Goal: Task Accomplishment & Management: Complete application form

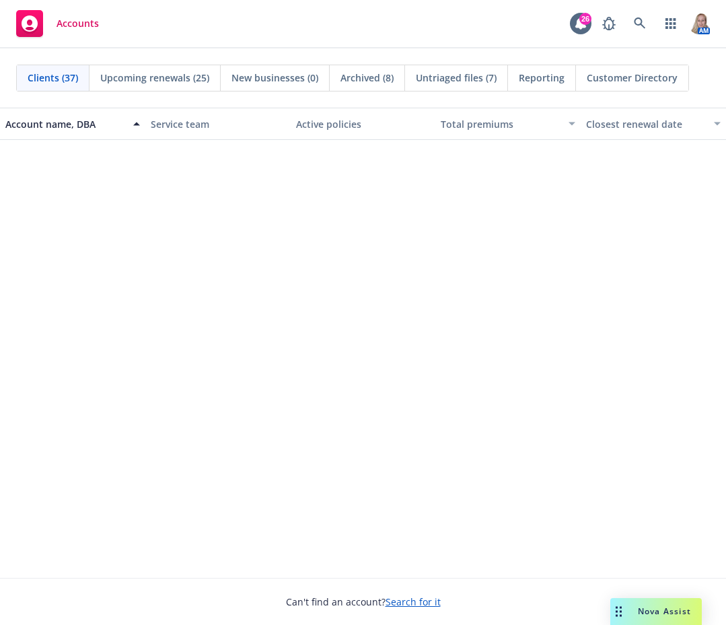
scroll to position [1554, 0]
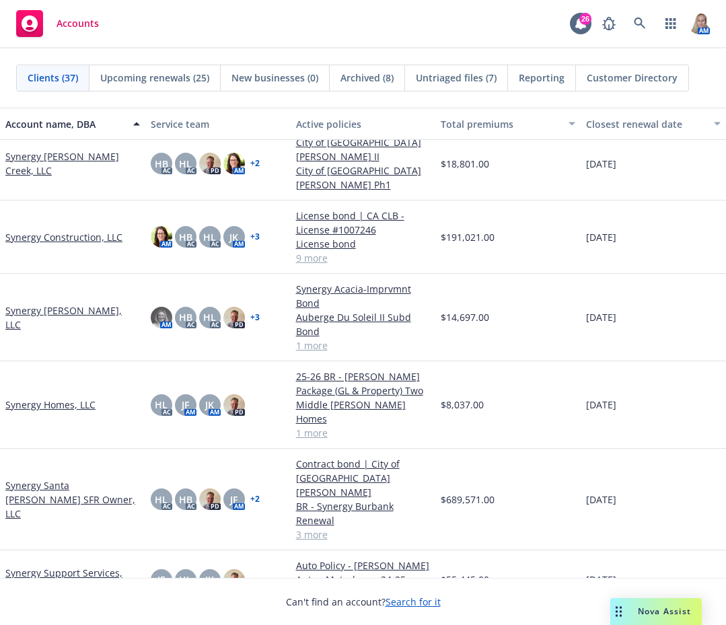
click at [54, 230] on link "Synergy Construction, LLC" at bounding box center [63, 237] width 117 height 14
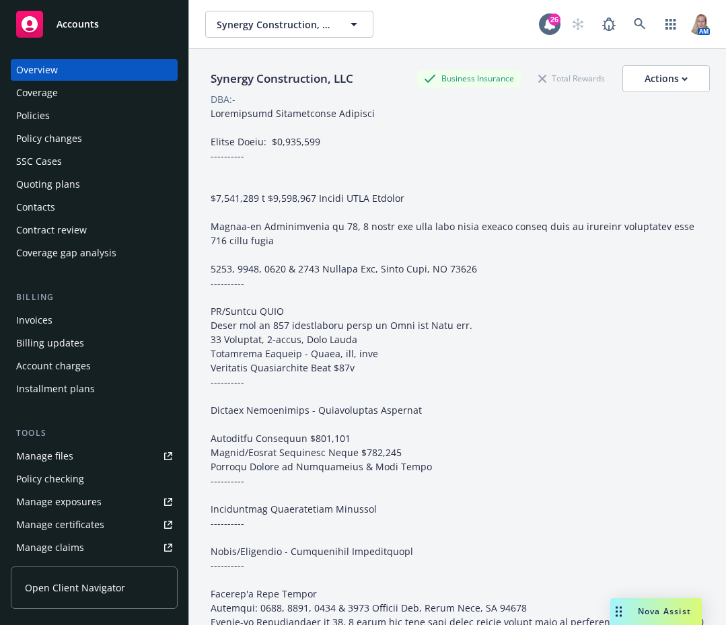
click at [60, 114] on div "Policies" at bounding box center [94, 116] width 156 height 22
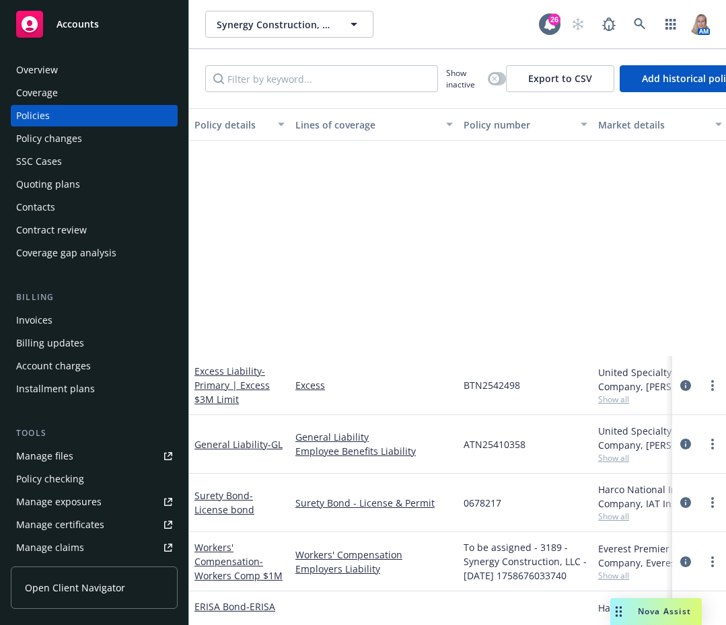
scroll to position [289, 0]
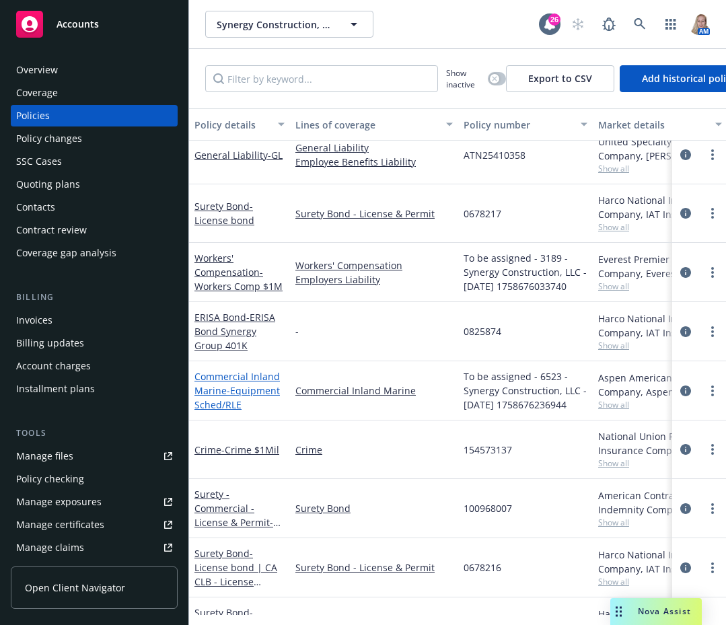
click at [225, 392] on span "- Equipment Sched/RLE" at bounding box center [236, 397] width 85 height 27
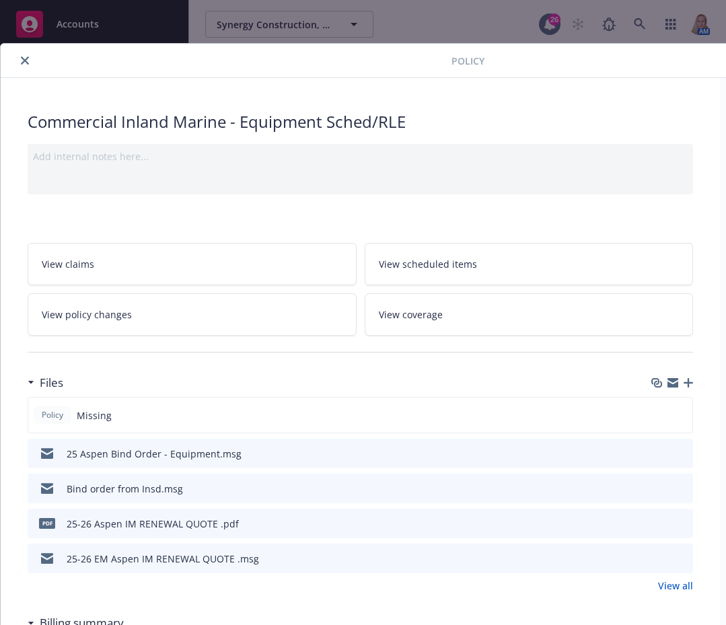
click at [23, 59] on icon "close" at bounding box center [25, 61] width 8 height 8
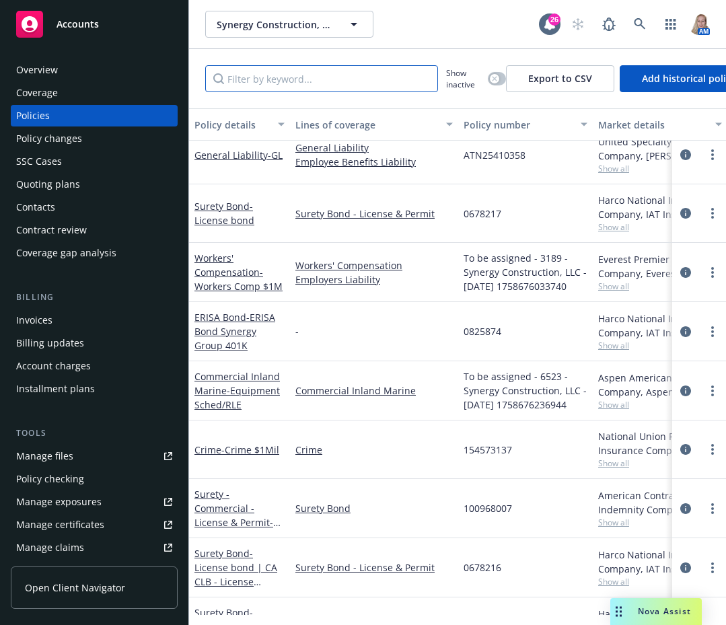
click at [291, 79] on input "Filter by keyword..." at bounding box center [321, 78] width 233 height 27
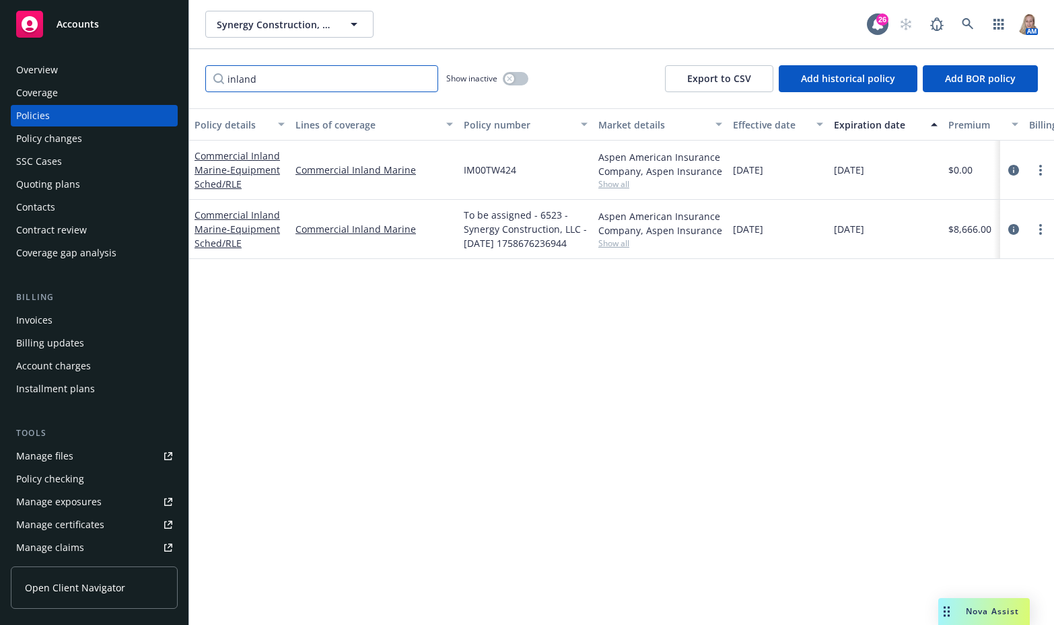
type input "inland"
click at [248, 221] on div "Commercial Inland Marine - Equipment Sched/RLE" at bounding box center [239, 229] width 90 height 42
click at [229, 209] on link "Commercial Inland Marine - Equipment Sched/RLE" at bounding box center [236, 229] width 85 height 41
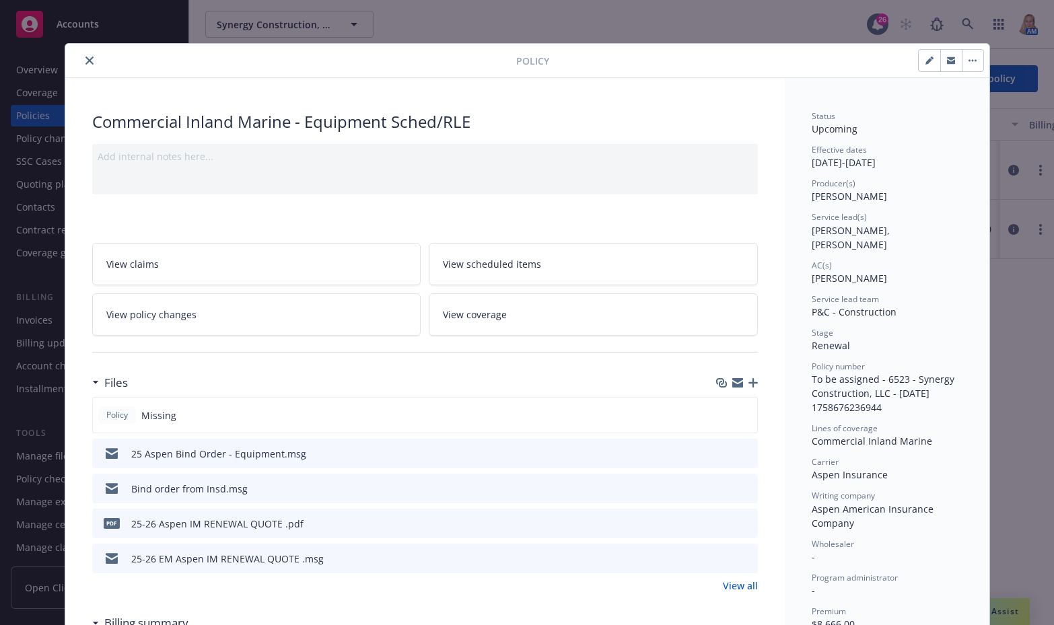
scroll to position [40, 0]
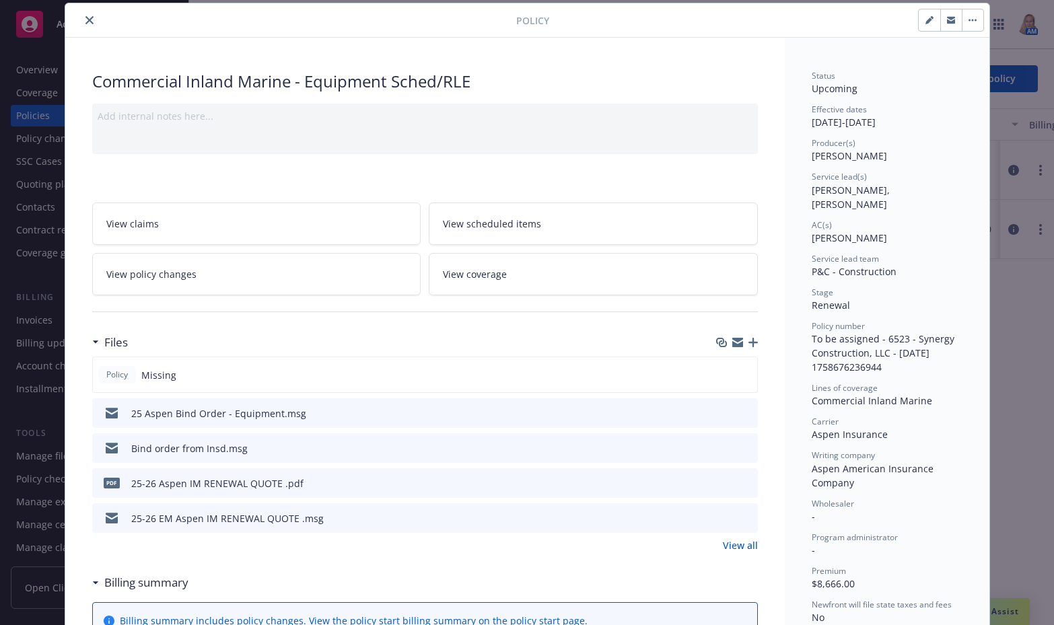
click at [725, 15] on button "button" at bounding box center [930, 20] width 22 height 22
select select "RENEWAL"
select select "12"
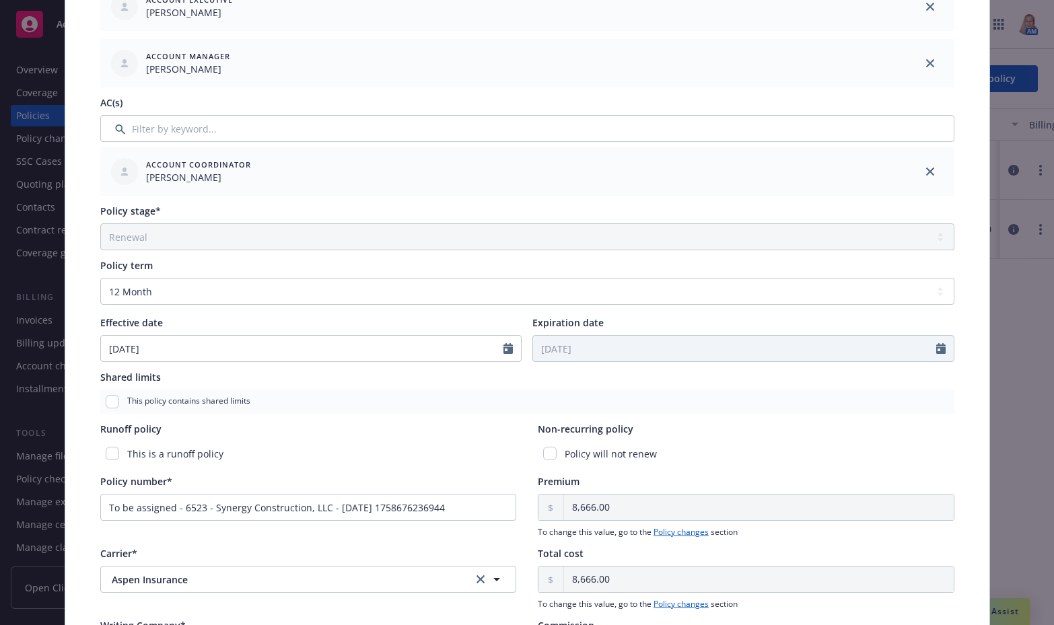
scroll to position [588, 0]
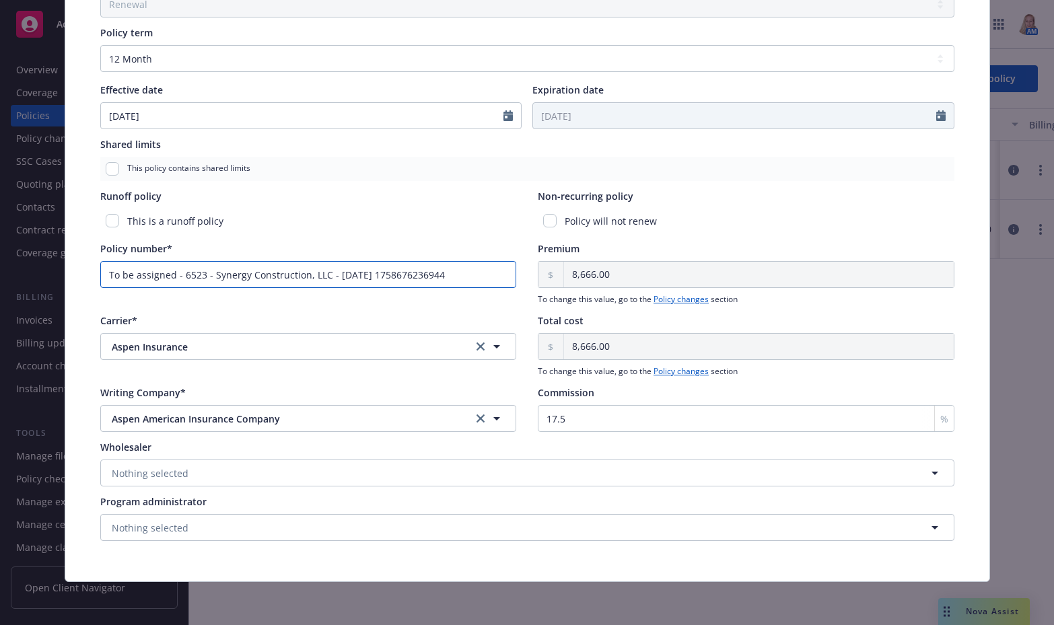
click at [458, 275] on input "To be assigned - 6523 - Synergy Construction, LLC - [DATE] 1758676236944" at bounding box center [308, 274] width 417 height 27
drag, startPoint x: 458, startPoint y: 275, endPoint x: -42, endPoint y: 277, distance: 499.4
click at [0, 277] on html "Accounts Overview Coverage Policies Policy changes SSC Cases Quoting plans Cont…" at bounding box center [527, 312] width 1054 height 625
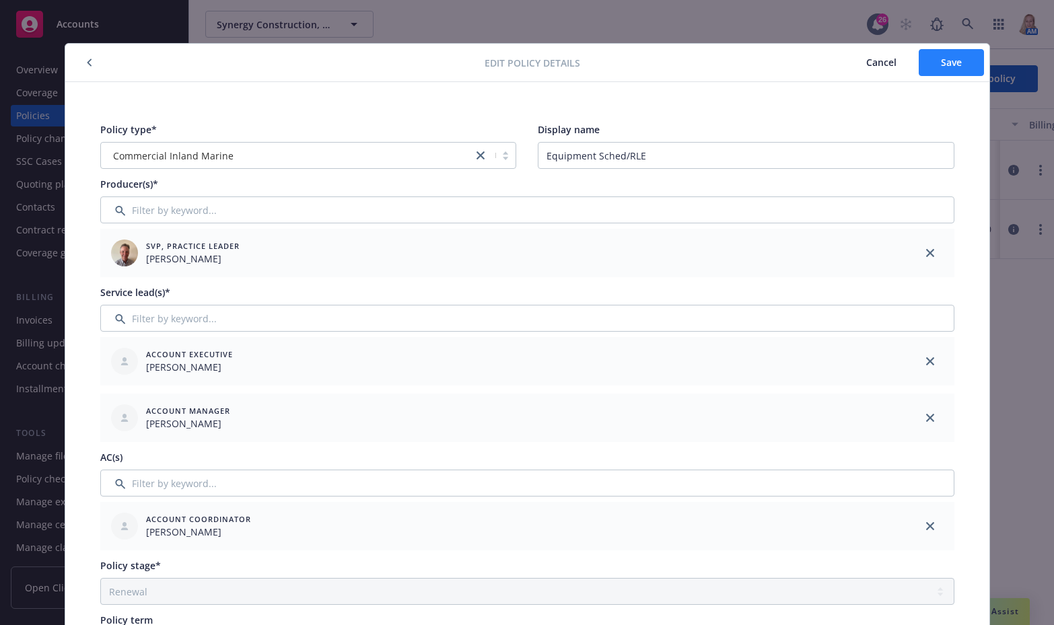
type input "IM00TW425"
click at [725, 69] on button "Save" at bounding box center [951, 62] width 65 height 27
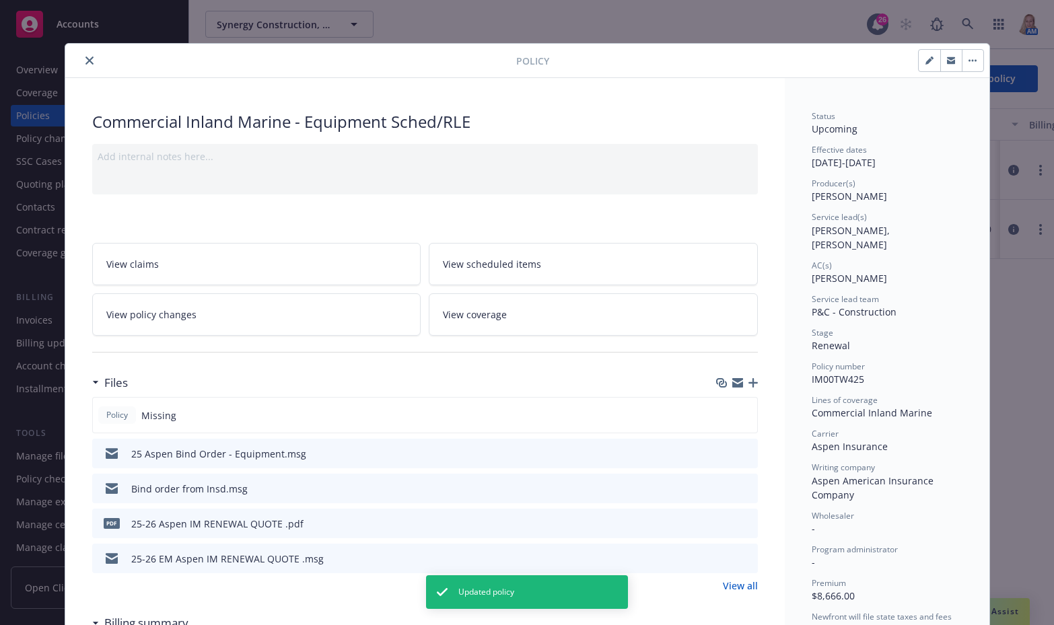
click at [725, 382] on icon "button" at bounding box center [752, 382] width 9 height 9
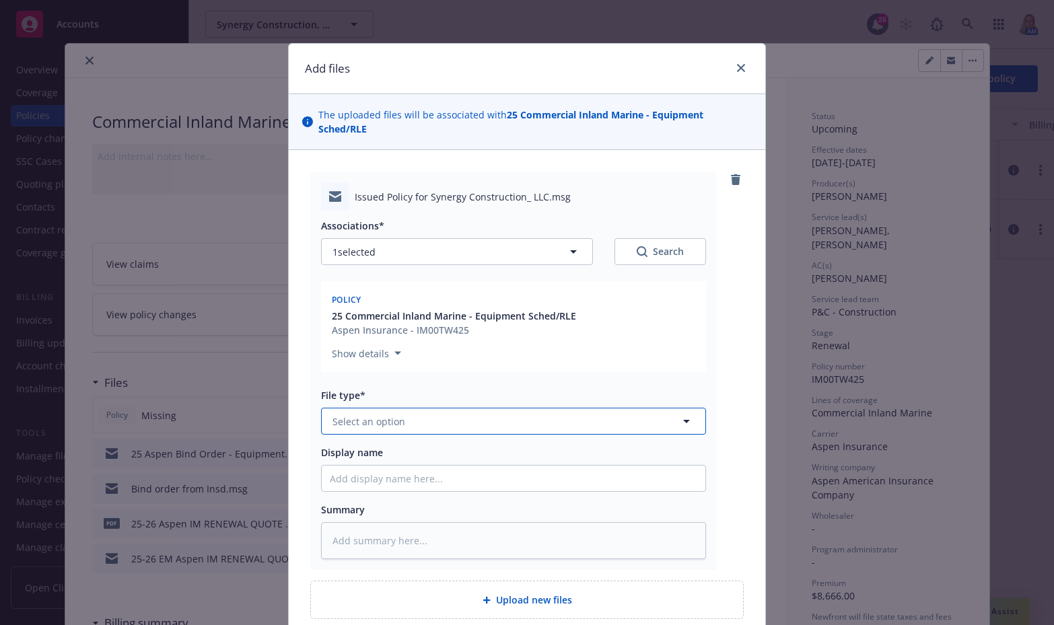
click at [390, 416] on button "Select an option" at bounding box center [513, 421] width 385 height 27
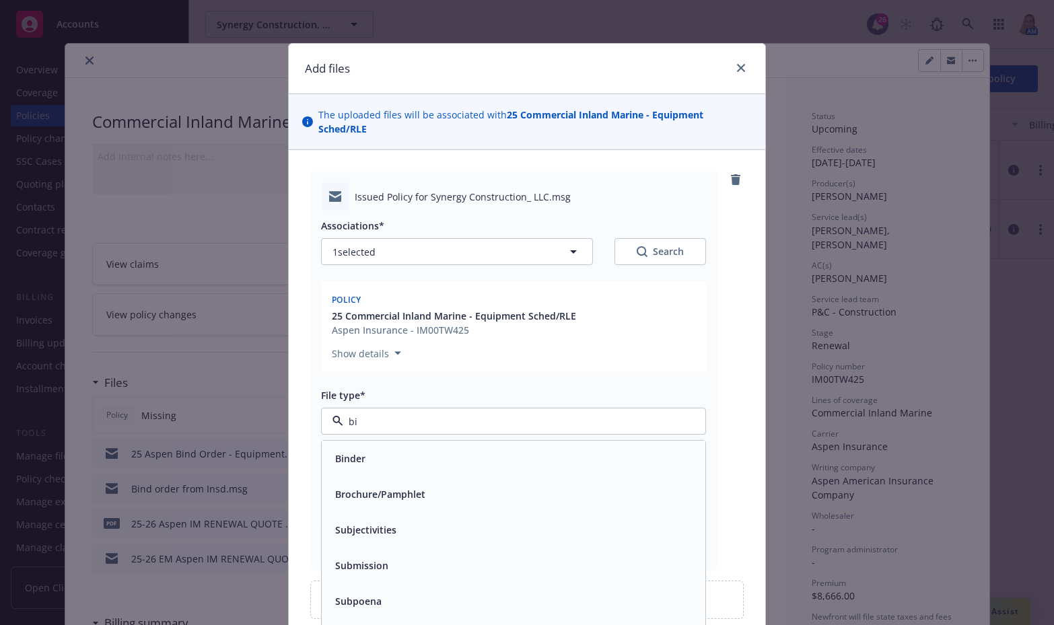
type input "bin"
click at [394, 523] on span "Bind confirmation" at bounding box center [376, 530] width 83 height 14
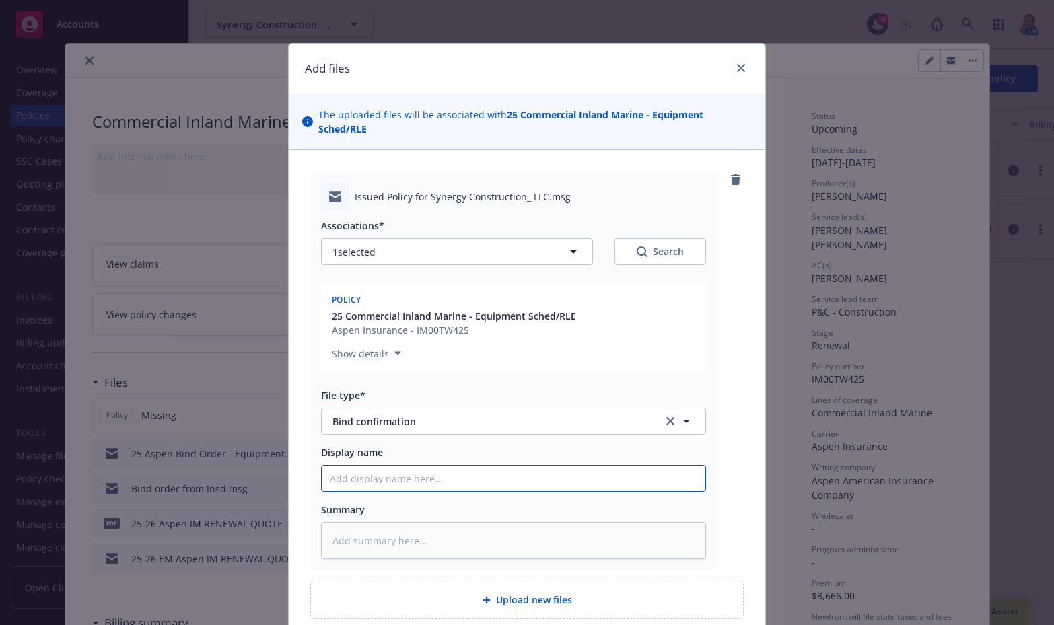
click at [386, 466] on input "Display name" at bounding box center [514, 479] width 384 height 26
type textarea "x"
type input "2"
type textarea "x"
type input "25"
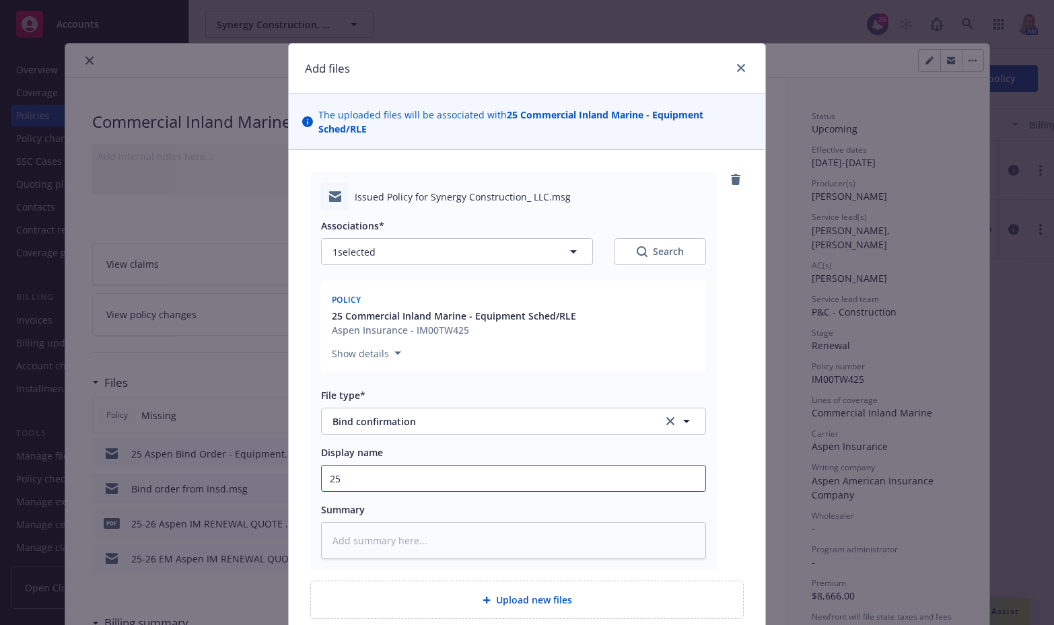
type textarea "x"
type input "25"
type textarea "x"
type input "25 A"
type textarea "x"
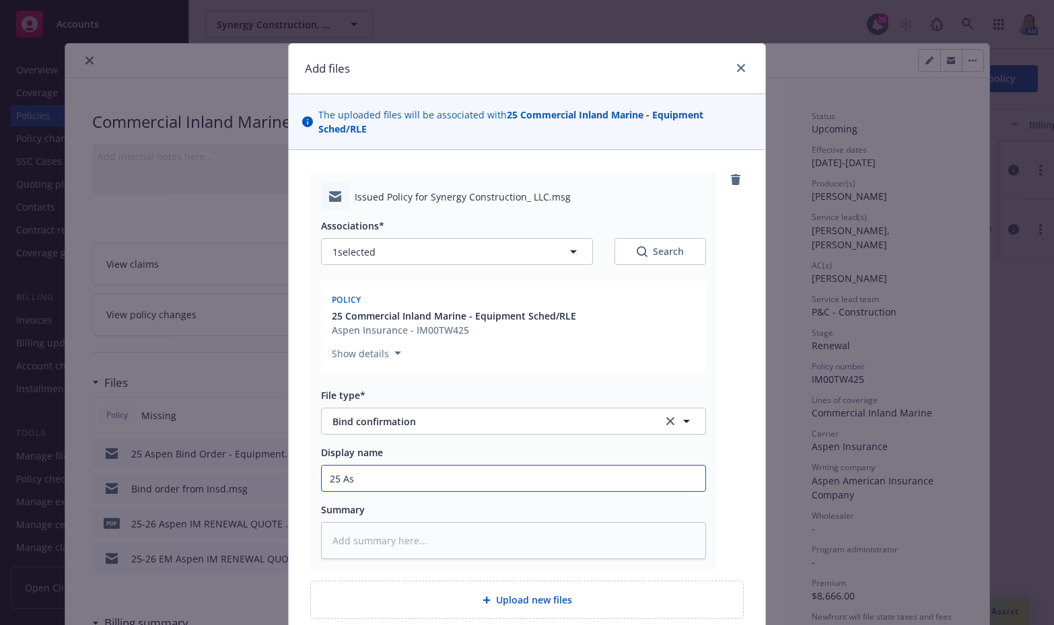
type input "25 Asp"
type textarea "x"
type input "25 Aspen"
type textarea "x"
type input "25 Aspen"
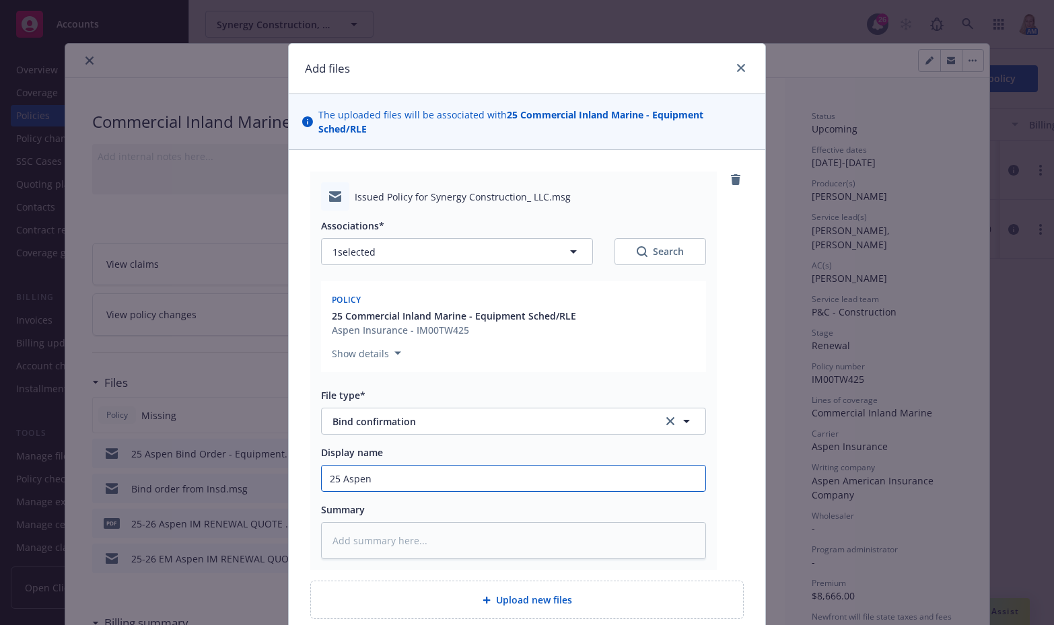
type textarea "x"
type input "25 Aspen B"
type textarea "x"
type input "25 Aspen Bi"
type textarea "x"
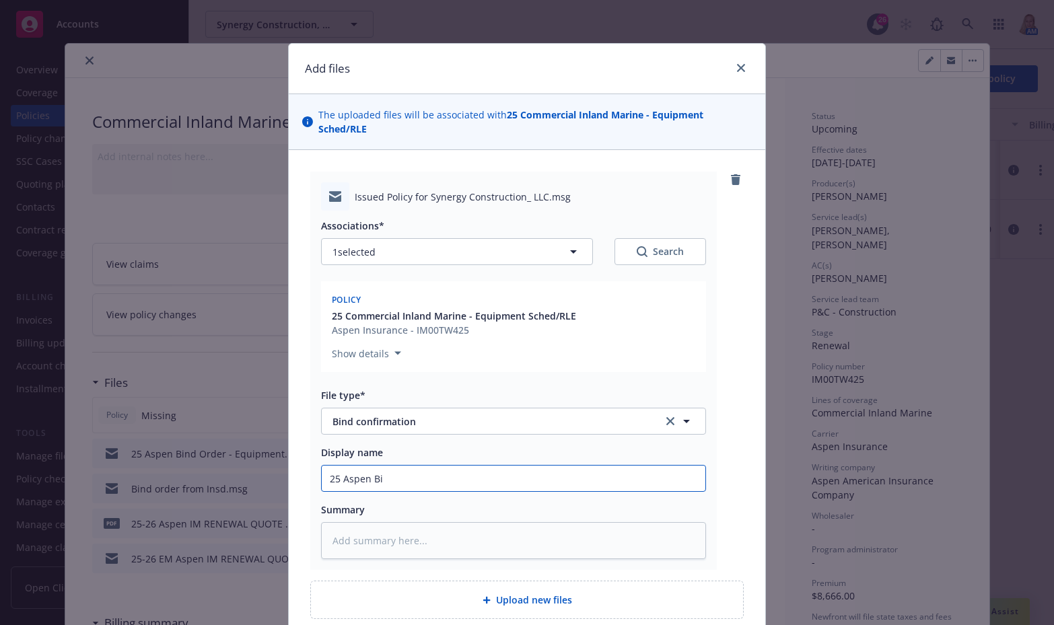
type input "25 Aspen Bin"
type textarea "x"
type input "25 Aspen Bind"
type textarea "x"
type input "25 Aspen Bind"
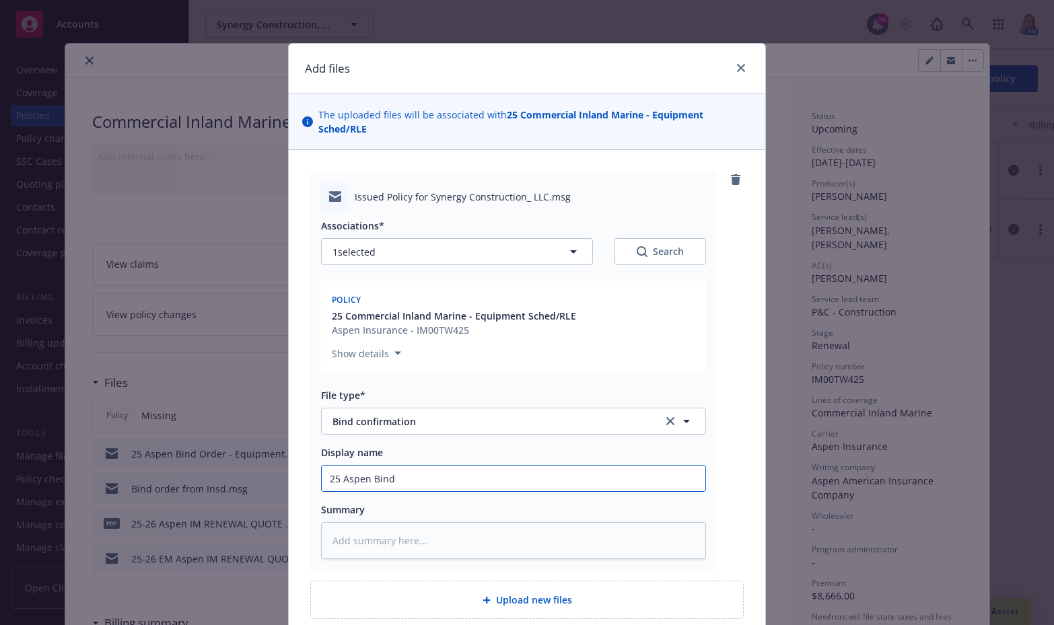
type textarea "x"
type input "25 Aspen Bind C"
type textarea "x"
type input "25 Aspen Bind Co"
type textarea "x"
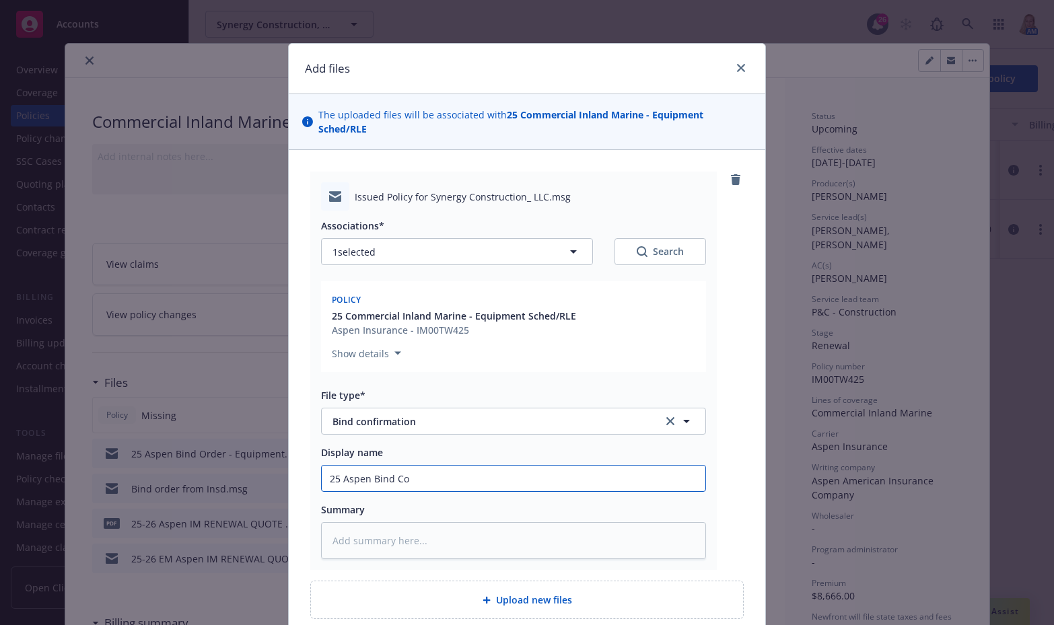
type input "25 Aspen Bind Con"
type textarea "x"
type input "25 Aspen Bind Conf"
type textarea "x"
type input "25 Aspen Bind Confi"
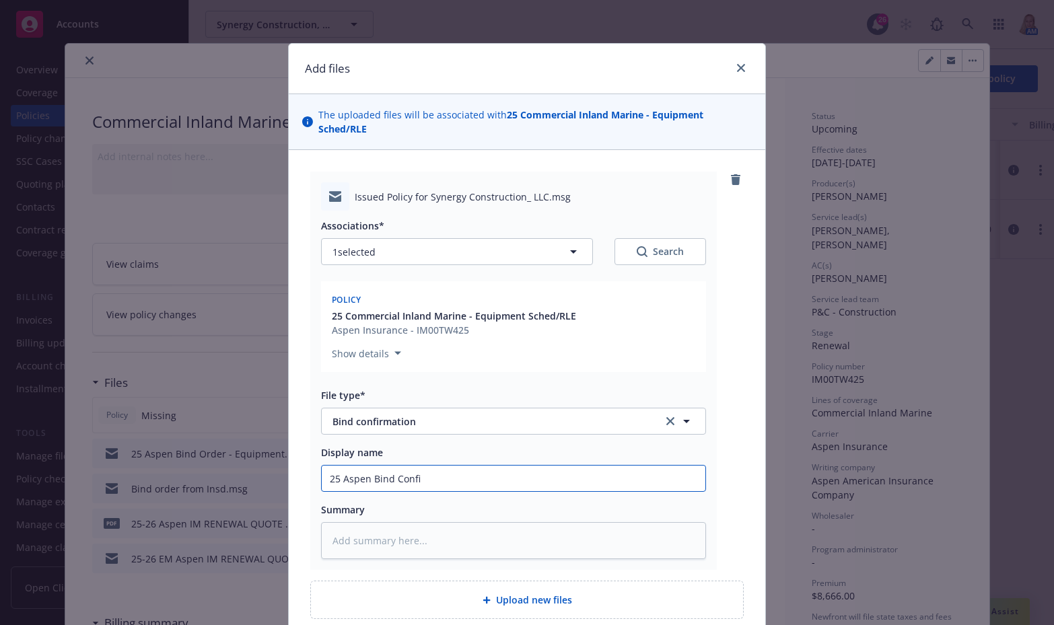
type textarea "x"
type input "25 Aspen Bind Confir"
type textarea "x"
type input "25 Aspen Bind Confira"
type textarea "x"
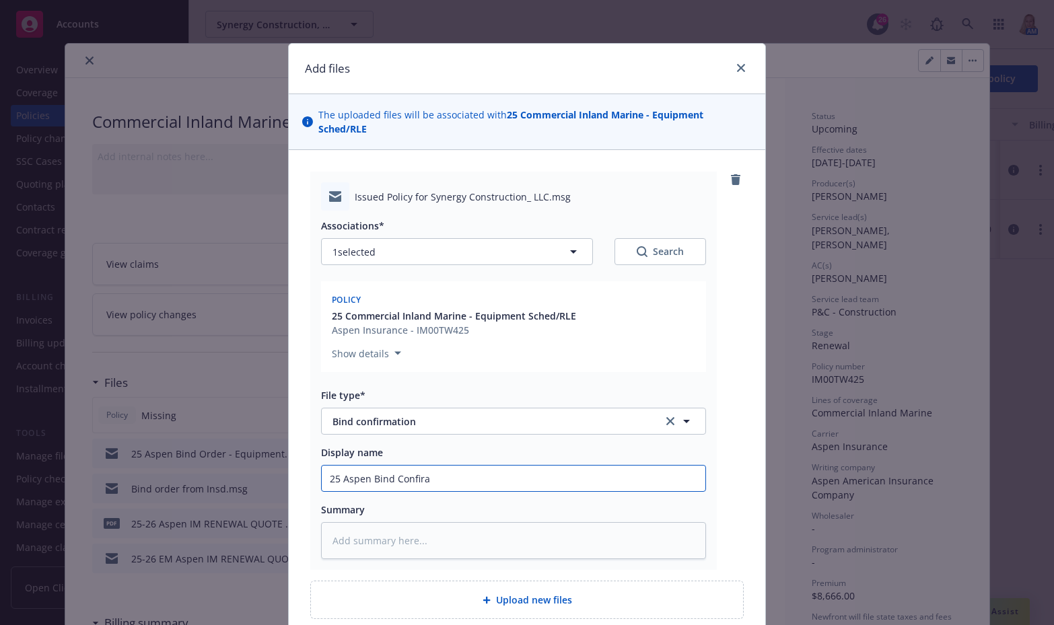
type input "25 Aspen Bind Confirat"
type textarea "x"
type input "25 Aspen Bind Confira"
type textarea "x"
type input "25 Aspen Bind Confir"
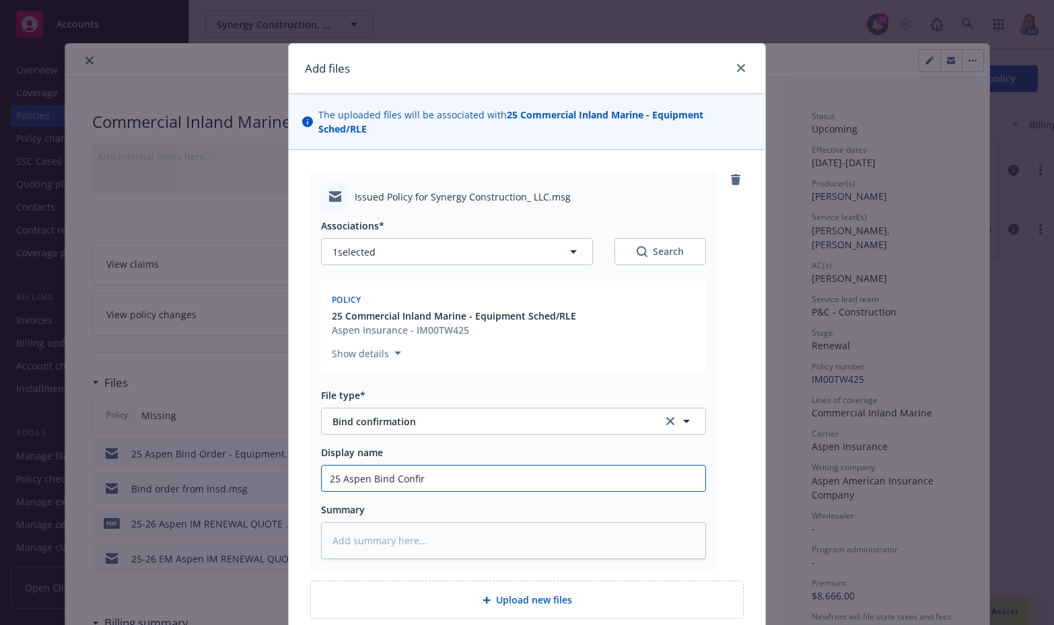
type textarea "x"
type input "25 Aspen Bind Confirm"
type textarea "x"
type input "25 Aspen Bind Confirma"
type textarea "x"
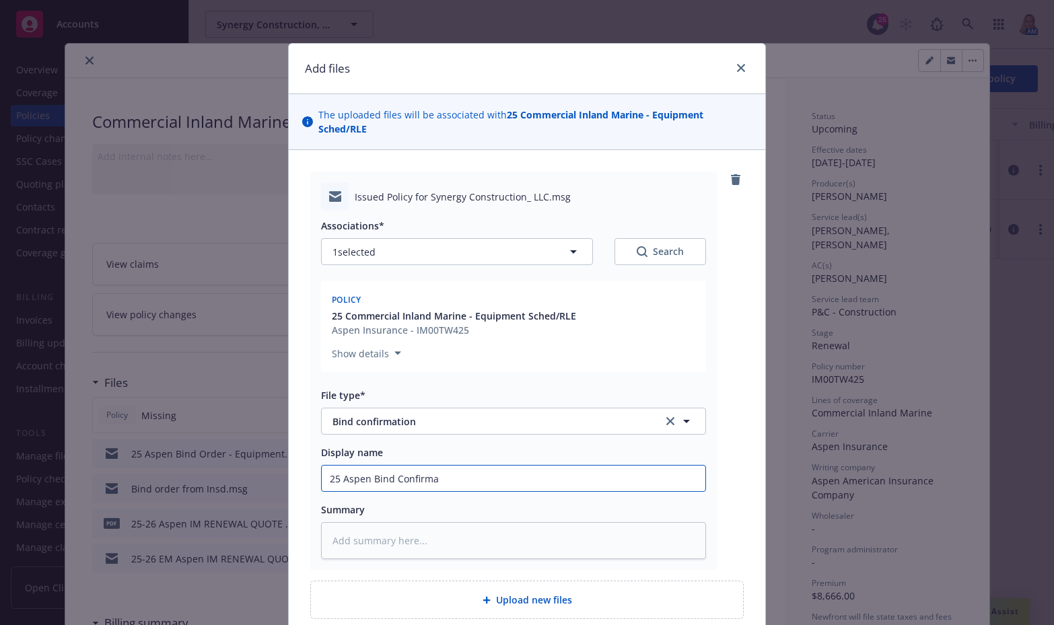
type input "25 Aspen Bind Confirmat"
type textarea "x"
type input "25 Aspen Bind Confirmati"
type textarea "x"
type input "25 Aspen Bind Confirmatio"
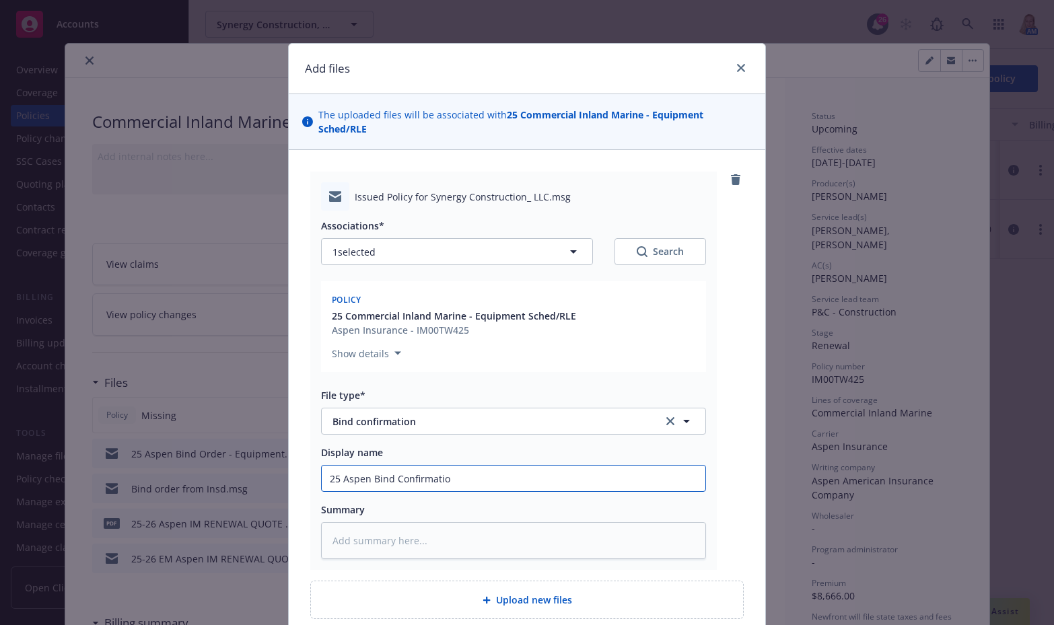
type textarea "x"
type input "25 Aspen Bind Confirmation"
type textarea "x"
type input "25 Aspen Bind Confirmation"
type textarea "x"
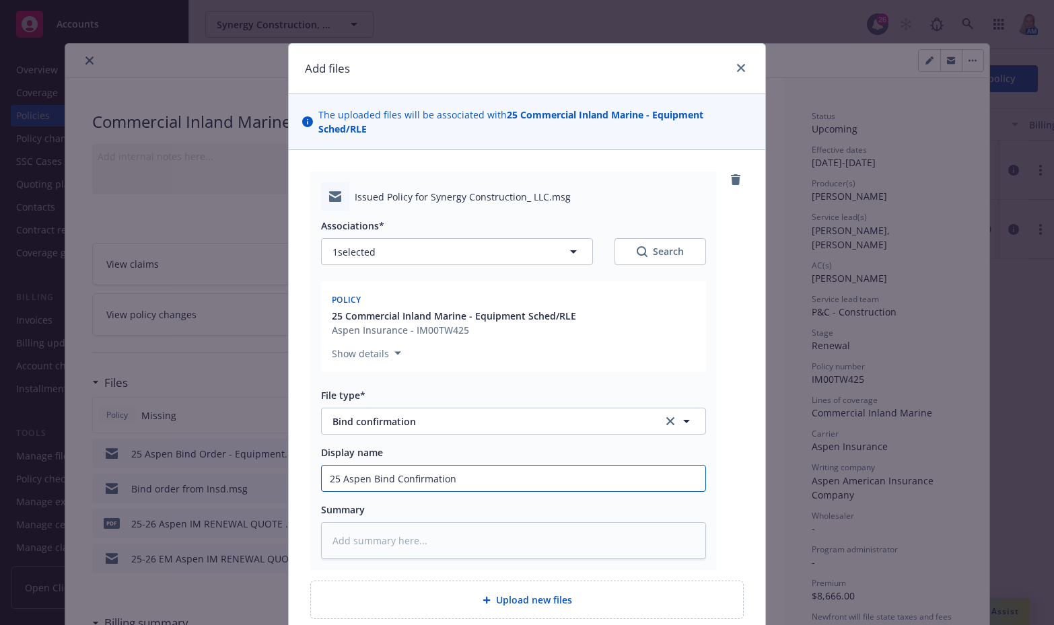
type input "25 Aspen Bind Confirmation -"
type textarea "x"
type input "25 Aspen Bind Confirmation -"
type textarea "x"
type input "25 Aspen Bind Confirmation - B"
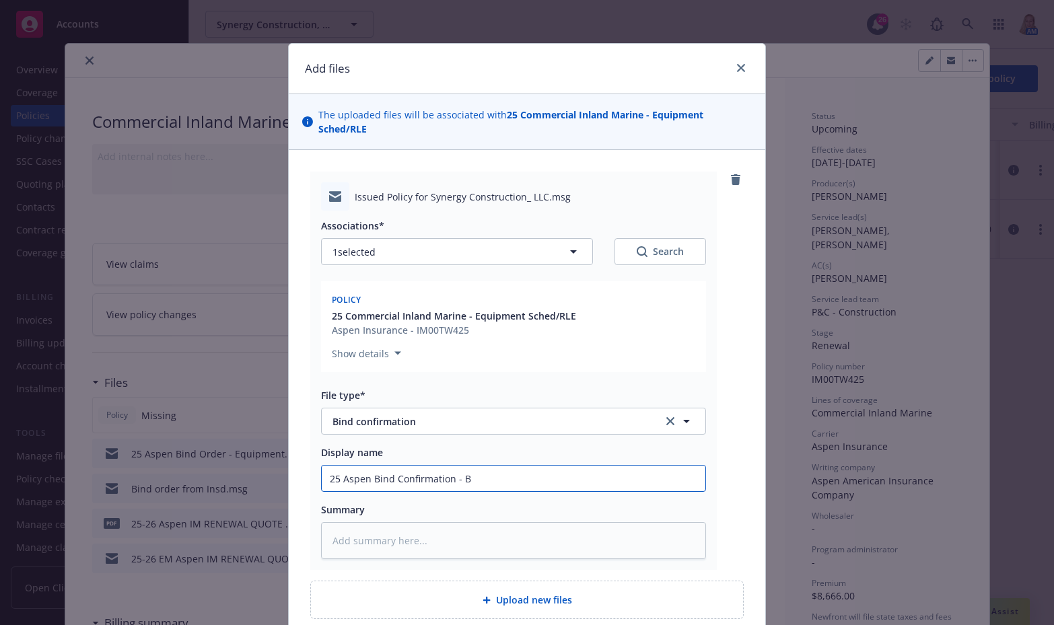
type textarea "x"
type input "25 Aspen Bind Confirmation - BI"
type textarea "x"
type input "25 Aspen Bind Confirmation - BIN"
type textarea "x"
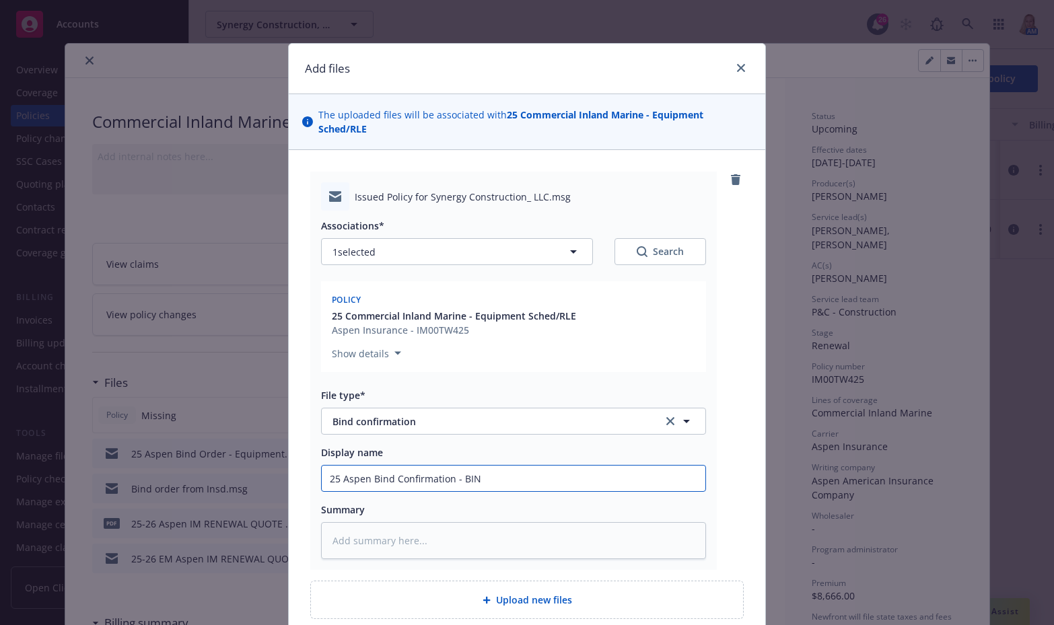
type input "25 Aspen Bind Confirmation - BIND"
type textarea "x"
type input "25 Aspen Bind Confirmation - BINDE"
type textarea "x"
type input "25 Aspen Bind Confirmation - BINDER"
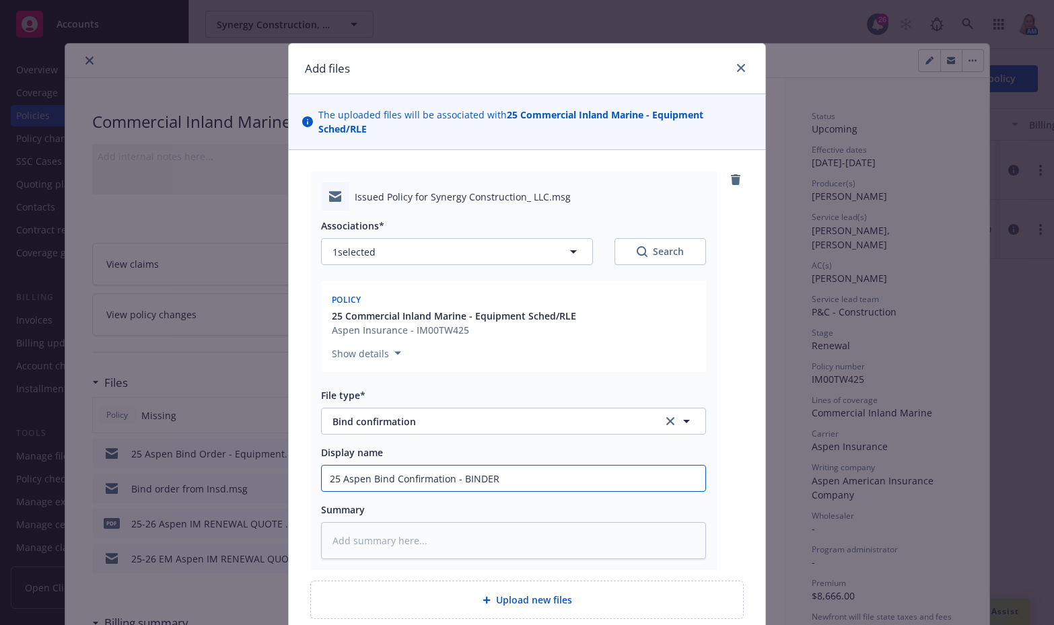
type textarea "x"
type input "25 Aspen Bind Confirmation - BINDER"
type textarea "x"
type input "25 Aspen Bind Confirmation - BINDER -"
type textarea "x"
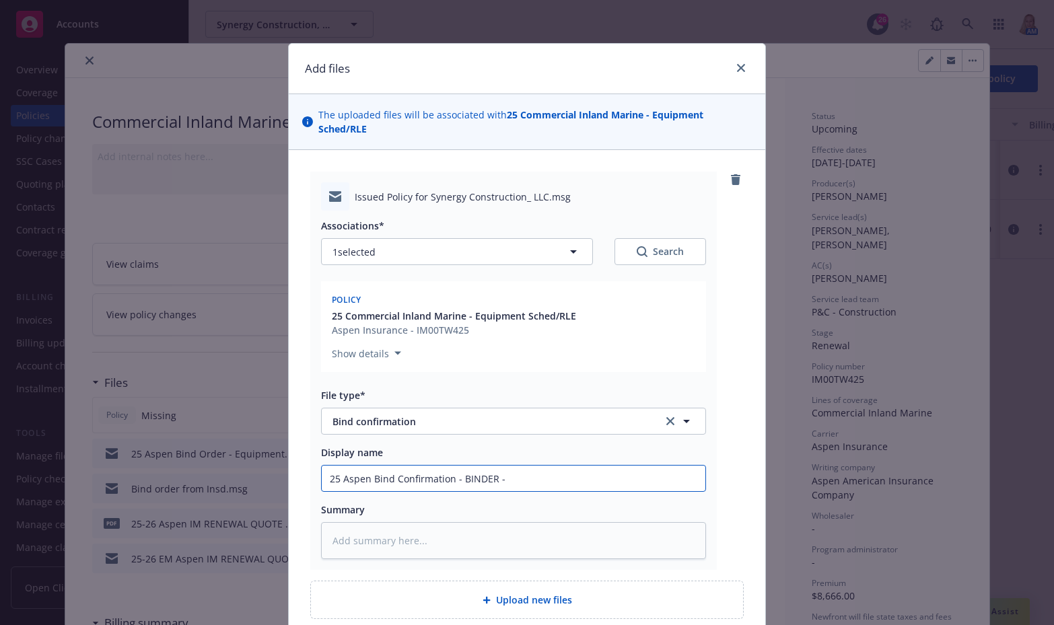
type input "25 Aspen Bind Confirmation - BINDER -"
type textarea "x"
type input "25 Aspen Bind Confirmation - BINDER - I"
type textarea "x"
type input "25 Aspen Bind Confirmation - BINDER - In"
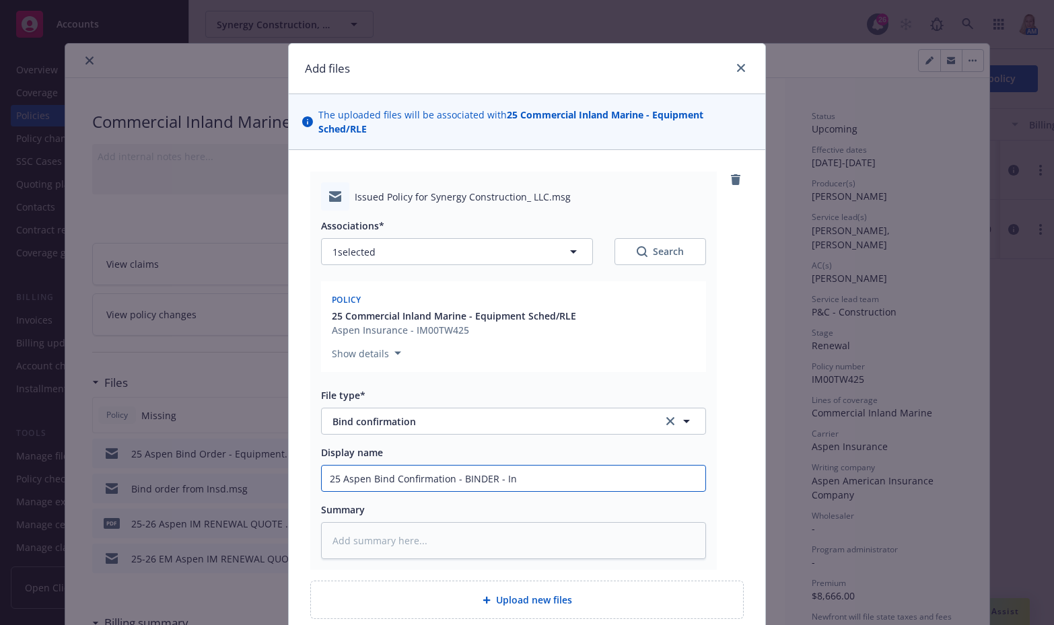
type textarea "x"
type input "25 Aspen Bind Confirmation - BINDER - I"
type textarea "x"
type input "25 Aspen Bind Confirmation - BINDER - IN"
type textarea "x"
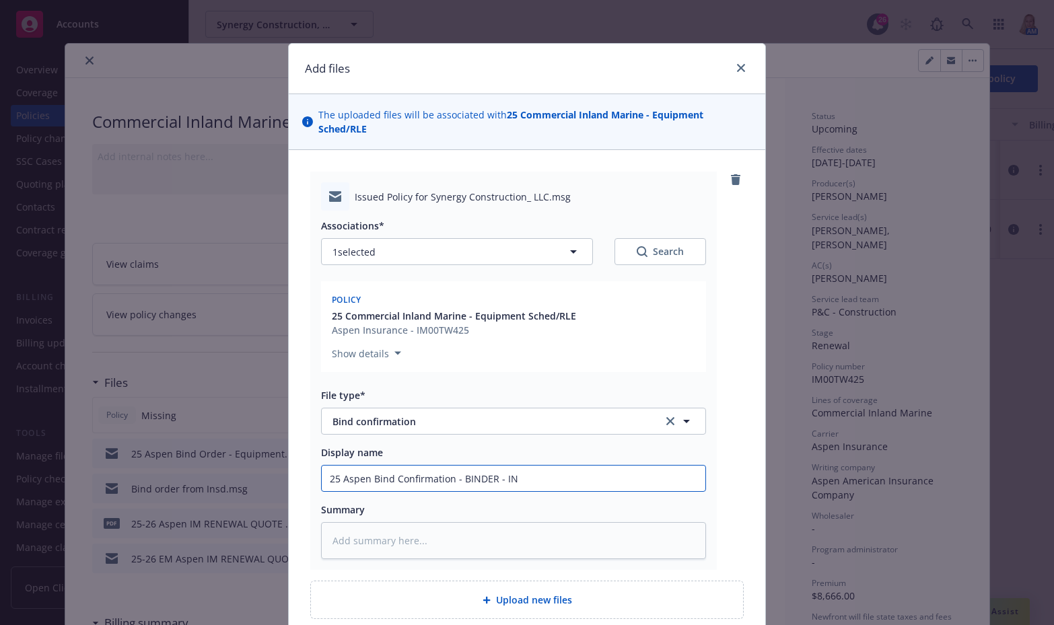
type input "25 Aspen Bind Confirmation - BINDER - INV"
type textarea "x"
type input "25 Aspen Bind Confirmation - BINDER - INVO"
type textarea "x"
type input "25 Aspen Bind Confirmation - BINDER - INVOI"
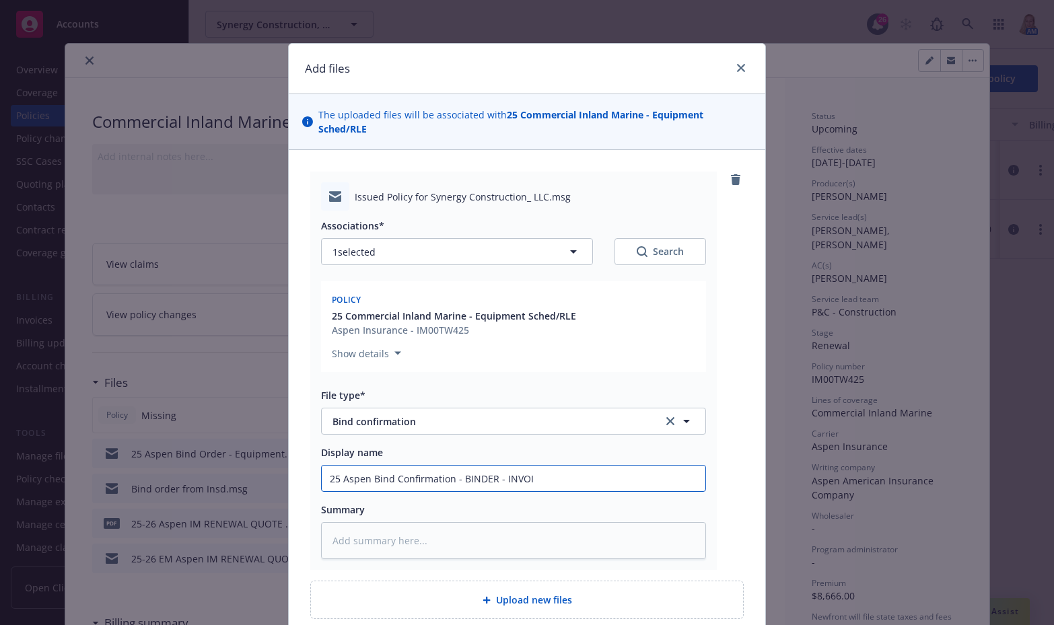
type textarea "x"
type input "25 Aspen Bind Confirmation - BINDER - INVOIC"
type textarea "x"
type input "25 Aspen Bind Confirmation - BINDER - INVOICE"
type textarea "x"
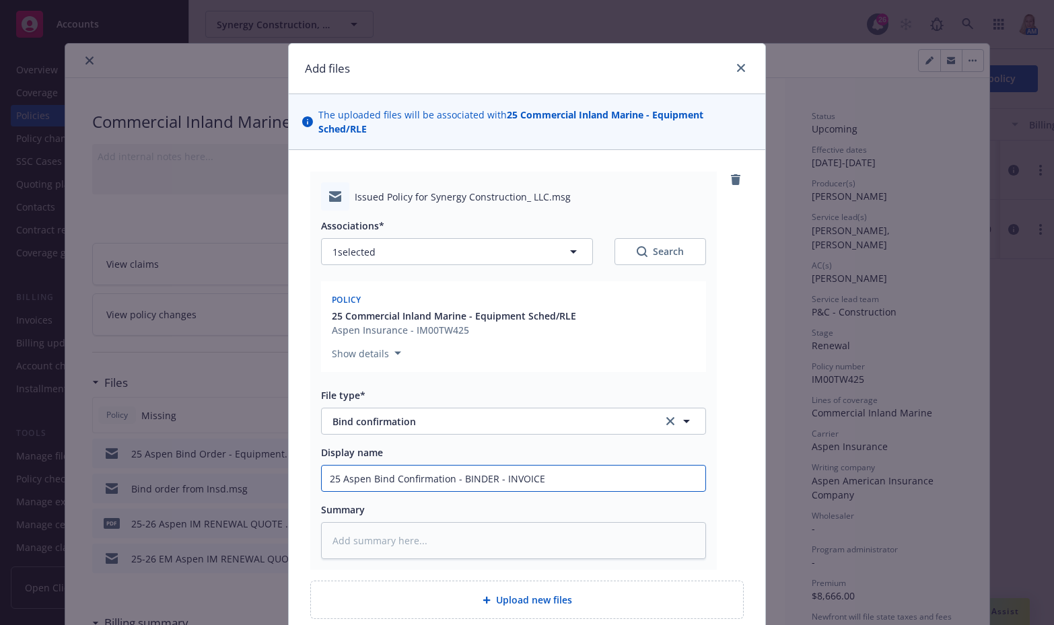
type input "25 Aspen Bind Confirmation - BINDER - INVOICE"
type textarea "x"
type input "25 Aspen Bind Confirmation - BINDER - INVOICE -"
type textarea "x"
type input "25 Aspen Bind Confirmation - BINDER - INVOICE -"
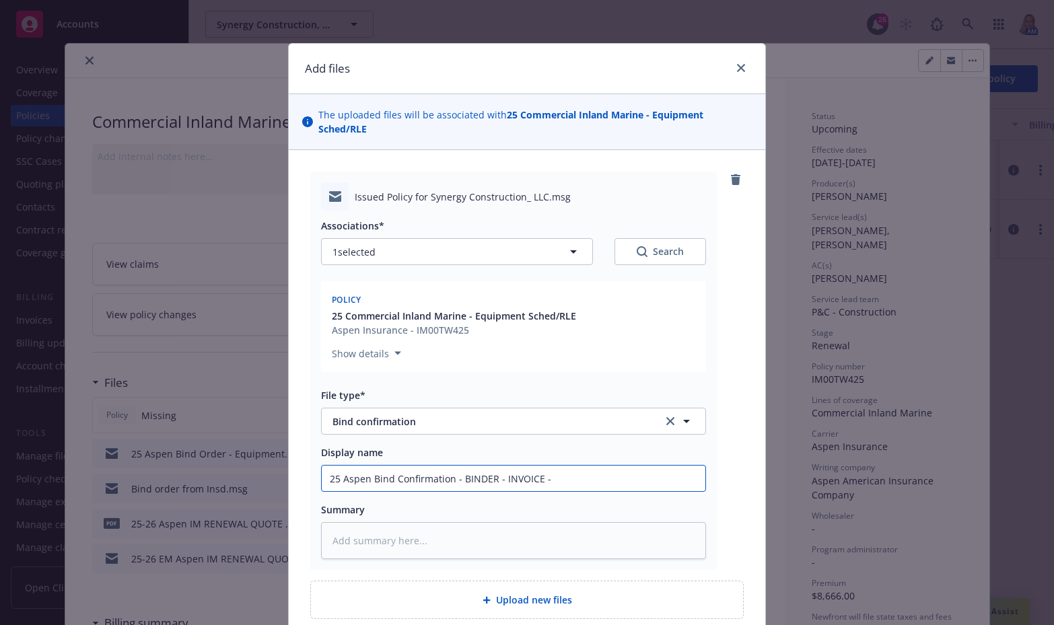
type textarea "x"
type input "25 Aspen Bind Confirmation - BINDER - INVOICE - P"
type textarea "x"
type input "25 Aspen Bind Confirmation - BINDER - INVOICE - PO"
type textarea "x"
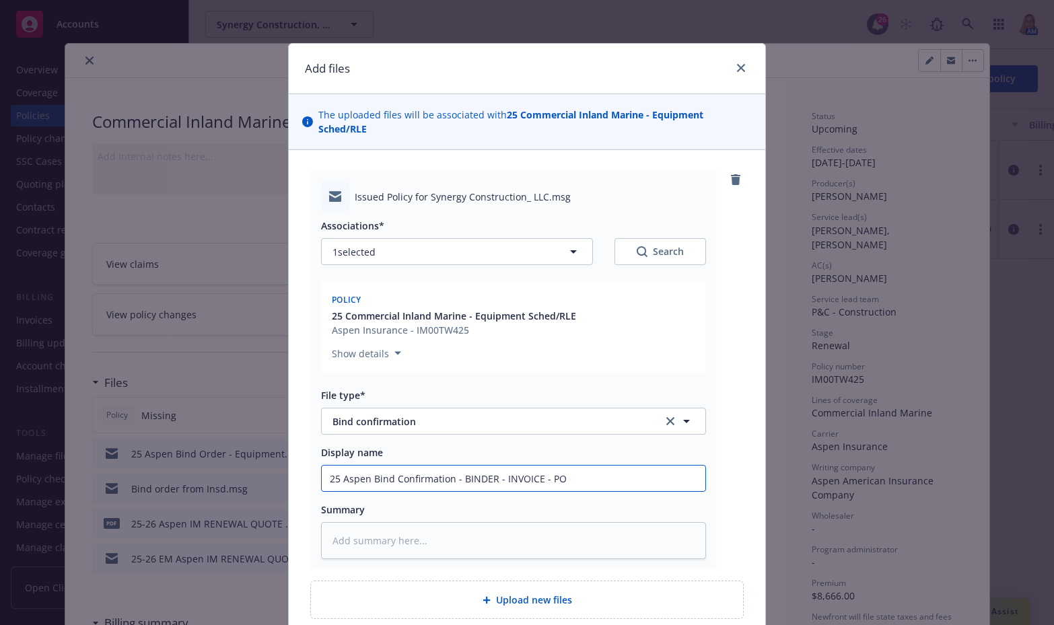
type input "25 Aspen Bind Confirmation - BINDER - INVOICE - POL"
type textarea "x"
type input "25 Aspen Bind Confirmation - BINDER - INVOICE - POLI"
type textarea "x"
type input "25 Aspen Bind Confirmation - BINDER - INVOICE - POLIC"
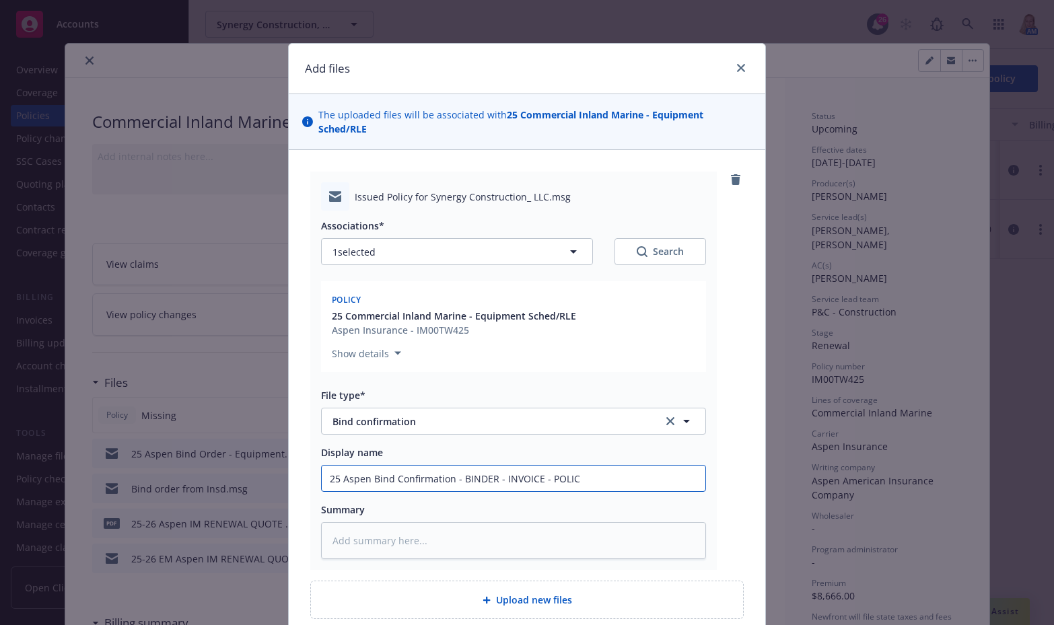
type textarea "x"
type input "25 Aspen Bind Confirmation - BINDER - INVOICE - POLICY"
drag, startPoint x: 581, startPoint y: 464, endPoint x: 218, endPoint y: 431, distance: 364.3
click at [218, 431] on div "Add files The uploaded files will be associated with 25 Commercial Inland Marin…" at bounding box center [527, 312] width 1054 height 625
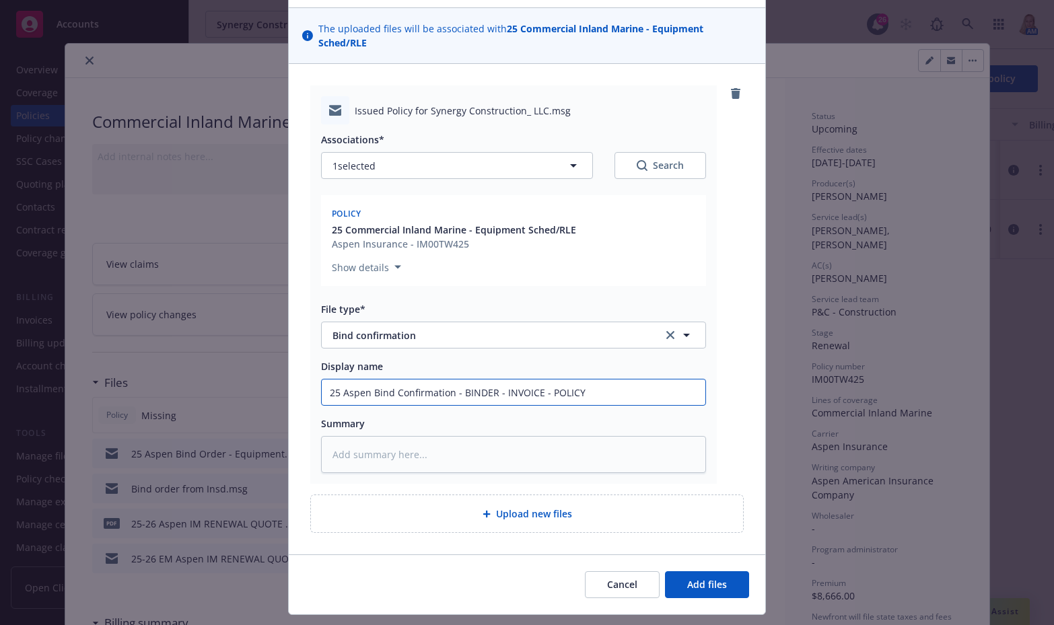
scroll to position [105, 0]
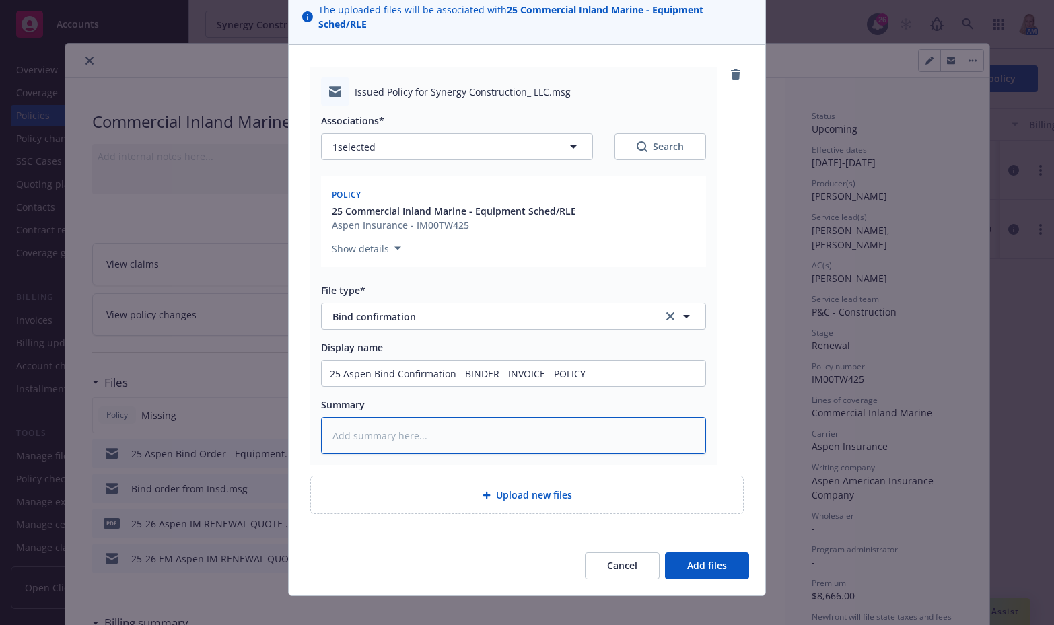
click at [507, 426] on textarea at bounding box center [513, 435] width 385 height 37
paste textarea "25 Aspen Bind Confirmation - BINDER - INVOICE - POLICY"
type textarea "x"
type textarea "25 Aspen Bind Confirmation - BINDER - INVOICE - POLICY"
type textarea "x"
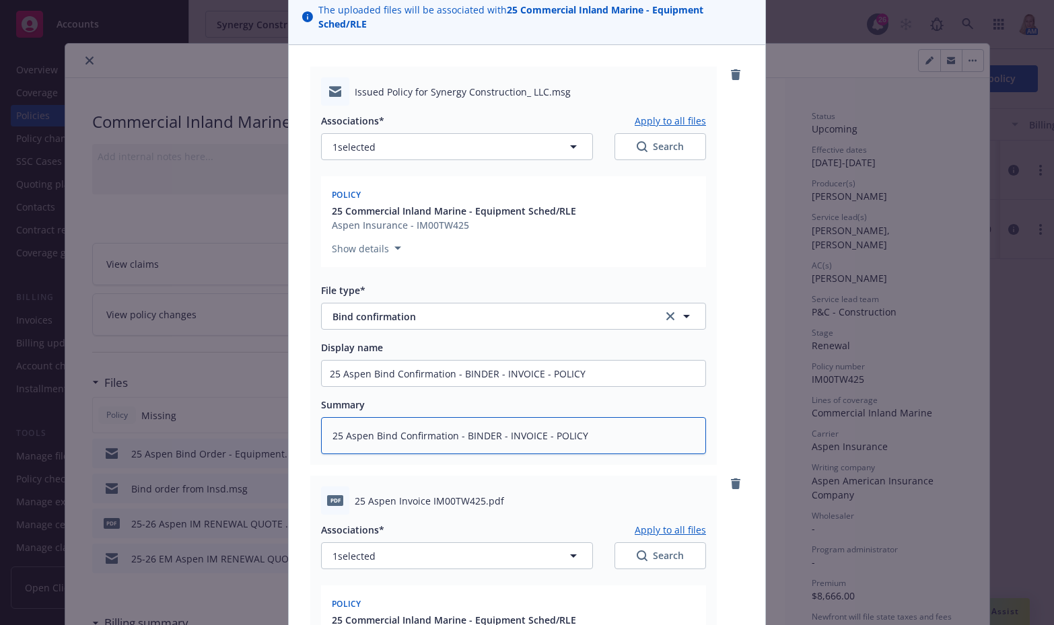
scroll to position [419, 0]
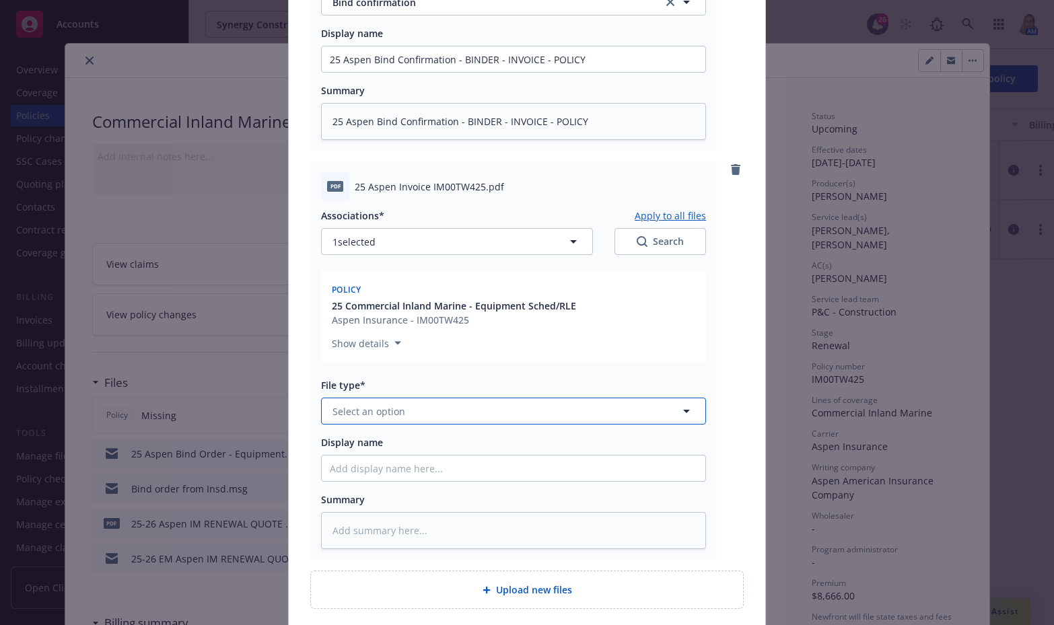
click at [378, 404] on span "Select an option" at bounding box center [368, 411] width 73 height 14
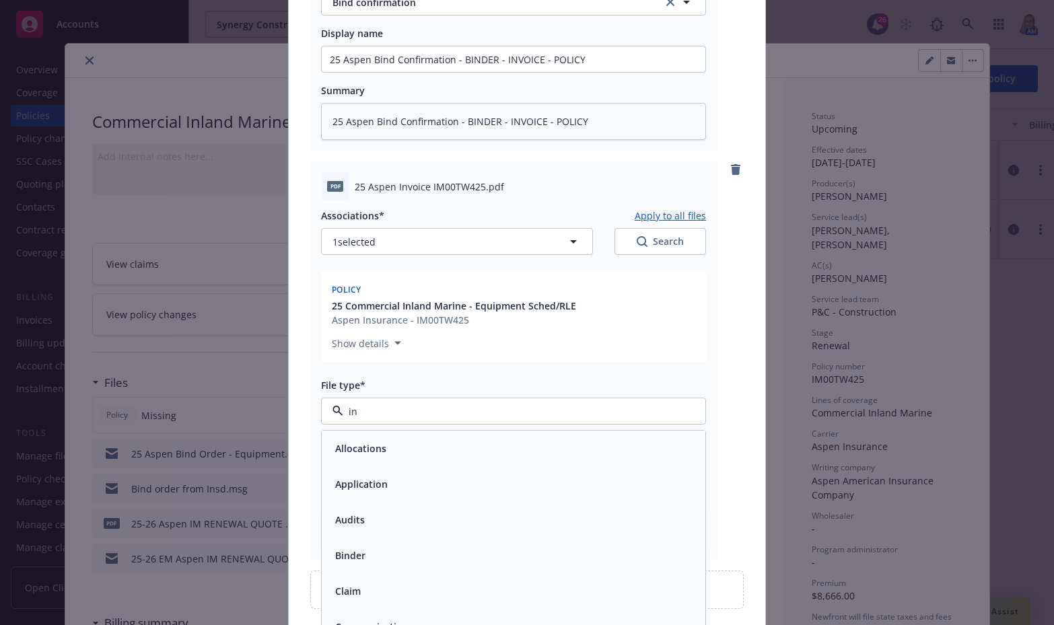
type input "inv"
click at [397, 477] on span "Invoice - Third Party" at bounding box center [381, 484] width 93 height 14
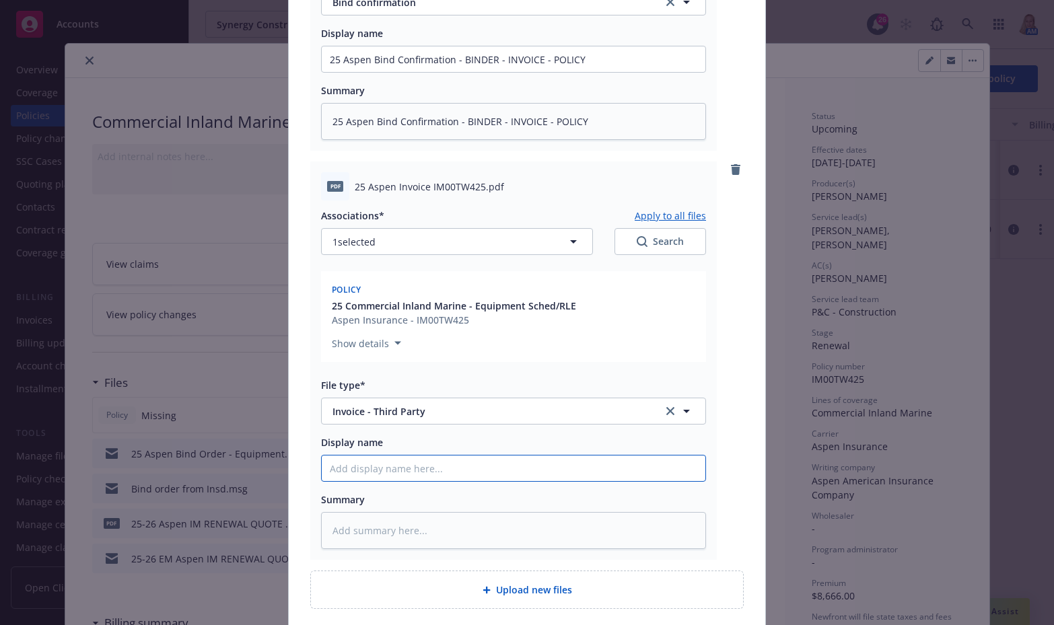
click at [394, 458] on input "Display name" at bounding box center [514, 469] width 384 height 26
paste input "25 Aspen Bind Confirmation - BINDER - INVOICE - POLICY"
type textarea "x"
type input "25 Aspen Bind Confirmation - BINDER - INVOICE - POLICY"
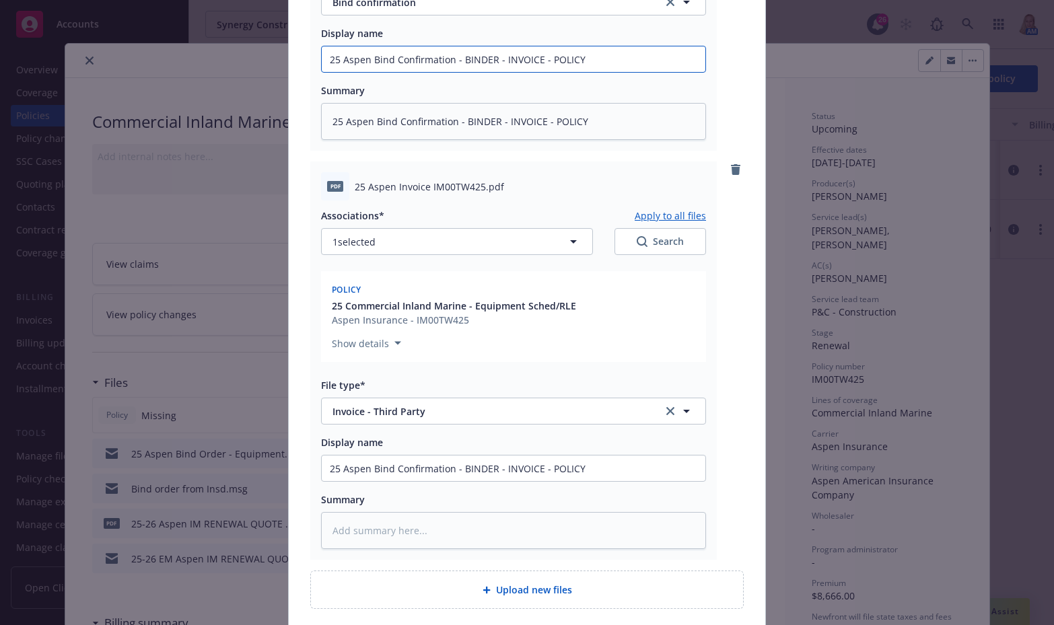
click at [595, 46] on input "25 Aspen Bind Confirmation - BINDER - INVOICE - POLICY" at bounding box center [514, 59] width 384 height 26
type textarea "x"
type input "25 Aspen Bind Confirmation - BINDER - INVOICE - POLICY"
type textarea "x"
type input "25 Aspen Bind Confirmation - BINDER - INVOICE - POLICY #"
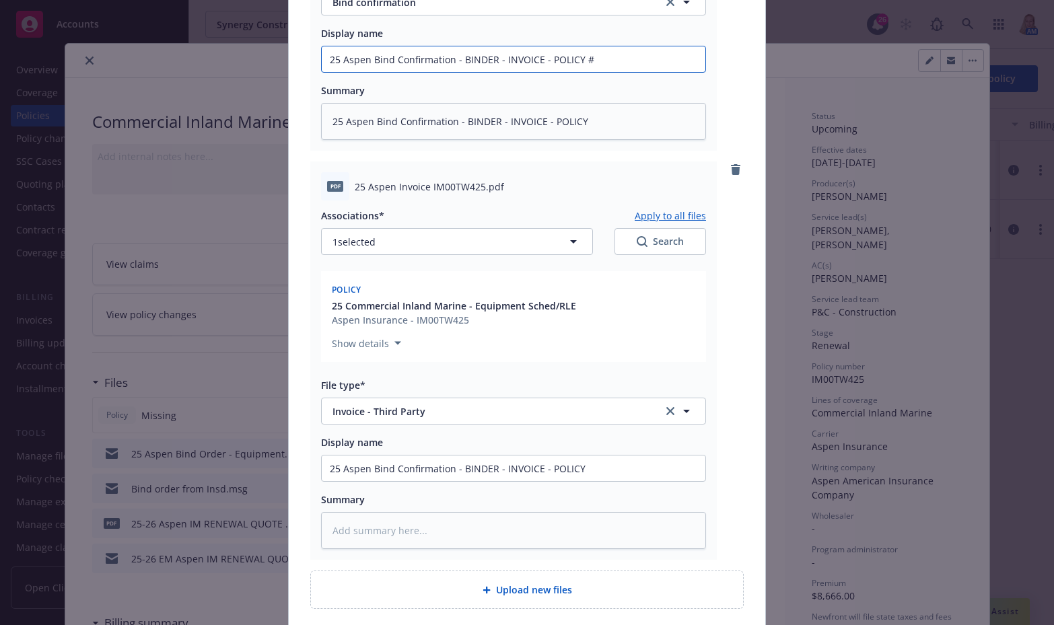
type textarea "x"
type input "25 Aspen Bind Confirmation - BINDER - INVOICE - POLICY #I"
type textarea "x"
type input "25 Aspen Bind Confirmation - BINDER - INVOICE - POLICY #IM"
type textarea "x"
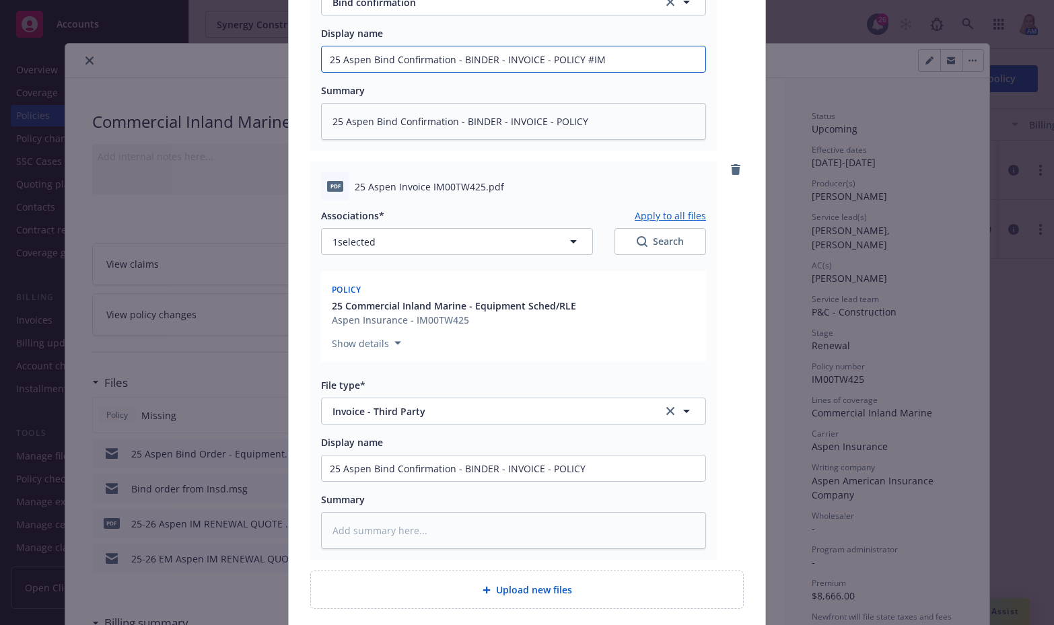
type input "25 Aspen Bind Confirmation - BINDER - INVOICE - POLICY #IM0"
type textarea "x"
type input "25 Aspen Bind Confirmation - BINDER - INVOICE - POLICY #IM00"
type textarea "x"
type input "25 Aspen Bind Confirmation - BINDER - INVOICE - POLICY #IM00T"
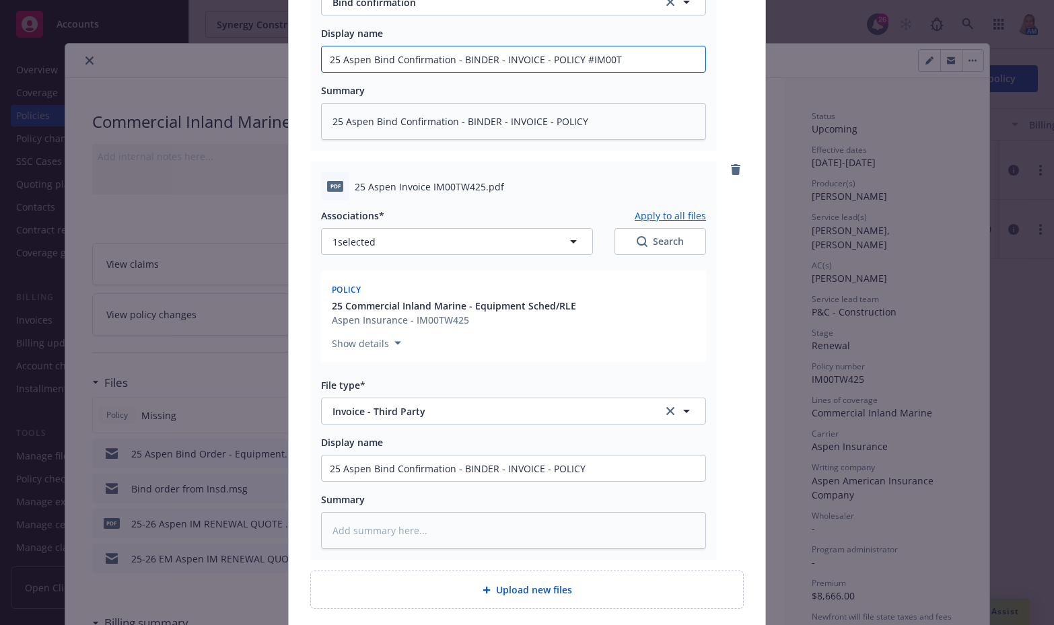
type textarea "x"
type input "25 Aspen Bind Confirmation - BINDER - INVOICE - POLICY #IM00TW"
type textarea "x"
type input "25 Aspen Bind Confirmation - BINDER - INVOICE - POLICY #IM00TW4"
type textarea "x"
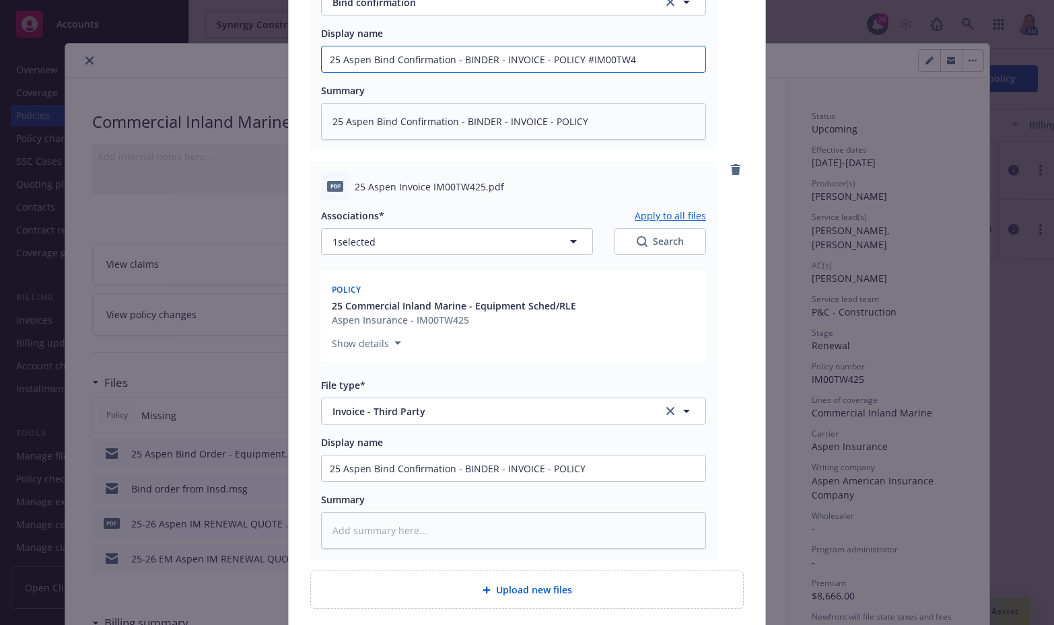
type input "25 Aspen Bind Confirmation - BINDER - INVOICE - POLICY #IM00TW42"
type textarea "x"
click at [655, 46] on input "25 Aspen Bind Confirmation - BINDER - INVOICE - POLICY #IM00TW425" at bounding box center [514, 59] width 384 height 26
drag, startPoint x: 653, startPoint y: 44, endPoint x: 256, endPoint y: 45, distance: 396.4
click at [254, 45] on div "Add files The uploaded files will be associated with 25 Commercial Inland Marin…" at bounding box center [527, 312] width 1054 height 625
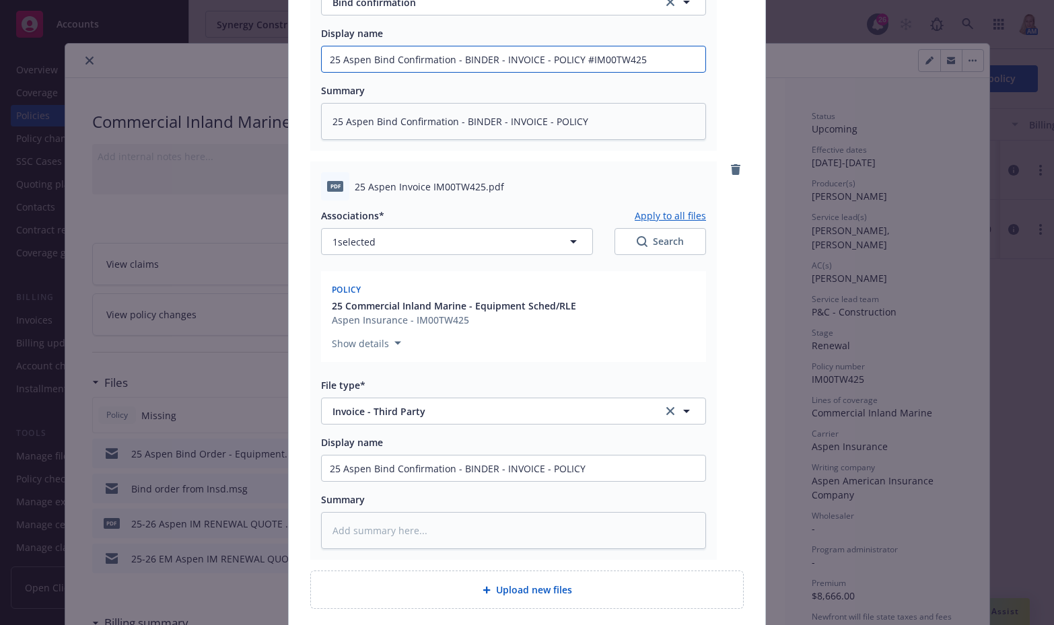
type input "25 Aspen Bind Confirmation - BINDER - INVOICE - POLICY #IM00TW425"
drag, startPoint x: 590, startPoint y: 450, endPoint x: 212, endPoint y: 438, distance: 377.7
click at [187, 438] on div "Add files The uploaded files will be associated with 25 Commercial Inland Marin…" at bounding box center [527, 312] width 1054 height 625
paste input "#IM00TW425"
type textarea "x"
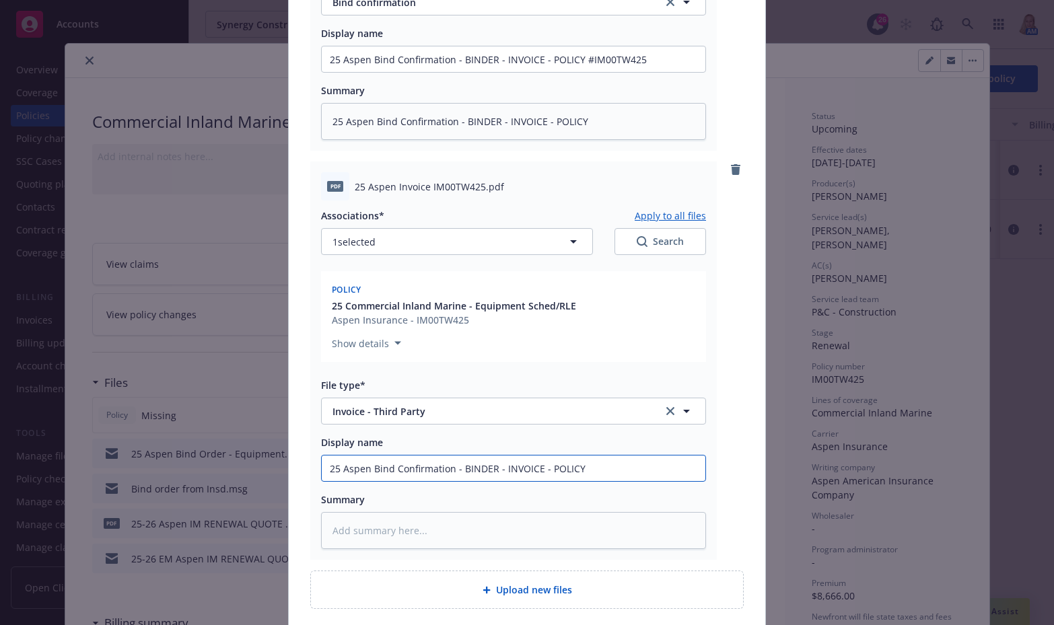
type input "25 Aspen Bind Confirmation - BINDER - INVOICE - POLICY #IM00TW425"
drag, startPoint x: 448, startPoint y: 457, endPoint x: 368, endPoint y: 452, distance: 80.3
click at [368, 456] on input "25 Aspen Bind Confirmation - BINDER - INVOICE - POLICY #IM00TW425" at bounding box center [514, 469] width 384 height 26
drag, startPoint x: 491, startPoint y: 456, endPoint x: 351, endPoint y: 437, distance: 142.0
click at [357, 456] on input "25 Aspen Bind Confirmation - BINDER - INVOICE - POLICY #IM00TW425" at bounding box center [514, 469] width 384 height 26
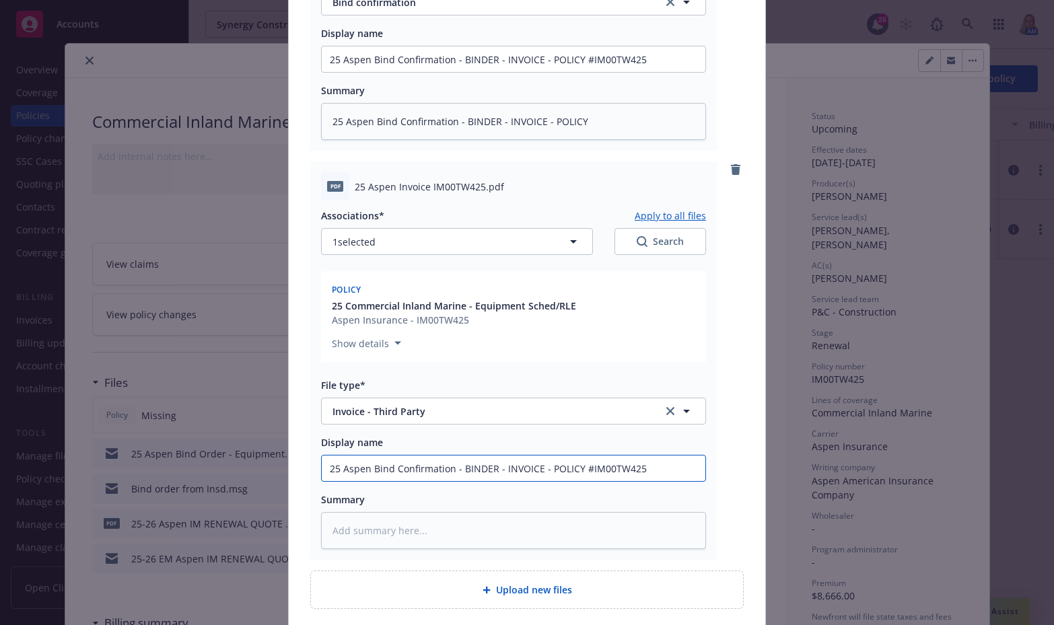
type textarea "x"
type input "25 Aspe- INVOICE - POLICY #IM00TW425"
type textarea "x"
type input "25 Aspen- INVOICE - POLICY #IM00TW425"
type textarea "x"
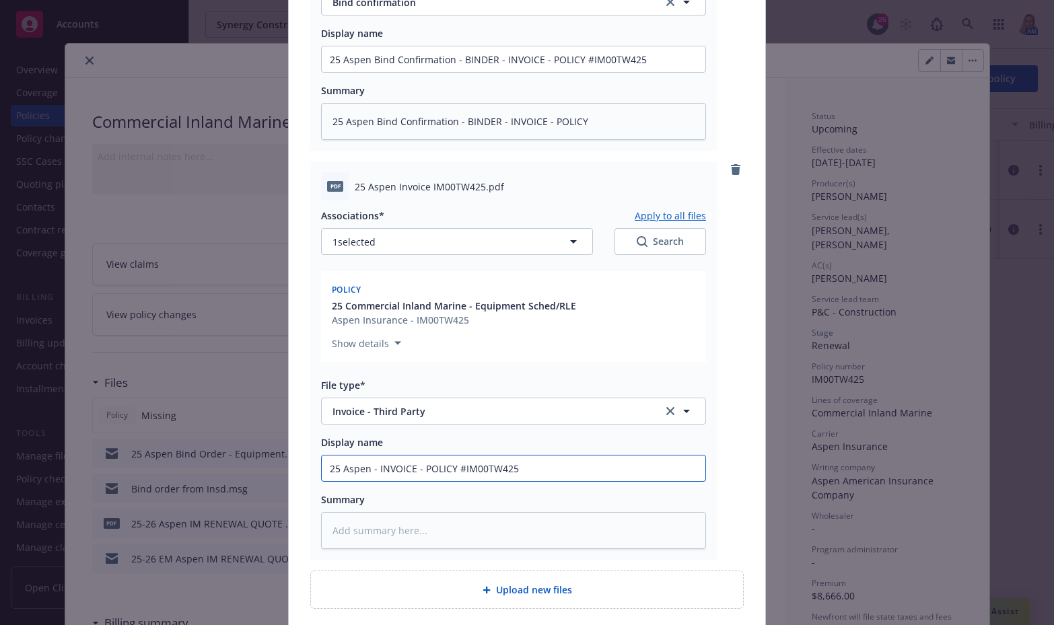
drag, startPoint x: 536, startPoint y: 456, endPoint x: 151, endPoint y: 448, distance: 384.3
click at [133, 448] on div "Add files The uploaded files will be associated with 25 Commercial Inland Marin…" at bounding box center [527, 312] width 1054 height 625
type input "25 Aspen - INVOICE - POLICY #IM00TW425"
click at [374, 514] on textarea at bounding box center [513, 530] width 385 height 37
paste textarea "25 Aspen - INVOICE - POLICY #IM00TW425"
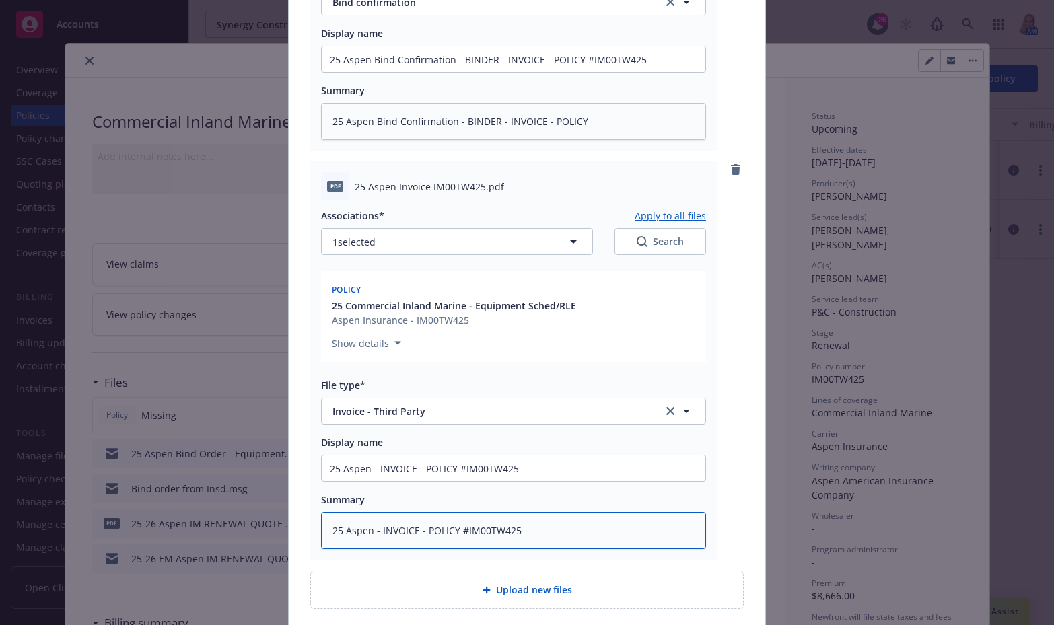
type textarea "x"
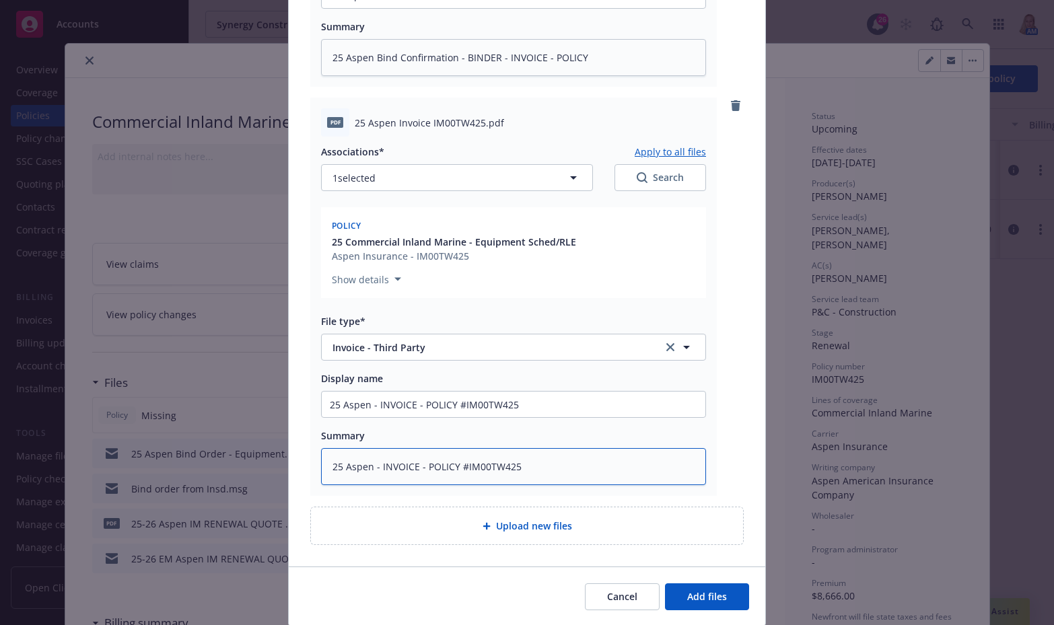
scroll to position [514, 0]
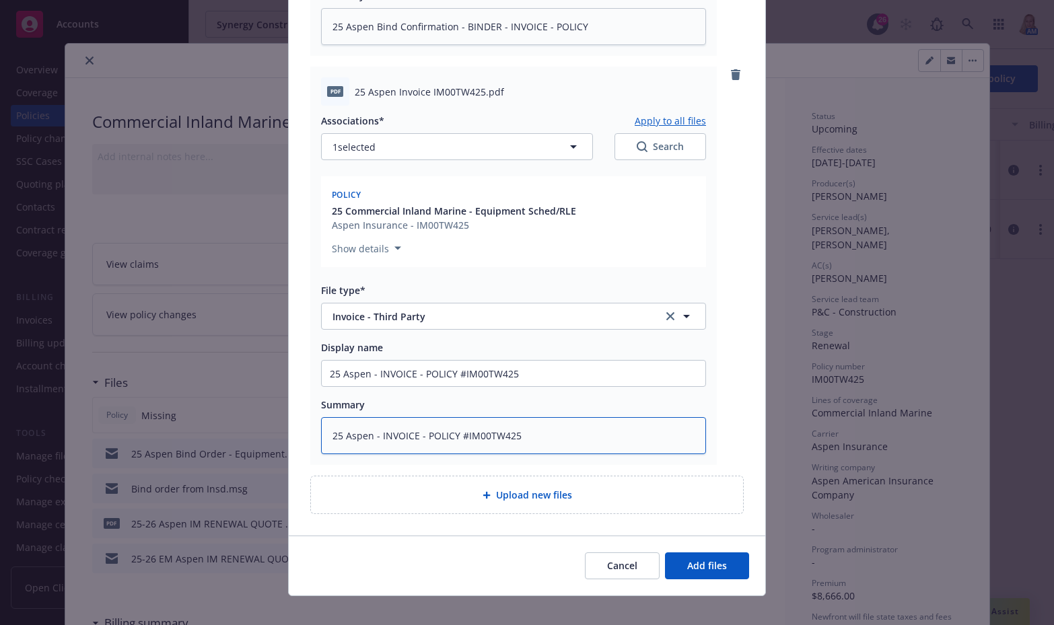
type textarea "25 Aspen - INVOICE - POLICY #IM00TW425"
type textarea "x"
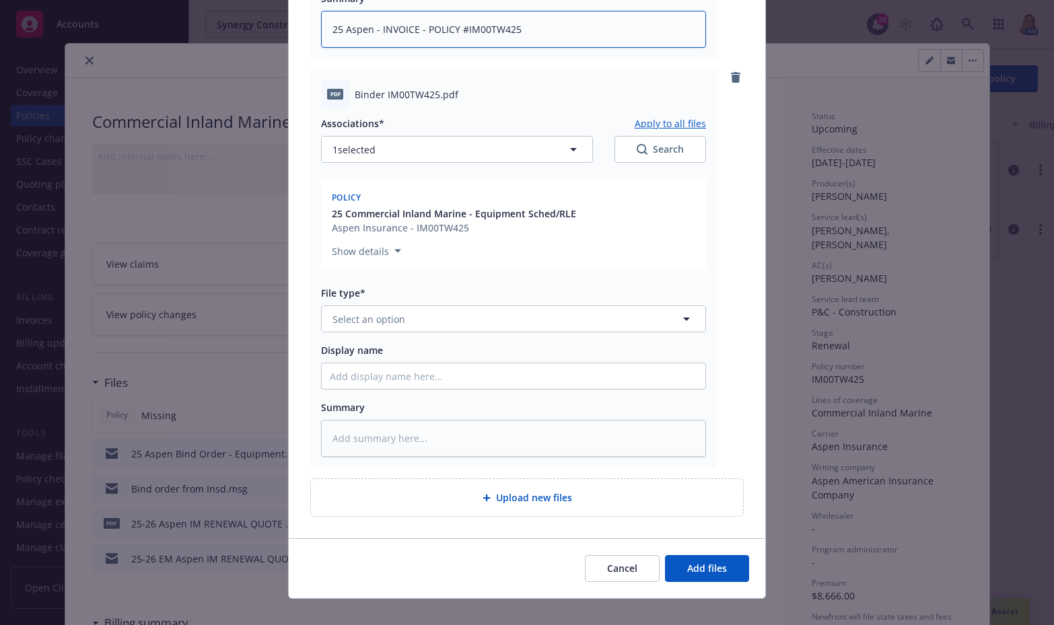
scroll to position [923, 0]
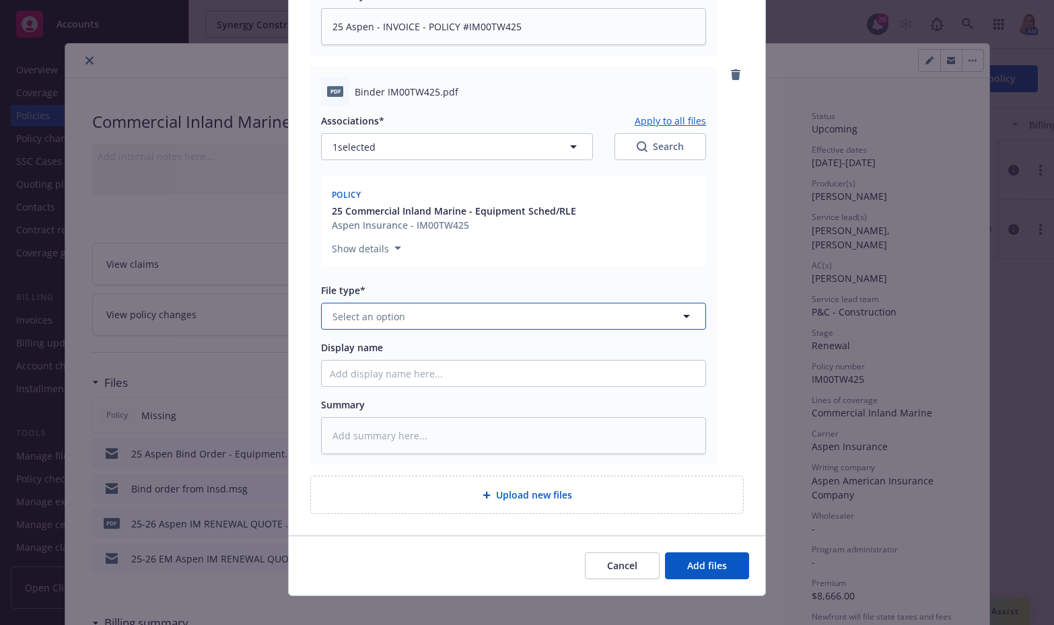
click at [380, 310] on span "Select an option" at bounding box center [368, 317] width 73 height 14
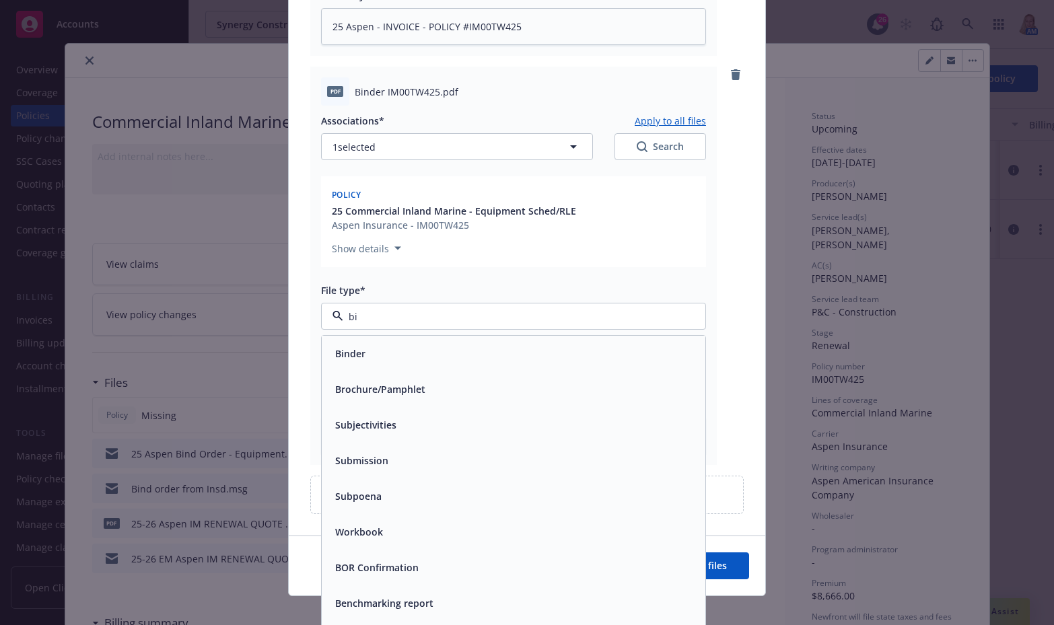
type input "bin"
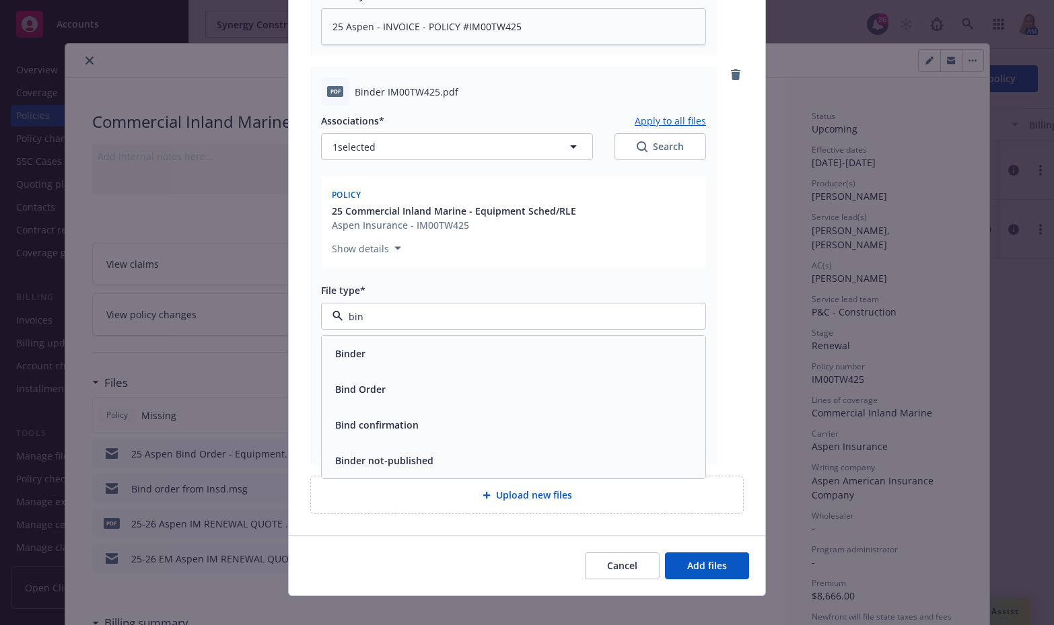
click at [377, 344] on div "Binder" at bounding box center [513, 354] width 367 height 20
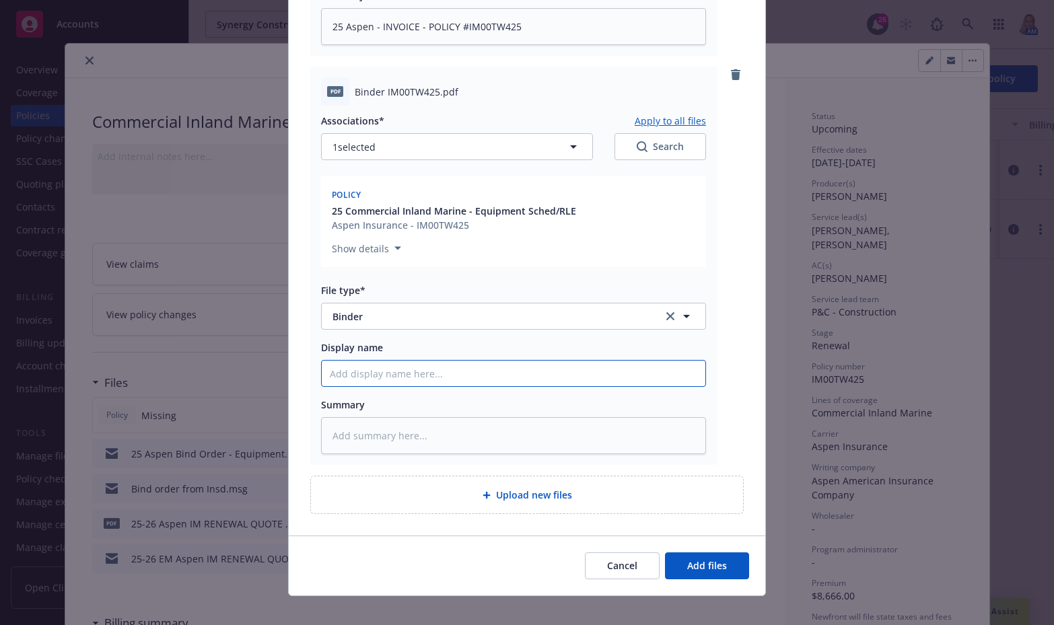
click at [377, 361] on input "Display name" at bounding box center [514, 374] width 384 height 26
paste input "25 Aspen - INVOICE - POLICY #IM00TW425"
type textarea "x"
type input "25 Aspen - INVOICE - POLICY #IM00TW425"
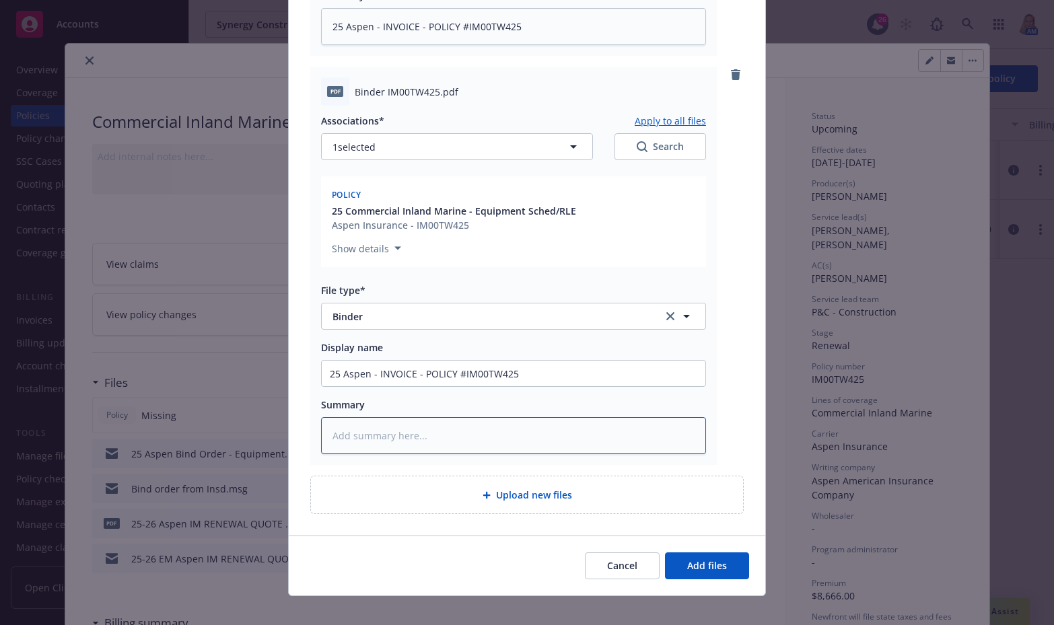
click at [393, 432] on textarea at bounding box center [513, 435] width 385 height 37
drag, startPoint x: 393, startPoint y: 431, endPoint x: 383, endPoint y: 356, distance: 75.4
click at [383, 361] on input "25 Aspen - INVOICE - POLICY #IM00TW425" at bounding box center [514, 374] width 384 height 26
type textarea "x"
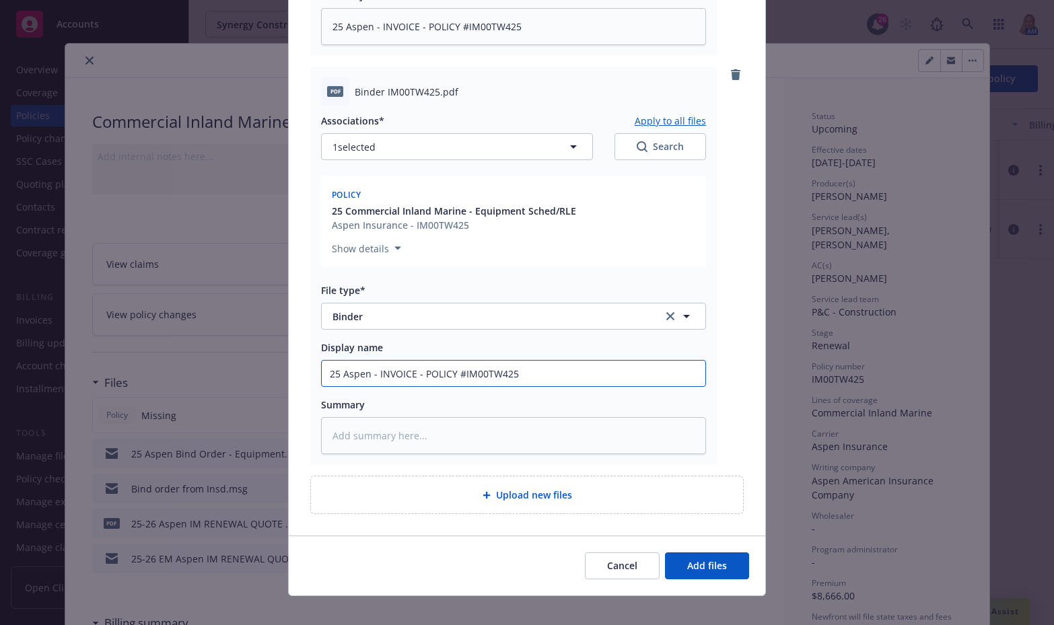
type input "25 Aspen - B- POLICY #IM00TW425"
type textarea "x"
type input "25 Aspen - BI- POLICY #IM00TW425"
type textarea "x"
type input "25 Aspen - BIN- POLICY #IM00TW425"
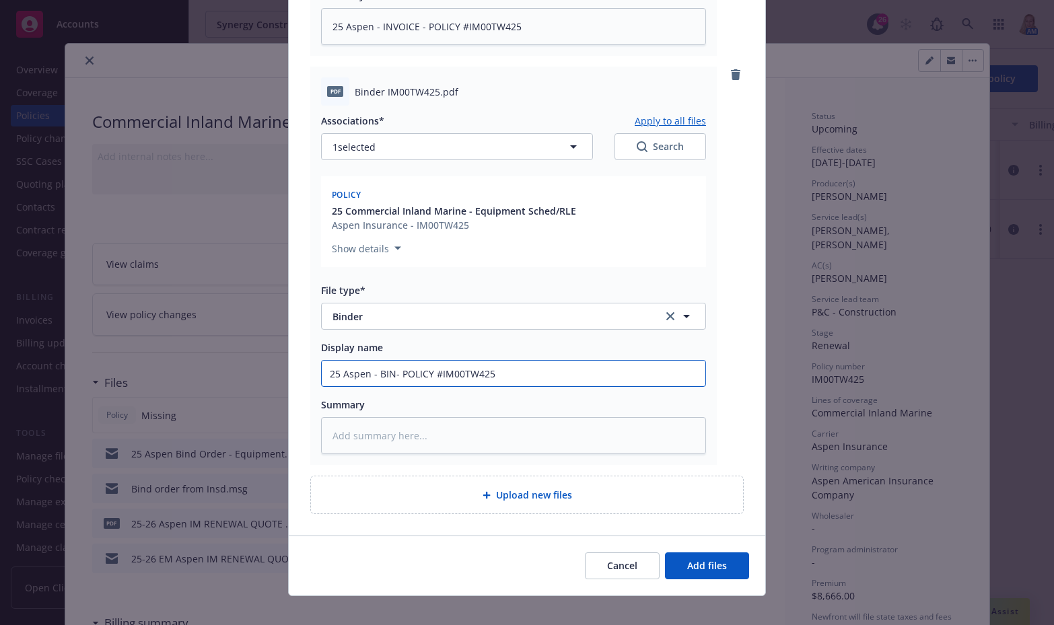
type textarea "x"
type input "25 Aspen - BIND- POLICY #IM00TW425"
type textarea "x"
type input "25 Aspen - BINDE- POLICY #IM00TW425"
type textarea "x"
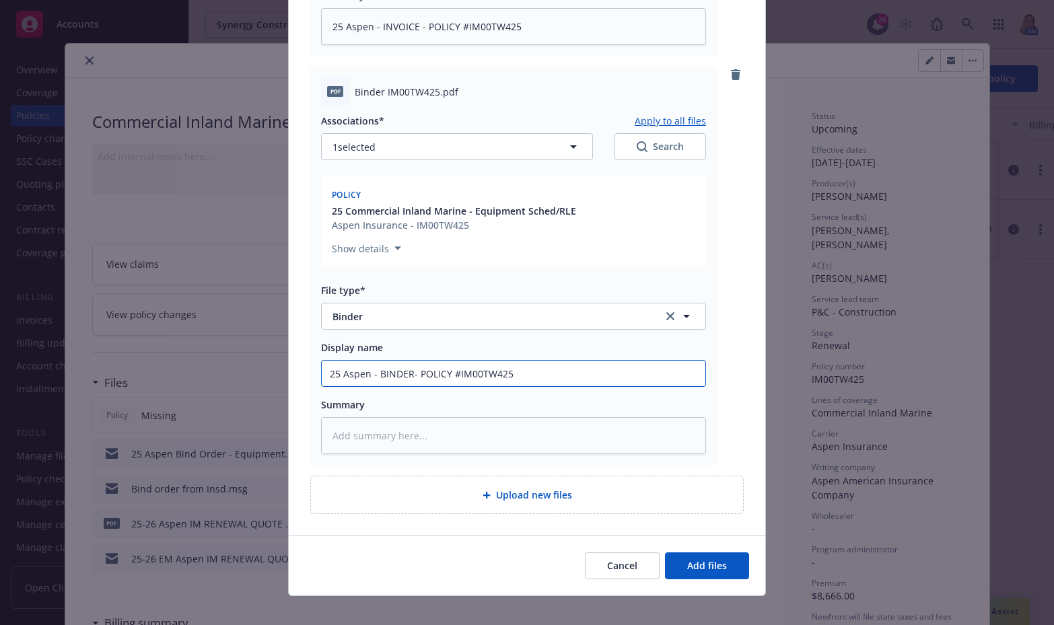
drag, startPoint x: 525, startPoint y: 361, endPoint x: 225, endPoint y: 373, distance: 300.4
click at [225, 373] on div "Add files The uploaded files will be associated with 25 Commercial Inland Marin…" at bounding box center [527, 312] width 1054 height 625
type input "25 Aspen - BINDER- POLICY #IM00TW425"
click at [412, 422] on textarea at bounding box center [513, 435] width 385 height 37
paste textarea "25 Aspen - BINDER- POLICY #IM00TW425"
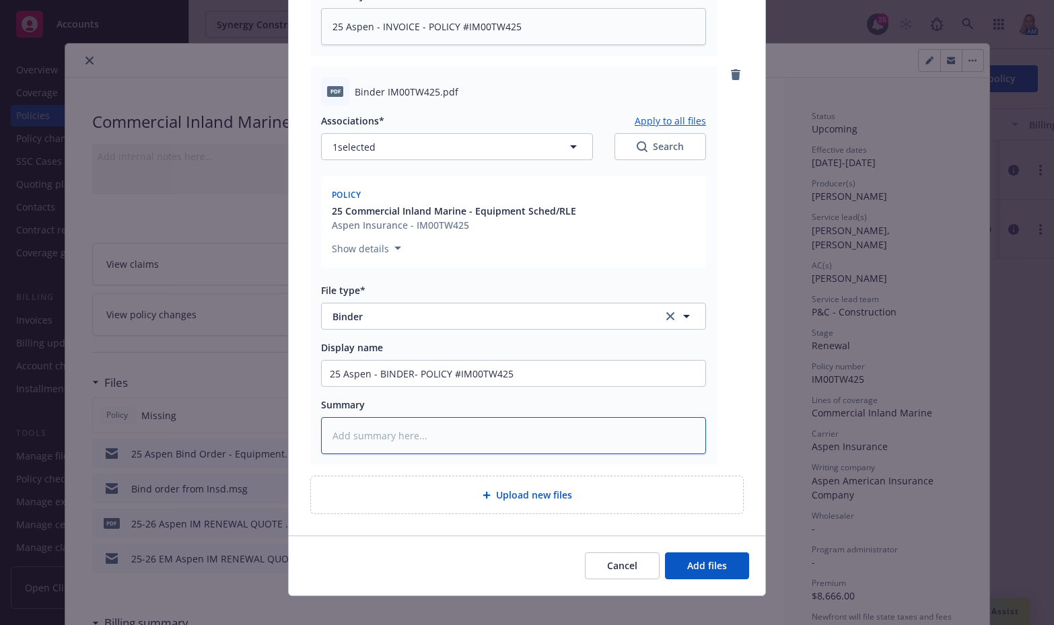
type textarea "x"
type textarea "25 Aspen - BINDER- POLICY #IM00TW425"
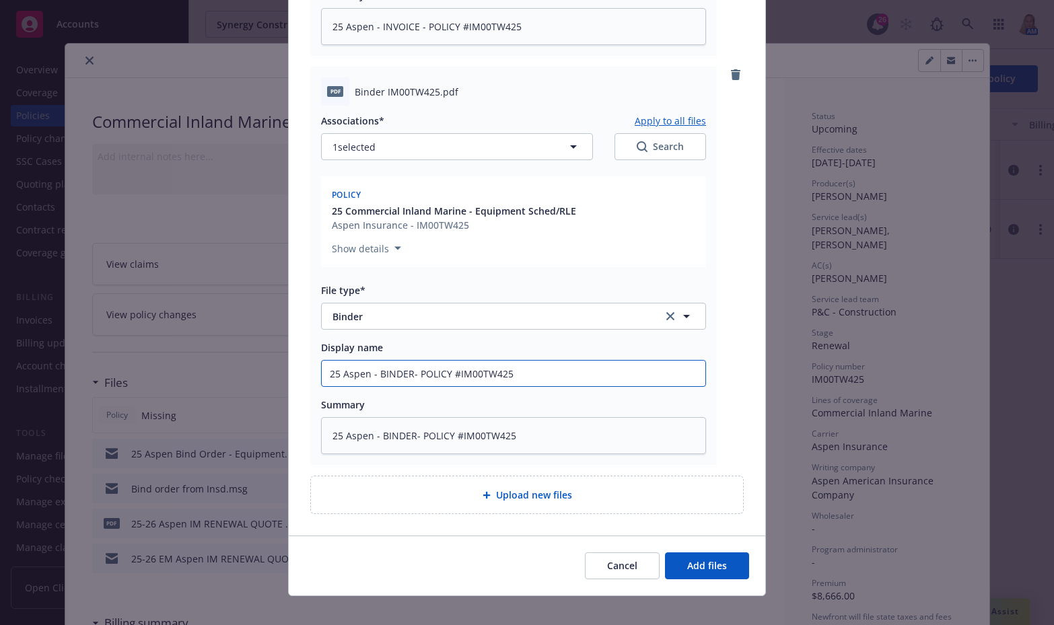
click at [365, 361] on input "25 Aspen - BINDER- POLICY #IM00TW425" at bounding box center [514, 374] width 384 height 26
type textarea "x"
type input "25 Aspen - BINDER- POLICY #IM00TW425"
type textarea "x"
type input "25 Aspen I - BINDER- POLICY #IM00TW425"
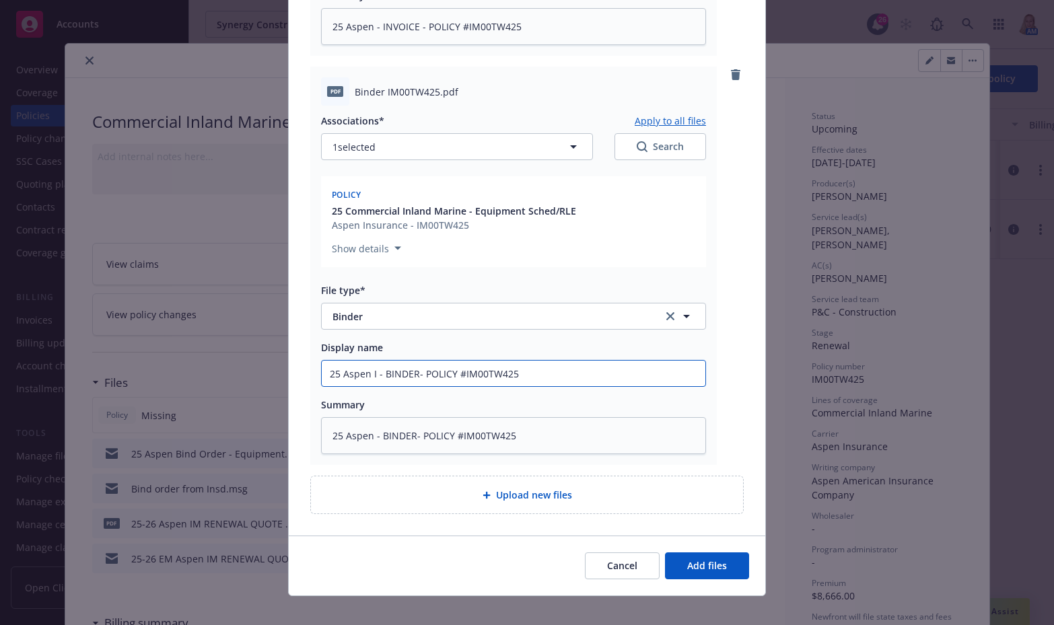
type textarea "x"
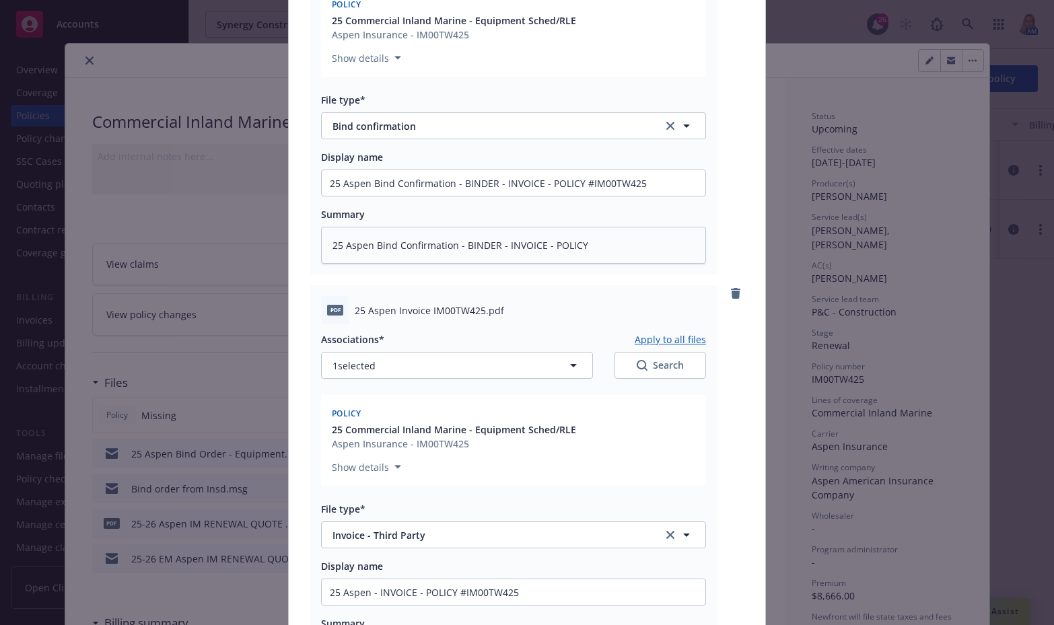
type input "25 Aspen IM - BINDER- POLICY #IM00TW425"
click at [369, 235] on textarea "25 Aspen Bind Confirmation - BINDER - INVOICE - POLICY" at bounding box center [513, 245] width 385 height 37
type textarea "x"
type textarea "25 Aspen IBind Confirmation - BINDER - INVOICE - POLICY"
type textarea "x"
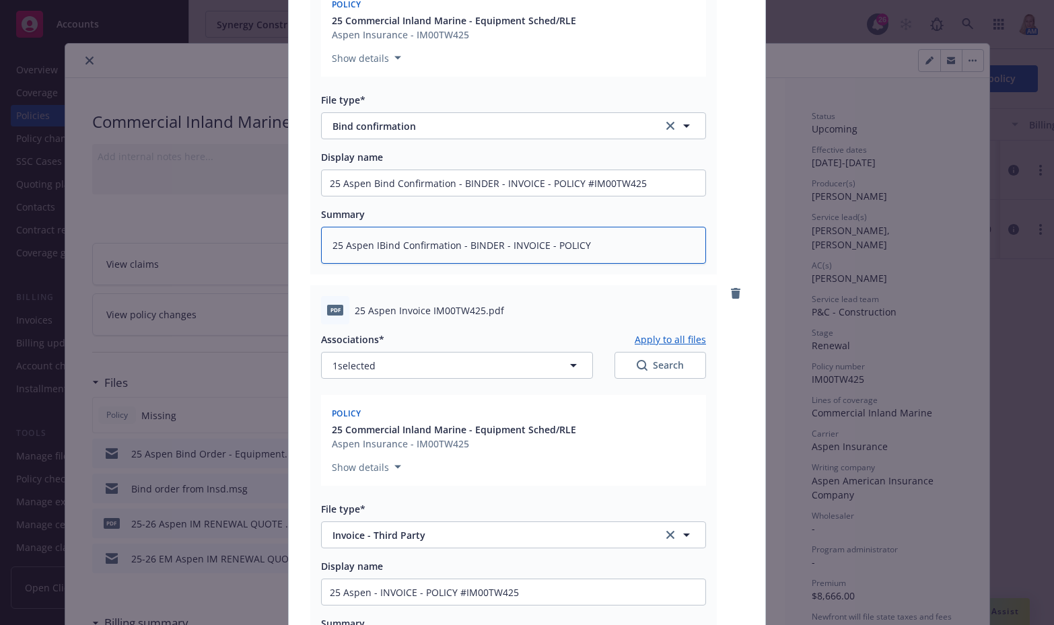
type textarea "25 Aspen IMBind Confirmation - BINDER - INVOICE - POLICY"
type textarea "x"
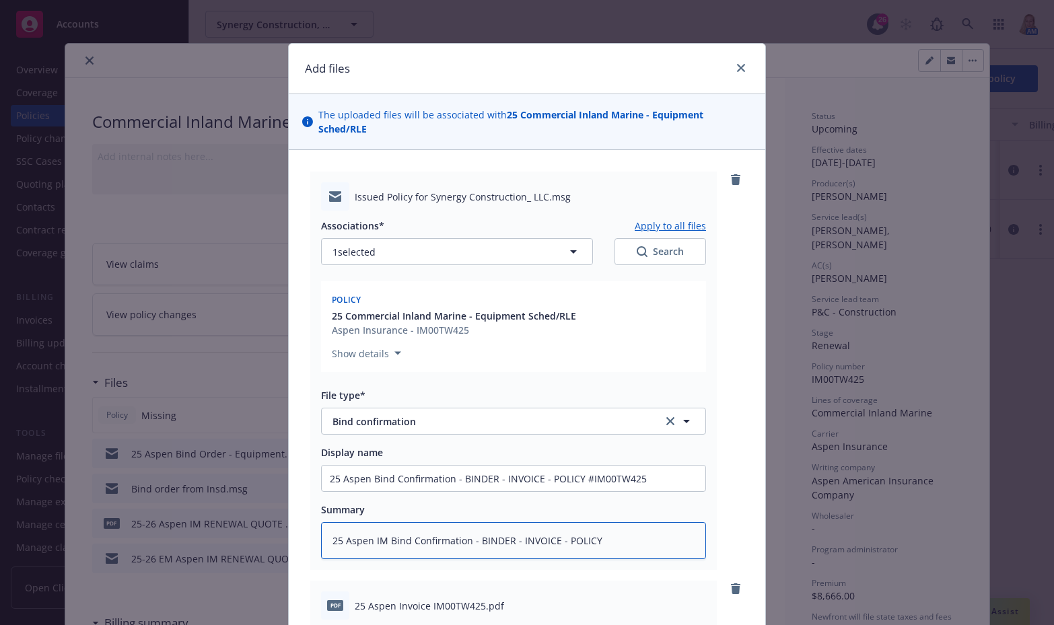
type textarea "25 Aspen IM Bind Confirmation - BINDER - INVOICE - POLICY"
click at [369, 466] on input "25 Aspen Bind Confirmation - BINDER - INVOICE - POLICY #IM00TW425" at bounding box center [514, 479] width 384 height 26
type textarea "x"
type input "25 Aspen IBind Confirmation - BINDER - INVOICE - POLICY #IM00TW425"
type textarea "x"
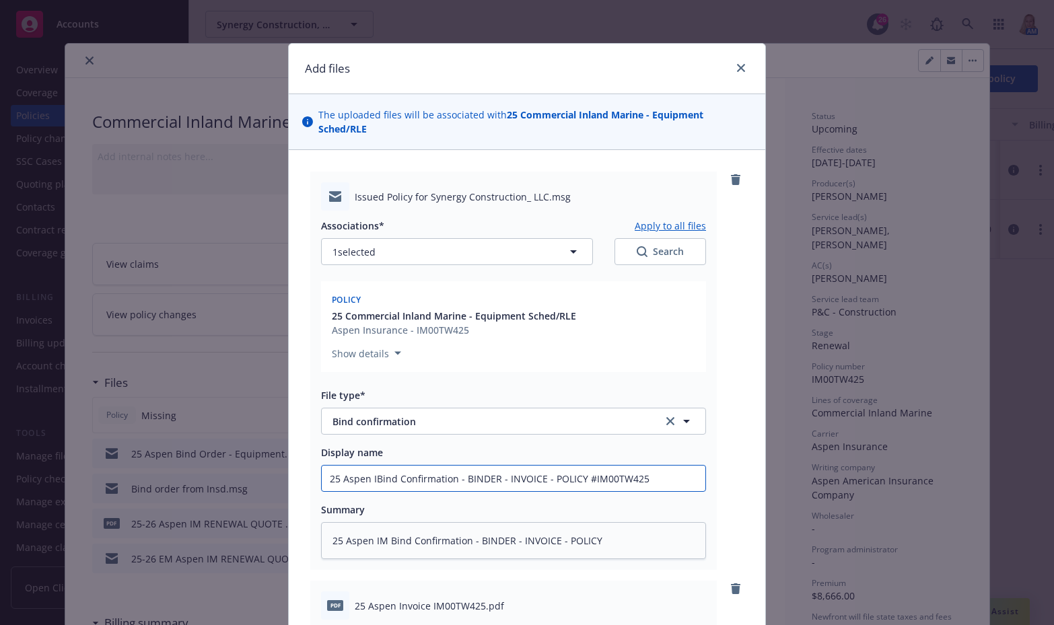
type input "25 Aspen IMBind Confirmation - BINDER - INVOICE - POLICY #IM00TW425"
type textarea "x"
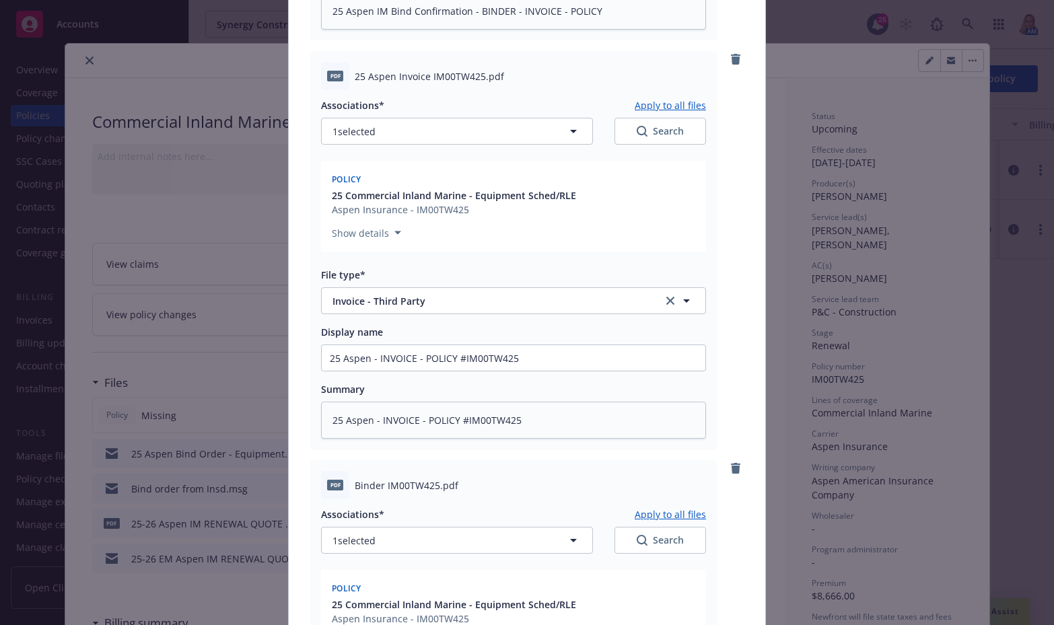
scroll to position [923, 0]
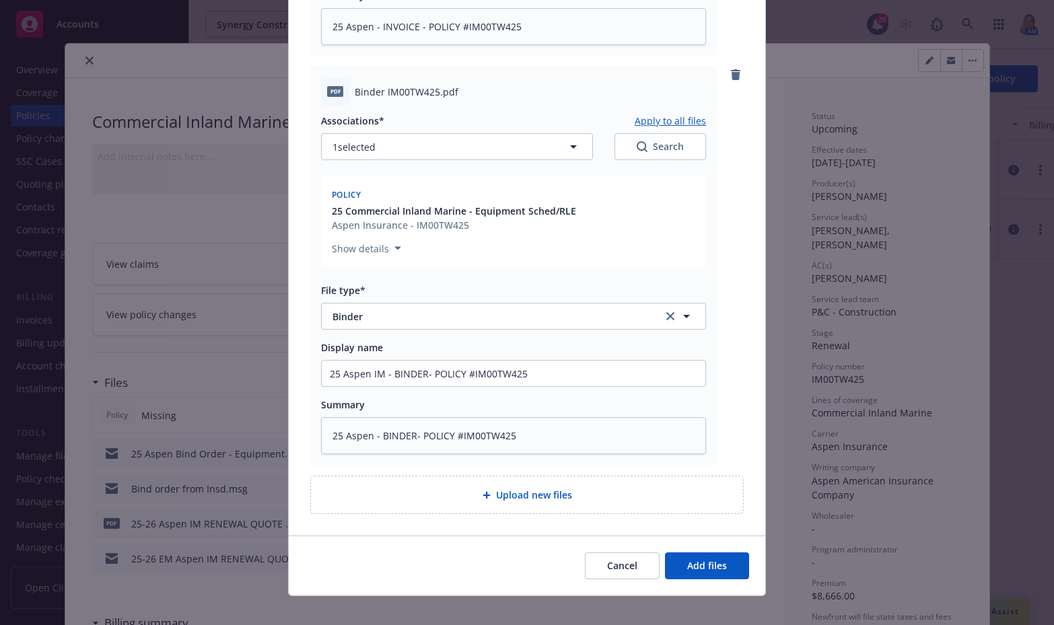
type input "25 Aspen IM Bind Confirmation - BINDER - INVOICE - POLICY #IM00TW425"
type textarea "x"
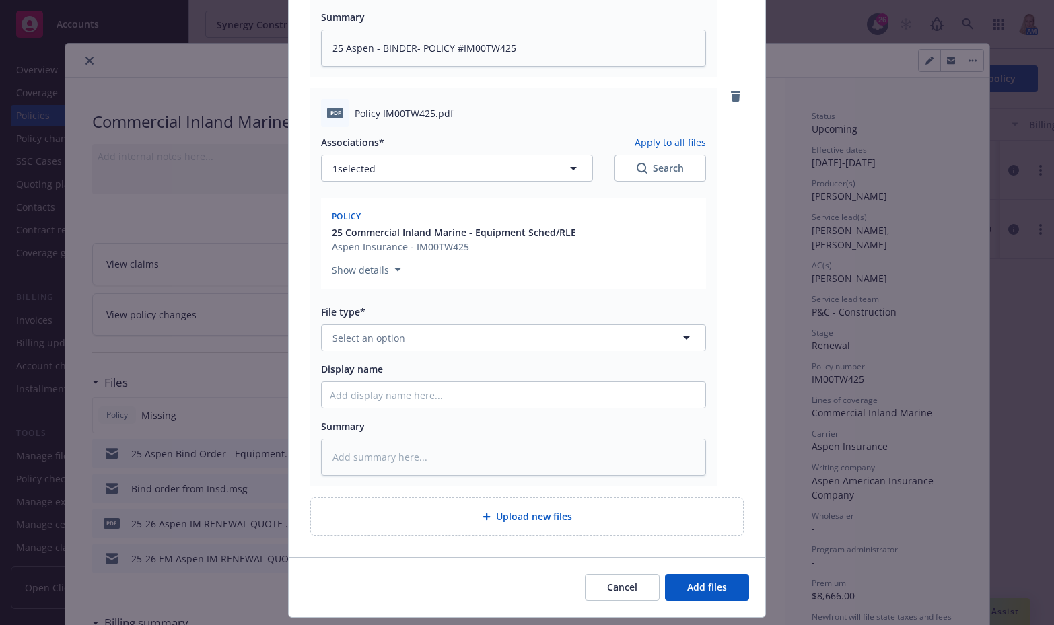
scroll to position [1332, 0]
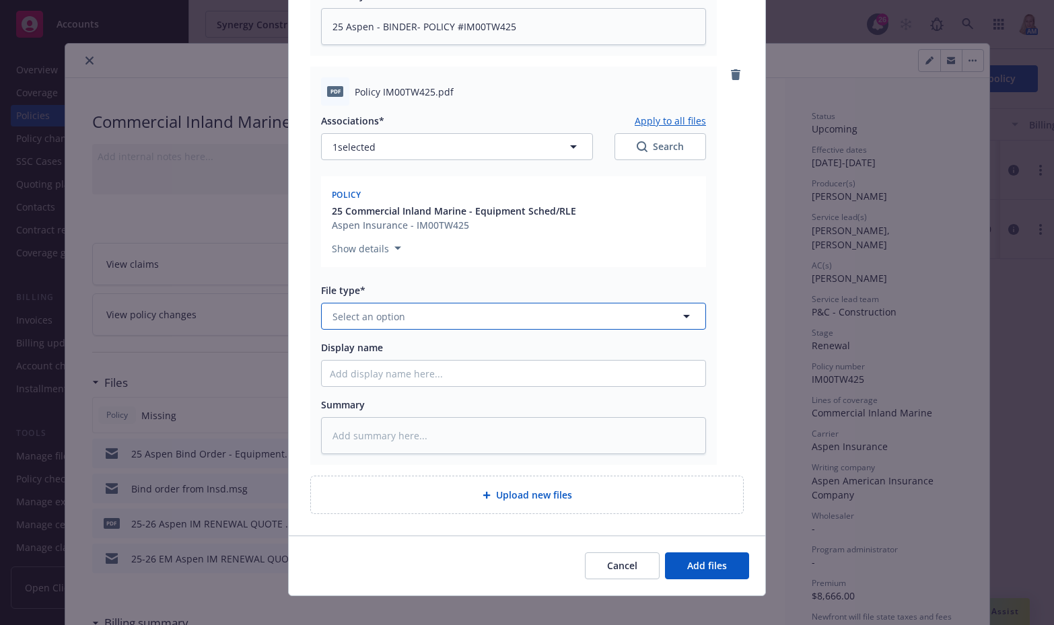
click at [407, 309] on button "Select an option" at bounding box center [513, 316] width 385 height 27
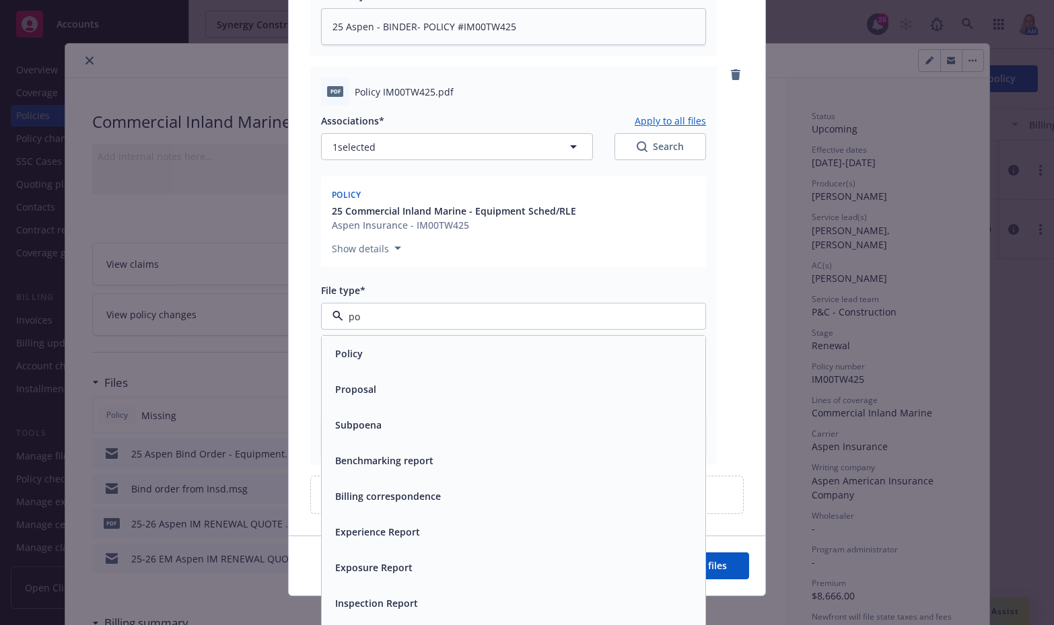
type input "pol"
click at [406, 336] on div "Policy" at bounding box center [514, 354] width 384 height 36
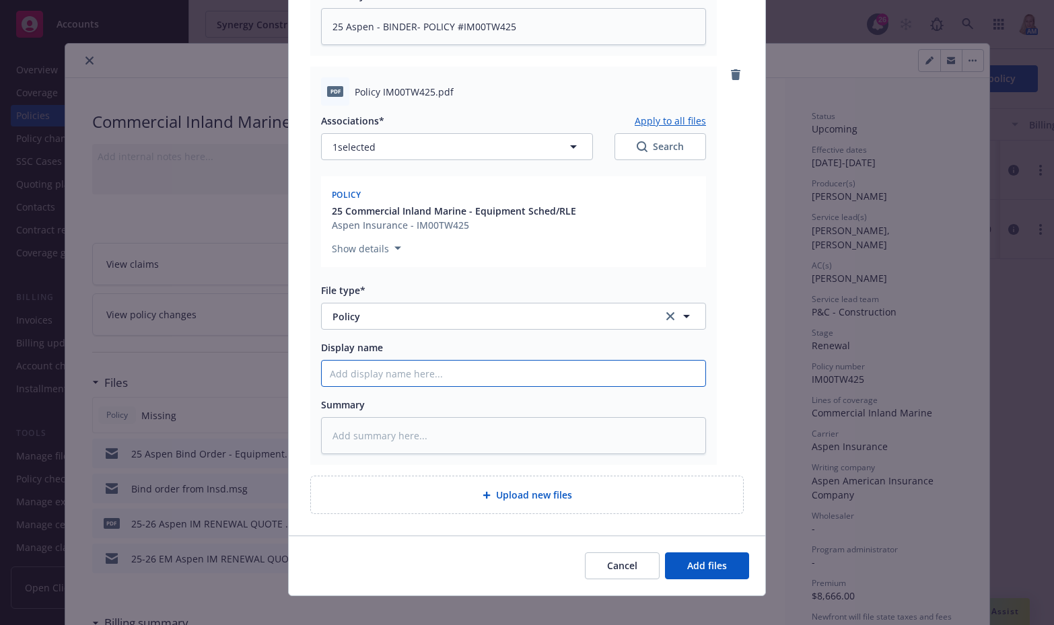
click at [400, 361] on input "Display name" at bounding box center [514, 374] width 384 height 26
paste input "25 Aspen - BINDER- POLICY #IM00TW425"
type textarea "x"
type input "25 Aspen - BINDER- POLICY #IM00TW425"
click at [392, 361] on input "25 Aspen - BINDER- POLICY #IM00TW425" at bounding box center [514, 374] width 384 height 26
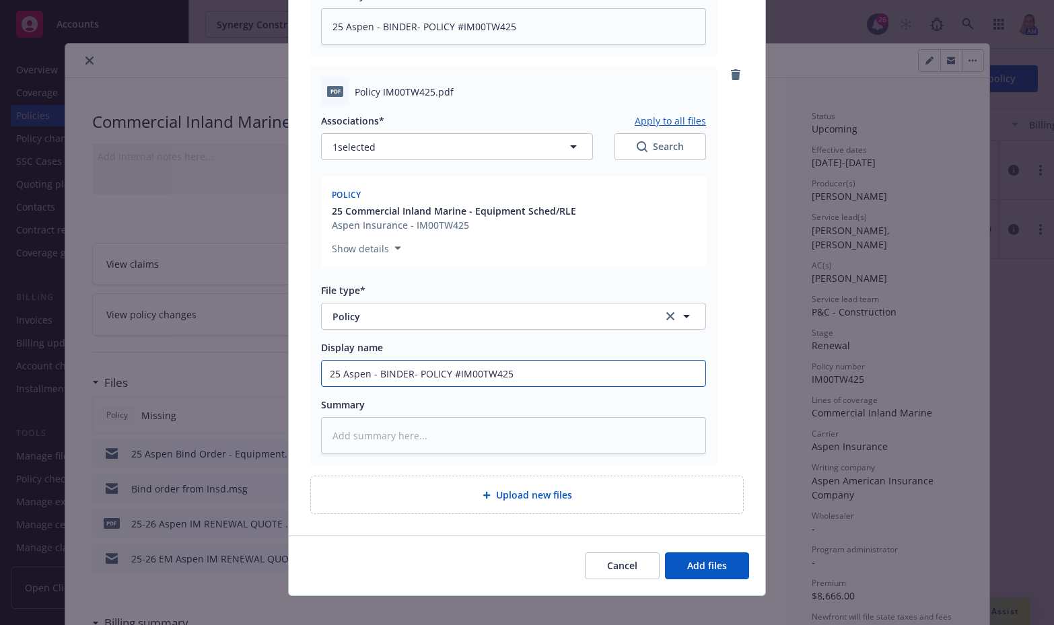
click at [392, 361] on input "25 Aspen - BINDER- POLICY #IM00TW425" at bounding box center [514, 374] width 384 height 26
type textarea "x"
drag, startPoint x: 526, startPoint y: 355, endPoint x: 178, endPoint y: 363, distance: 348.7
click at [178, 363] on div "Add files The uploaded files will be associated with 25 Commercial Inland Marin…" at bounding box center [527, 312] width 1054 height 625
click at [431, 439] on textarea at bounding box center [513, 435] width 385 height 37
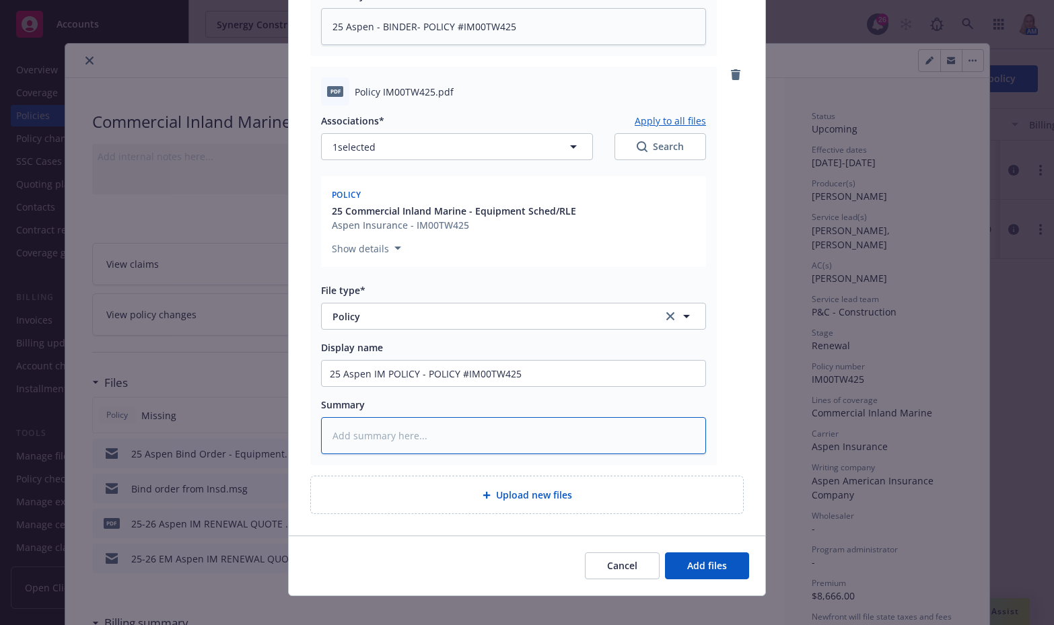
paste textarea "25 Aspen IM POLICY - POLICY #IM00TW425"
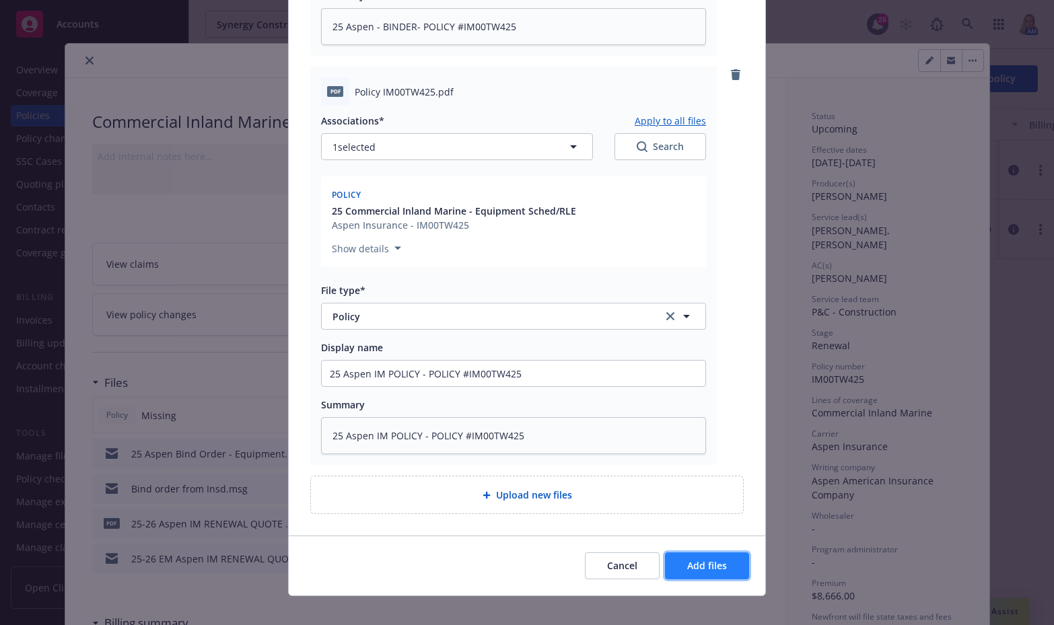
click at [687, 559] on span "Add files" at bounding box center [707, 565] width 40 height 13
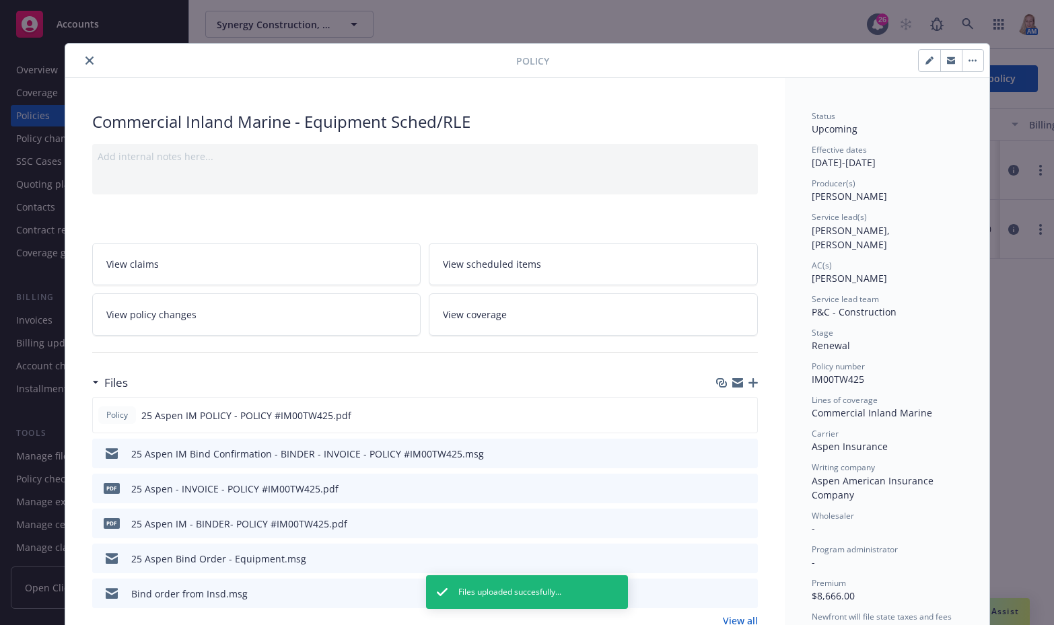
click at [86, 61] on icon "close" at bounding box center [89, 61] width 8 height 8
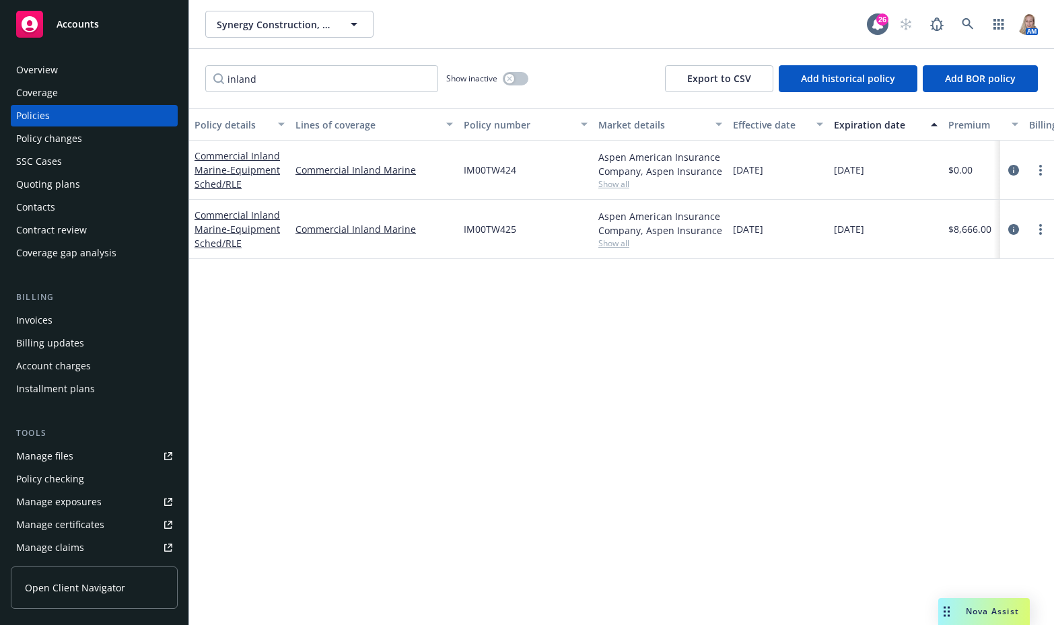
click at [229, 221] on div "Commercial Inland Marine - Equipment Sched/RLE" at bounding box center [239, 229] width 90 height 42
click at [227, 225] on span "- Equipment Sched/RLE" at bounding box center [236, 236] width 85 height 27
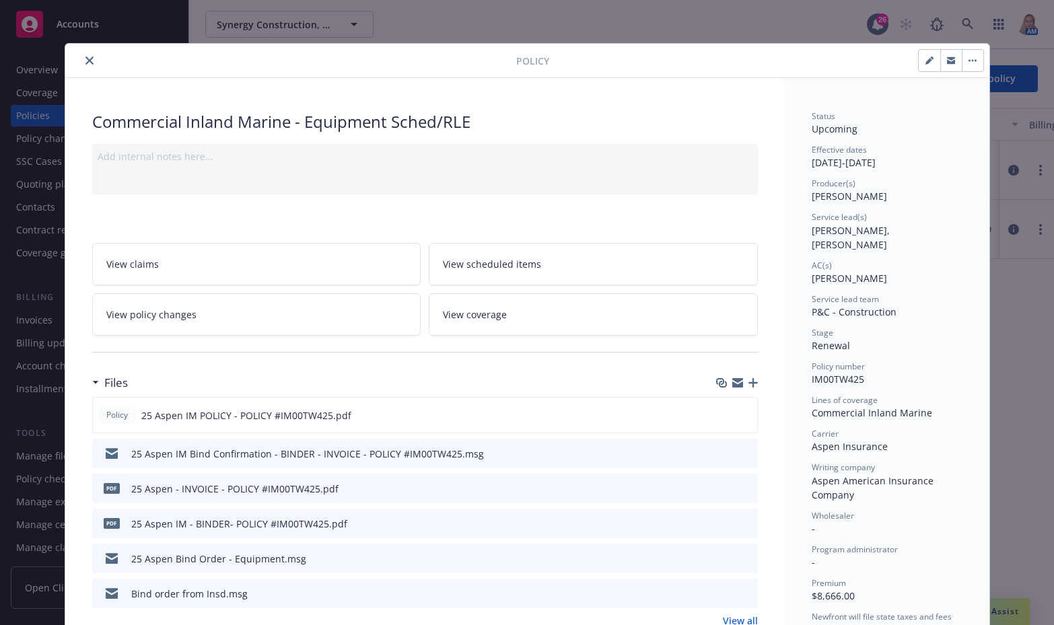
scroll to position [40, 0]
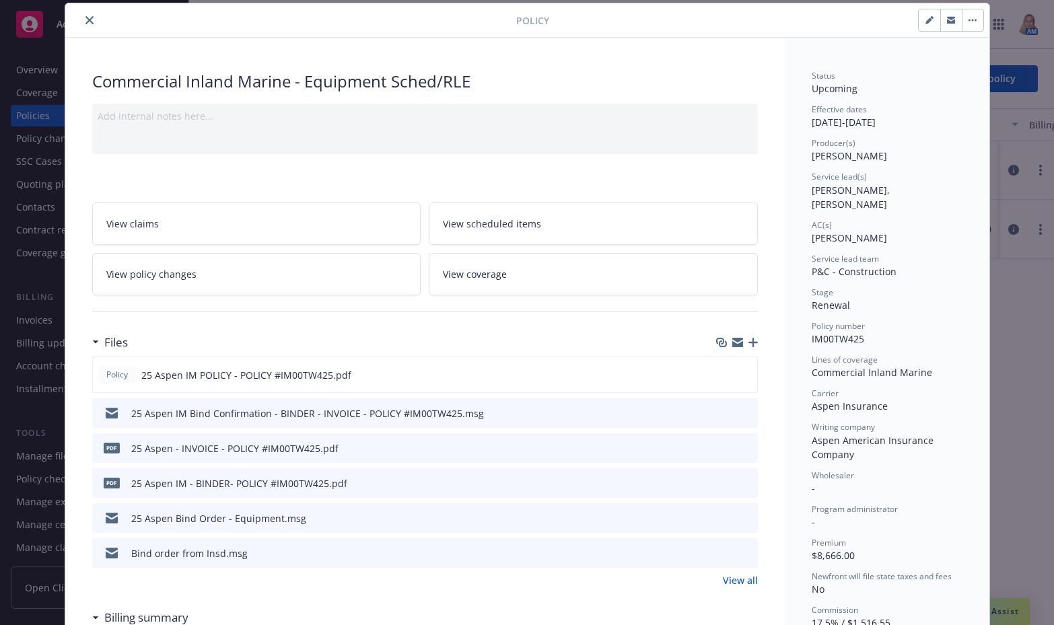
click at [85, 17] on icon "close" at bounding box center [89, 20] width 8 height 8
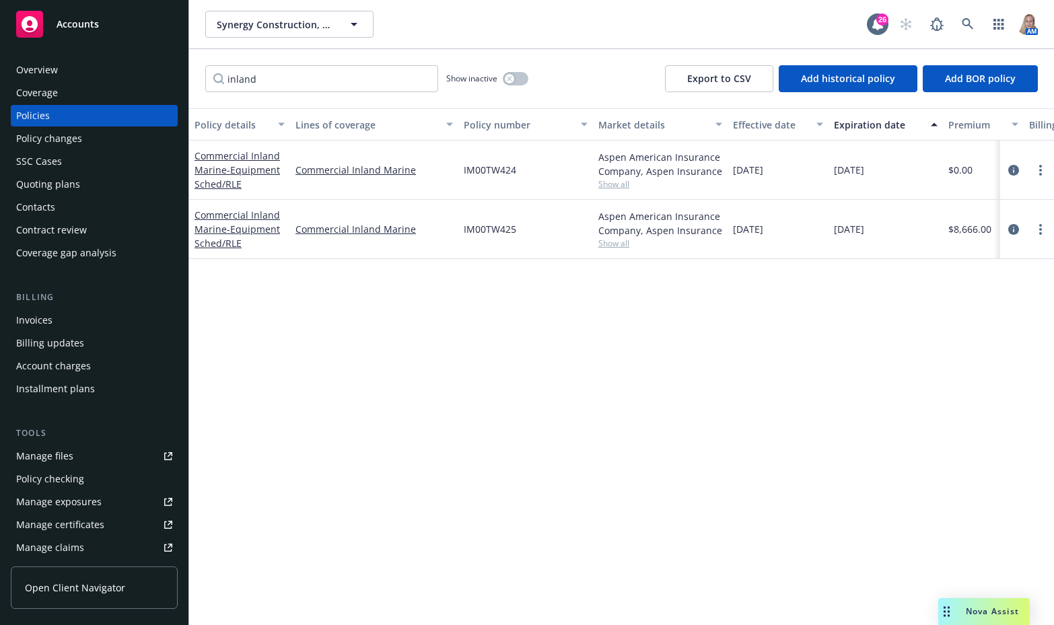
click at [725, 444] on div "Policy details Lines of coverage Policy number Market details Effective date Ex…" at bounding box center [621, 366] width 865 height 517
click at [240, 228] on span "- Equipment Sched/RLE" at bounding box center [236, 236] width 85 height 27
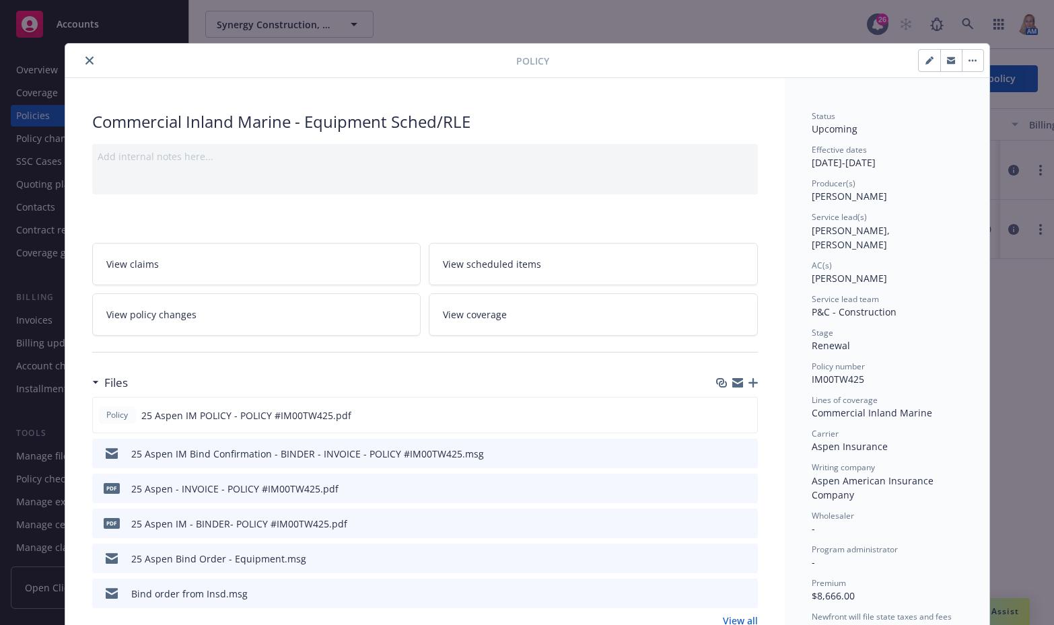
scroll to position [40, 0]
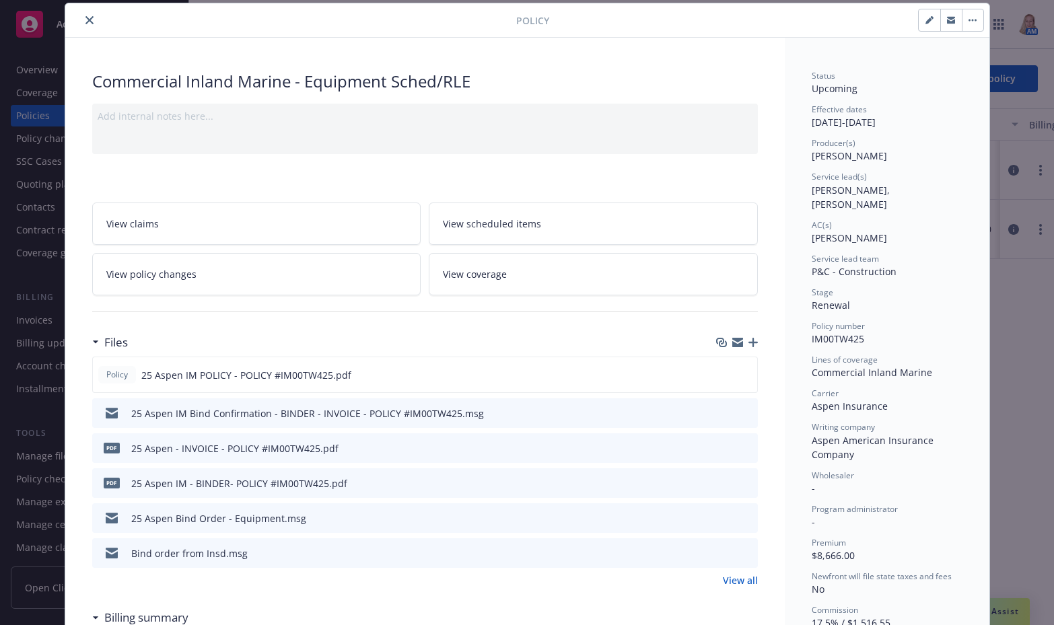
click at [87, 23] on icon "close" at bounding box center [89, 20] width 8 height 8
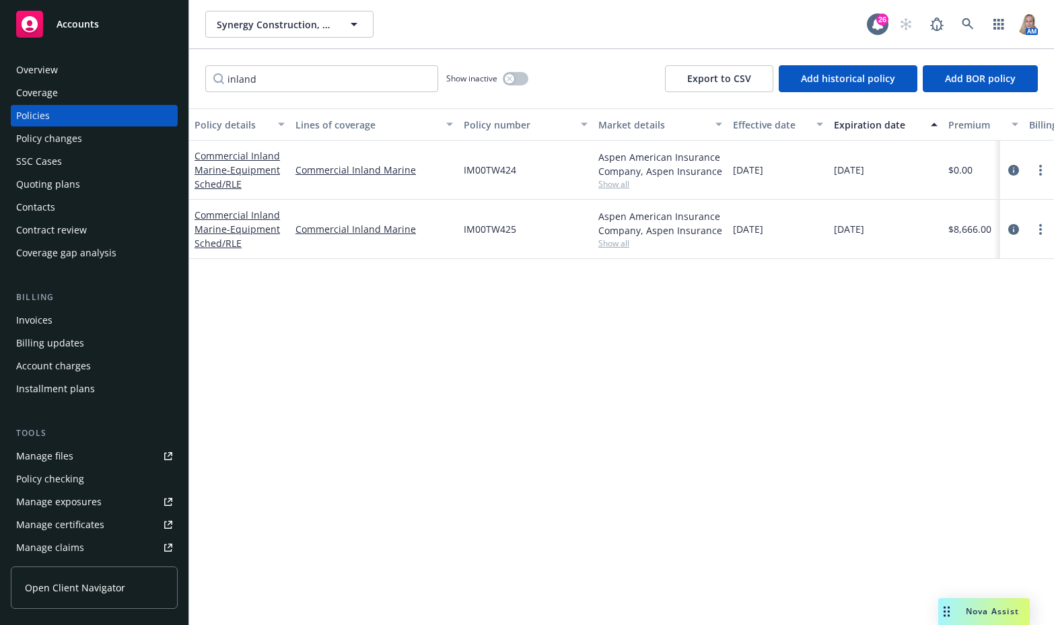
click at [60, 324] on div "Invoices" at bounding box center [94, 321] width 156 height 22
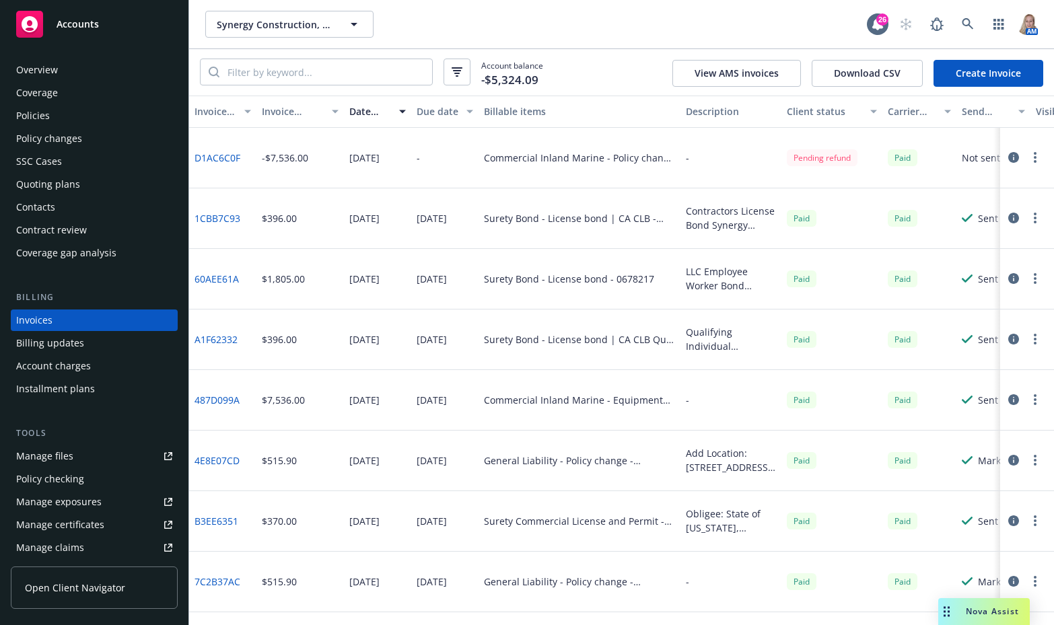
click at [725, 75] on link "Create Invoice" at bounding box center [988, 73] width 110 height 27
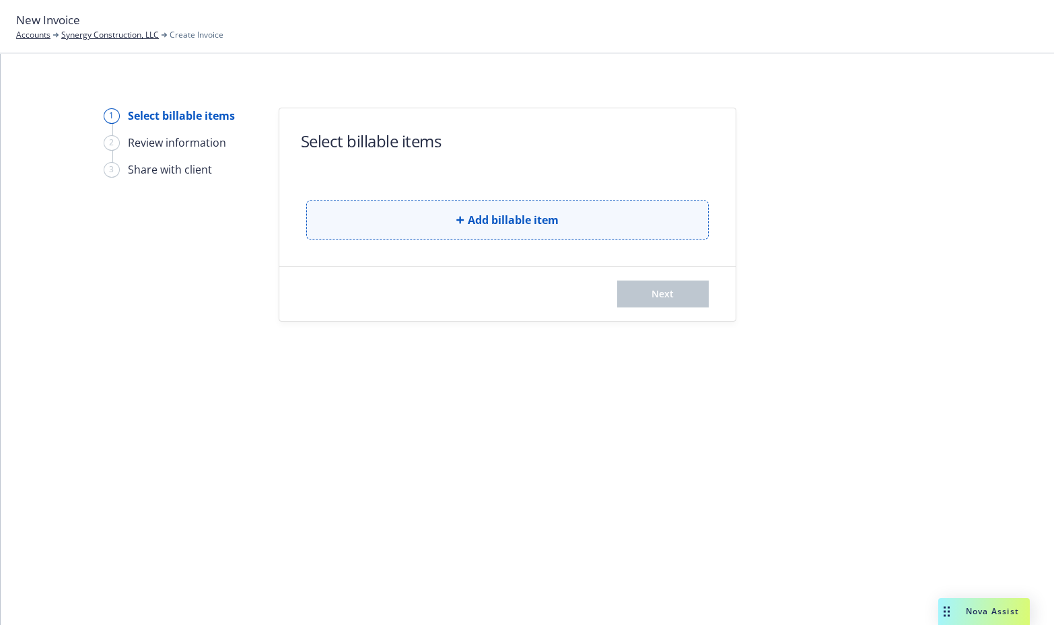
click at [524, 236] on button "Add billable item" at bounding box center [507, 220] width 402 height 39
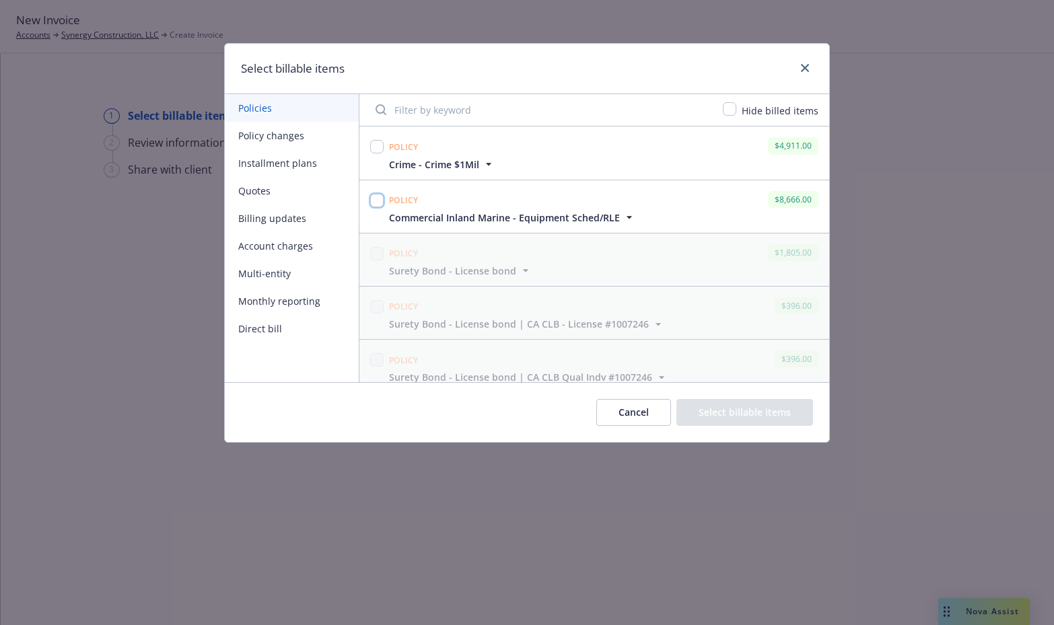
click at [373, 199] on input "checkbox" at bounding box center [376, 200] width 13 height 13
checkbox input "true"
click at [378, 147] on input "checkbox" at bounding box center [376, 146] width 13 height 13
checkbox input "true"
click at [637, 404] on button "Cancel" at bounding box center [633, 412] width 75 height 27
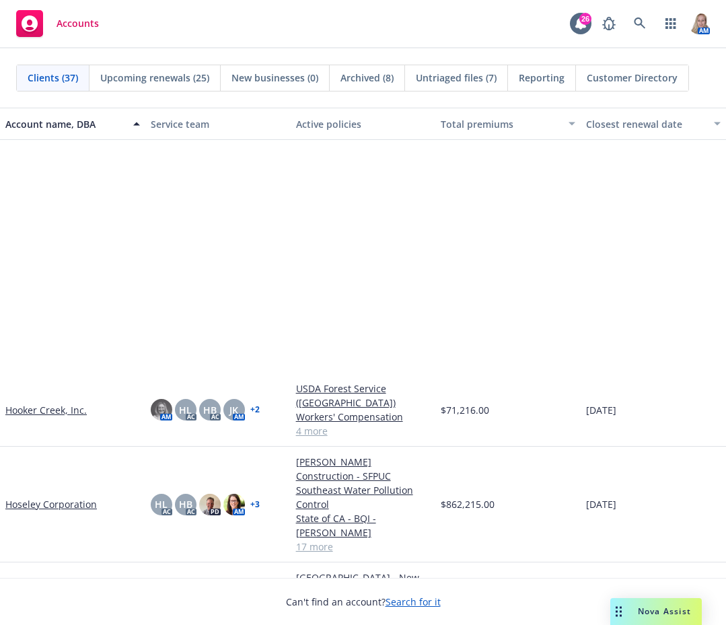
scroll to position [942, 0]
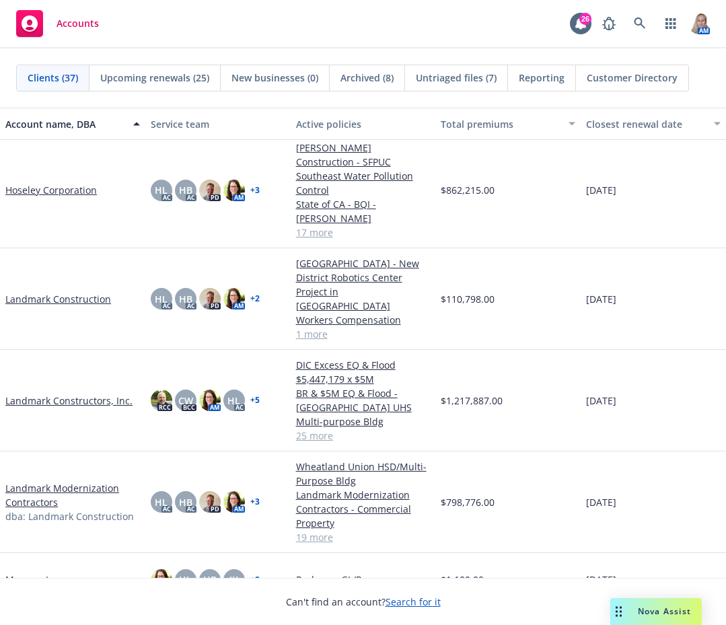
click at [415, 327] on link "1 more" at bounding box center [363, 334] width 135 height 14
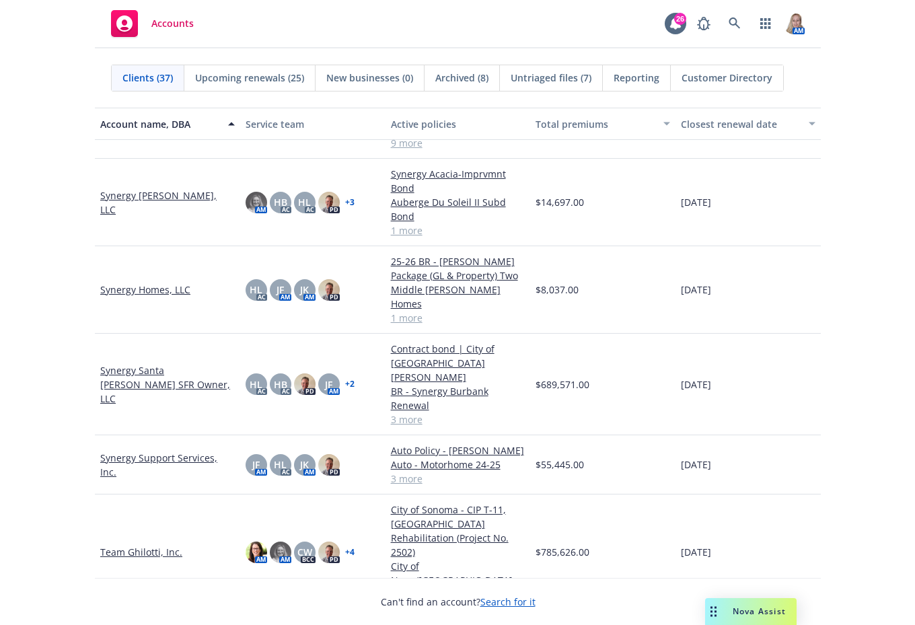
scroll to position [1394, 0]
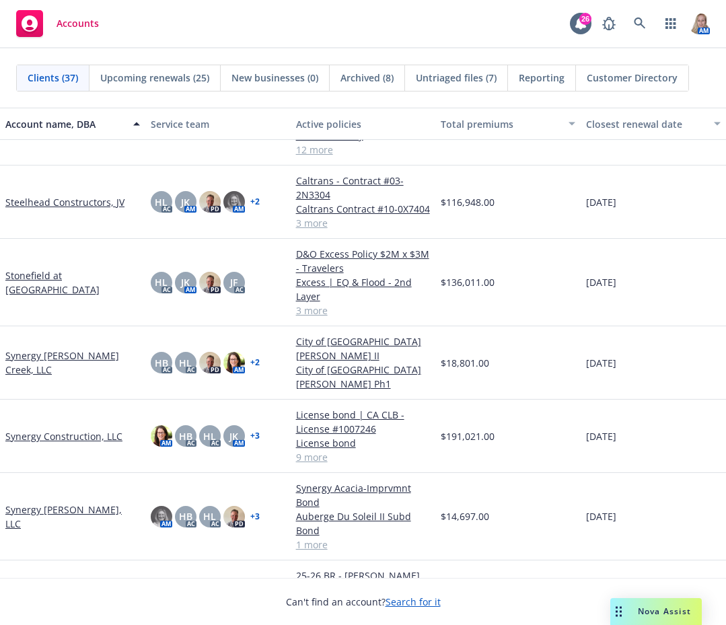
click at [62, 429] on link "Synergy Construction, LLC" at bounding box center [63, 436] width 117 height 14
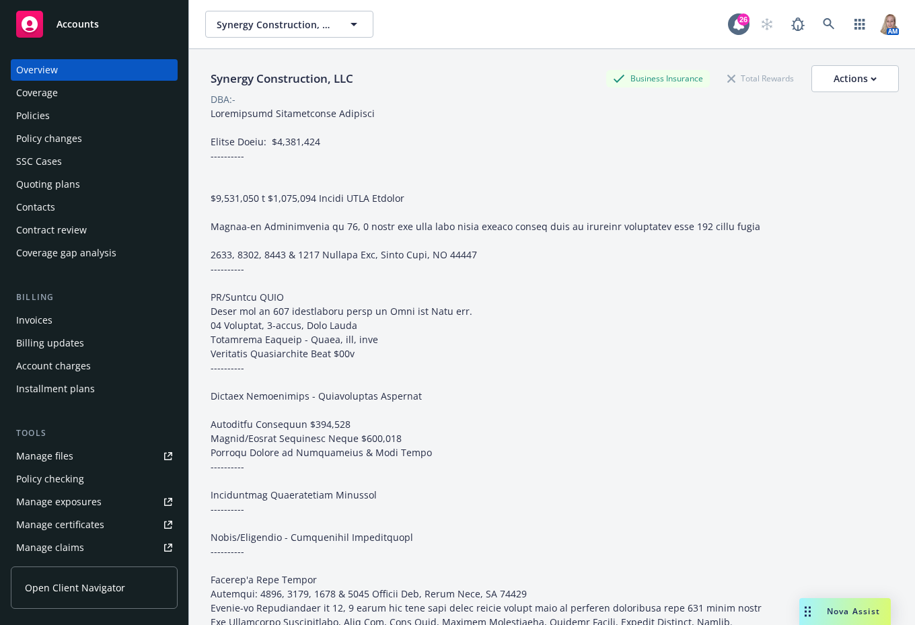
click at [30, 114] on div "Policies" at bounding box center [33, 116] width 34 height 22
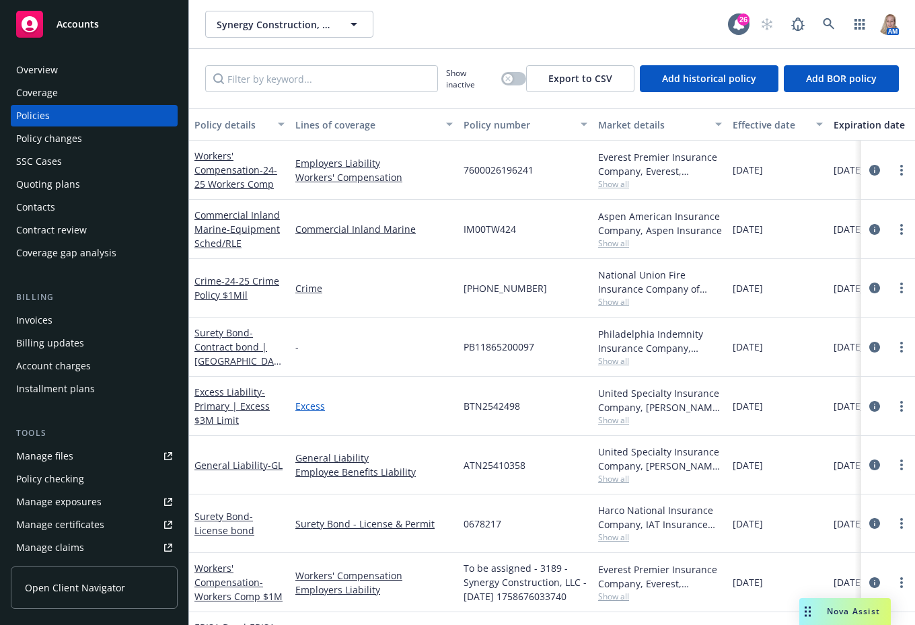
scroll to position [279, 0]
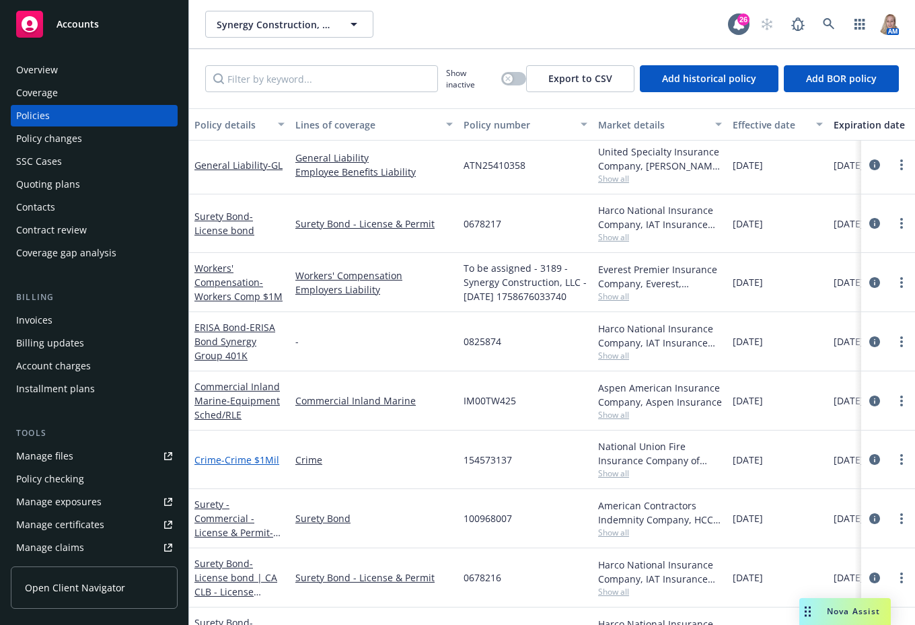
click at [240, 464] on span "- Crime $1Mil" at bounding box center [250, 460] width 58 height 13
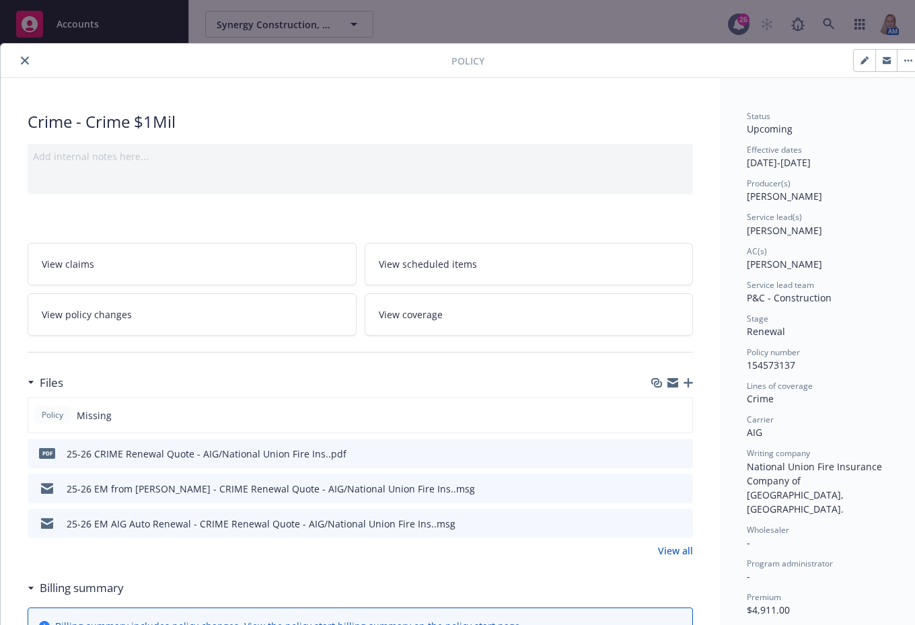
click at [785, 57] on button "button" at bounding box center [865, 61] width 22 height 22
select select "RENEWAL"
select select "12"
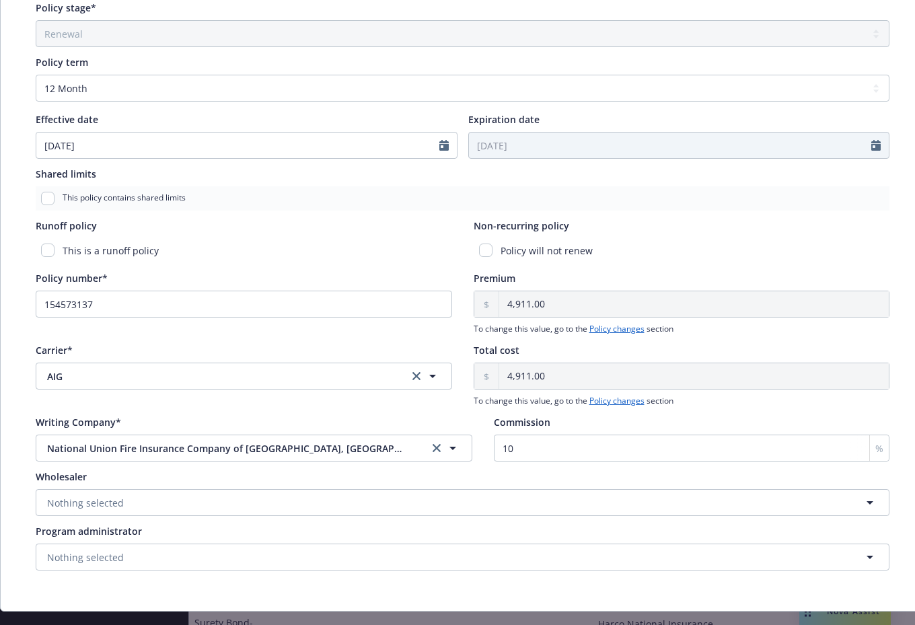
scroll to position [448, 0]
click at [511, 533] on div "Program administrator" at bounding box center [463, 531] width 854 height 14
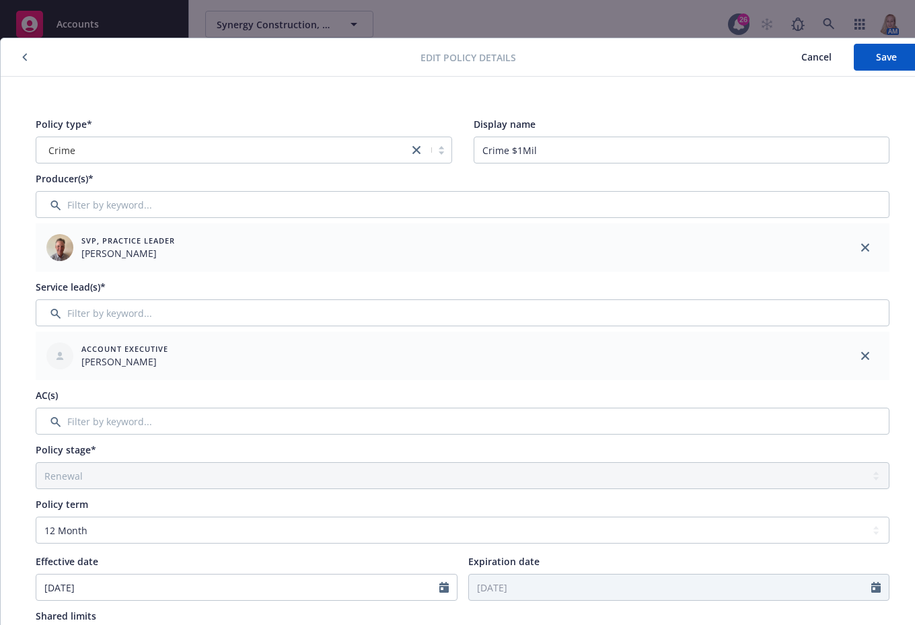
scroll to position [0, 0]
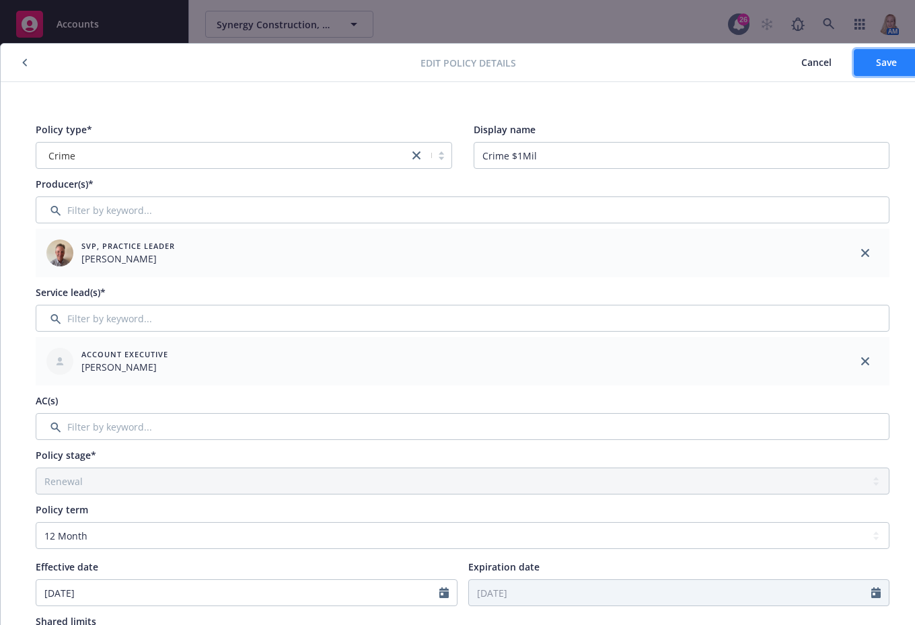
click at [785, 61] on button "Save" at bounding box center [886, 62] width 65 height 27
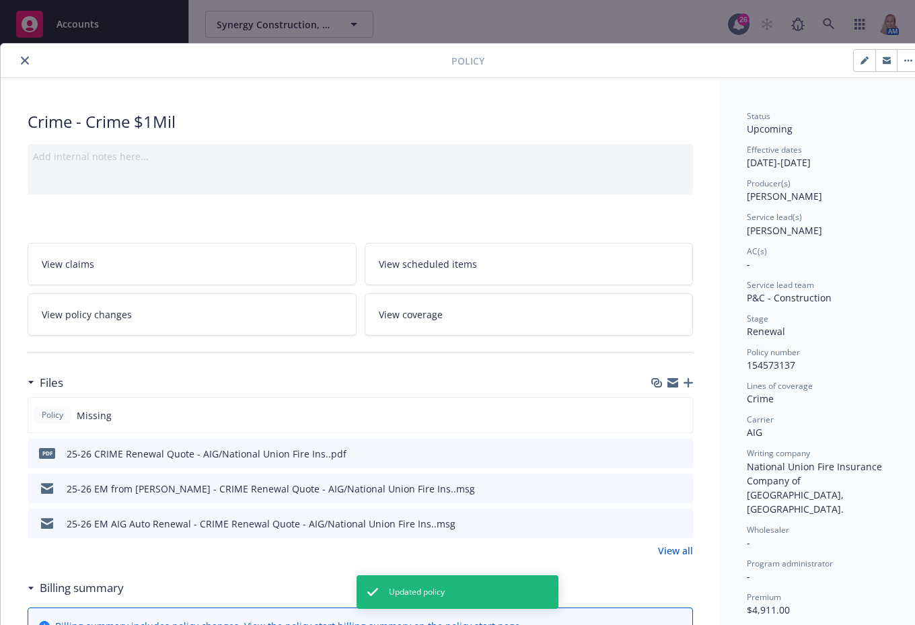
click at [691, 382] on icon "button" at bounding box center [688, 382] width 9 height 9
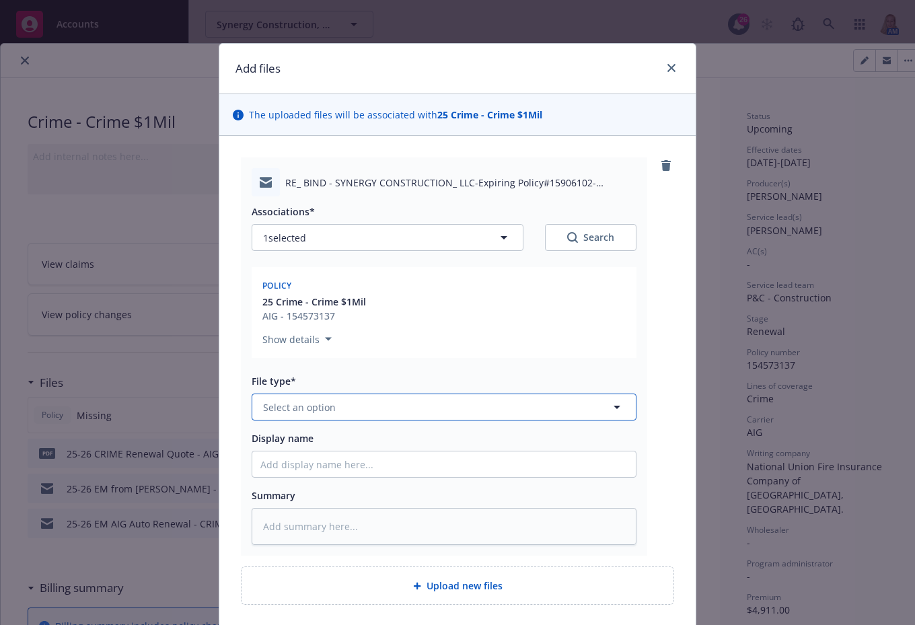
click at [330, 411] on button "Select an option" at bounding box center [444, 407] width 385 height 27
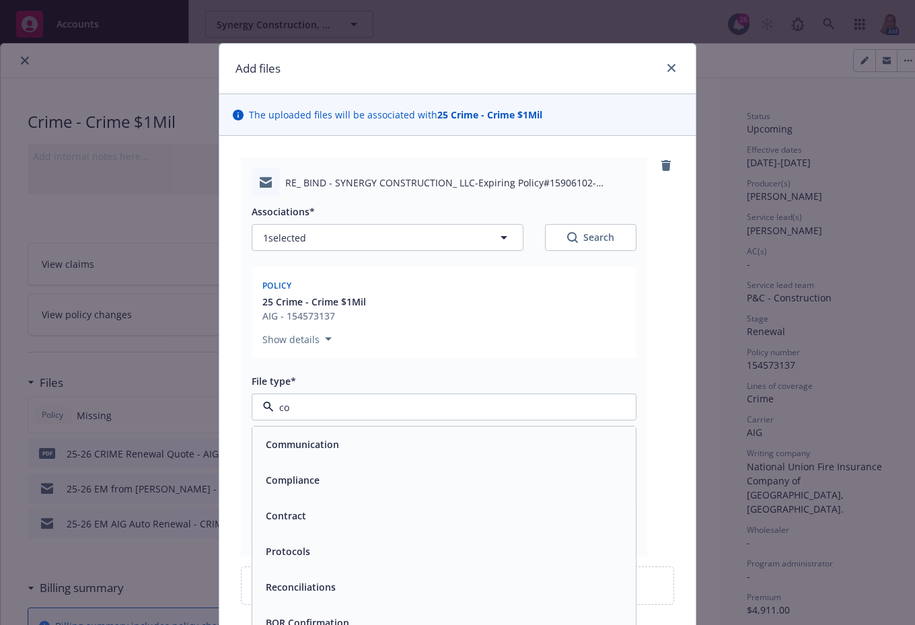
type input "c"
type input "bin"
click at [312, 522] on span "Bind confirmation" at bounding box center [307, 516] width 83 height 14
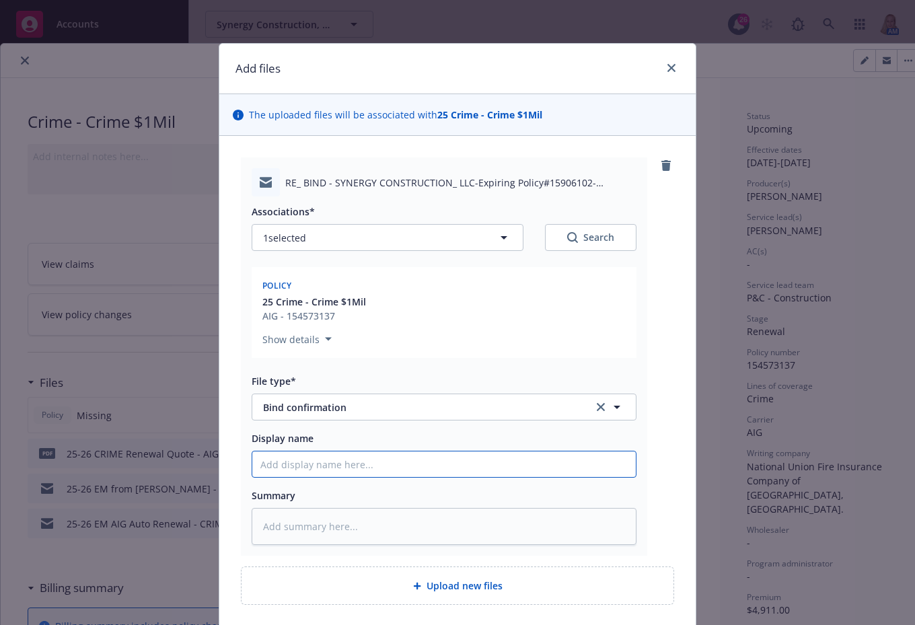
click at [322, 461] on input "Display name" at bounding box center [444, 465] width 384 height 26
type textarea "x"
type input "2"
type textarea "x"
type input "25"
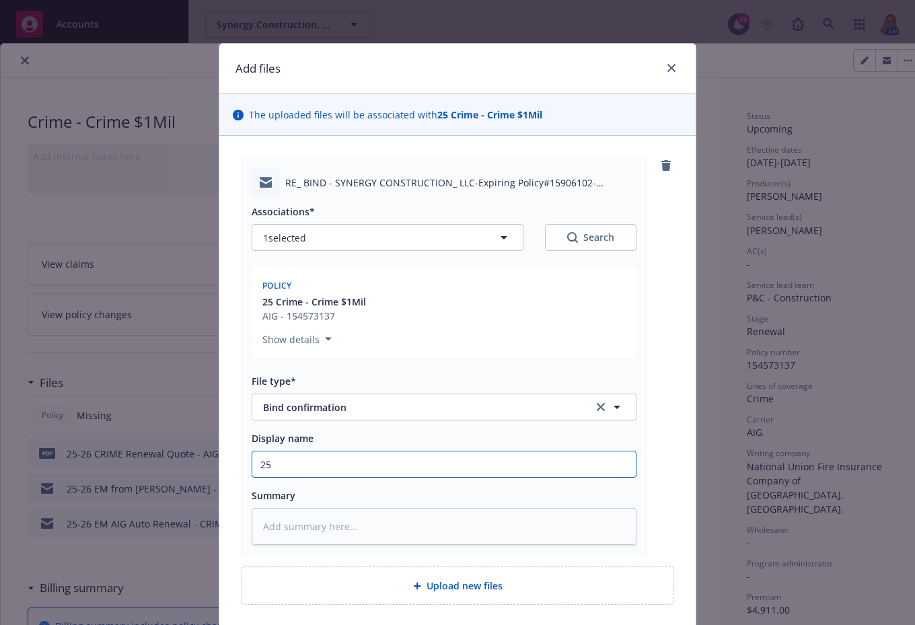
type textarea "x"
type input "25"
type textarea "x"
type input "25 C"
type textarea "x"
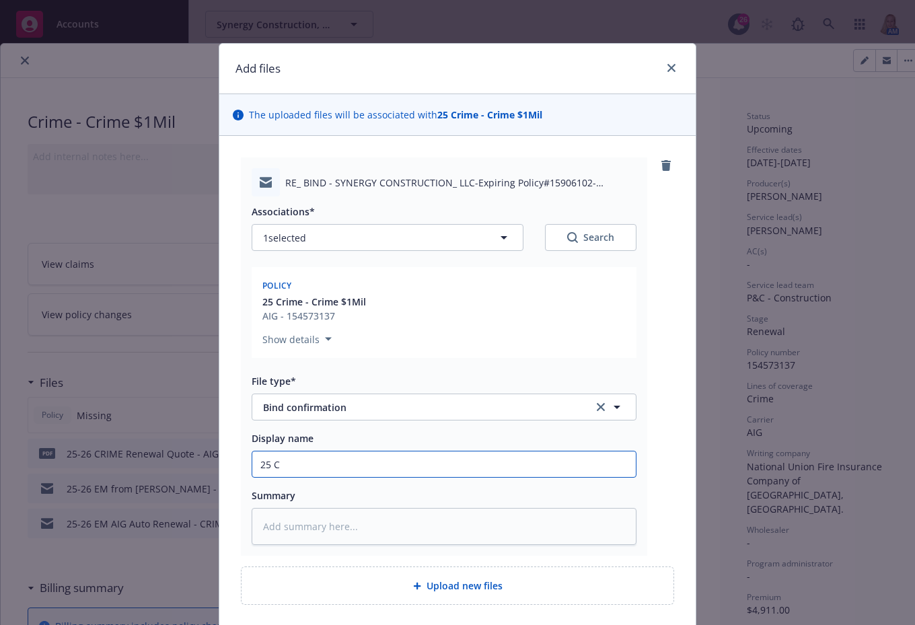
type input "25 Cr"
type textarea "x"
type input "25 Cri"
type textarea "x"
type input "25 Crim"
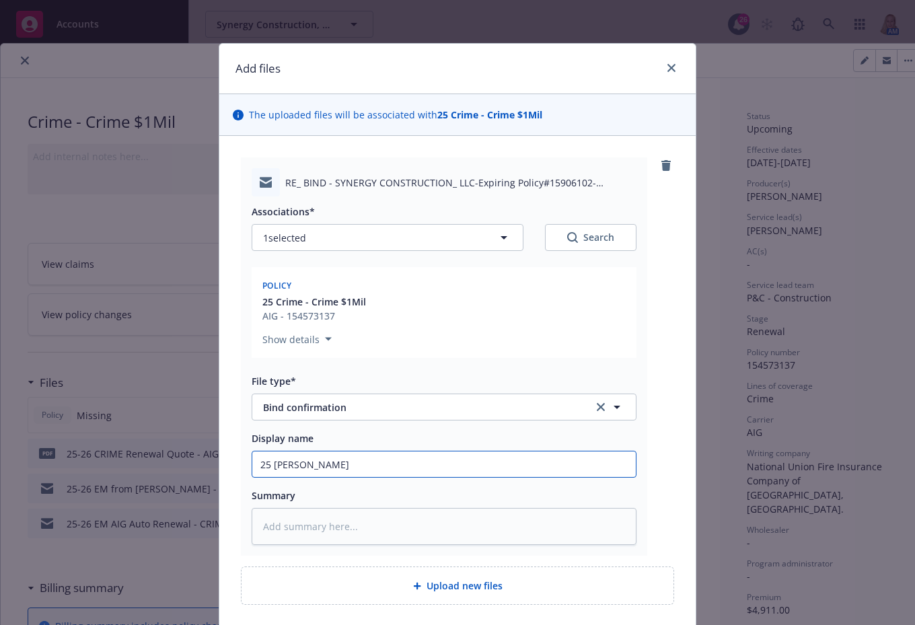
type textarea "x"
type input "25 Crime"
type textarea "x"
type input "25 Crime"
type textarea "x"
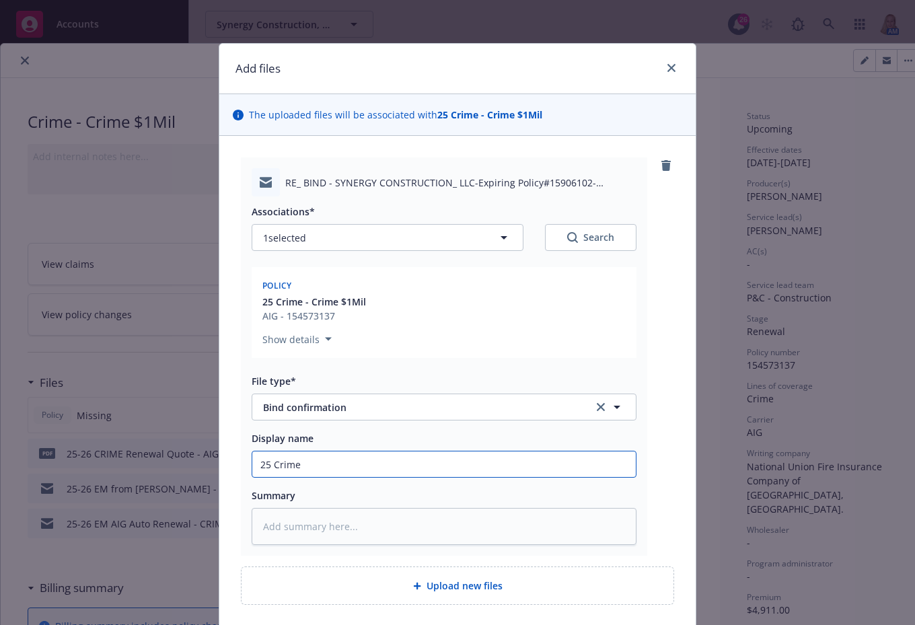
type input "25 Crime R"
type textarea "x"
type input "25 Crime Re"
type textarea "x"
type input "25 Crime Ren"
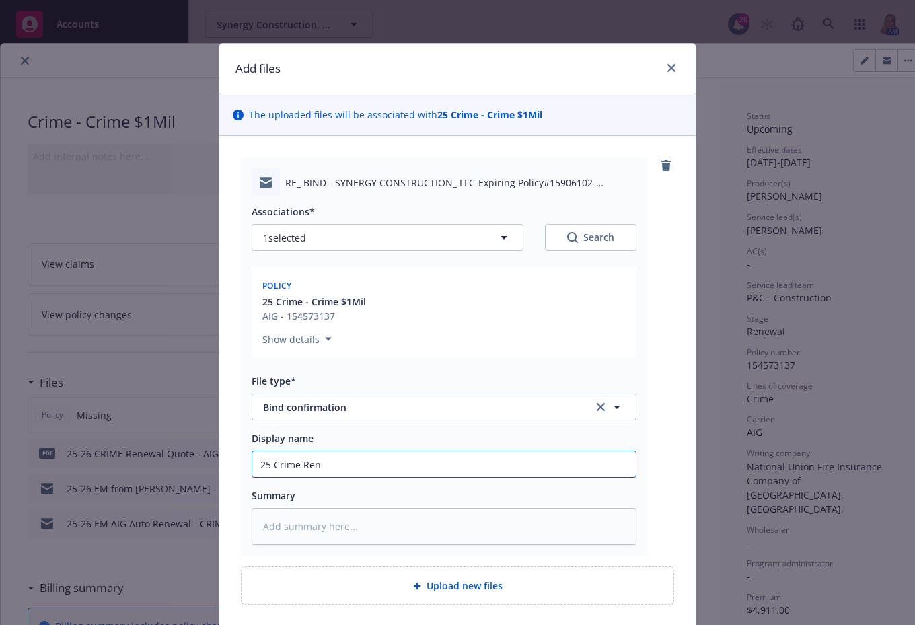
type textarea "x"
type input "25 Crime Renw"
type textarea "x"
type input "25 Crime Ren"
type textarea "x"
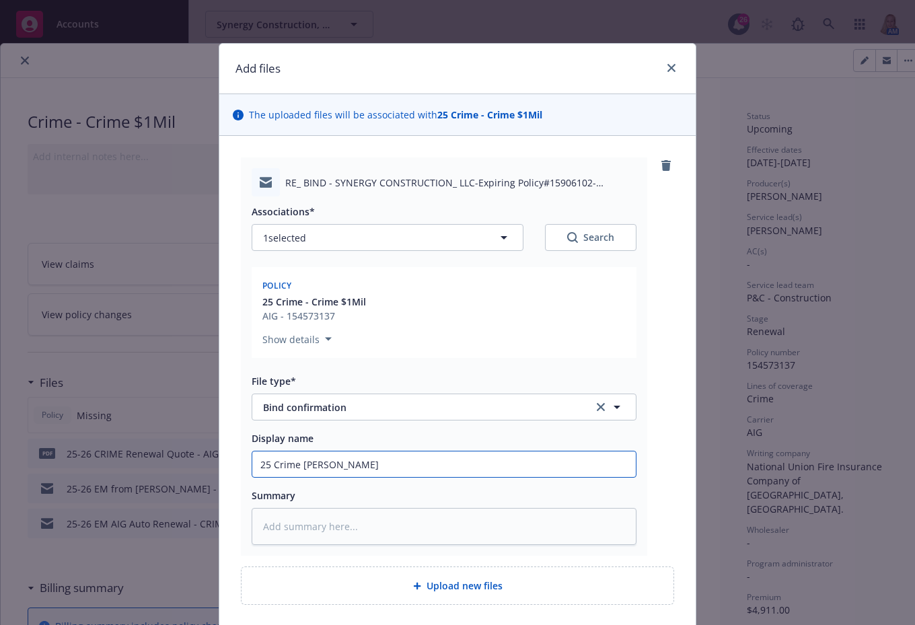
type input "25 Crime Renew"
type textarea "x"
type input "25 Crime Renewa"
type textarea "x"
type input "25 Crime Renewal"
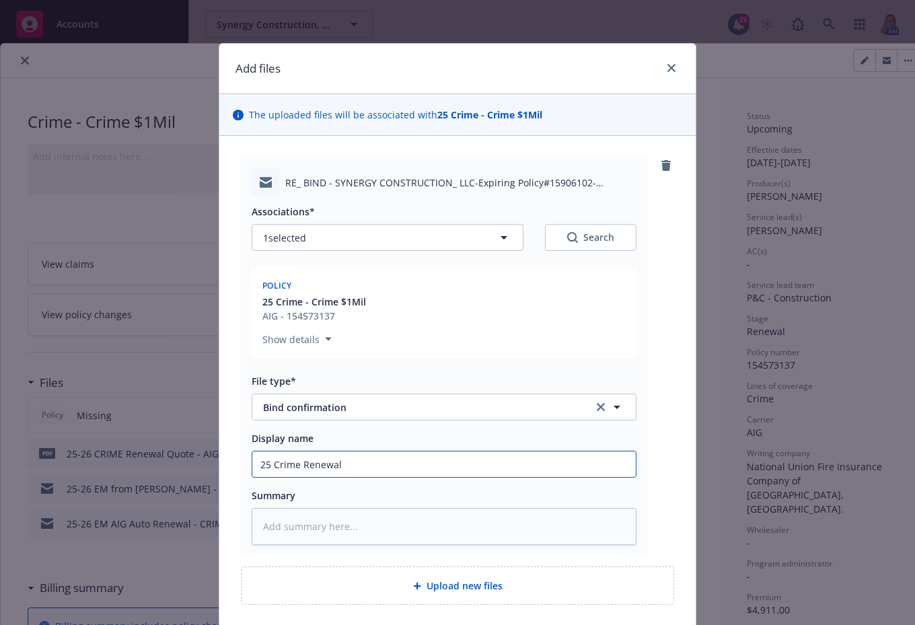
type textarea "x"
type input "25 Crime Renewal"
type textarea "x"
type input "25 Crime Renewal C"
type textarea "x"
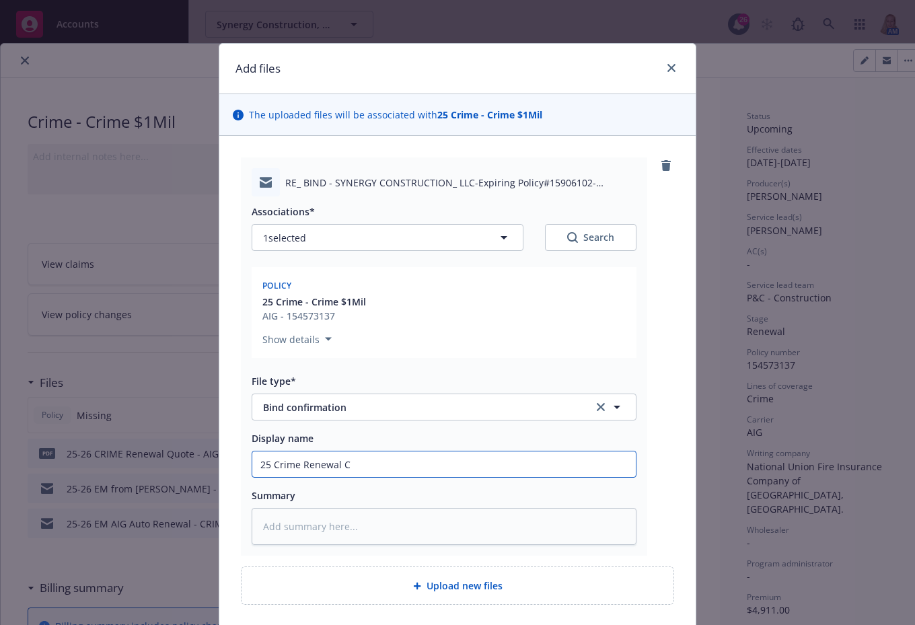
type input "25 Crime Renewal Co"
type textarea "x"
type input "25 Crime Renewal Con"
type textarea "x"
type input "25 Crime Renewal Conf"
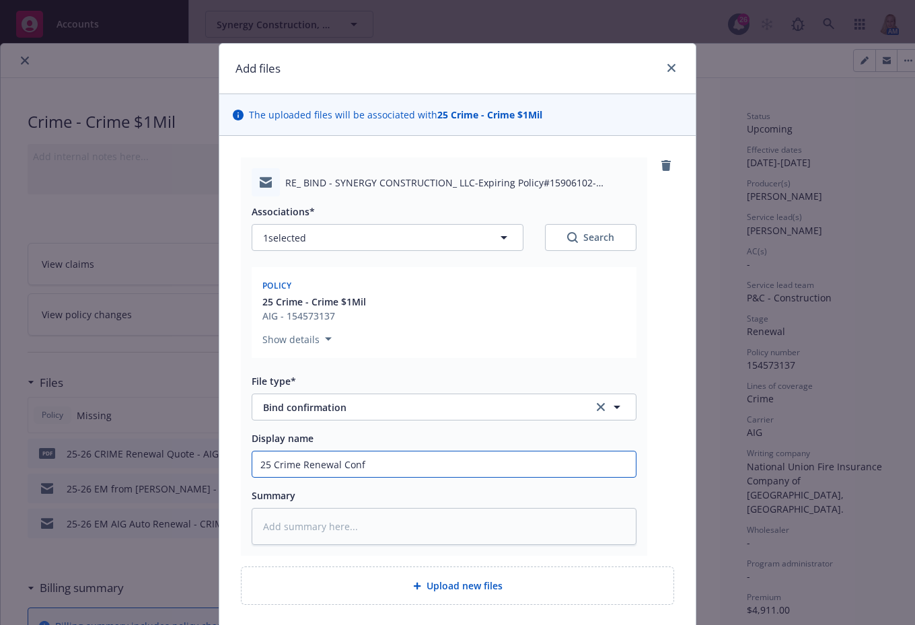
type textarea "x"
type input "25 Crime Renewal Confi"
type textarea "x"
type input "25 Crime Renewal Confir"
type textarea "x"
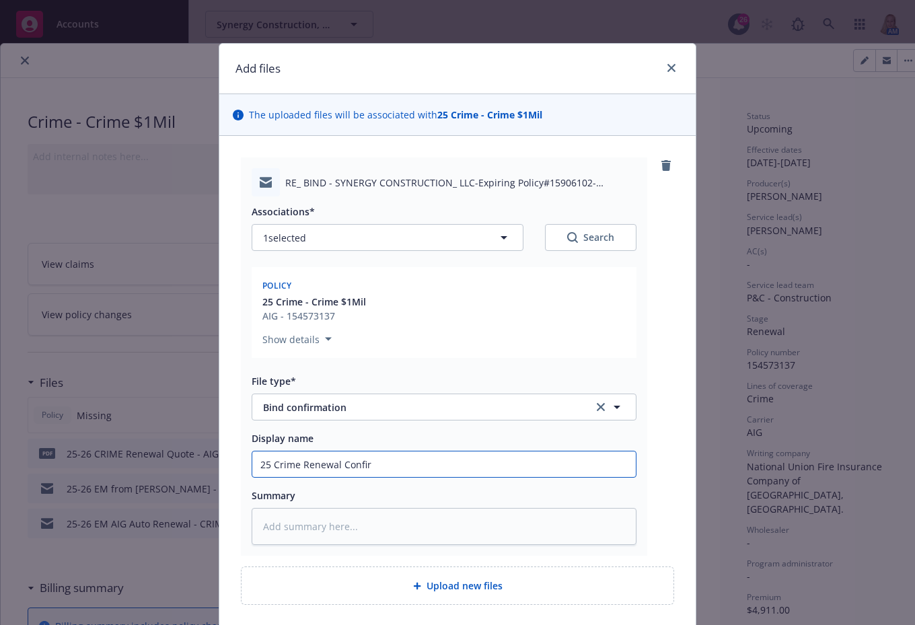
type input "25 Crime Renewal Confirm"
type textarea "x"
type input "25 Crime Renewal Confirma"
type textarea "x"
type input "25 Crime Renewal Confirmat"
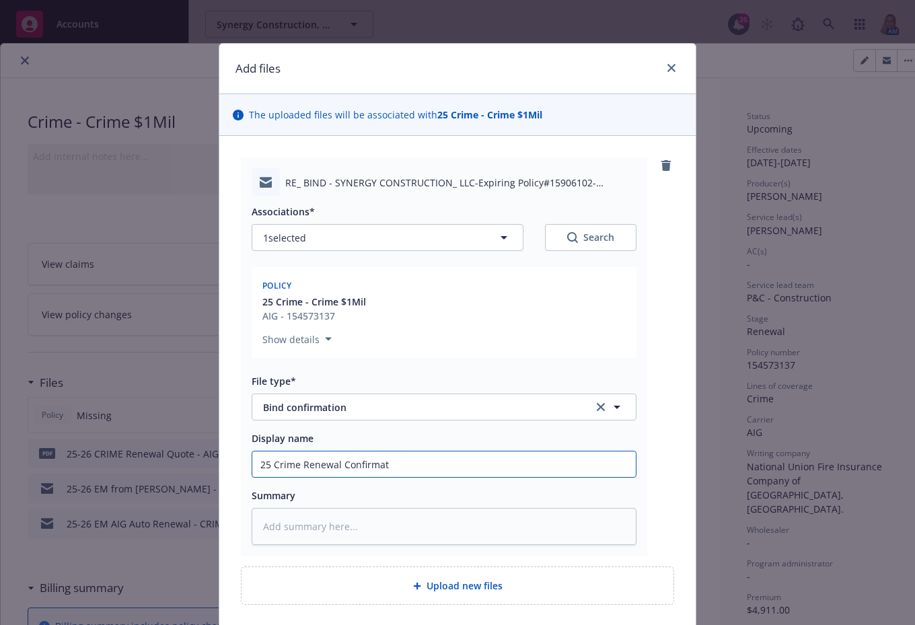
type textarea "x"
type input "25 Crime Renewal Confirmati"
type textarea "x"
type input "25 Crime Renewal Confirmatio"
type textarea "x"
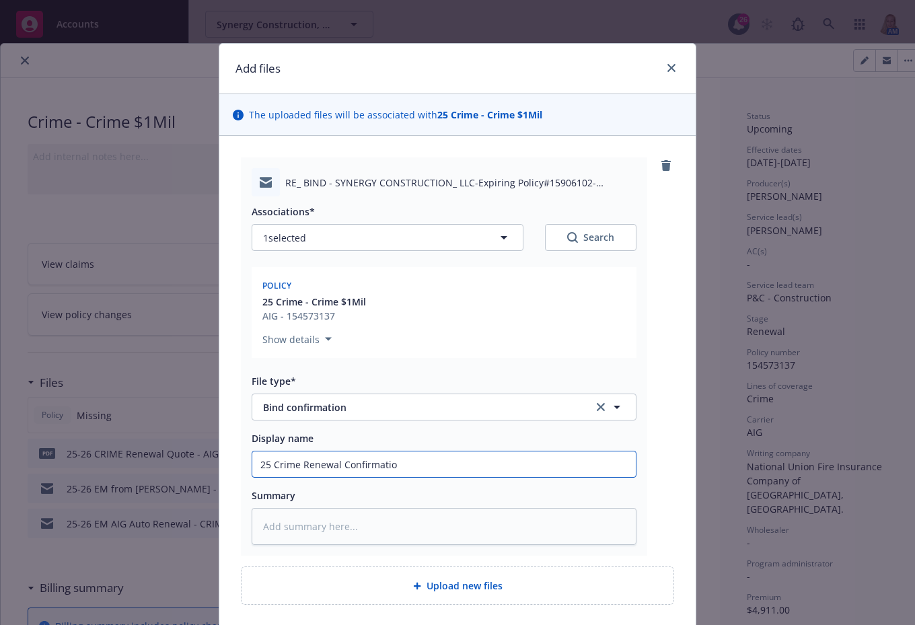
type input "25 Crime Renewal Confirmation"
type textarea "x"
type input "25 Crime Renewal Confirmation"
type textarea "x"
type input "25 Crime Renewal Confirmation -"
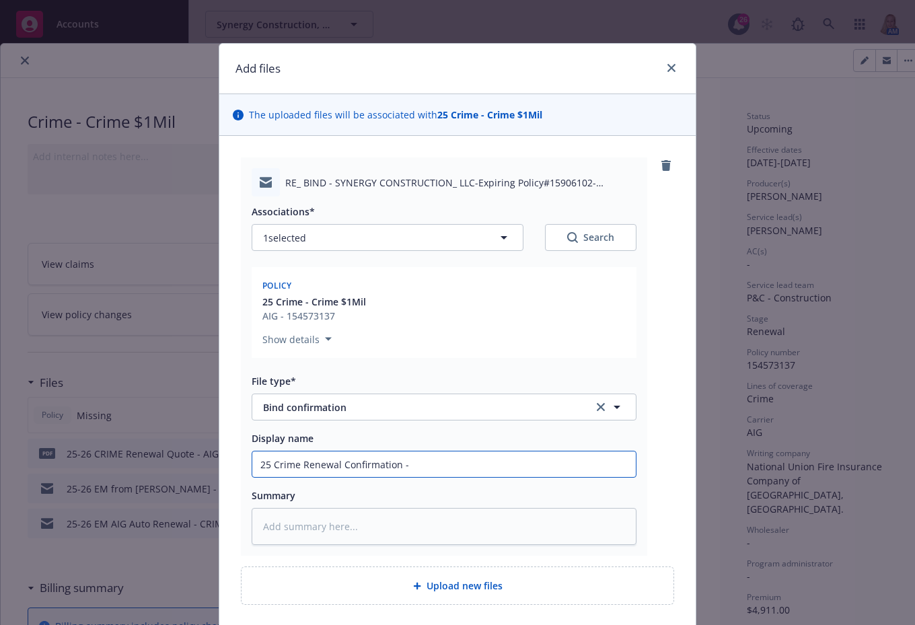
type textarea "x"
type input "25 Crime Renewal Confirmation -"
type textarea "x"
type input "25 Crime Renewal Confirmation - A"
type textarea "x"
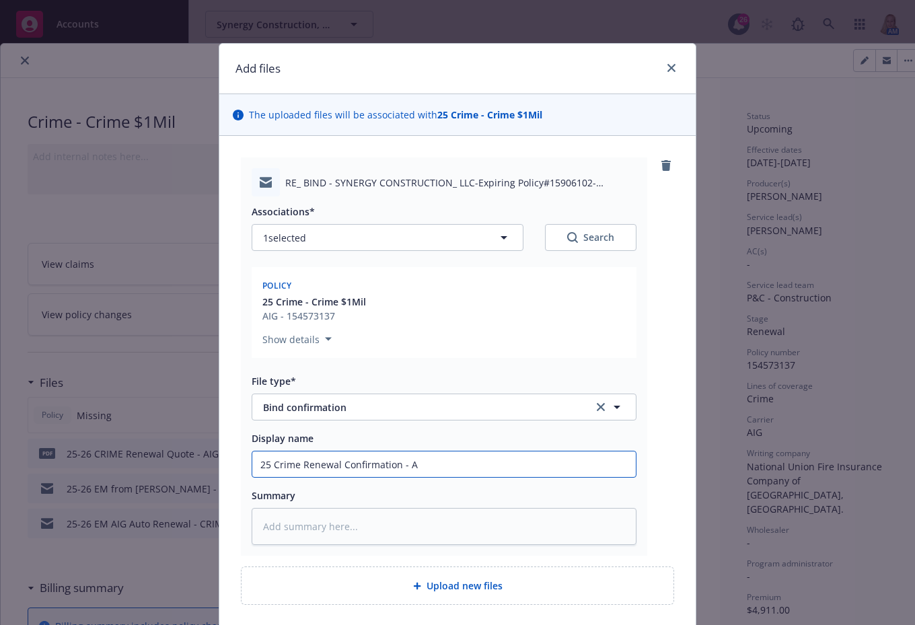
type input "25 Crime Renewal Confirmation - AI"
type textarea "x"
drag, startPoint x: 444, startPoint y: 466, endPoint x: 171, endPoint y: 446, distance: 274.0
click at [171, 446] on div "Add files The uploaded files will be associated with 25 Crime - Crime $1Mil RE_…" at bounding box center [457, 312] width 915 height 625
type input "25 Crime Renewal Confirmation - AIG"
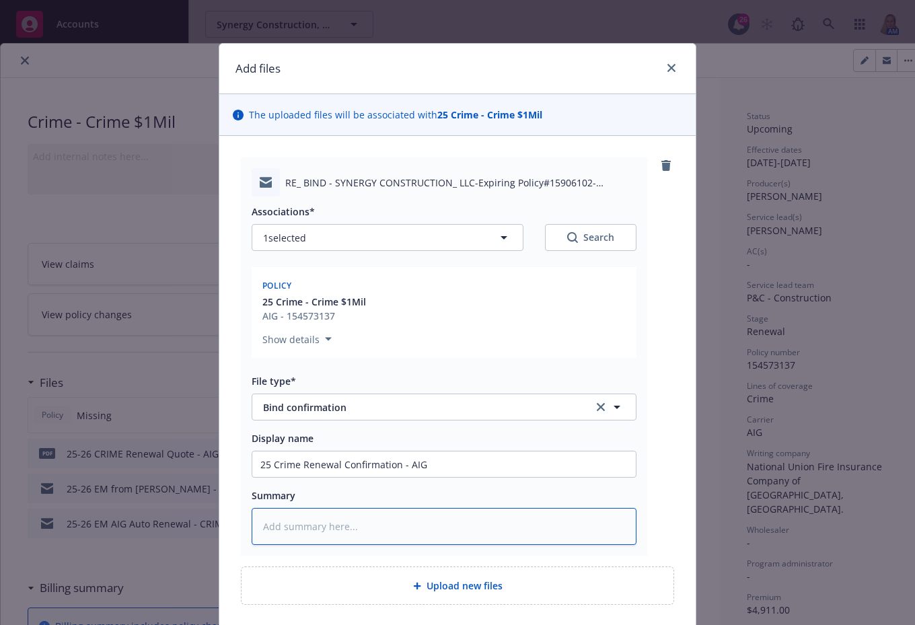
click at [312, 517] on textarea at bounding box center [444, 526] width 385 height 37
paste textarea "25 Crime Renewal Confirmation - AIG"
type textarea "x"
type textarea "25 Crime Renewal Confirmation - AIG"
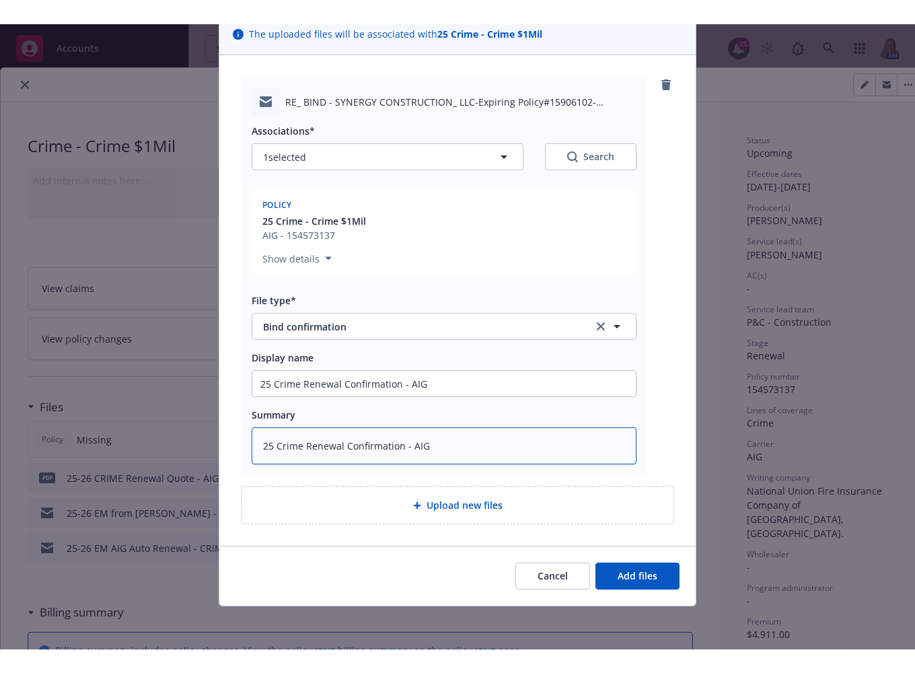
scroll to position [57, 0]
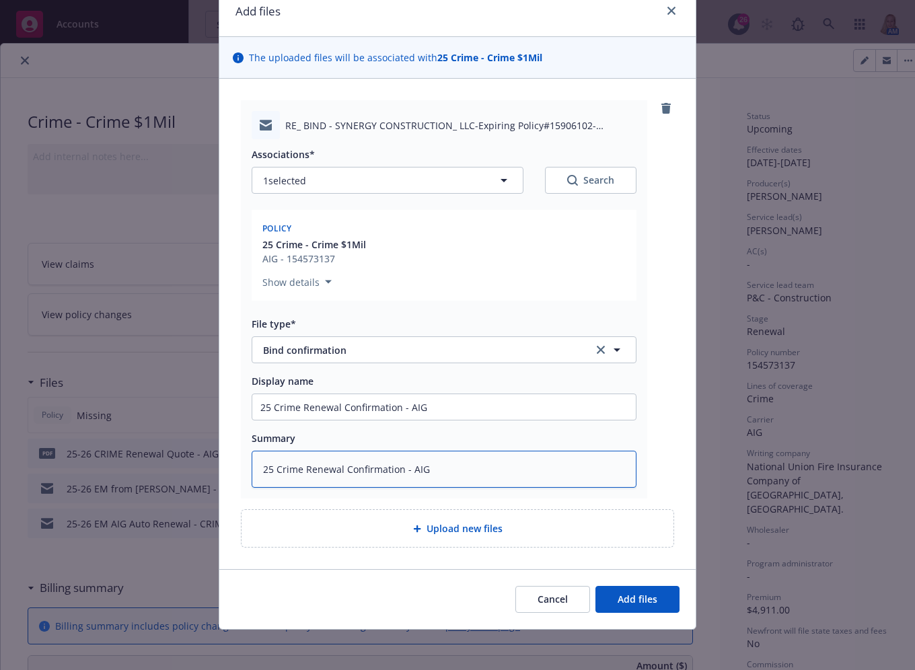
type textarea "x"
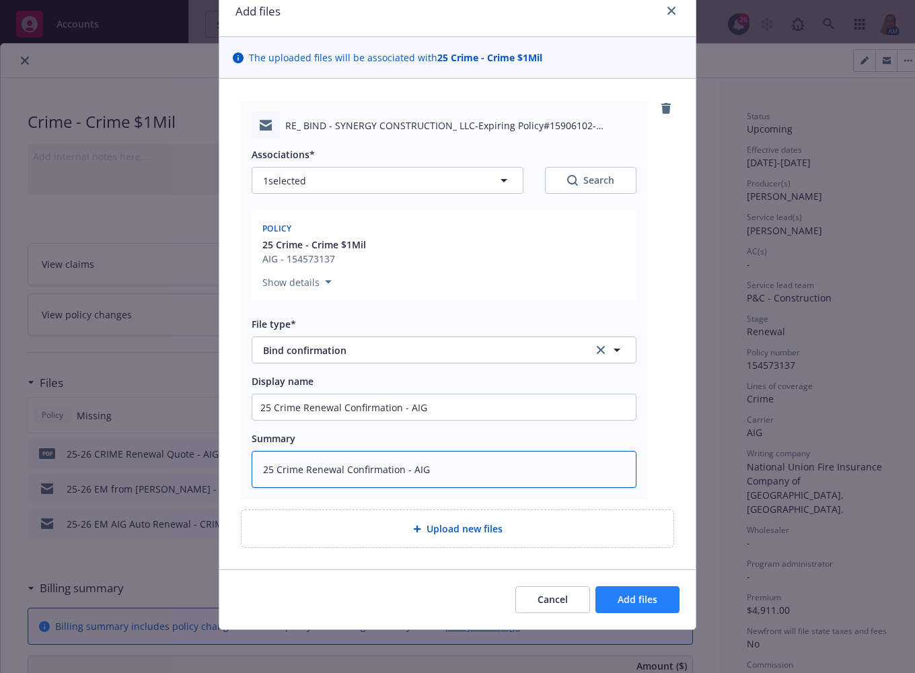
type textarea "25 Crime Renewal Confirmation - AIG"
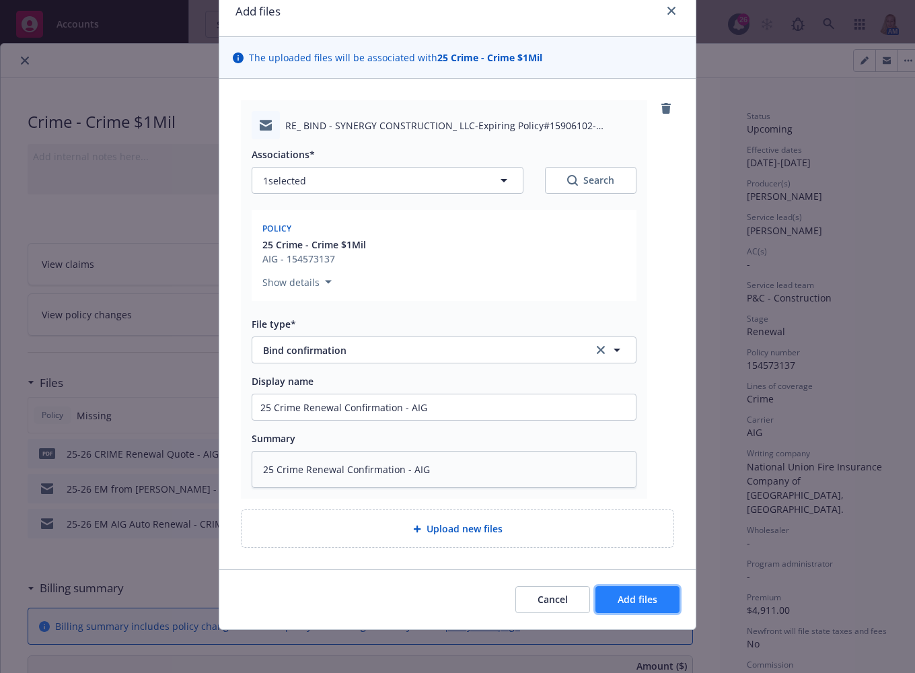
click at [611, 594] on button "Add files" at bounding box center [638, 599] width 84 height 27
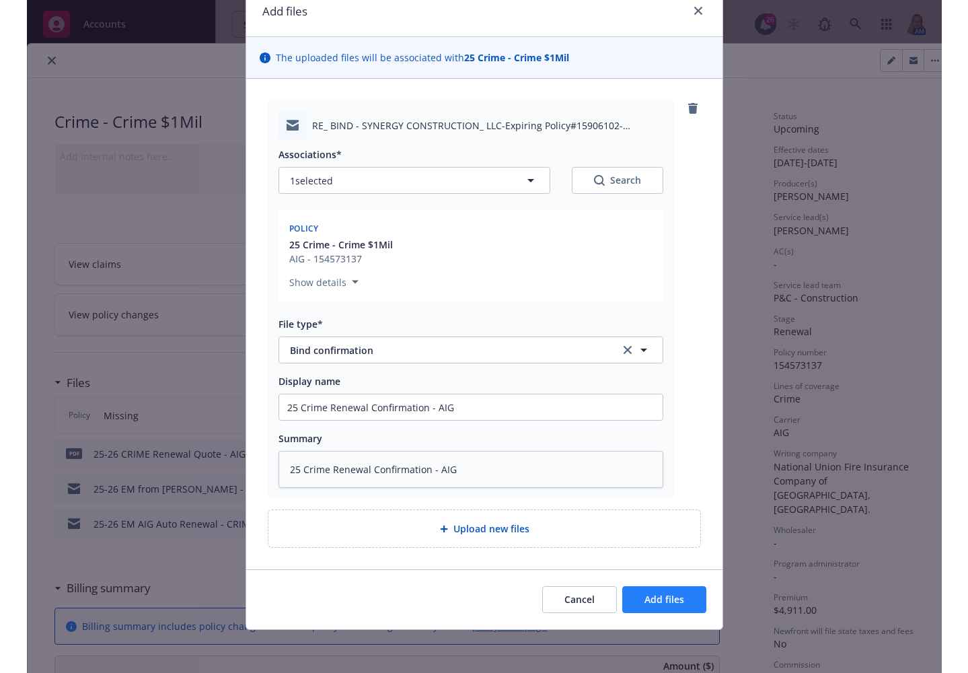
scroll to position [8, 0]
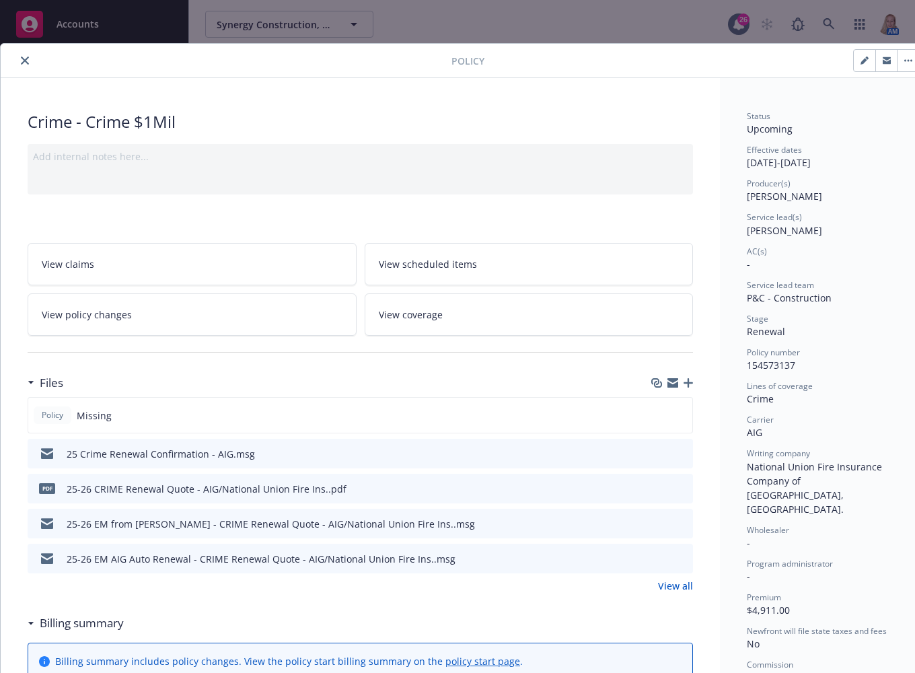
click at [24, 57] on icon "close" at bounding box center [25, 61] width 8 height 8
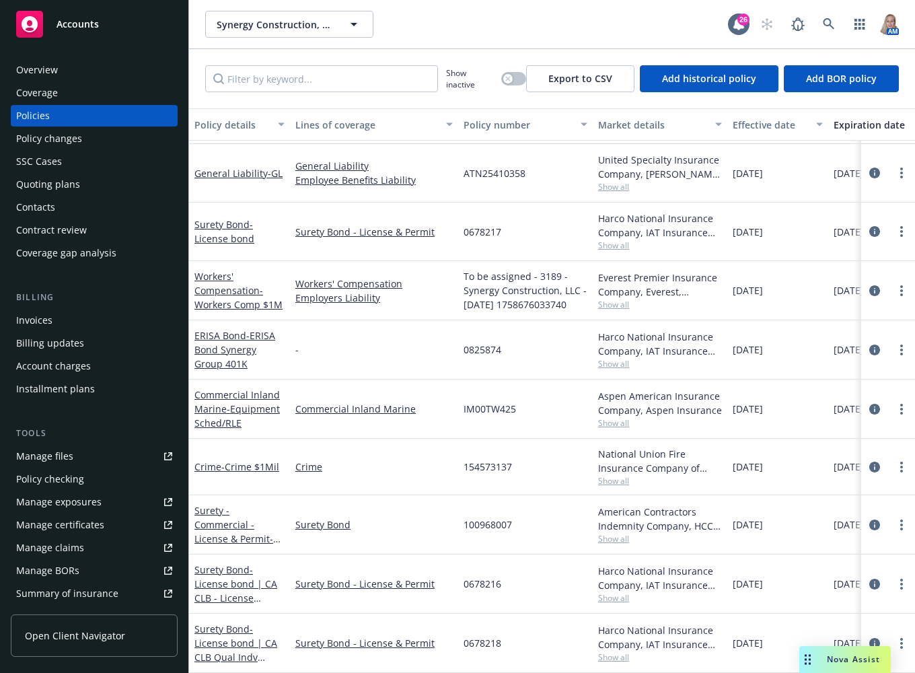
click at [584, 536] on div "100968007" at bounding box center [525, 524] width 135 height 59
click at [64, 450] on div "Manage files" at bounding box center [44, 457] width 57 height 22
click at [227, 150] on div "General Liability - GL" at bounding box center [239, 173] width 101 height 59
click at [227, 167] on link "General Liability - GL" at bounding box center [238, 173] width 88 height 13
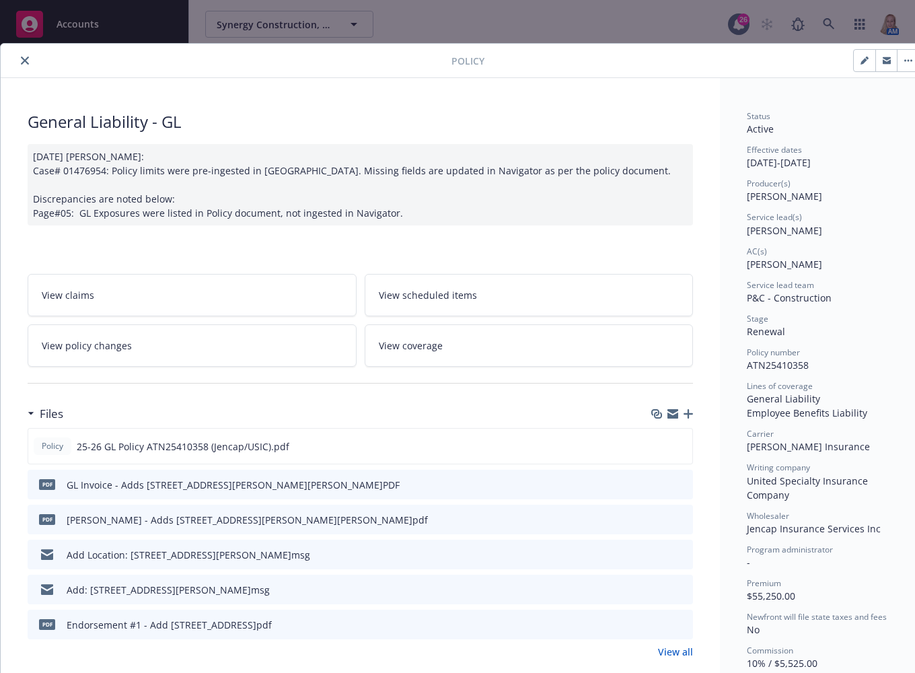
click at [119, 349] on span "View policy changes" at bounding box center [87, 346] width 90 height 14
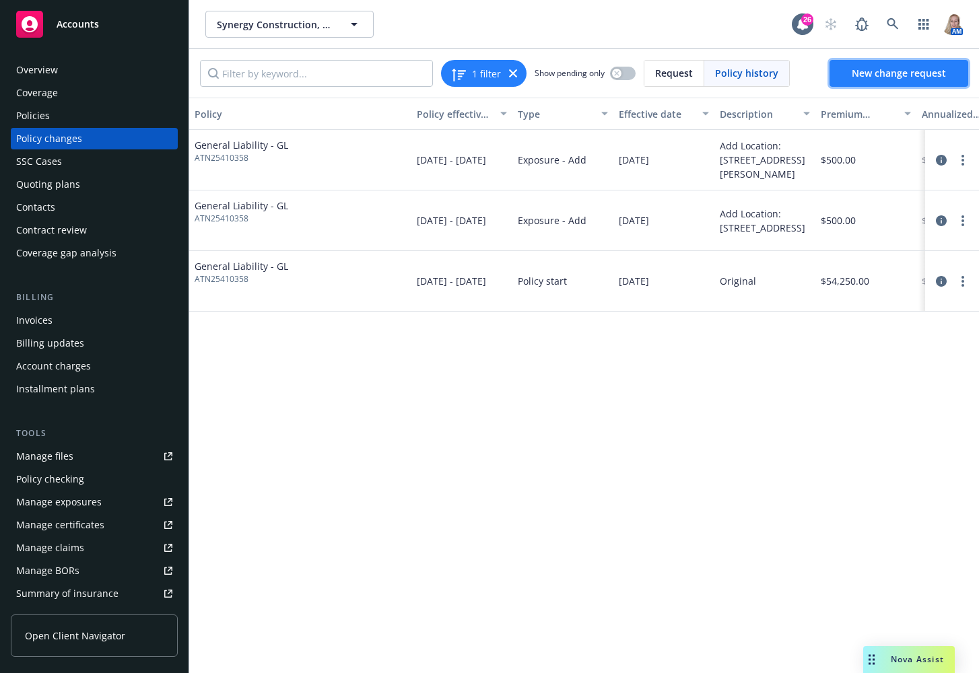
click at [785, 73] on span "New change request" at bounding box center [898, 73] width 94 height 13
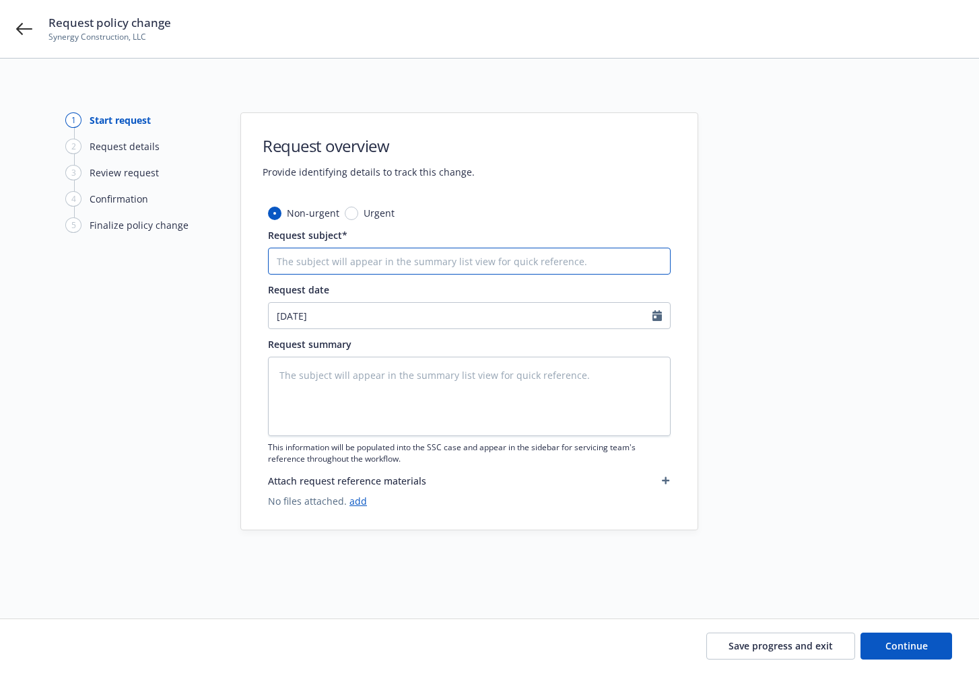
click at [334, 260] on input "Request subject*" at bounding box center [469, 261] width 402 height 27
type textarea "x"
type input "A"
type textarea "x"
type input "Ad"
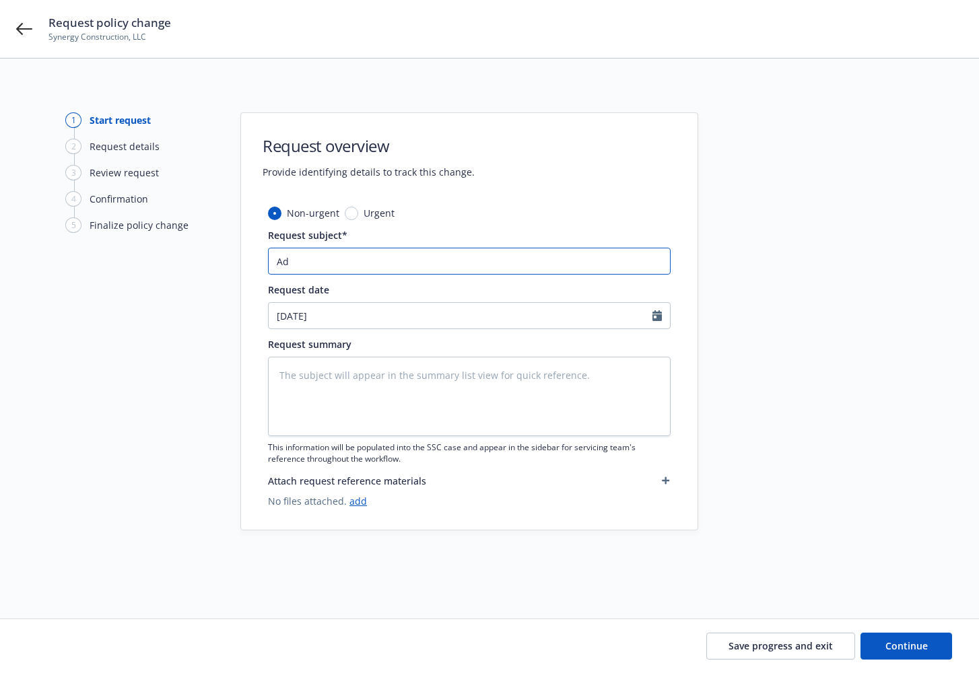
type textarea "x"
type input "Add"
type textarea "x"
type input "Add"
type textarea "x"
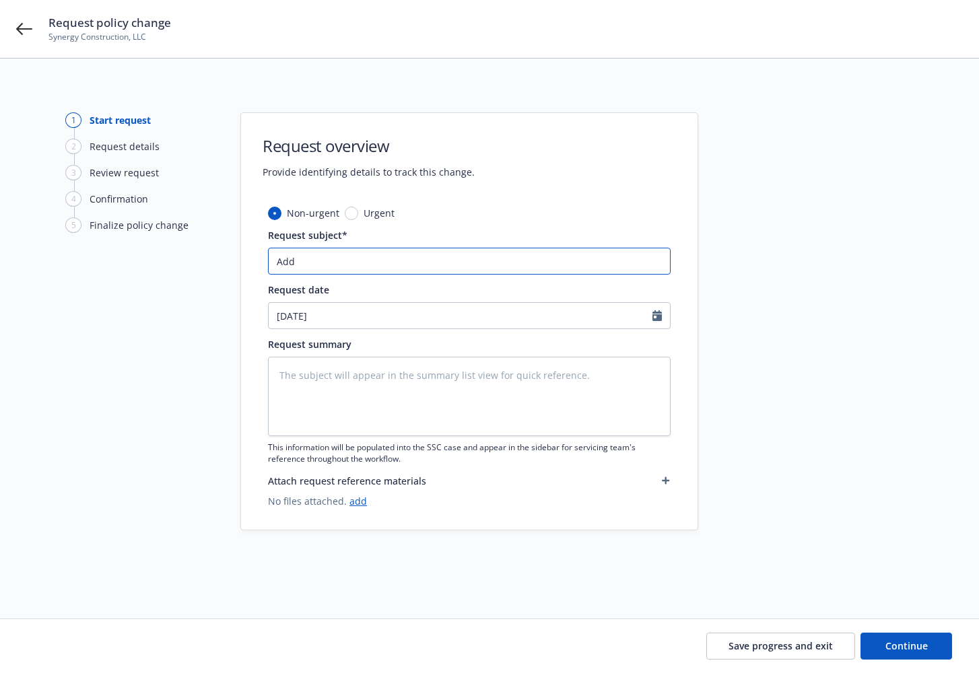
type input "Add L"
type textarea "x"
type input "Add Lo"
type textarea "x"
type input "Add Loc"
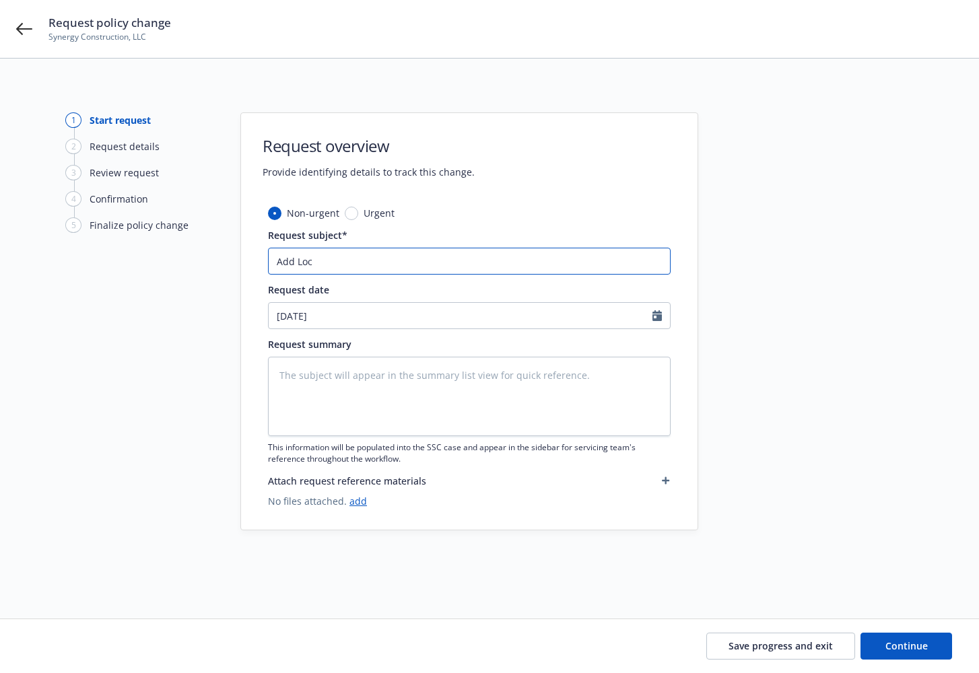
type textarea "x"
type input "Add Loca"
type textarea "x"
type input "Add Locat"
type textarea "x"
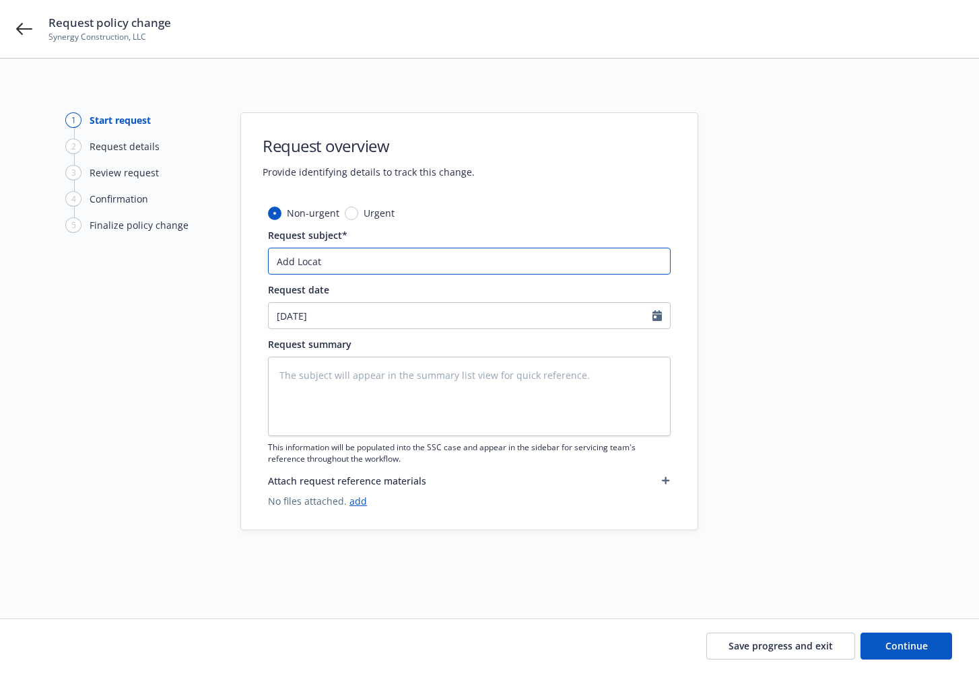
type input "Add Locati"
type textarea "x"
type input "Add Locatio"
type textarea "x"
type input "Add Location"
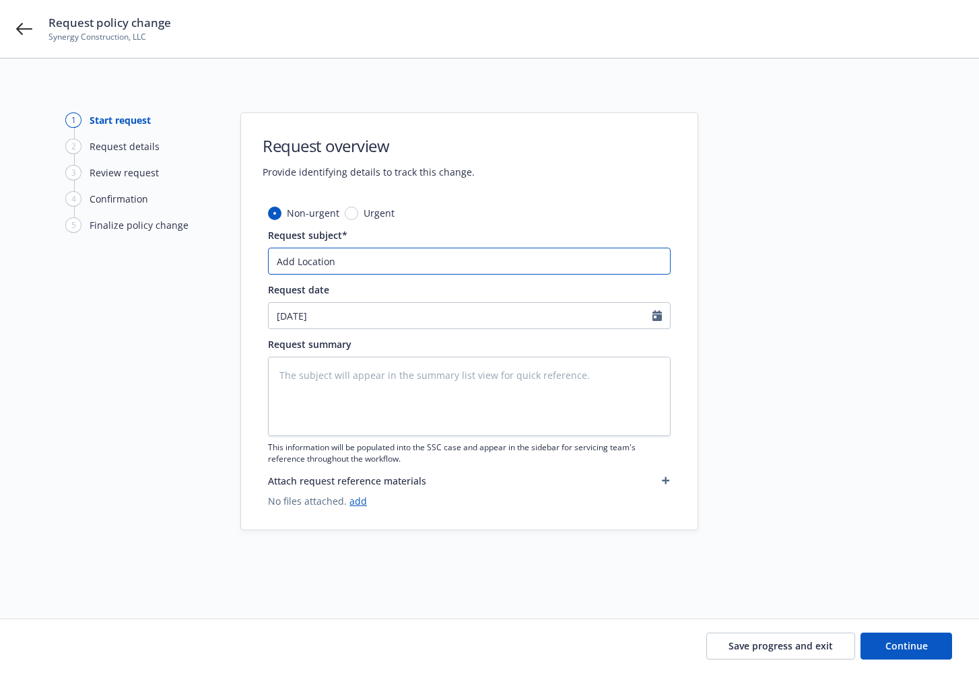
type textarea "x"
type input "Add Location:"
type textarea "x"
type input "Add Location:"
type textarea "x"
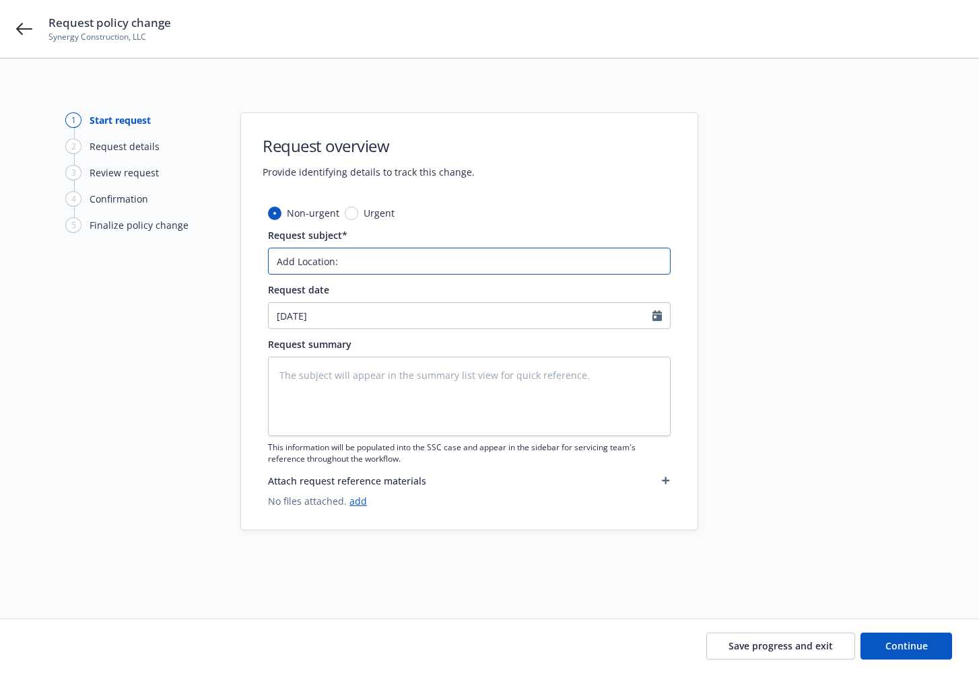
type input "Add Location: 2"
type textarea "x"
type input "Add Location: 23"
type textarea "x"
type input "Add Location: 235"
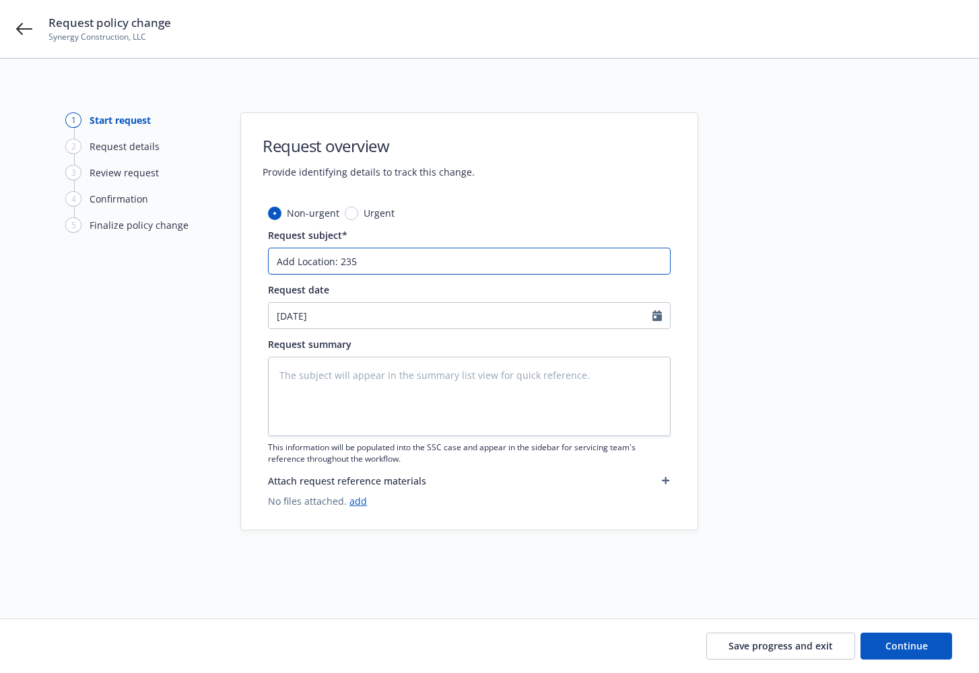
type textarea "x"
type input "Add Location: 2353"
type textarea "x"
type input "Add Location: 2353"
type textarea "x"
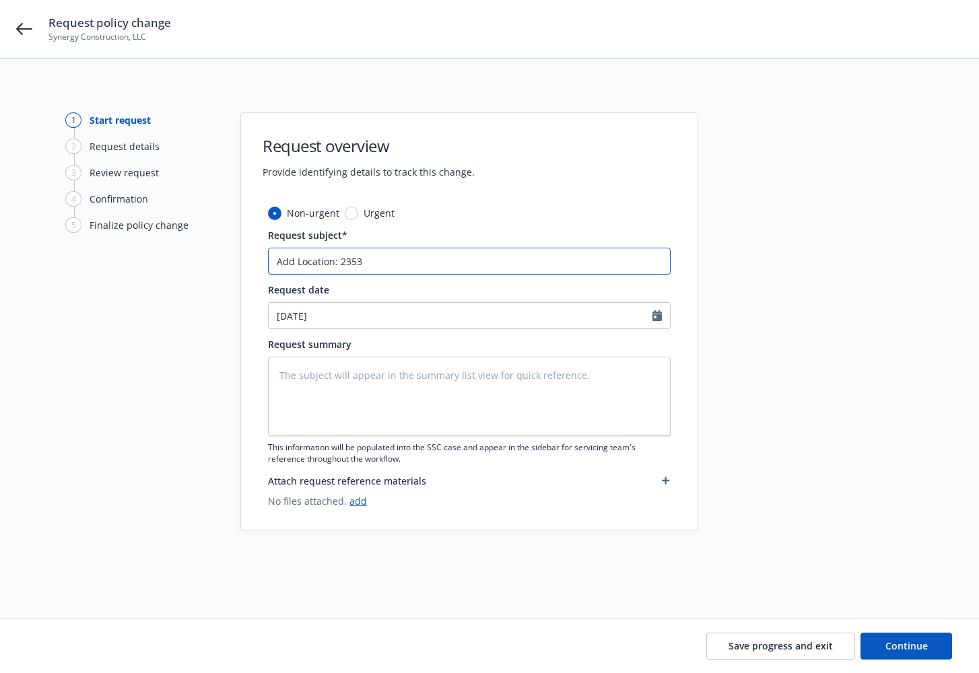
type input "Add Location: 2353 L"
type textarea "x"
type input "Add Location: 2353 Li"
type textarea "x"
type input "Add Location: 2353 Lin"
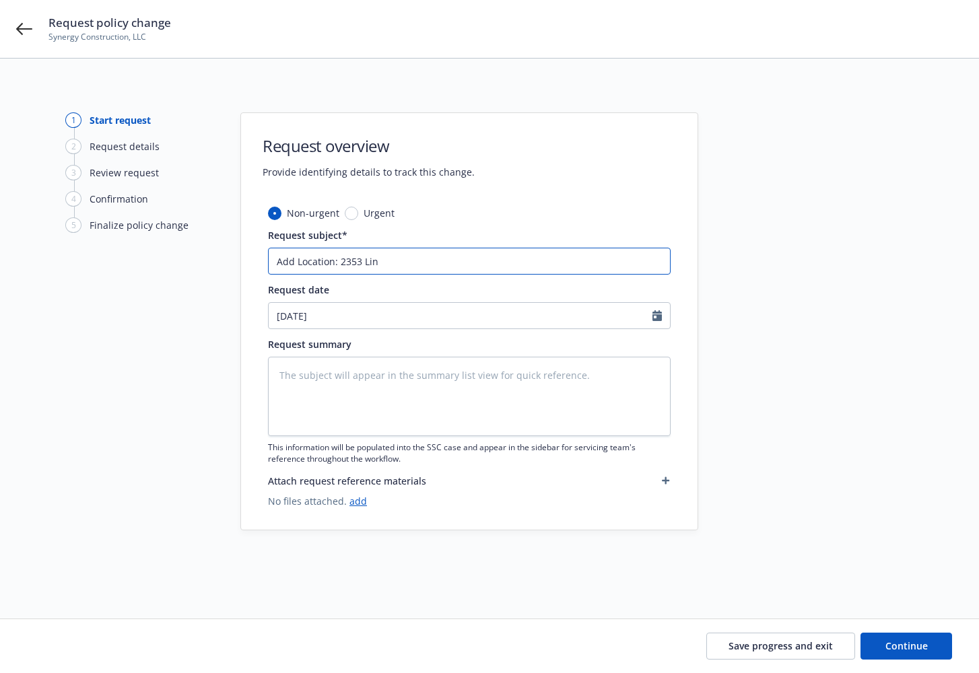
type textarea "x"
type input "Add Location: 2353 Linc"
type textarea "x"
type input "Add Location: 2353 Linco"
type textarea "x"
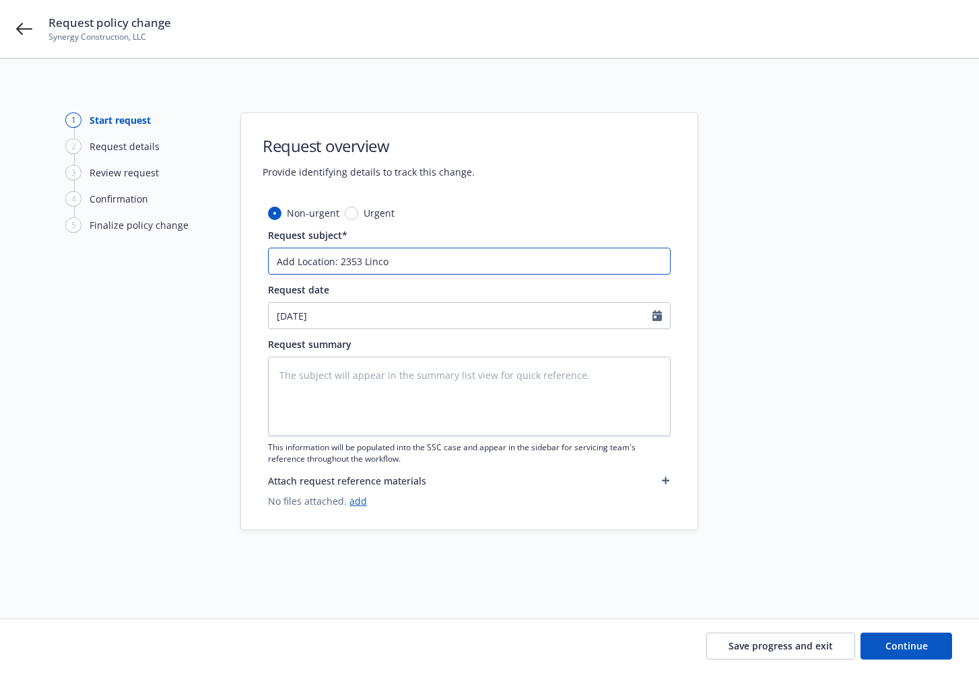
type input "Add Location: 2353 Lincol"
type textarea "x"
type input "Add Location: 2353 Lincoln"
type textarea "x"
type input "Add Location: 2353 Lincoln"
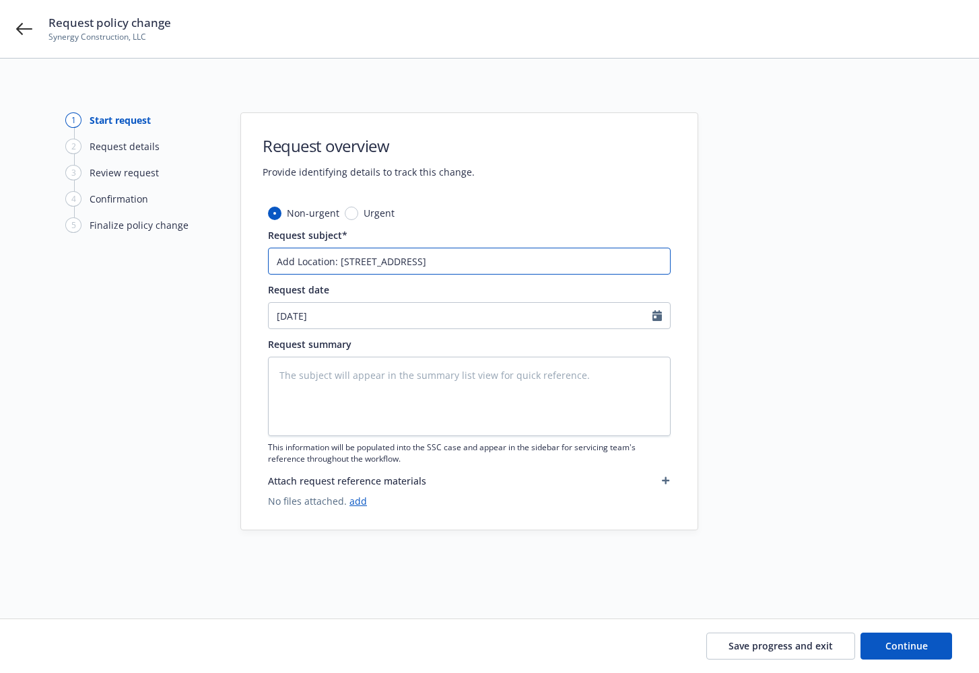
type textarea "x"
type input "Add Location: 2353 Lincoln A"
type textarea "x"
type input "Add Location: 2353 Lincoln Av"
type textarea "x"
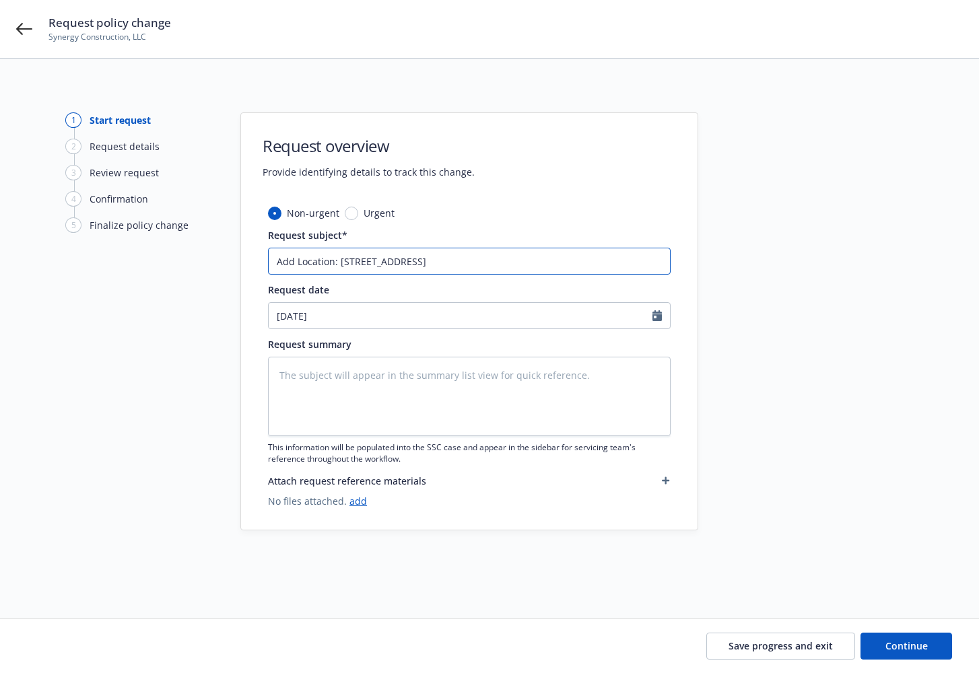
type input "Add Location: 2353 Lincoln Ave"
type textarea "x"
type input "Add Location: 2353 Lincoln Aven"
type textarea "x"
type input "Add Location: 2353 Lincoln Avenu"
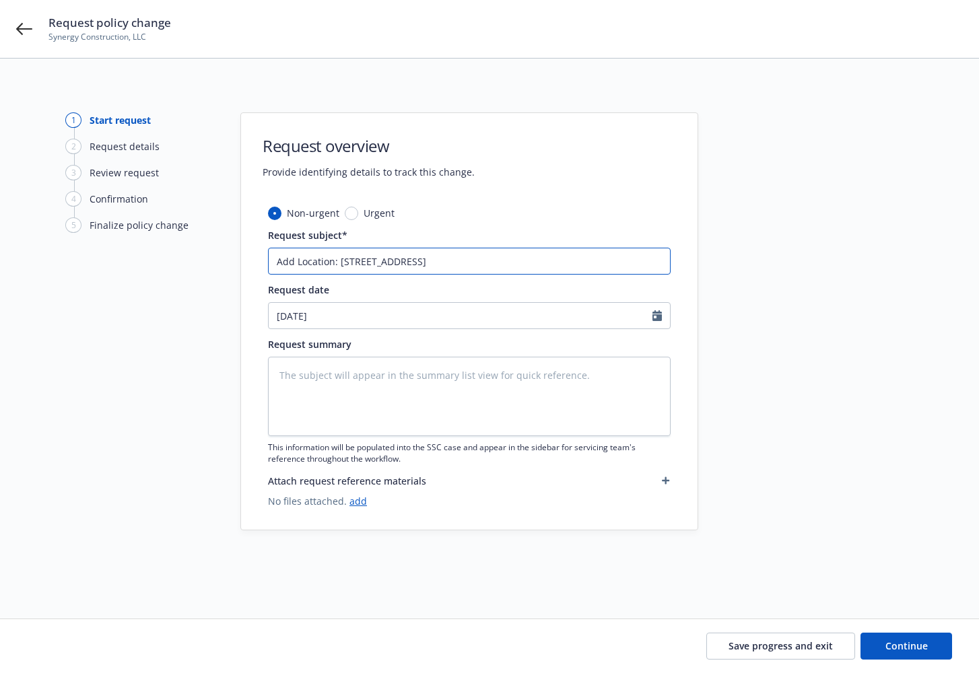
type textarea "x"
type input "Add Location: 2353 Lincoln Avenue"
type textarea "x"
type input "Add Location: 2353 Lincoln Avenue,"
type textarea "x"
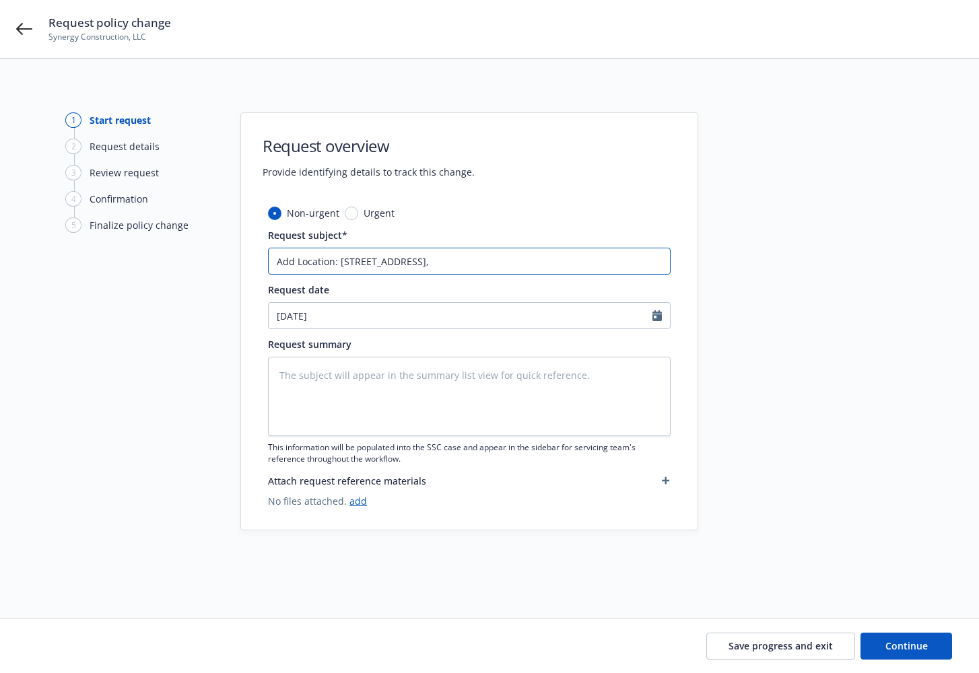
type input "Add Location: 2353 Lincoln Avenue,"
type textarea "x"
type input "Add Location: 2353 Lincoln Avenue, T"
type textarea "x"
type input "Add Location: 2353 Lincoln Avenue,"
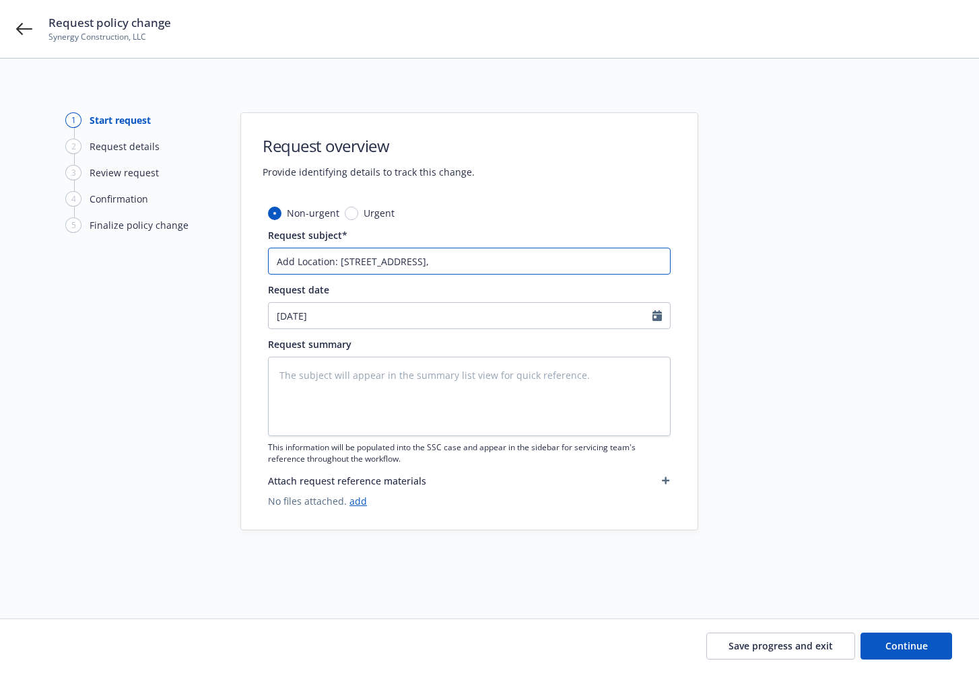
type textarea "x"
type input "Add Location: 2353 Lincoln Avenue, A"
type textarea "x"
type input "Add Location: 2353 Lincoln Avenue, Al"
type textarea "x"
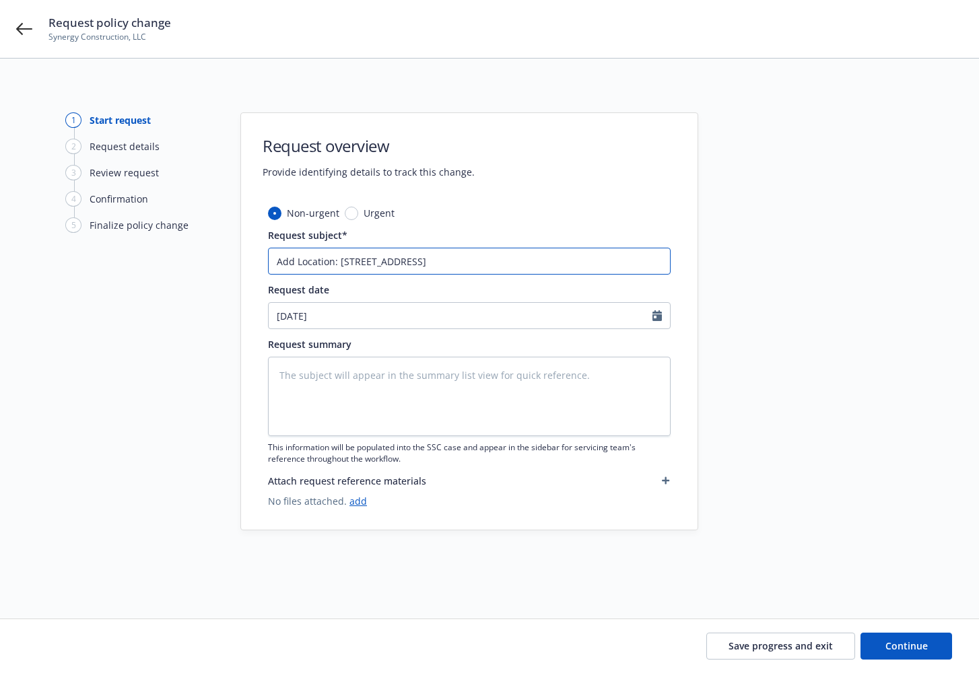
type input "Add Location: 2353 Lincoln Avenue, Alt"
type textarea "x"
type input "Add Location: 2353 Lincoln Avenue, Alta"
type textarea "x"
type input "Add Location: 2353 Lincoln Avenue, Altad"
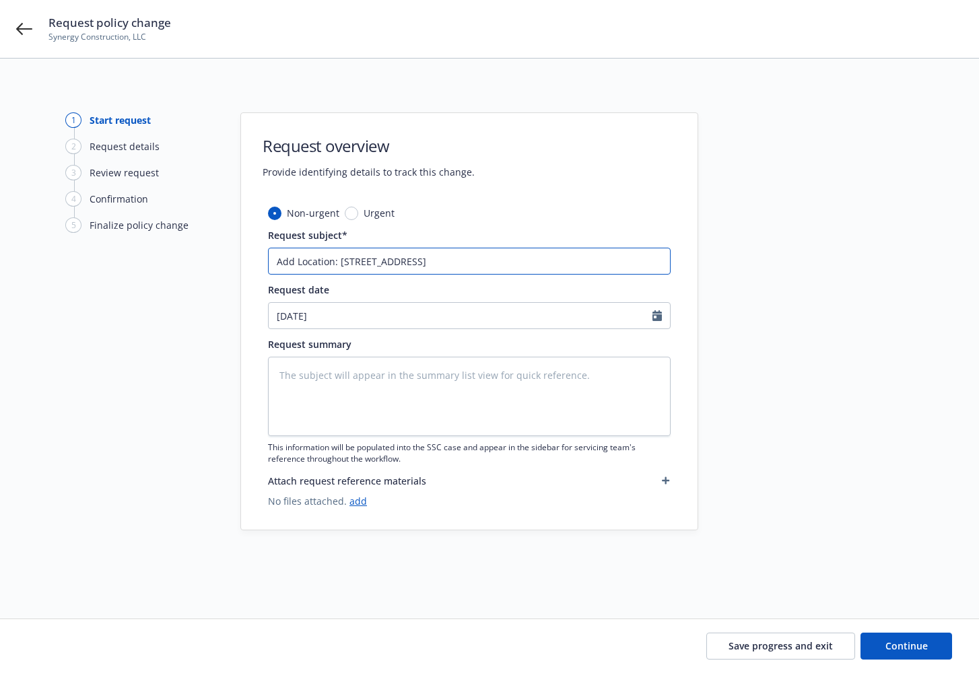
type textarea "x"
type input "Add Location: 2353 Lincoln Avenue, Altade"
type textarea "x"
type input "Add Location: 2353 Lincoln Avenue, Altaden"
type textarea "x"
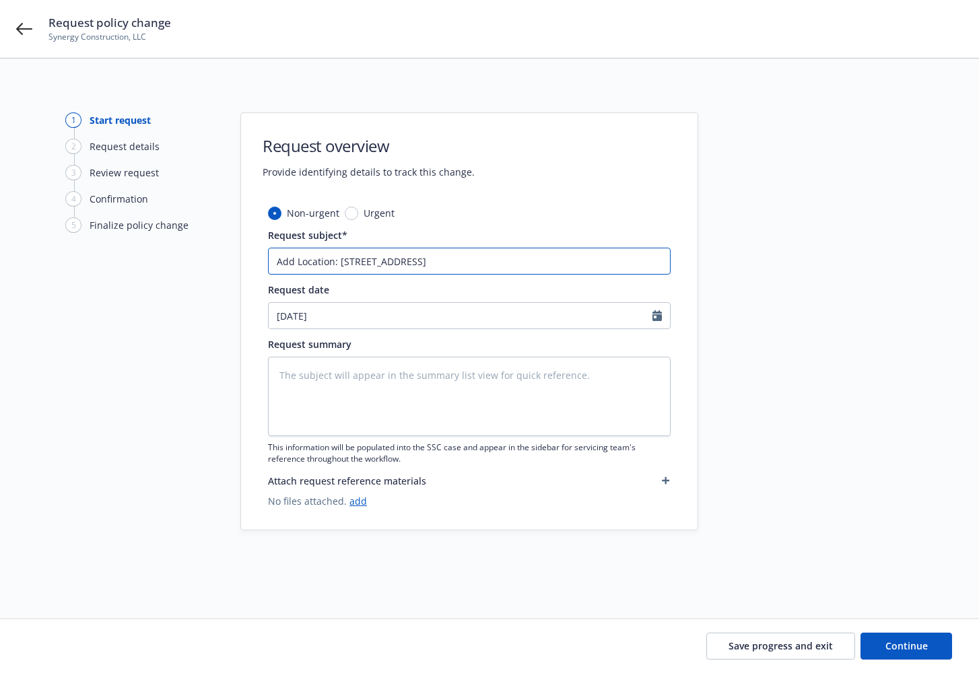
type input "Add Location: 2353 Lincoln Avenue, Altadena"
type textarea "x"
type input "Add Location: 2353 Lincoln Avenue, Altadena,"
type textarea "x"
type input "Add Location: 2353 Lincoln Avenue, Altadena,"
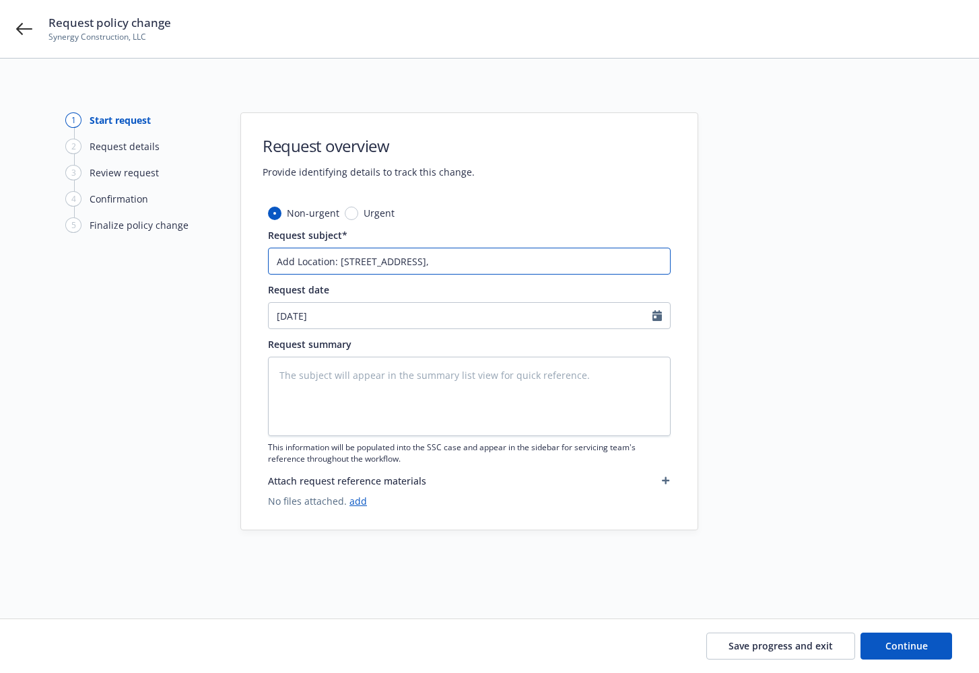
type textarea "x"
type input "Add Location: 2353 Lincoln Avenue, Altadena, C"
type textarea "x"
type input "Add Location: 2353 Lincoln Avenue, Altadena, CA"
type textarea "x"
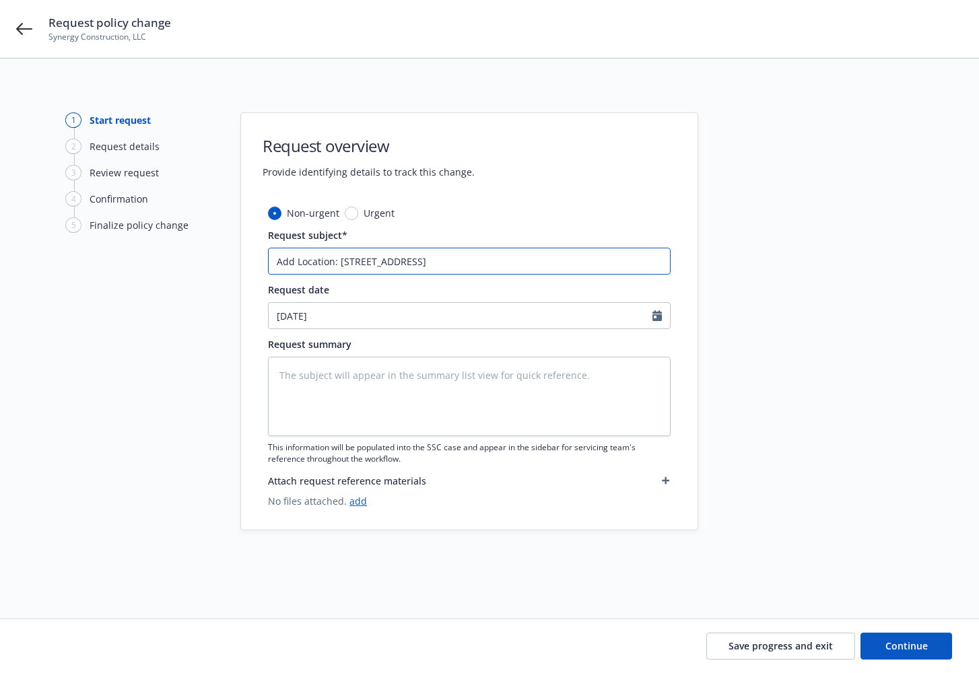
type input "Add Location: 2353 Lincoln Avenue, Altadena, CA"
click at [557, 256] on input "Add Location: 2353 Lincoln Avenue, Altadena, CA" at bounding box center [469, 261] width 402 height 27
type textarea "x"
type input "Add Location: 2353 Lincoln Avenue, Altadena, CA 9"
type textarea "x"
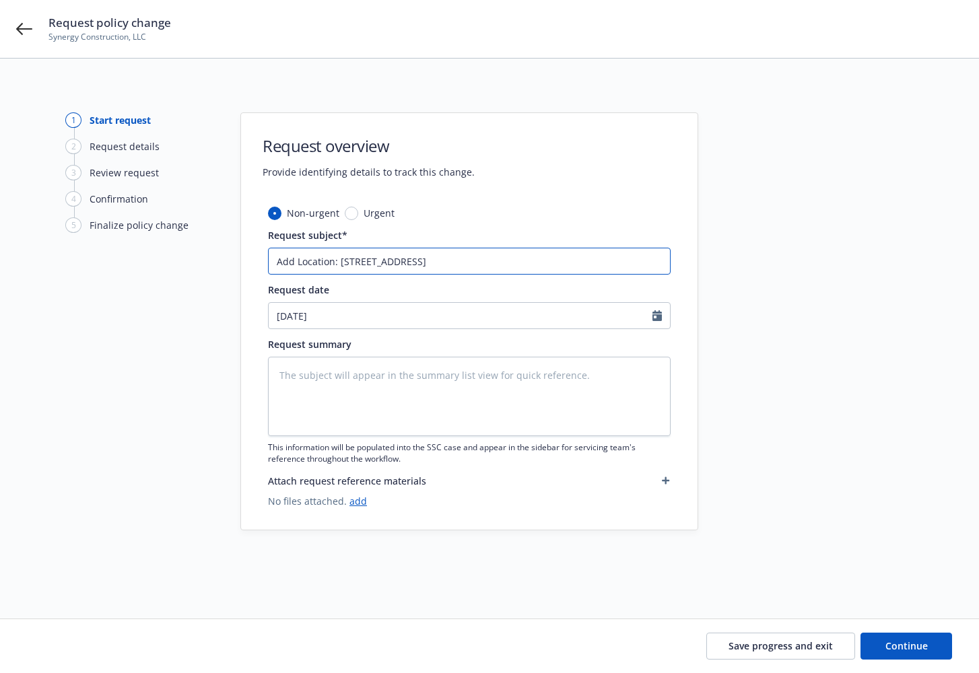
type input "Add Location: 2353 Lincoln Avenue, Altadena, CA 91"
type textarea "x"
type input "Add Location: 2353 Lincoln Avenue, Altadena, CA 910"
type textarea "x"
type input "Add Location: 2353 Lincoln Avenue, Altadena, CA 9100"
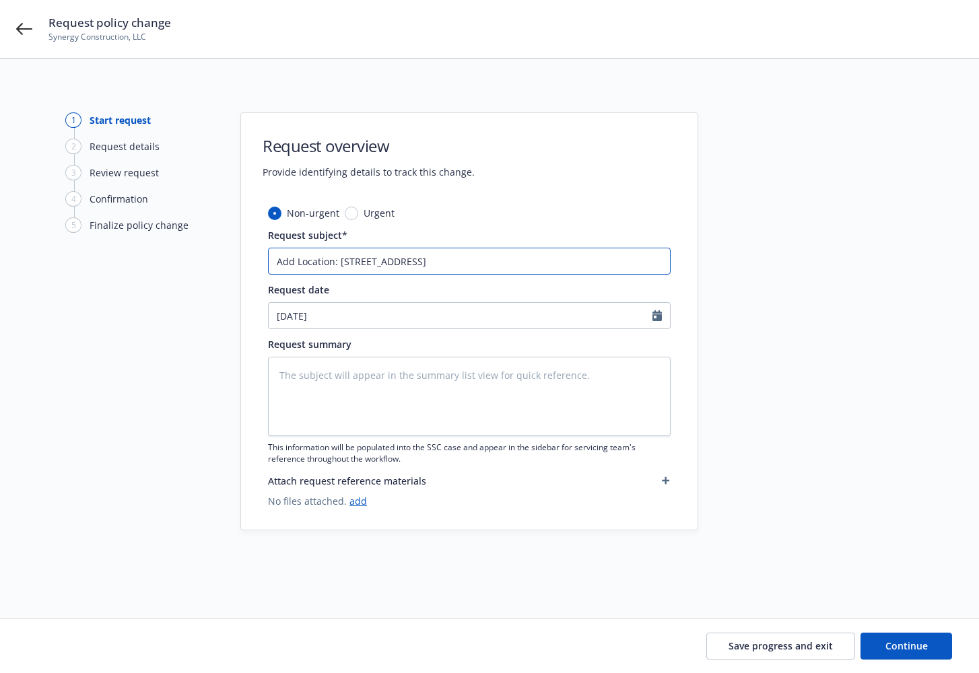
type textarea "x"
type input "Add Location: 2353 Lincoln Avenue, Altadena, CA 91001"
click at [304, 318] on input "09/24/2025" at bounding box center [461, 316] width 384 height 26
select select "9"
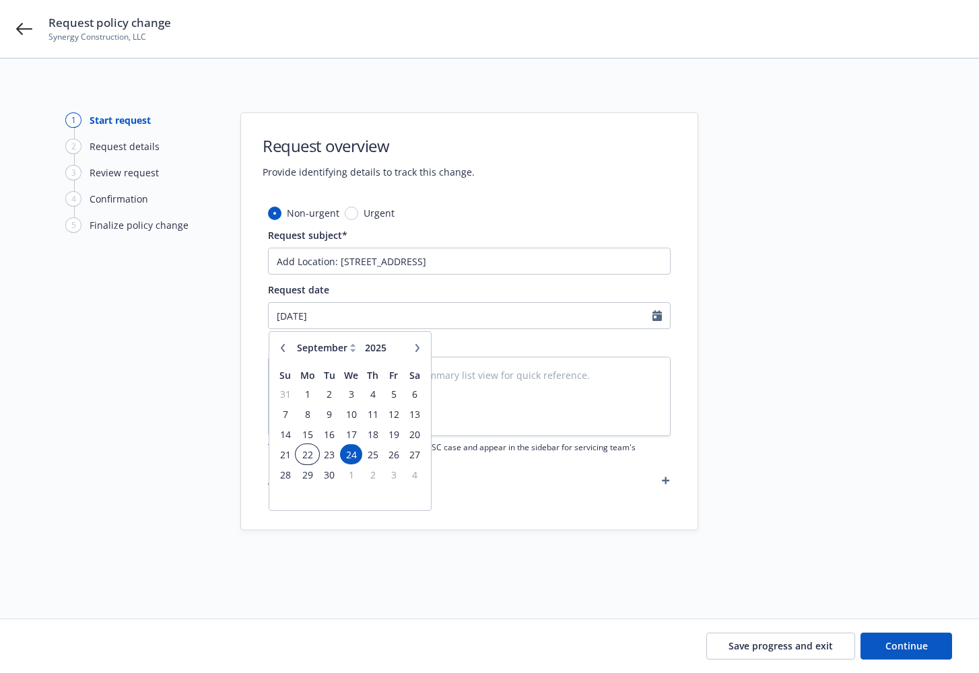
click at [308, 452] on span "22" at bounding box center [307, 454] width 20 height 17
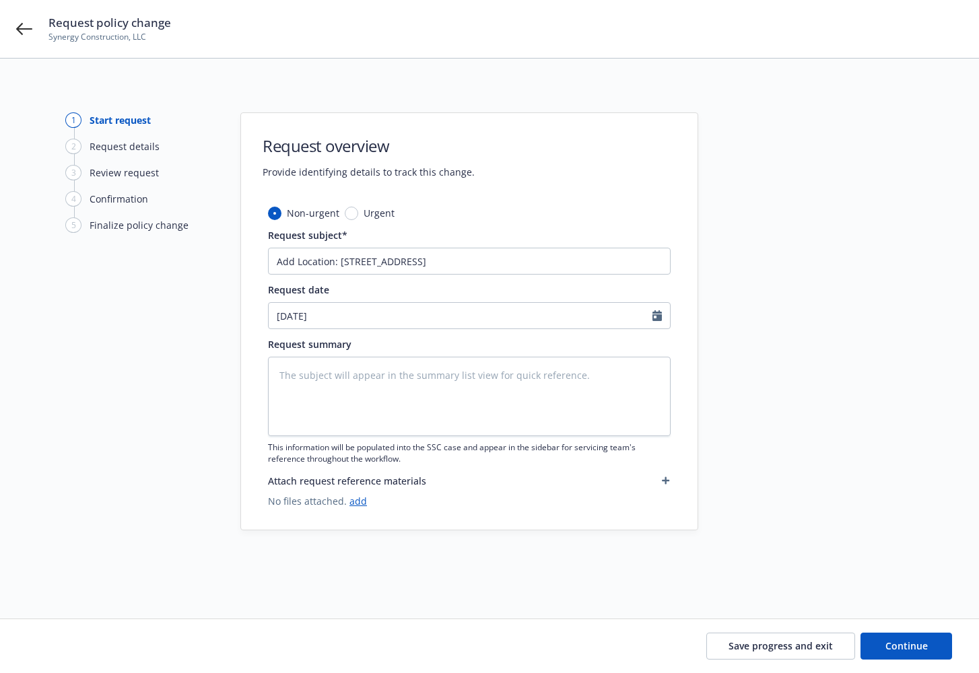
type textarea "x"
type input "09/22/2025"
click at [297, 318] on input "09/22/2025" at bounding box center [461, 316] width 384 height 26
select select "9"
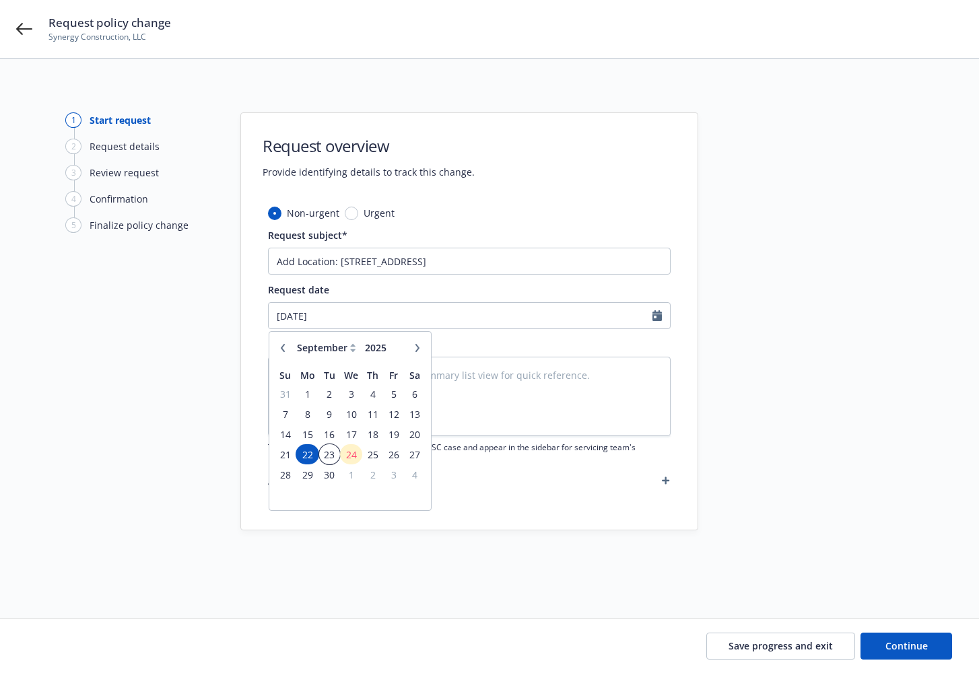
click at [332, 449] on span "23" at bounding box center [329, 454] width 18 height 17
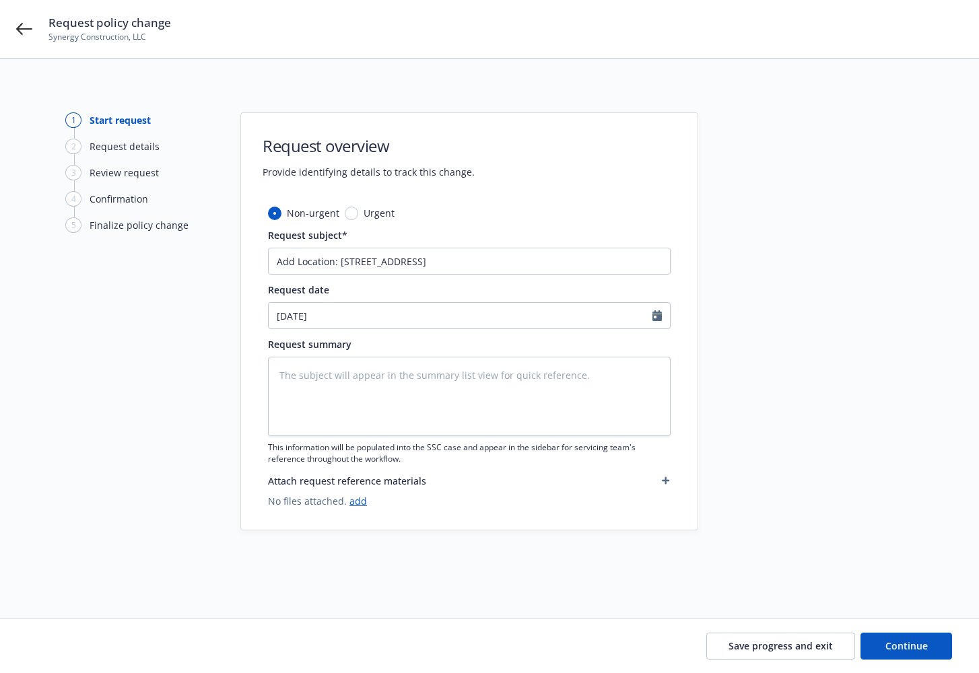
type textarea "x"
type input "09/23/2025"
drag, startPoint x: 554, startPoint y: 271, endPoint x: 234, endPoint y: 270, distance: 319.7
click at [234, 270] on div "1 Start request 2 Request details 3 Review request 4 Confirmation 5 Finalize po…" at bounding box center [489, 322] width 946 height 420
click at [326, 382] on textarea at bounding box center [469, 396] width 402 height 79
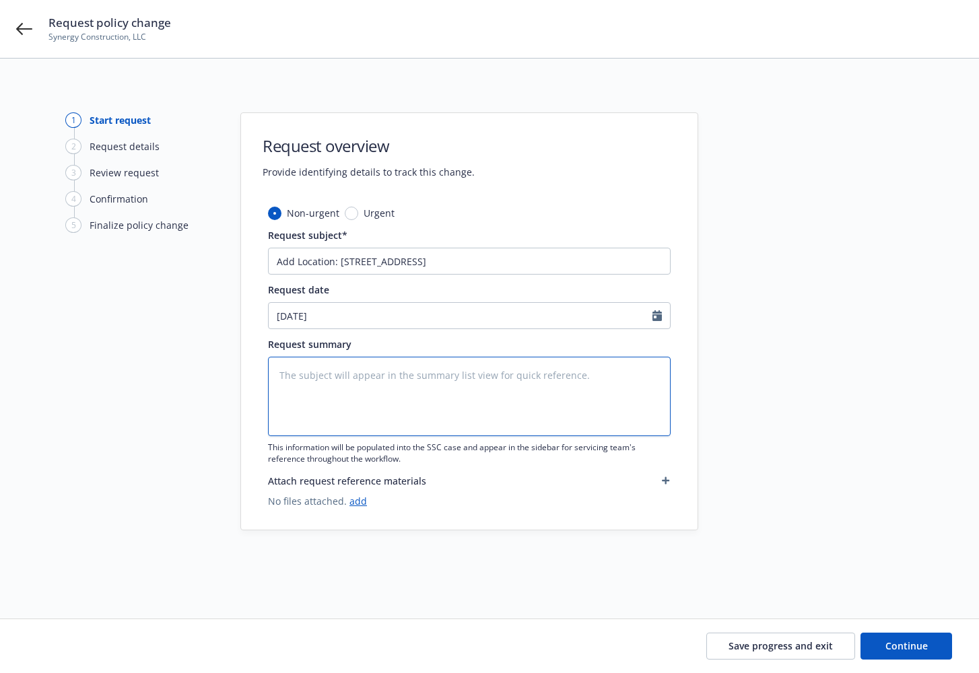
paste textarea "Add Location: 2353 Lincoln Avenue, Altadena, CA 91001"
type textarea "x"
type textarea "Add Location: 2353 Lincoln Avenue, Altadena, CA 91001"
click at [355, 501] on link "add" at bounding box center [357, 501] width 17 height 13
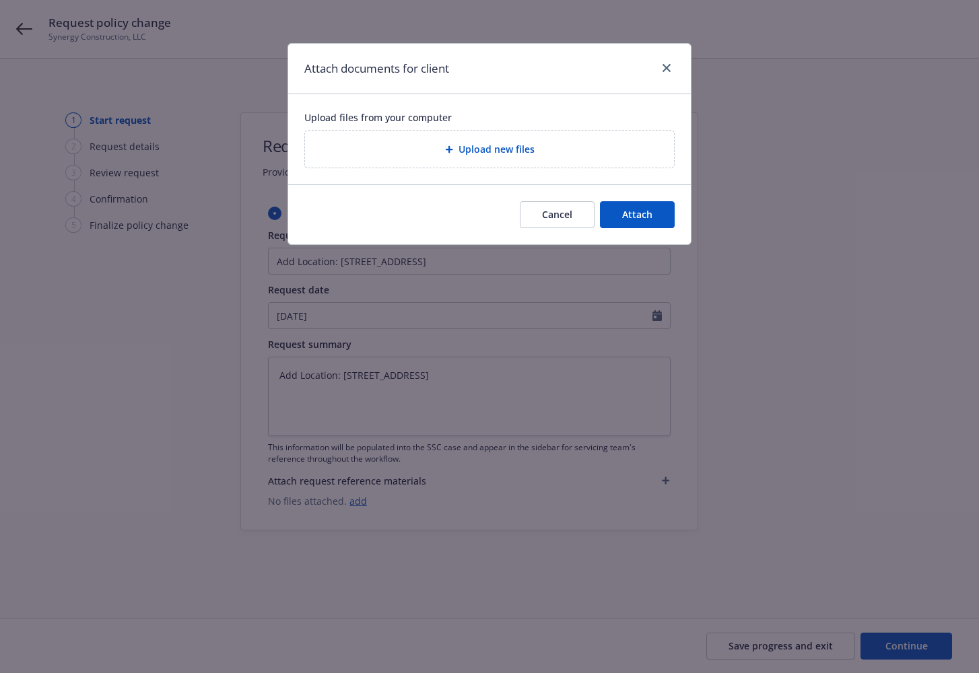
type textarea "x"
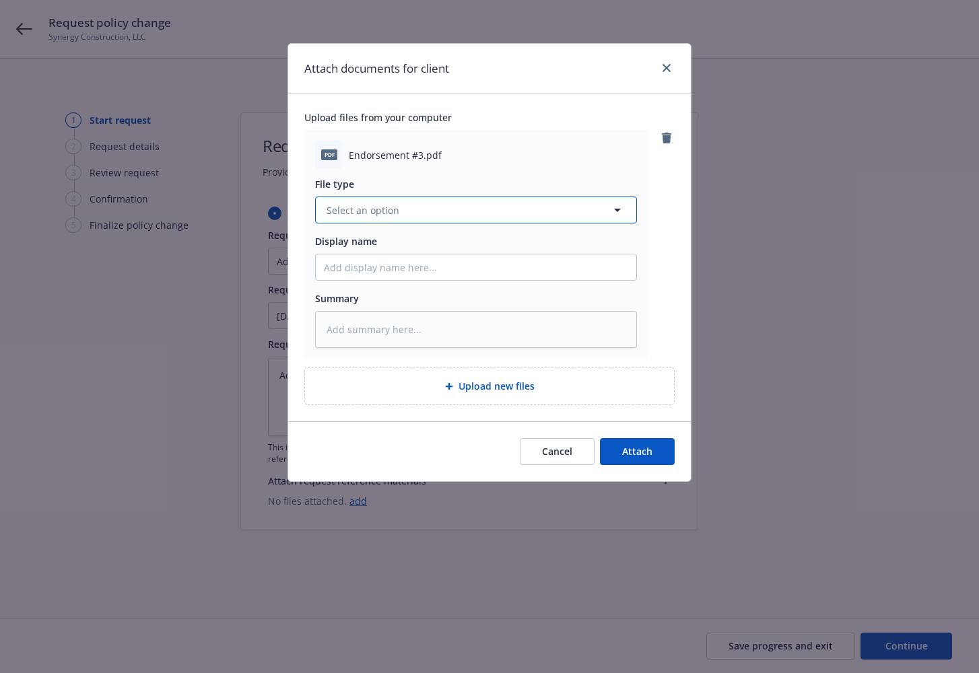
click at [401, 205] on button "Select an option" at bounding box center [476, 210] width 322 height 27
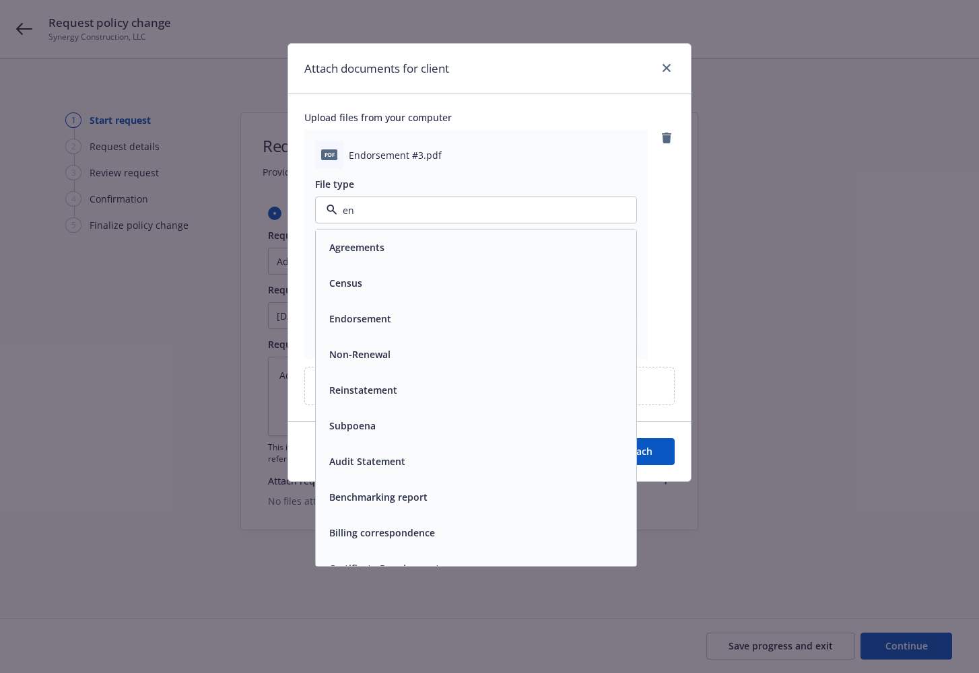
type input "end"
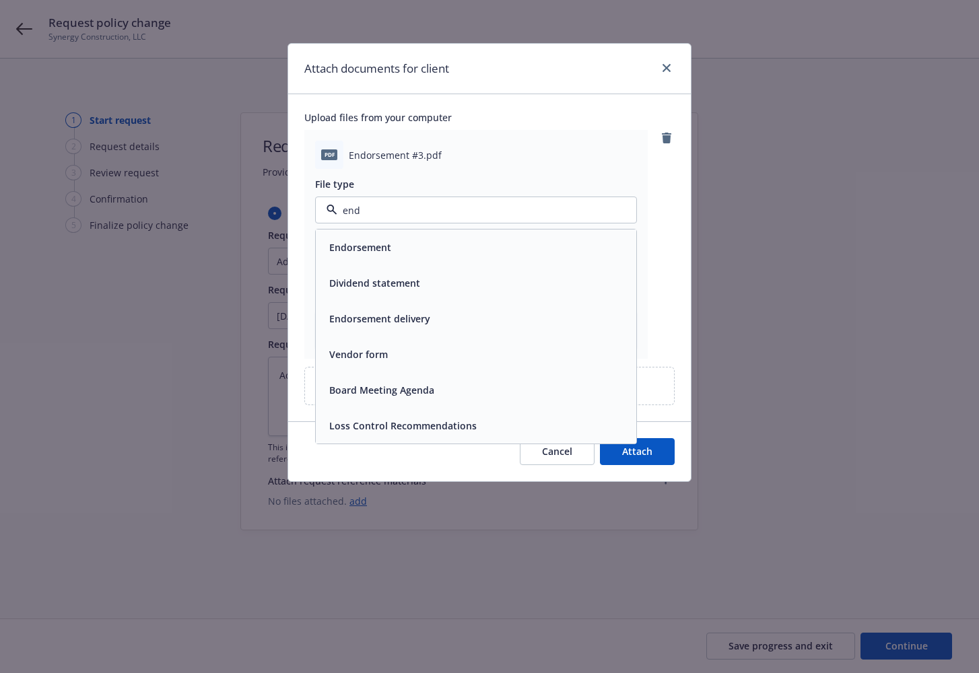
click at [382, 248] on span "Endorsement" at bounding box center [360, 247] width 62 height 14
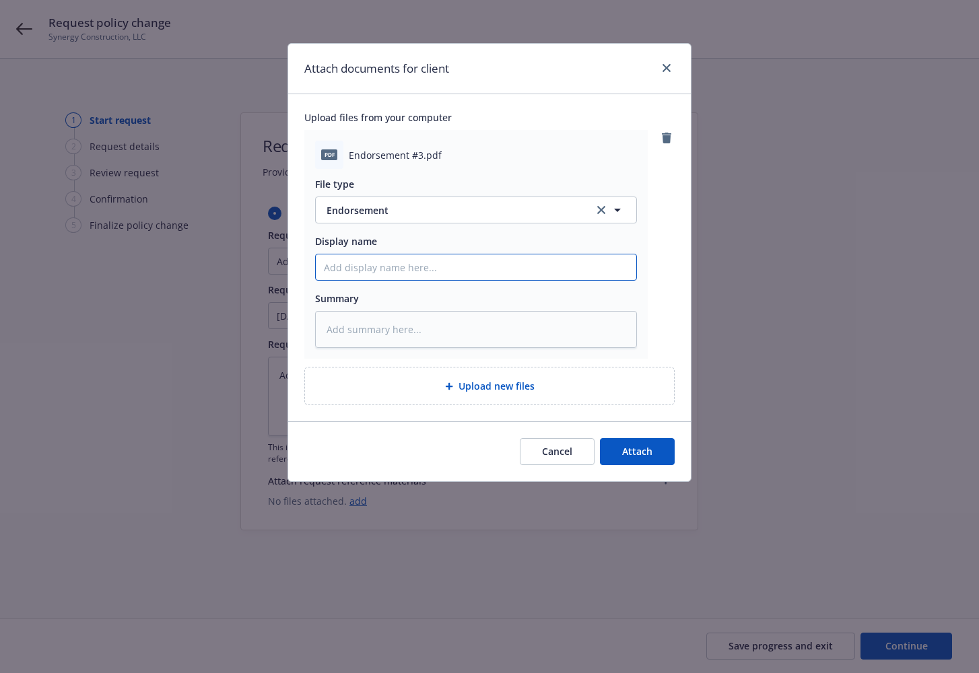
click at [377, 266] on input "Display name" at bounding box center [476, 267] width 320 height 26
click at [377, 266] on input "Endt #3" at bounding box center [476, 267] width 320 height 26
drag, startPoint x: 377, startPoint y: 266, endPoint x: 351, endPoint y: 301, distance: 44.3
drag, startPoint x: 351, startPoint y: 301, endPoint x: 326, endPoint y: 270, distance: 40.3
click at [325, 270] on input "Endt #3" at bounding box center [476, 267] width 320 height 26
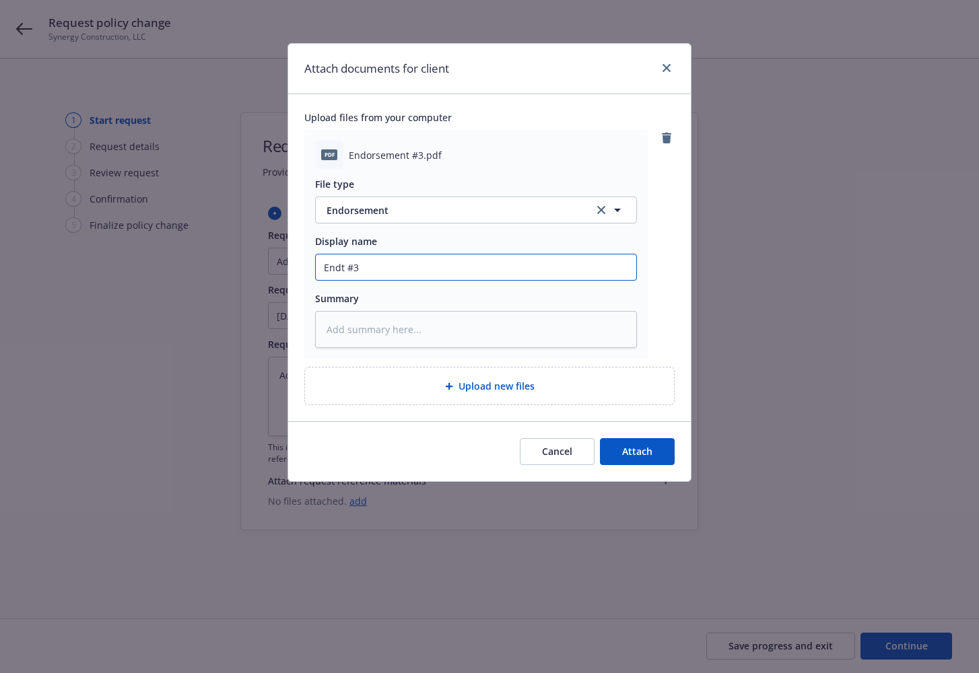
paste input "Add Location: 2353 Lincoln Avenue, Altadena, CA 91001"
click at [376, 265] on input "Endt #3 Add Location: 2353 Lincoln Avenue, Altadena, CA 91001" at bounding box center [476, 267] width 320 height 26
drag, startPoint x: 614, startPoint y: 272, endPoint x: 271, endPoint y: 269, distance: 343.9
click at [271, 269] on div "Attach documents for client Upload files from your computer pdf Endorsement #3.…" at bounding box center [489, 336] width 979 height 673
drag, startPoint x: 332, startPoint y: 291, endPoint x: 427, endPoint y: 371, distance: 123.2
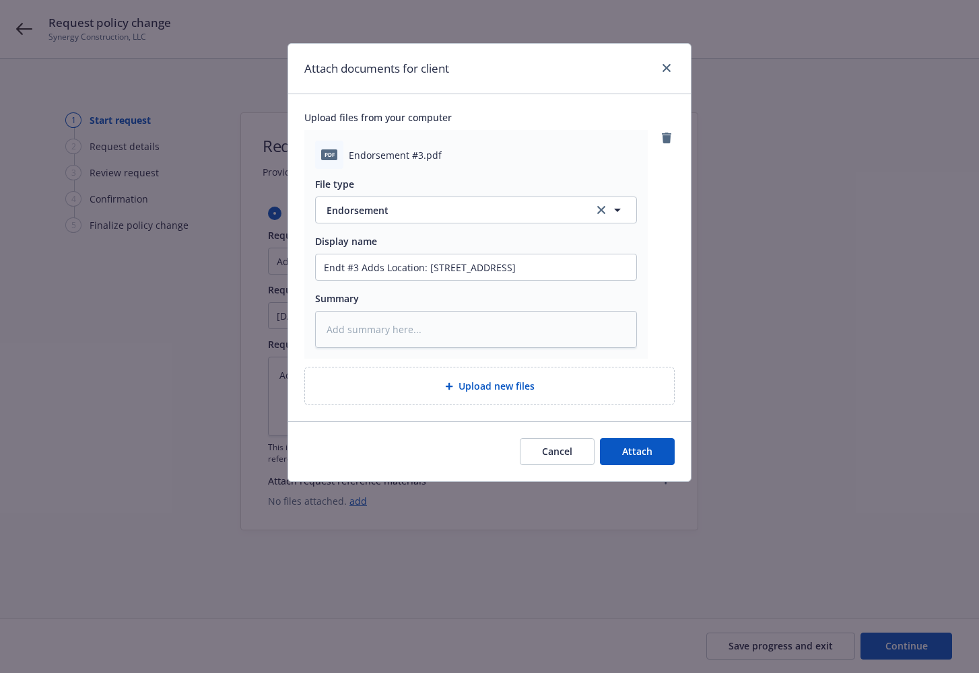
click at [427, 371] on div "Upload new files" at bounding box center [489, 385] width 369 height 37
click at [439, 271] on input "Endt #3 Adds Location: 2353 Lincoln Avenue, Altadena, CA 91001" at bounding box center [476, 267] width 320 height 26
click at [382, 328] on textarea at bounding box center [476, 329] width 322 height 37
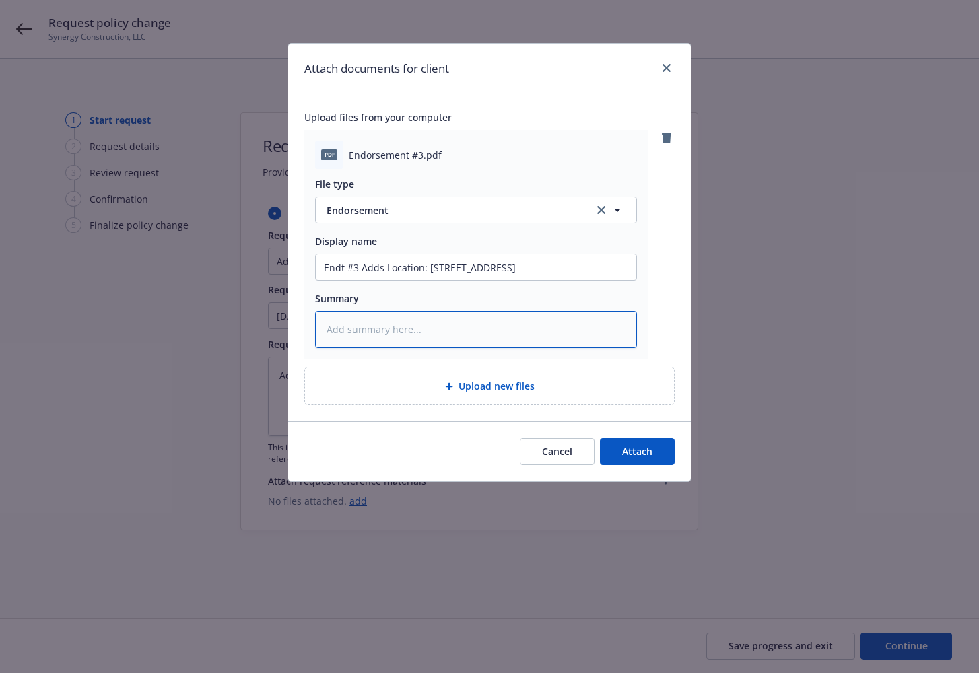
paste textarea "Endt #3 Adds Location: 2353 Lincoln Avenue, Altadena, CA 91001"
click at [629, 440] on button "Attach" at bounding box center [637, 451] width 75 height 27
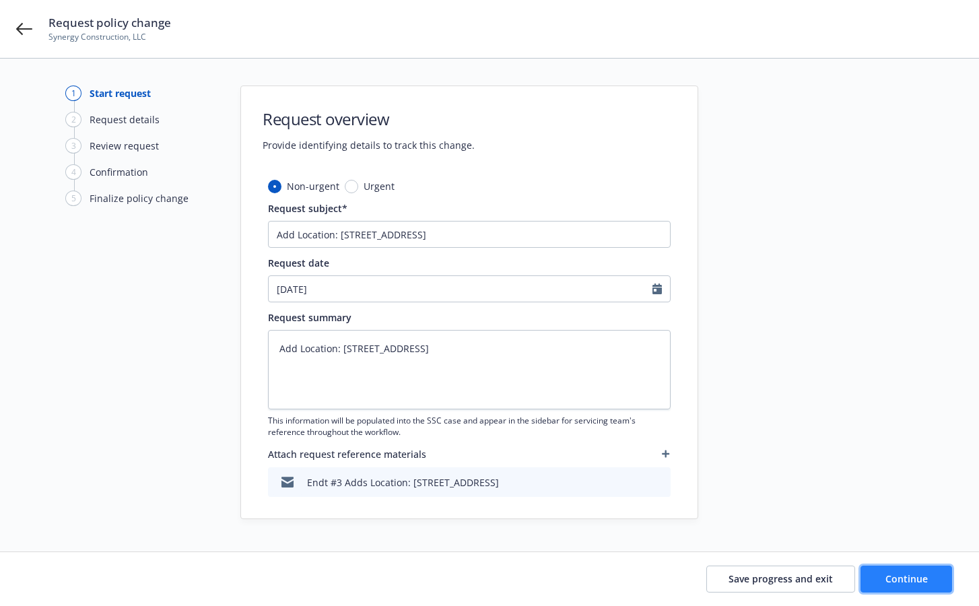
click at [785, 576] on span "Continue" at bounding box center [906, 578] width 42 height 13
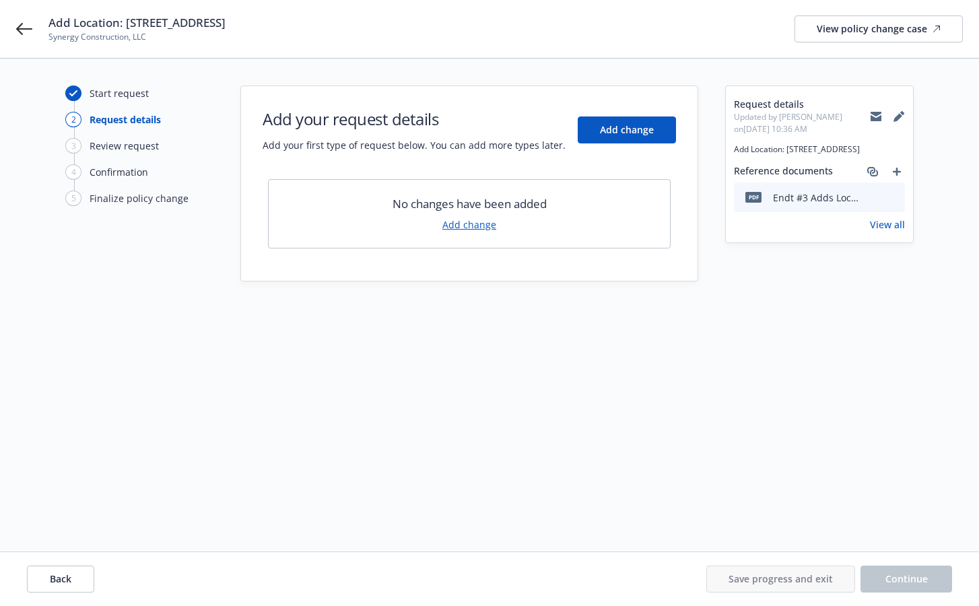
click at [464, 221] on link "Add change" at bounding box center [469, 224] width 54 height 14
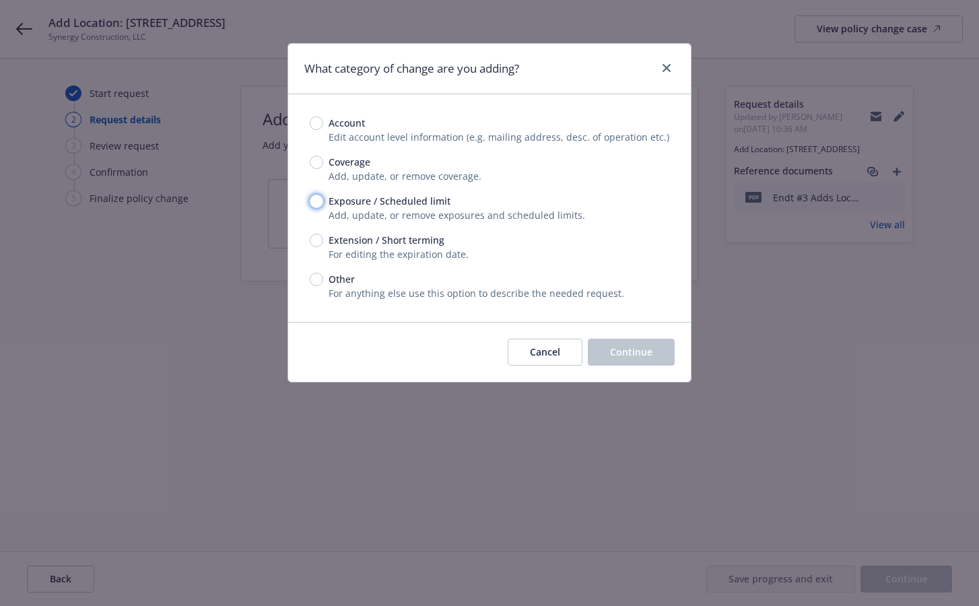
click at [315, 201] on input "Exposure / Scheduled limit" at bounding box center [316, 200] width 13 height 13
click at [647, 352] on span "Continue" at bounding box center [631, 351] width 42 height 13
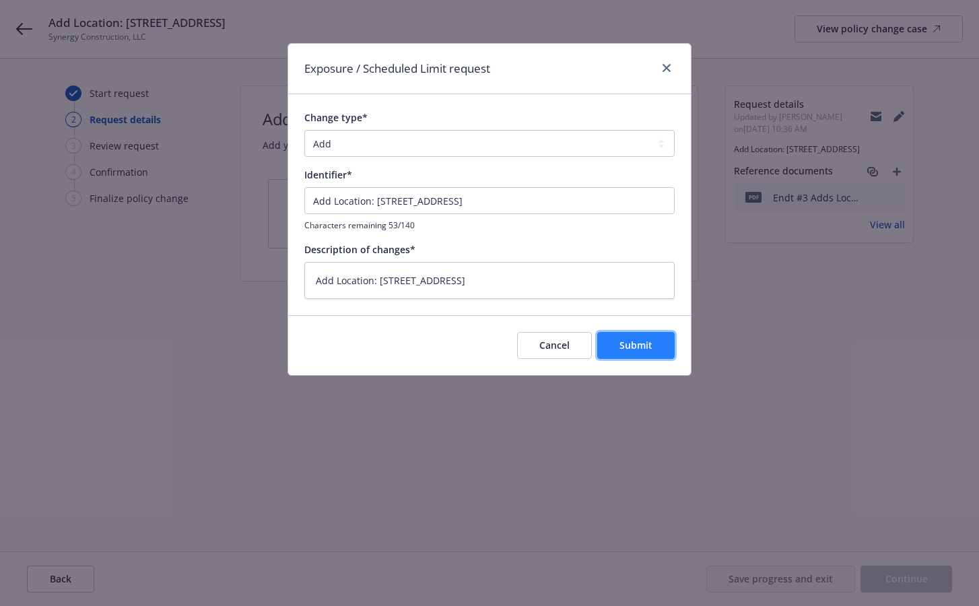
click at [660, 351] on button "Submit" at bounding box center [635, 345] width 77 height 27
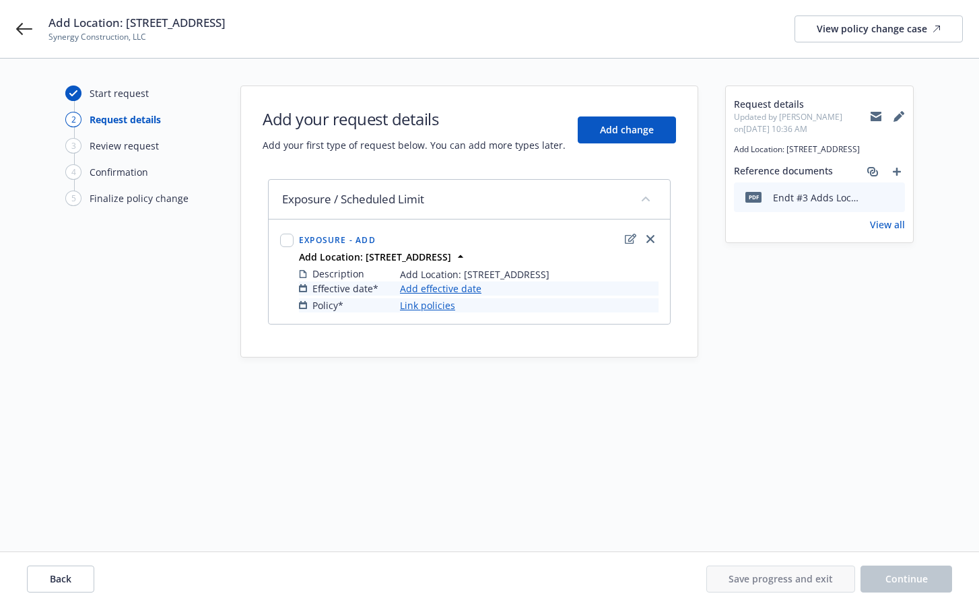
click at [462, 291] on link "Add effective date" at bounding box center [440, 288] width 81 height 14
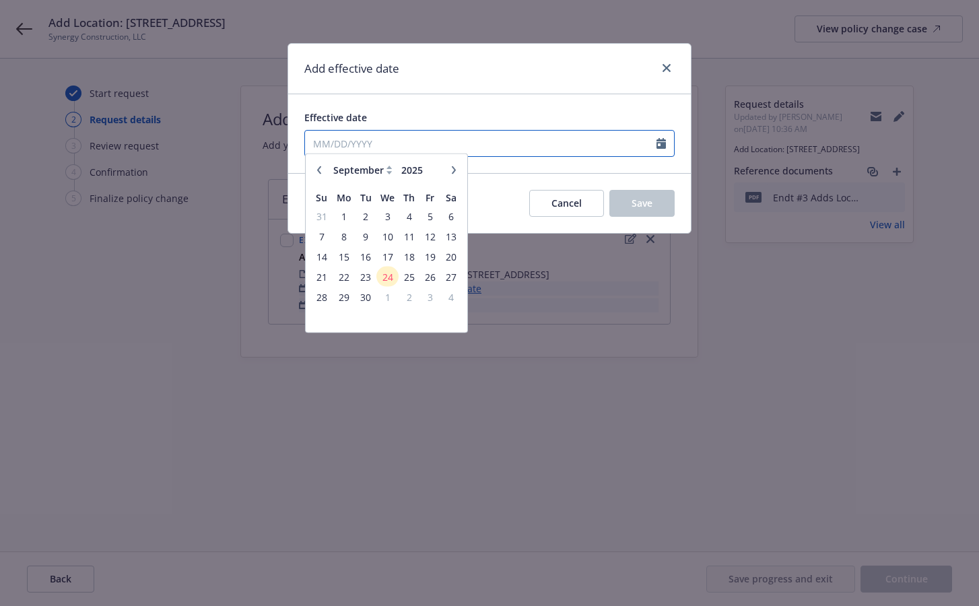
click at [408, 140] on input "Effective date" at bounding box center [480, 144] width 351 height 26
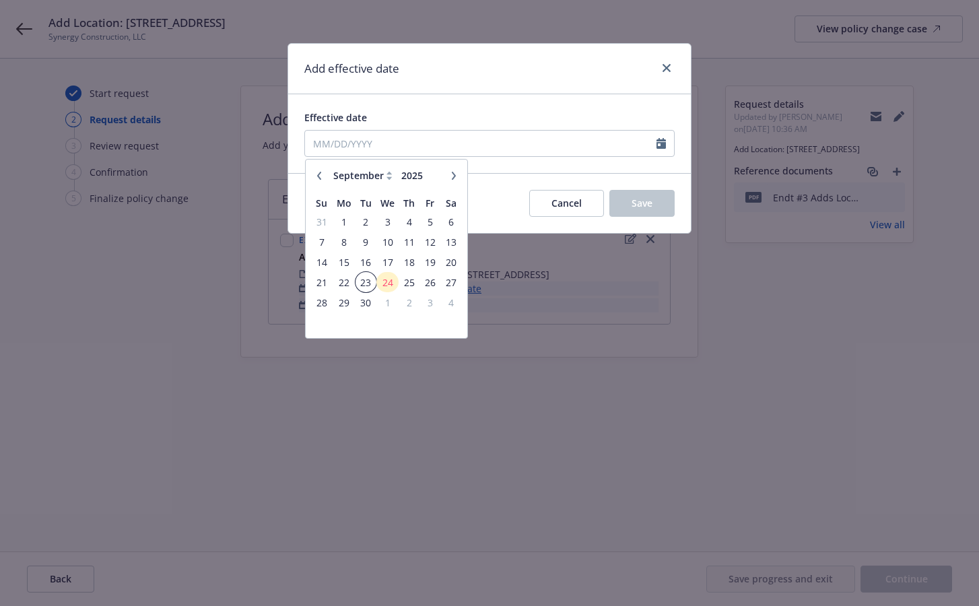
click at [369, 281] on span "23" at bounding box center [366, 282] width 18 height 17
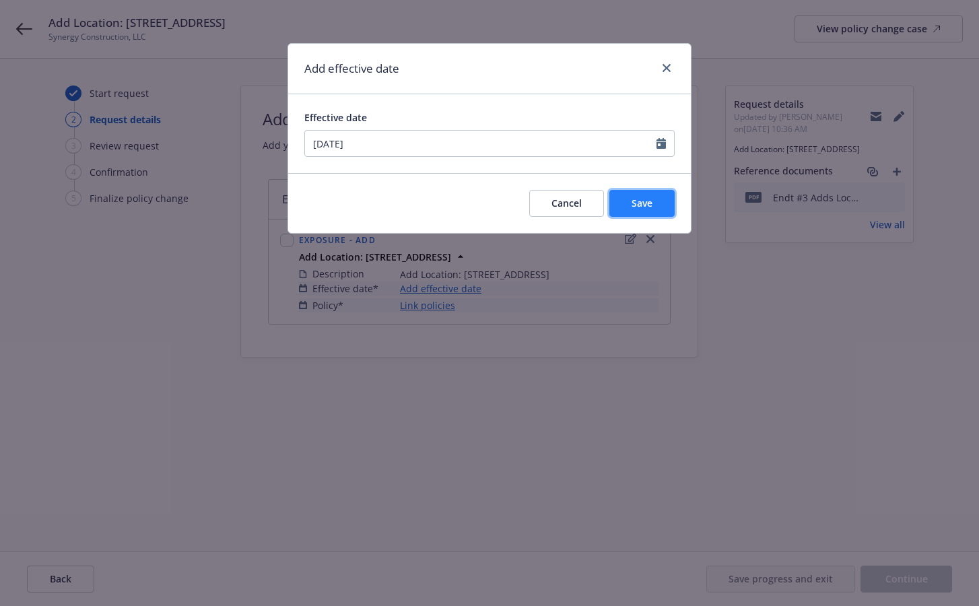
click at [640, 201] on span "Save" at bounding box center [641, 203] width 21 height 13
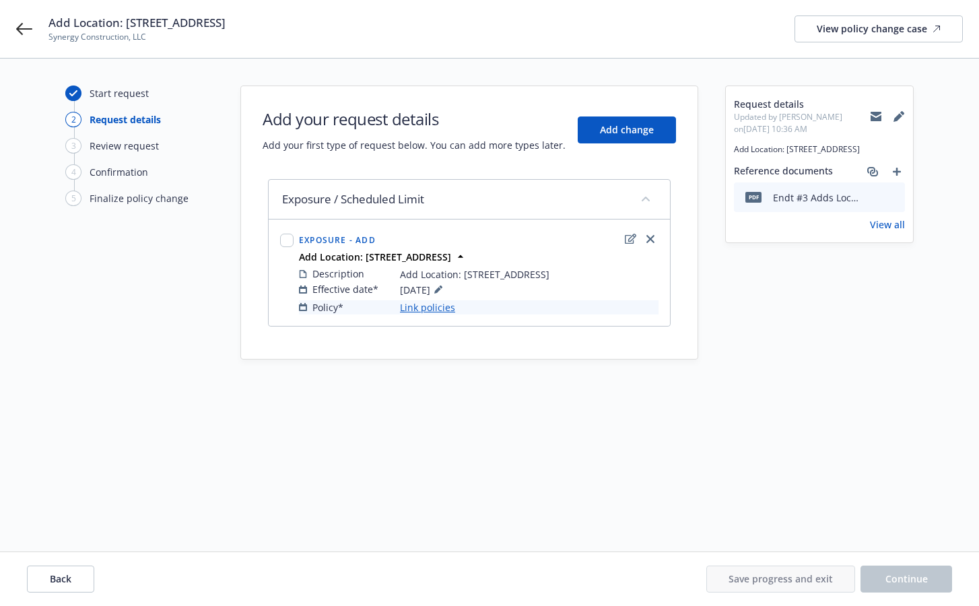
click at [417, 309] on link "Link policies" at bounding box center [427, 307] width 55 height 14
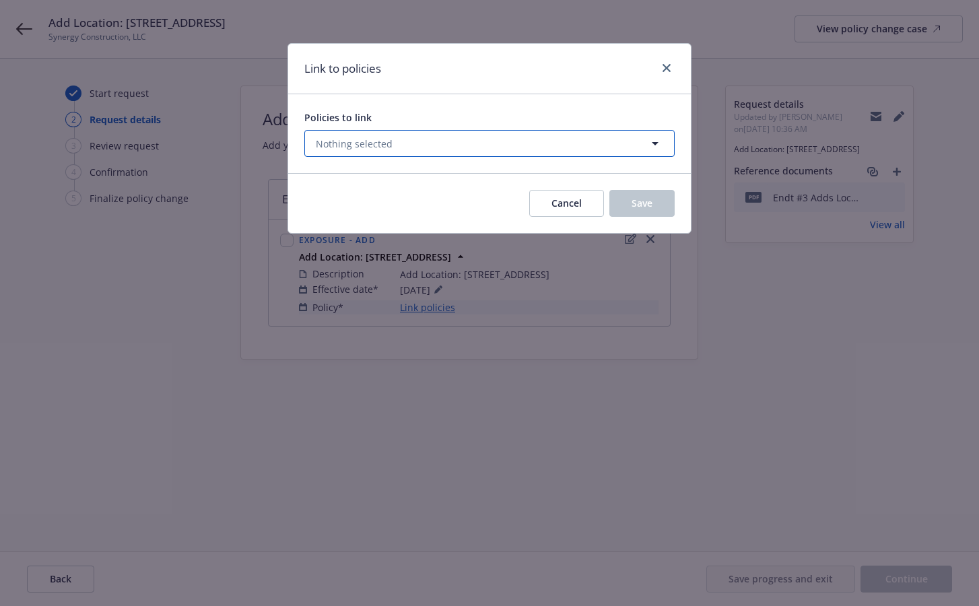
click at [651, 144] on icon "button" at bounding box center [655, 143] width 16 height 16
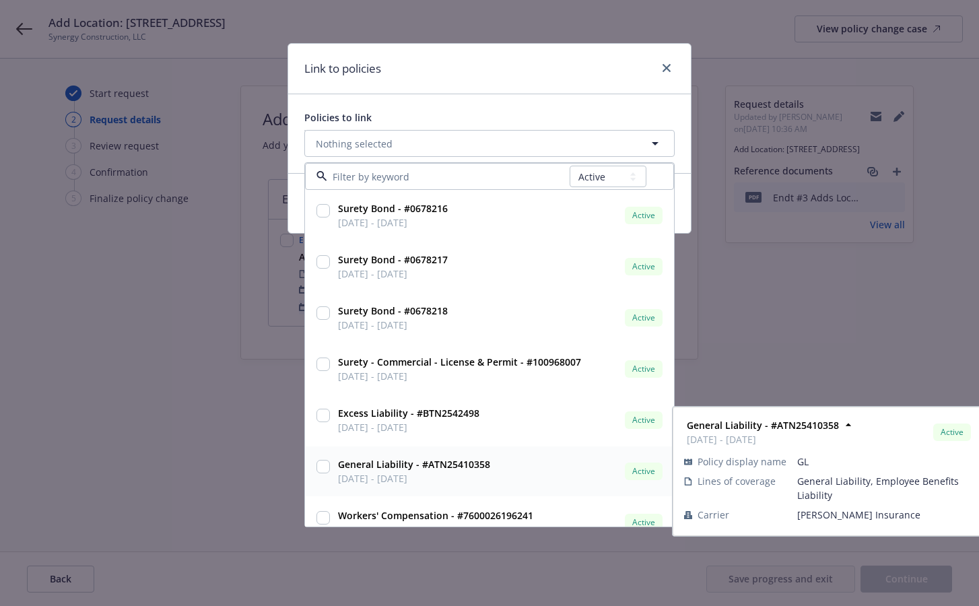
click at [328, 466] on input "checkbox" at bounding box center [322, 466] width 13 height 13
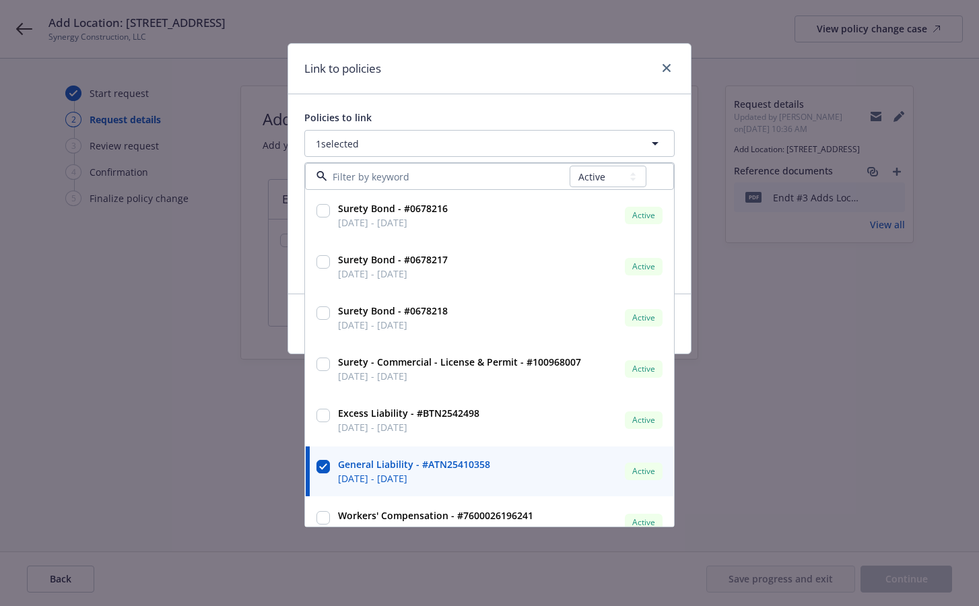
click at [501, 65] on div "Link to policies" at bounding box center [489, 69] width 402 height 50
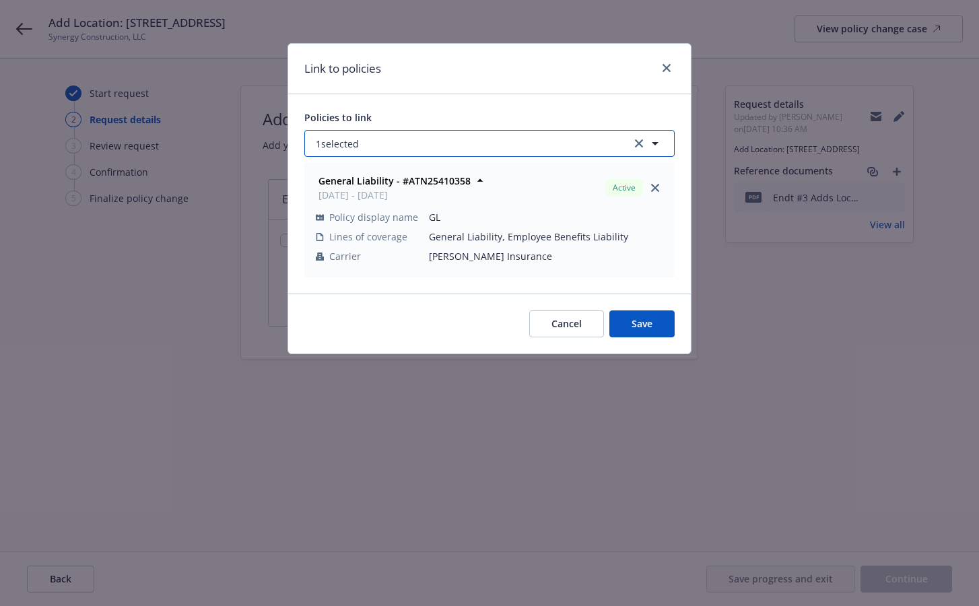
click at [544, 153] on button "1 selected" at bounding box center [489, 143] width 370 height 27
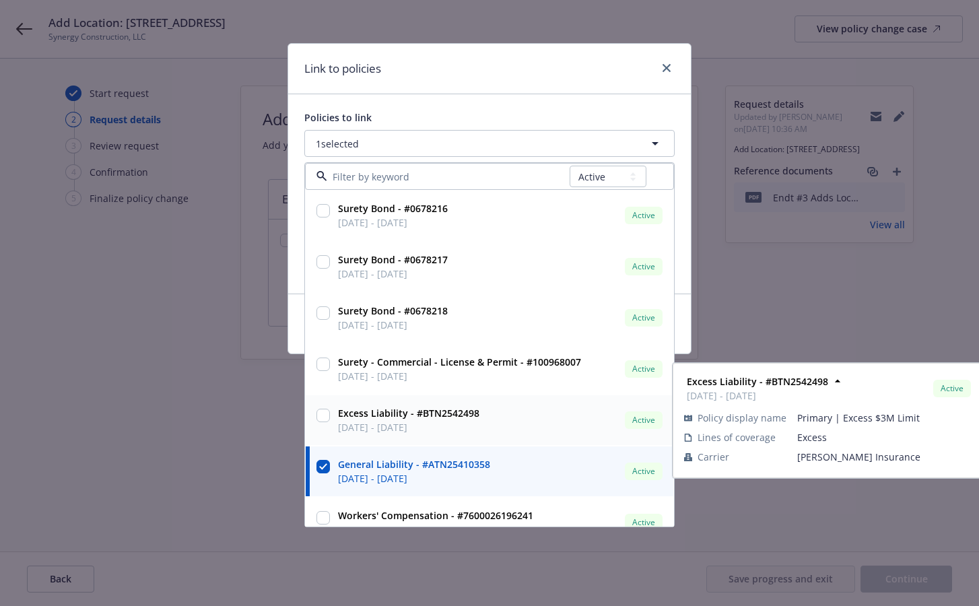
click at [320, 415] on input "checkbox" at bounding box center [322, 414] width 13 height 13
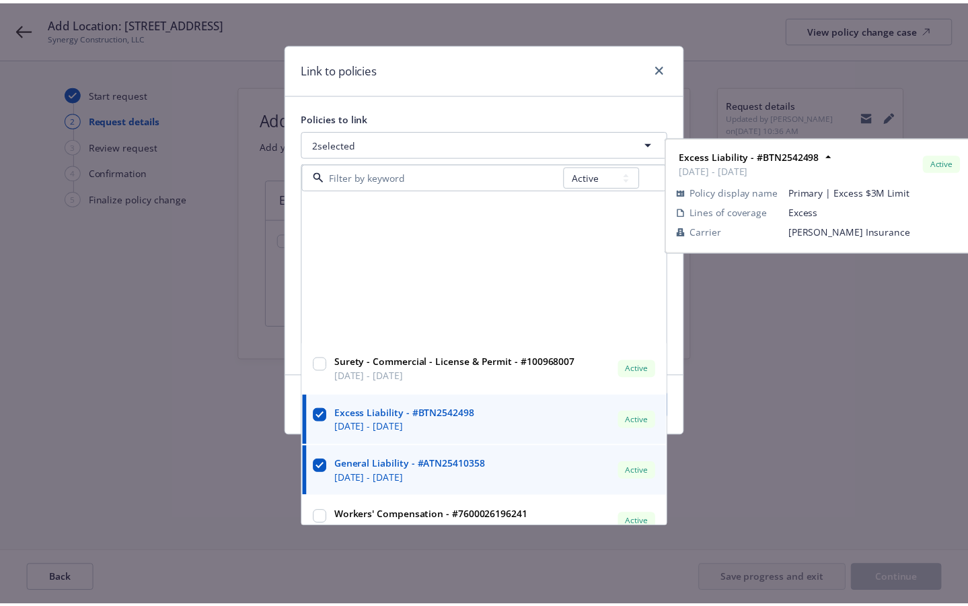
scroll to position [226, 0]
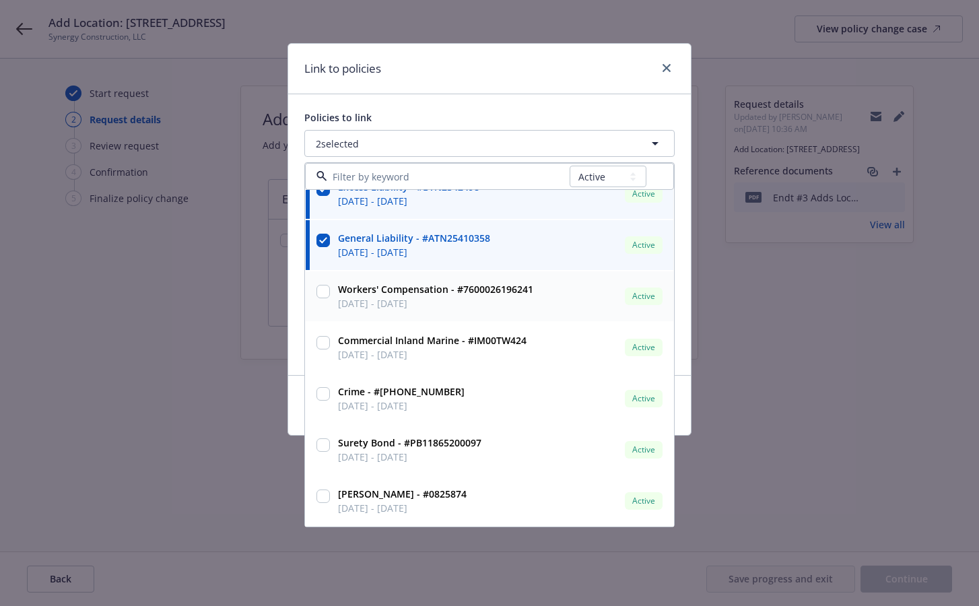
click at [330, 287] on div at bounding box center [323, 296] width 19 height 34
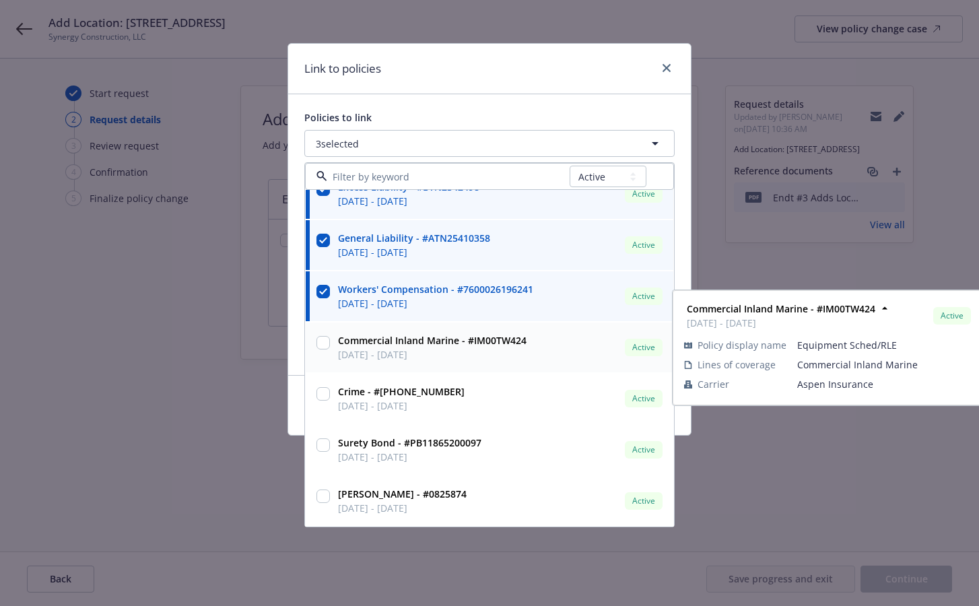
click at [328, 340] on input "checkbox" at bounding box center [322, 342] width 13 height 13
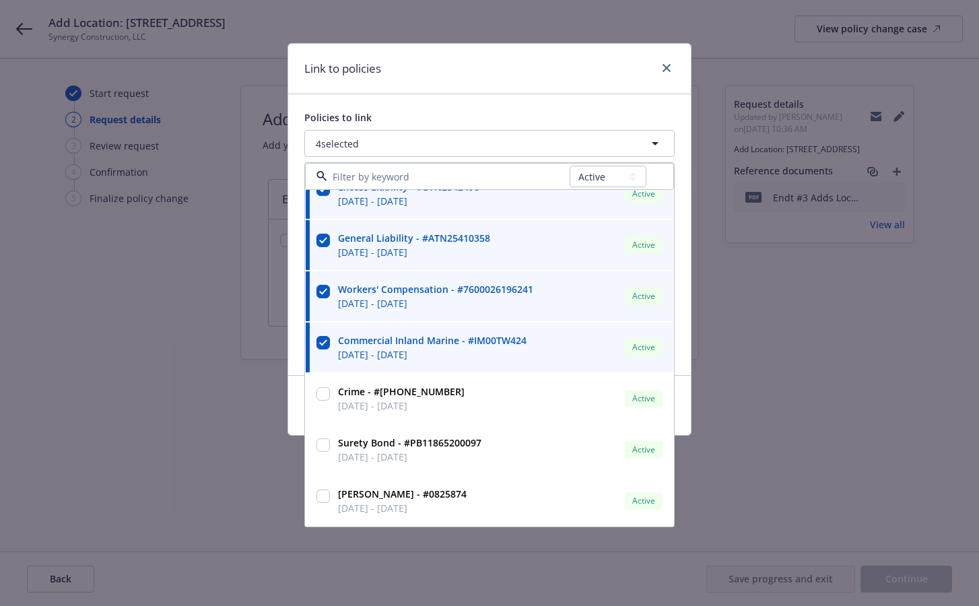
click at [138, 405] on div "Link to policies Policies to link 4 selected All Active Upcoming Expired Cancel…" at bounding box center [489, 303] width 979 height 606
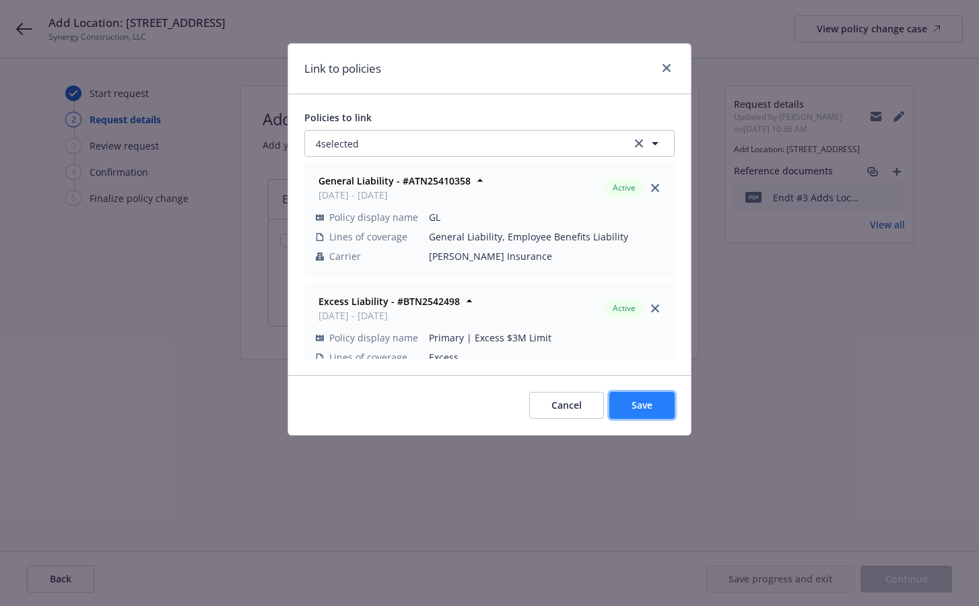
click at [653, 405] on button "Save" at bounding box center [641, 405] width 65 height 27
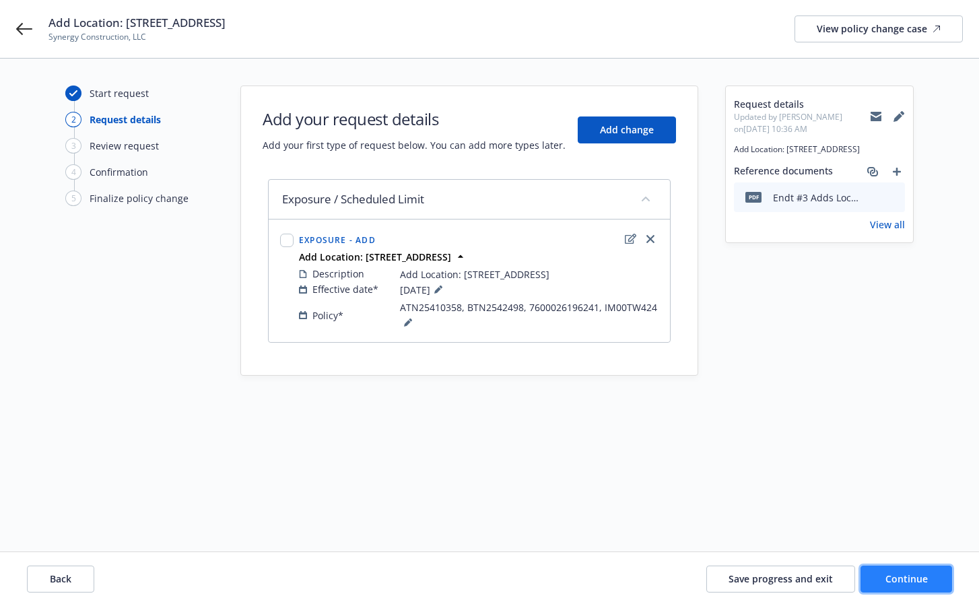
click at [785, 583] on span "Continue" at bounding box center [906, 578] width 42 height 13
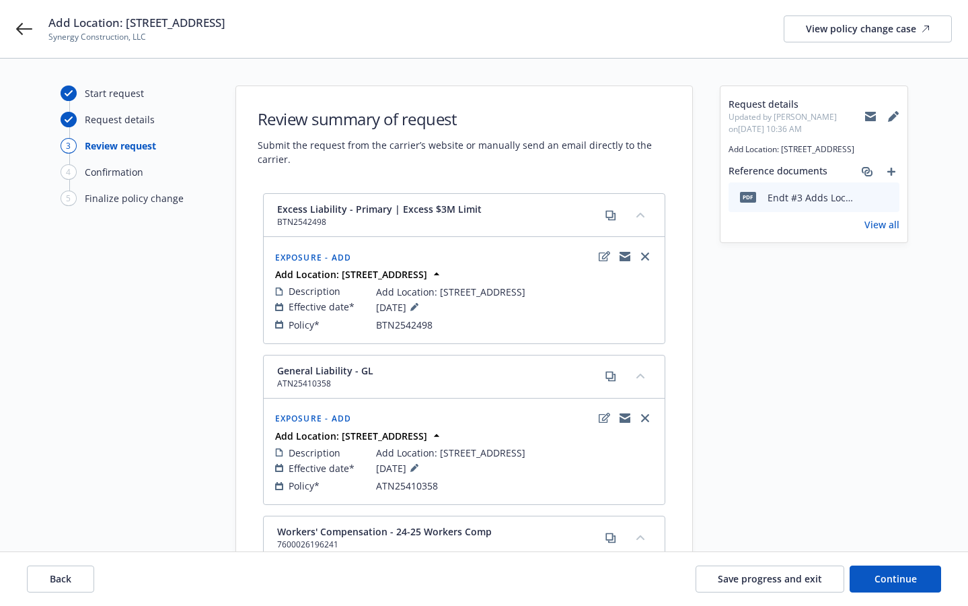
scroll to position [336, 0]
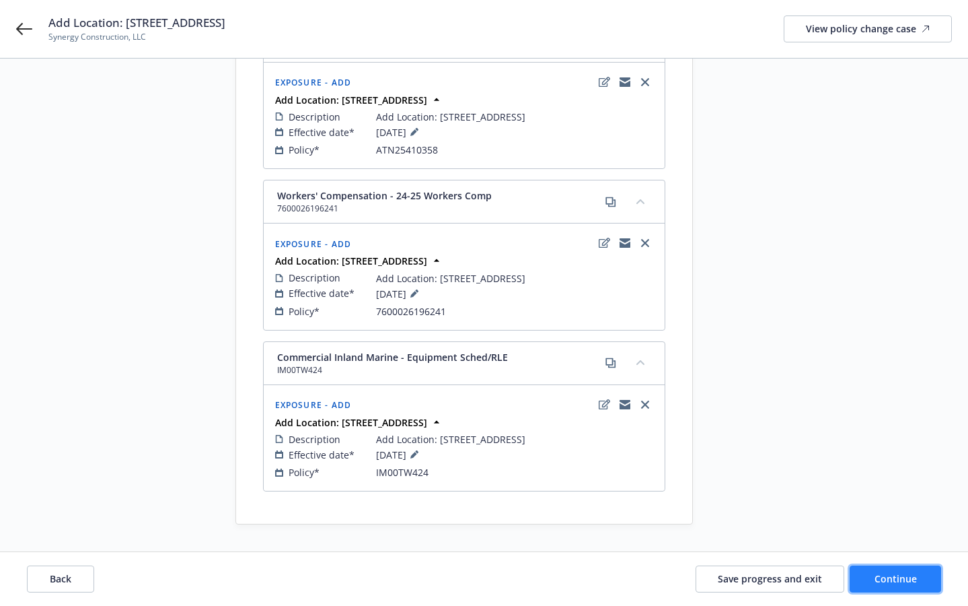
click at [785, 576] on span "Continue" at bounding box center [896, 578] width 42 height 13
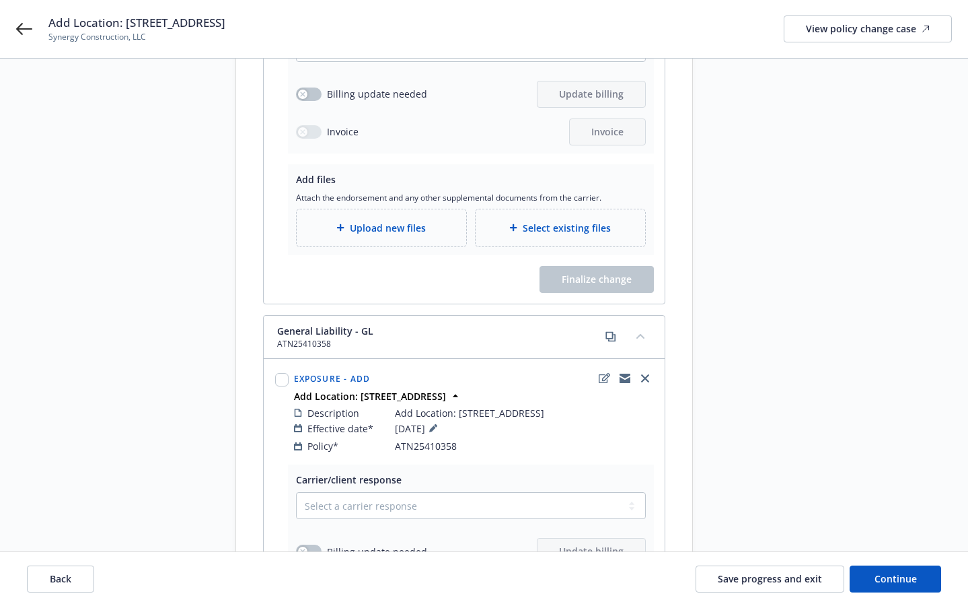
scroll to position [0, 0]
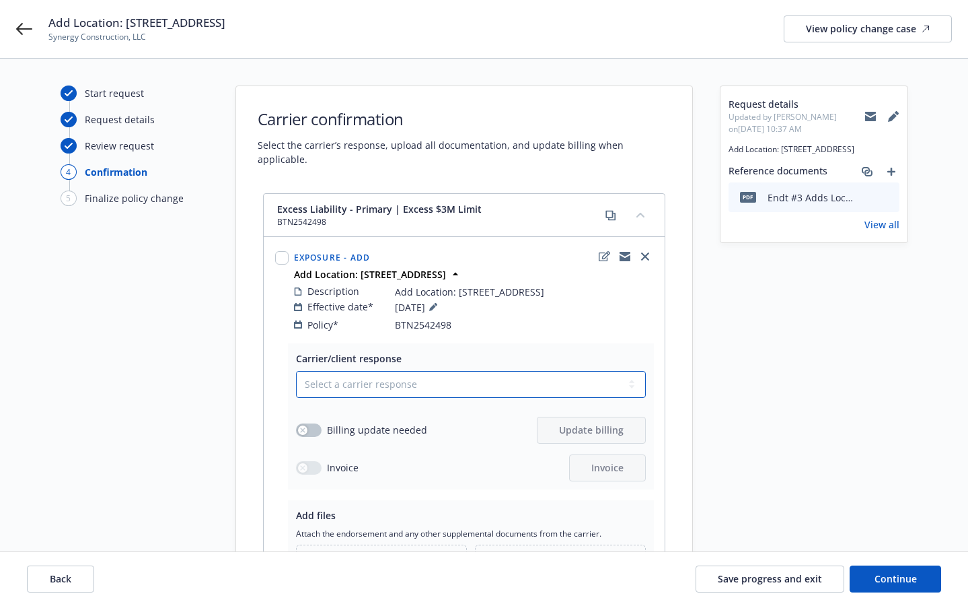
click at [326, 371] on select "Select a carrier response Accepted Accepted with revision No endorsement needed…" at bounding box center [471, 384] width 350 height 27
click at [296, 371] on select "Select a carrier response Accepted Accepted with revision No endorsement needed…" at bounding box center [471, 384] width 350 height 27
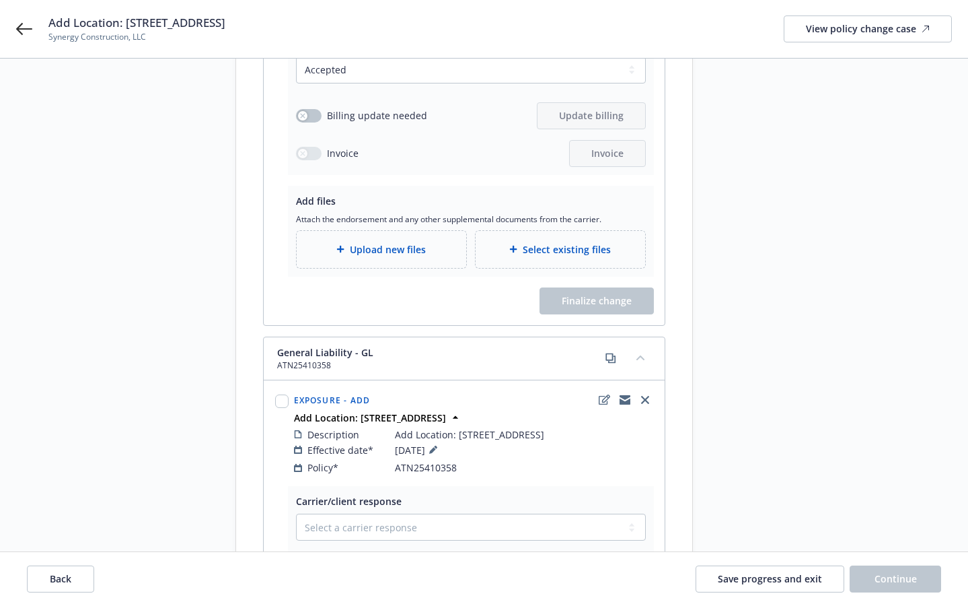
click at [537, 231] on div "Select existing files" at bounding box center [561, 249] width 170 height 37
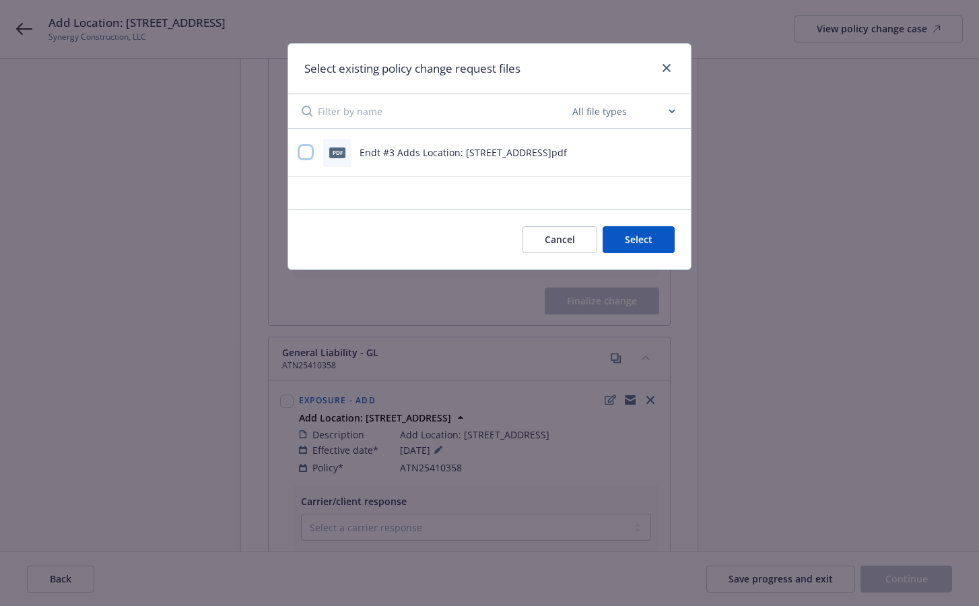
click at [310, 153] on input "checkbox" at bounding box center [305, 151] width 13 height 13
click at [614, 236] on button "Select 1 file" at bounding box center [625, 239] width 97 height 27
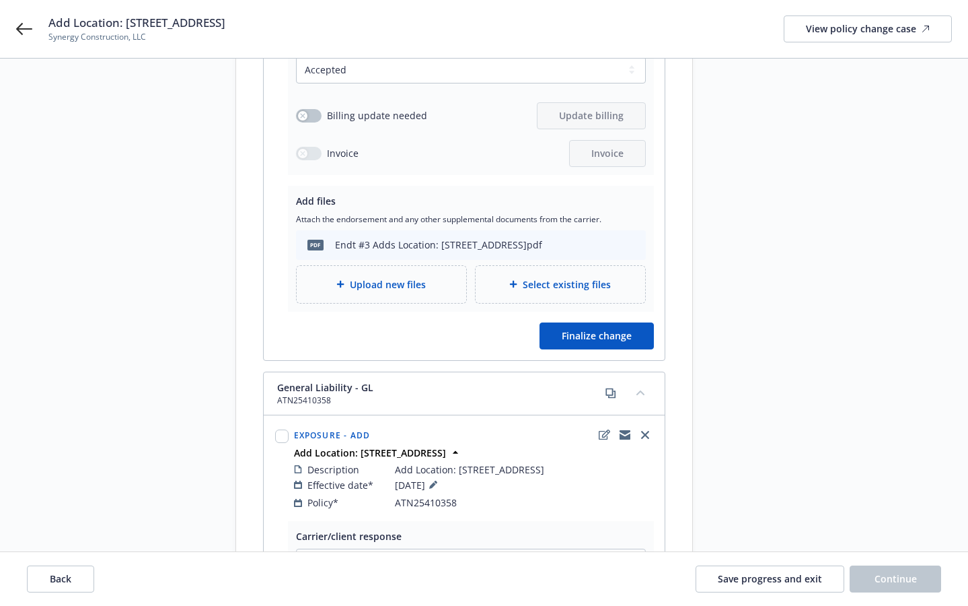
scroll to position [628, 0]
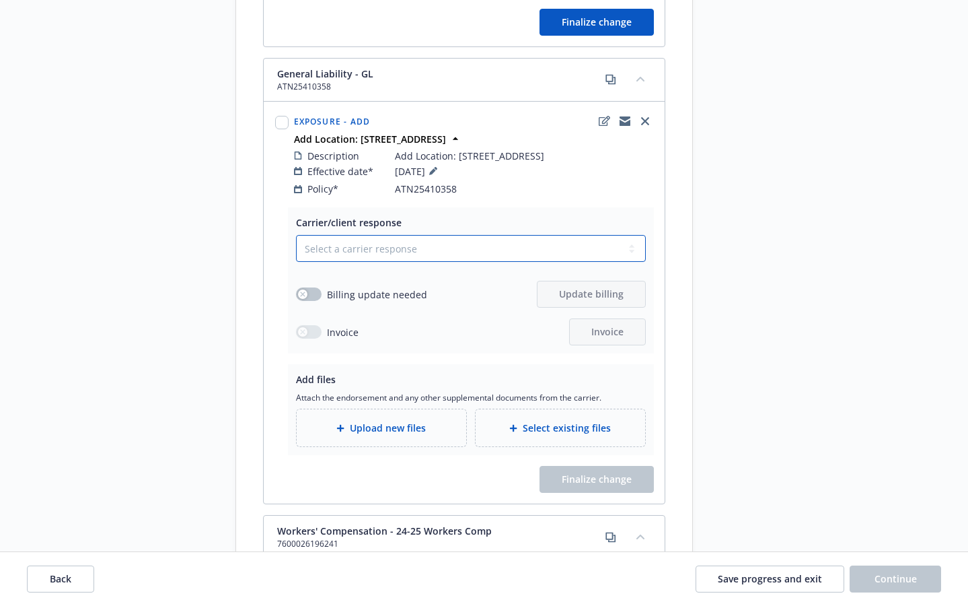
click at [347, 239] on select "Select a carrier response Accepted Accepted with revision No endorsement needed…" at bounding box center [471, 248] width 350 height 27
click at [296, 235] on select "Select a carrier response Accepted Accepted with revision No endorsement needed…" at bounding box center [471, 248] width 350 height 27
click at [561, 422] on div "Select existing files" at bounding box center [561, 427] width 170 height 37
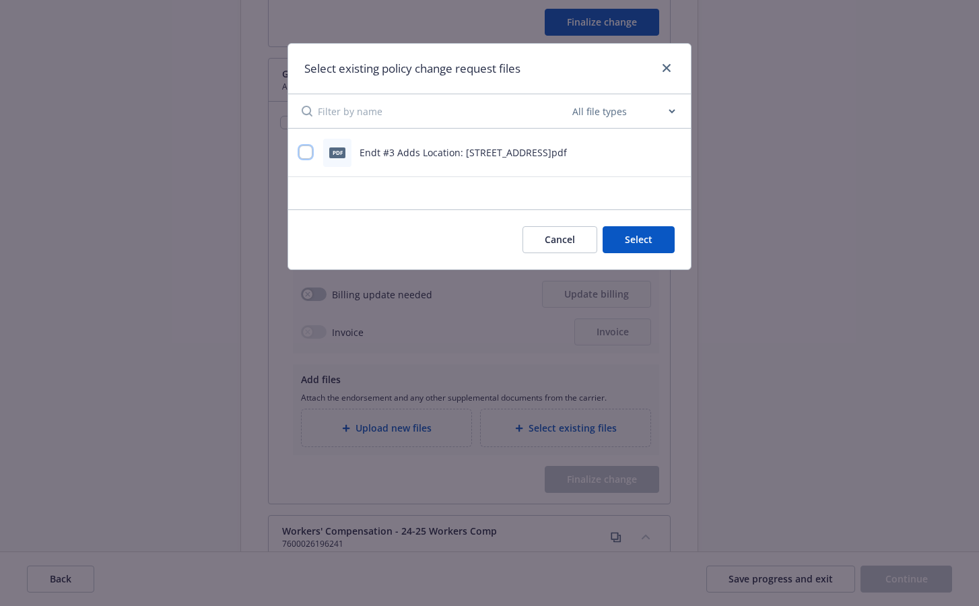
click at [305, 148] on input "checkbox" at bounding box center [305, 151] width 13 height 13
click at [614, 241] on button "Select 1 file" at bounding box center [625, 239] width 97 height 27
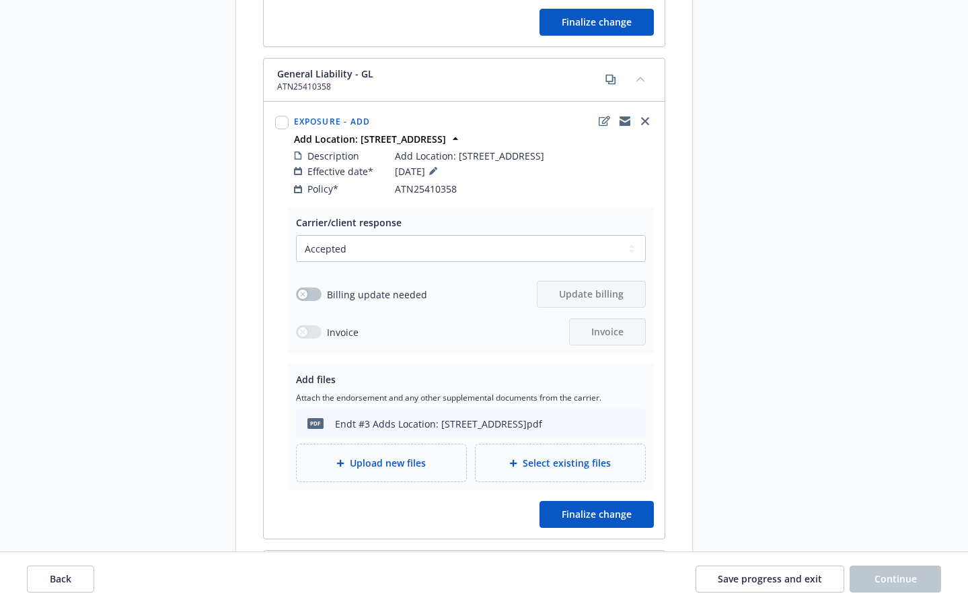
scroll to position [942, 0]
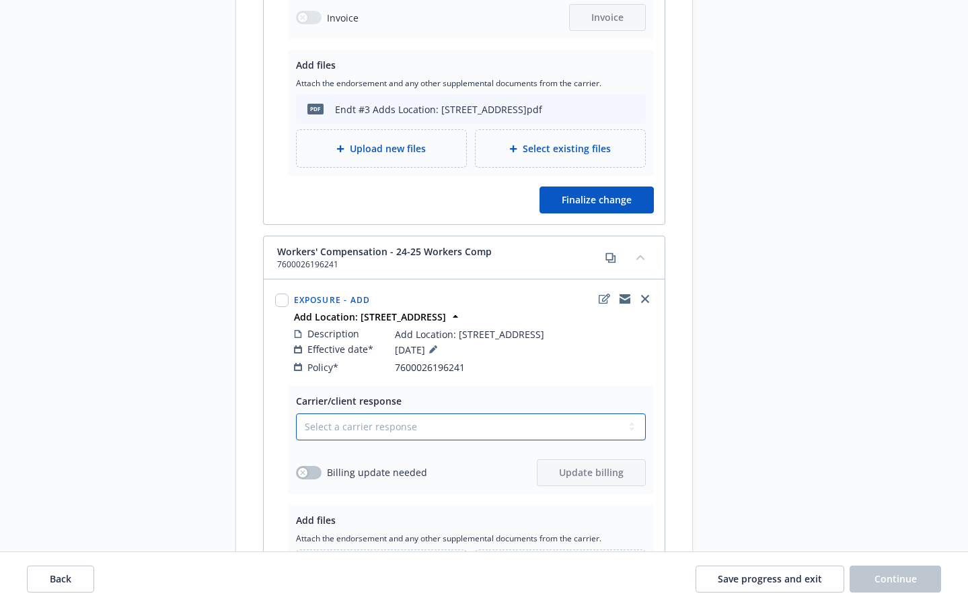
click at [505, 418] on select "Select a carrier response Accepted Accepted with revision No endorsement needed…" at bounding box center [471, 426] width 350 height 27
click at [296, 413] on select "Select a carrier response Accepted Accepted with revision No endorsement needed…" at bounding box center [471, 426] width 350 height 27
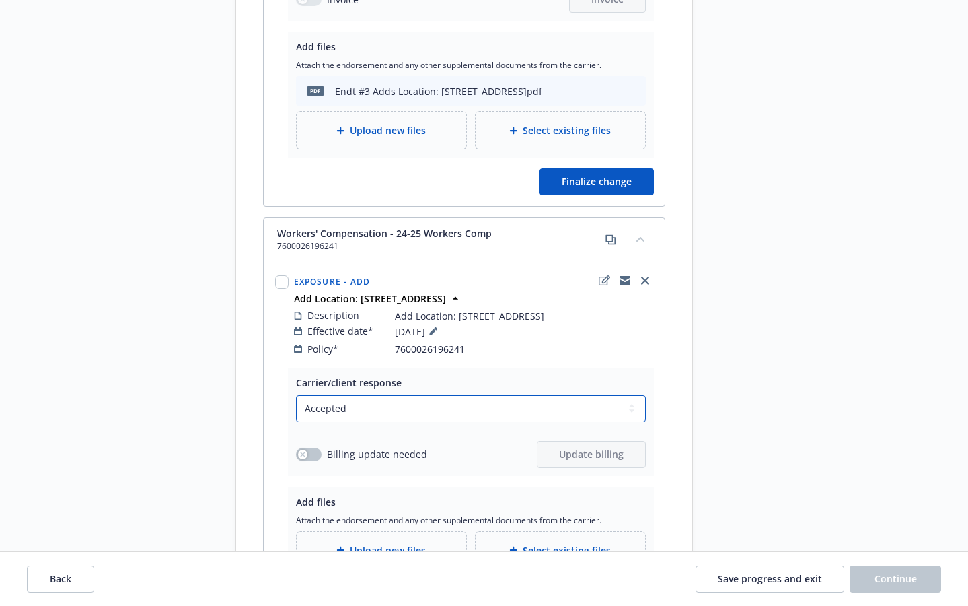
scroll to position [1256, 0]
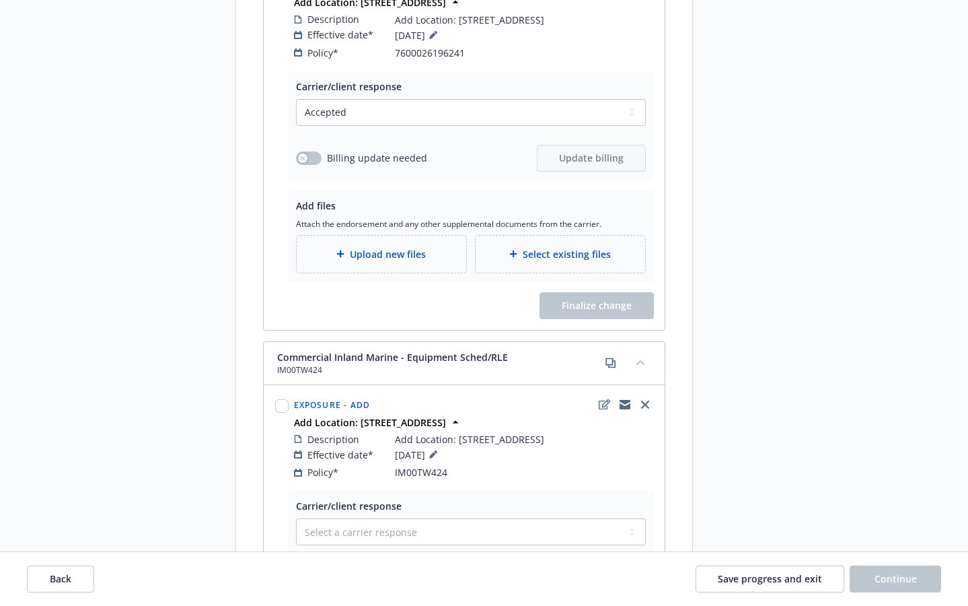
click at [507, 248] on div "Select existing files" at bounding box center [561, 254] width 170 height 37
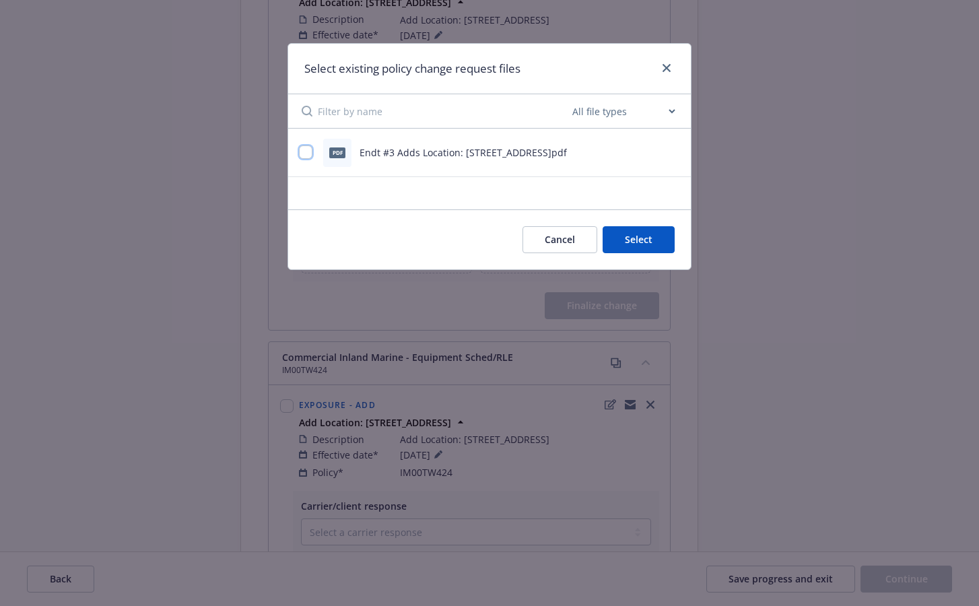
click at [307, 147] on input "checkbox" at bounding box center [305, 151] width 13 height 13
click at [614, 243] on button "Select 1 file" at bounding box center [625, 239] width 97 height 27
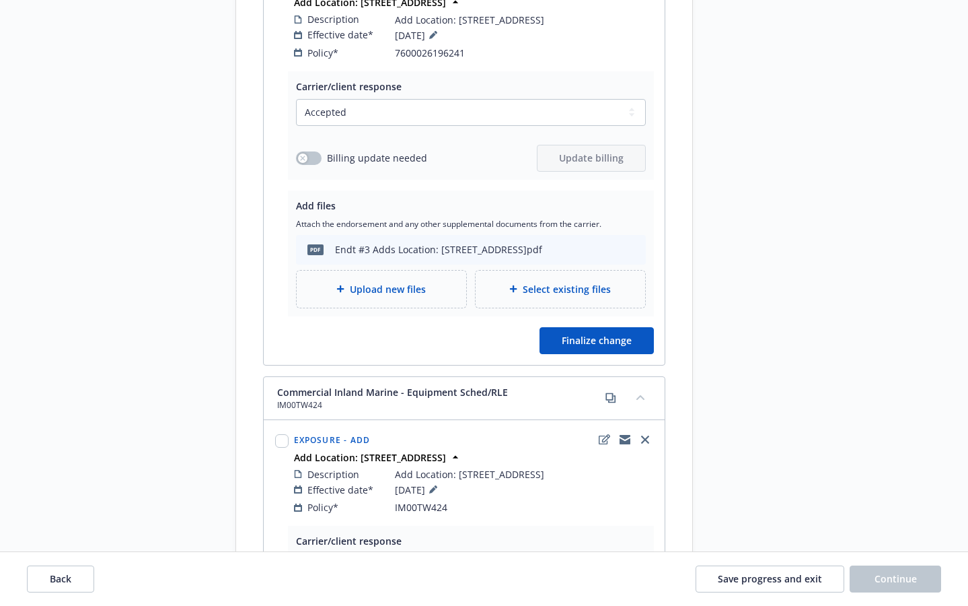
scroll to position [1574, 0]
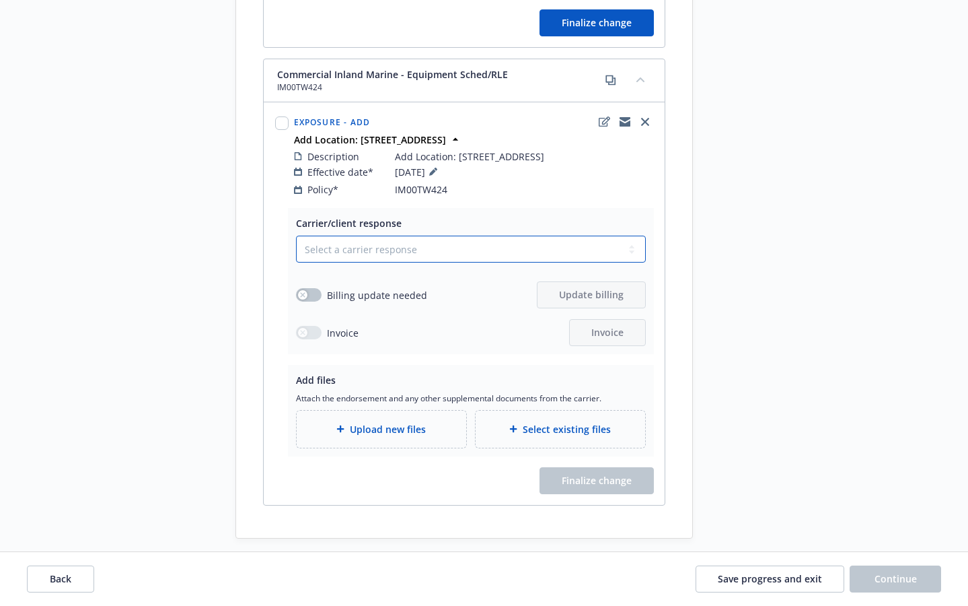
click at [347, 236] on select "Select a carrier response Accepted Accepted with revision No endorsement needed…" at bounding box center [471, 249] width 350 height 27
click at [296, 236] on select "Select a carrier response Accepted Accepted with revision No endorsement needed…" at bounding box center [471, 249] width 350 height 27
click at [538, 422] on span "Select existing files" at bounding box center [567, 429] width 88 height 14
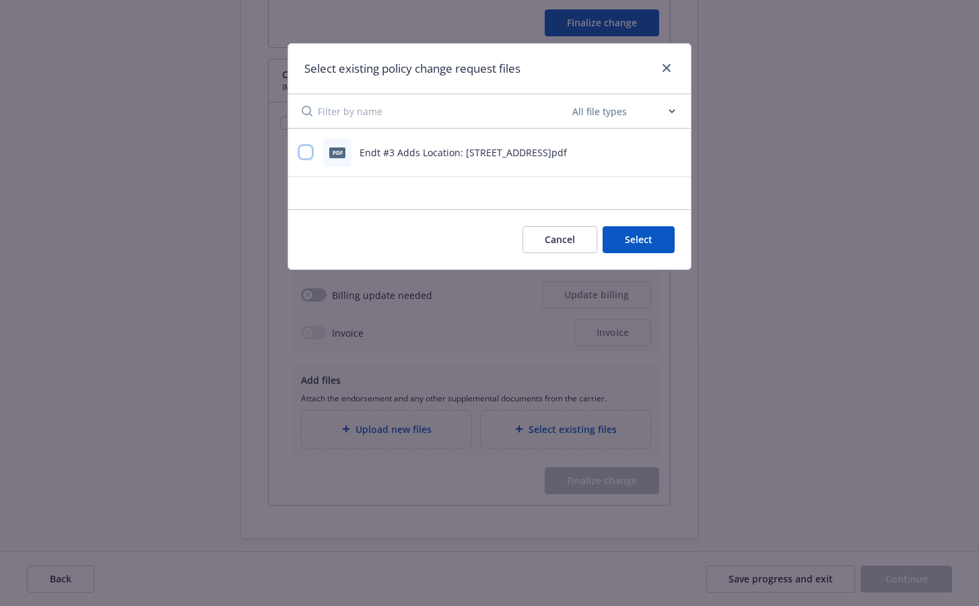
click at [306, 159] on input "checkbox" at bounding box center [305, 151] width 13 height 13
click at [609, 234] on button "Select 1 file" at bounding box center [625, 239] width 97 height 27
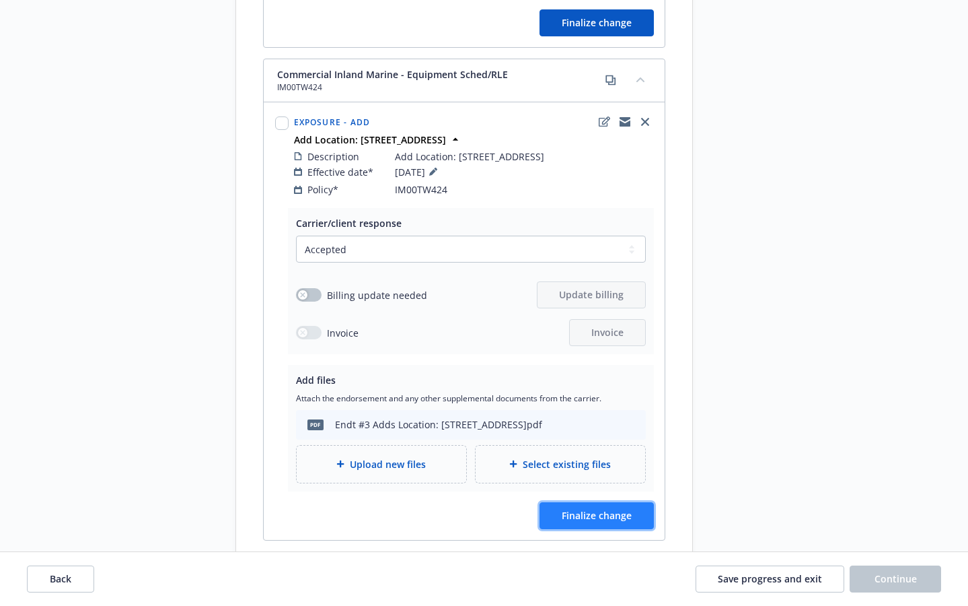
click at [642, 502] on button "Finalize change" at bounding box center [597, 515] width 114 height 27
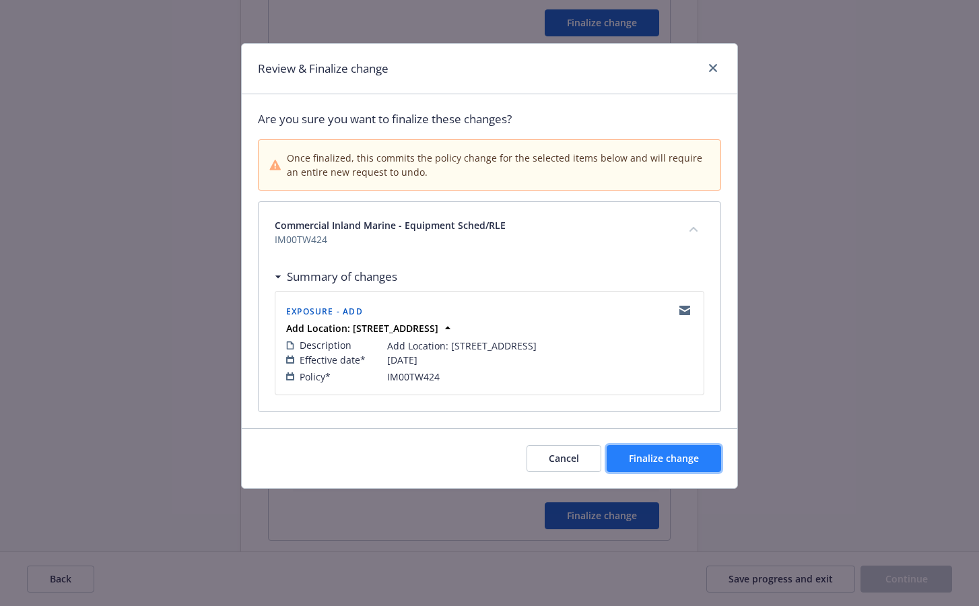
click at [675, 457] on span "Finalize change" at bounding box center [664, 458] width 70 height 13
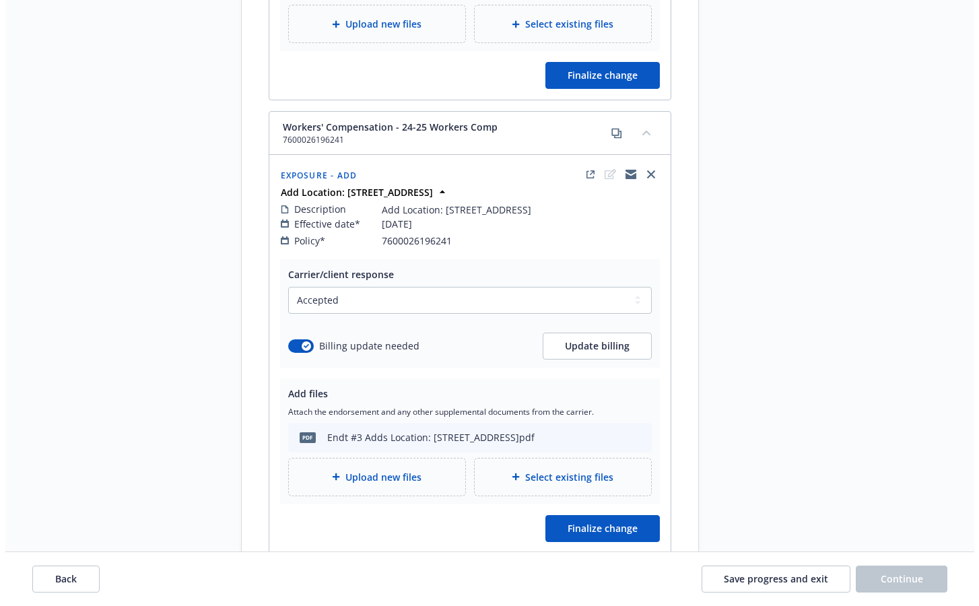
scroll to position [660, 0]
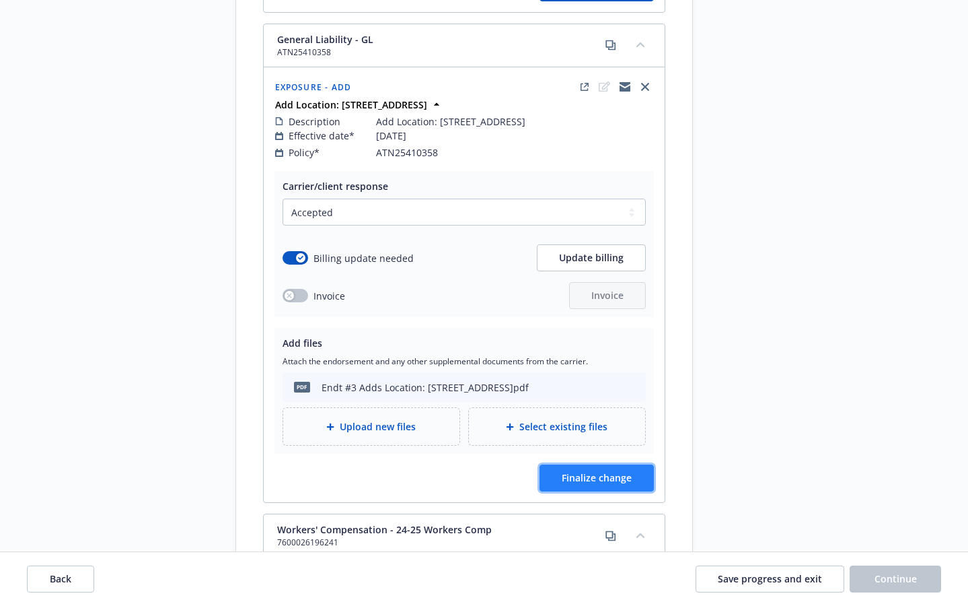
click at [610, 471] on span "Finalize change" at bounding box center [597, 477] width 70 height 13
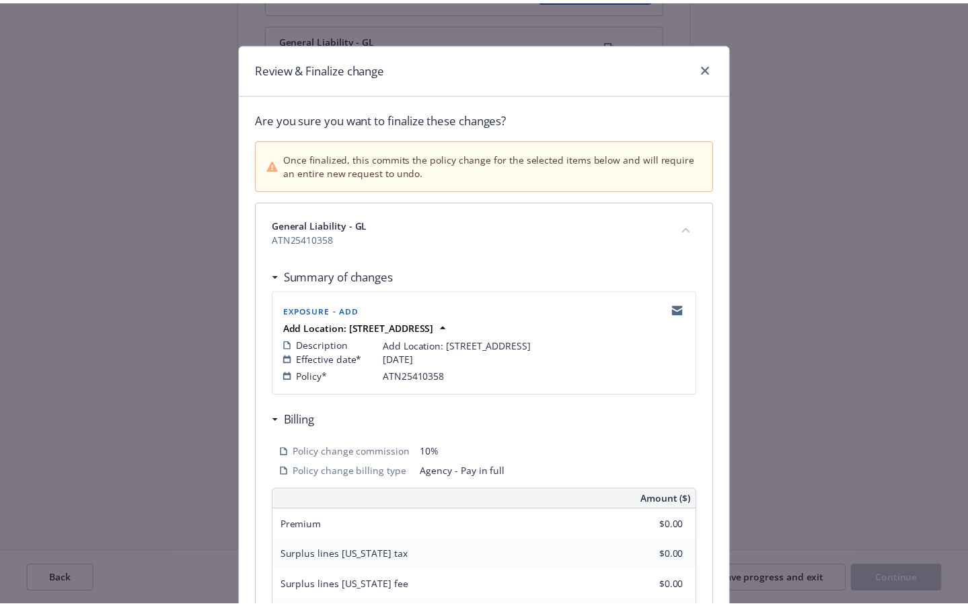
scroll to position [304, 0]
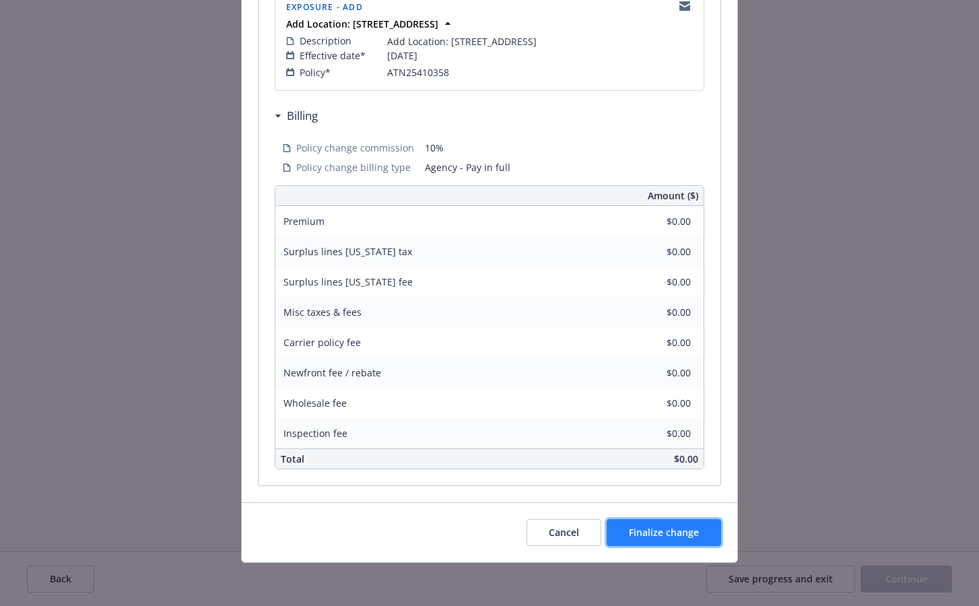
click at [661, 537] on span "Finalize change" at bounding box center [664, 532] width 70 height 13
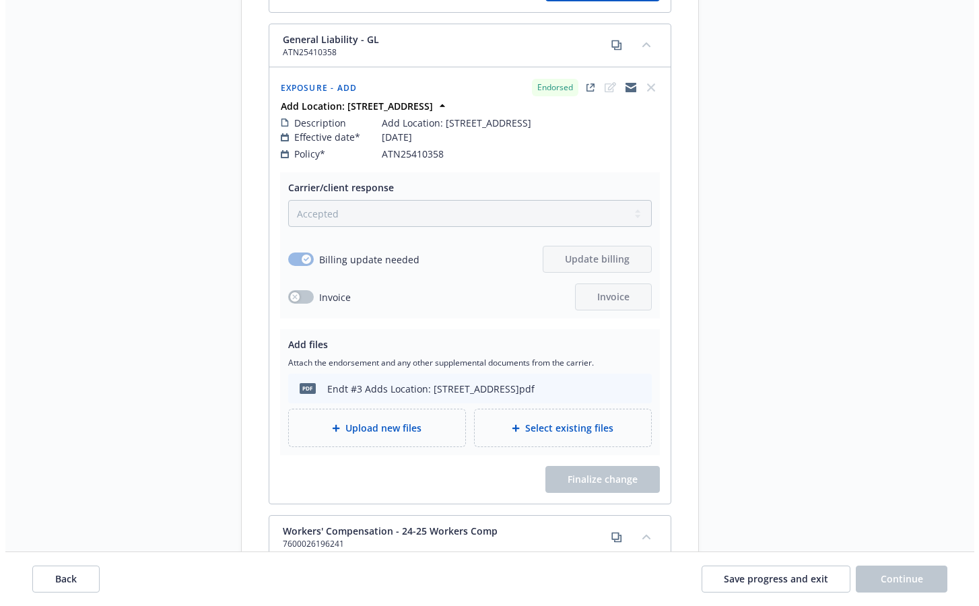
scroll to position [346, 0]
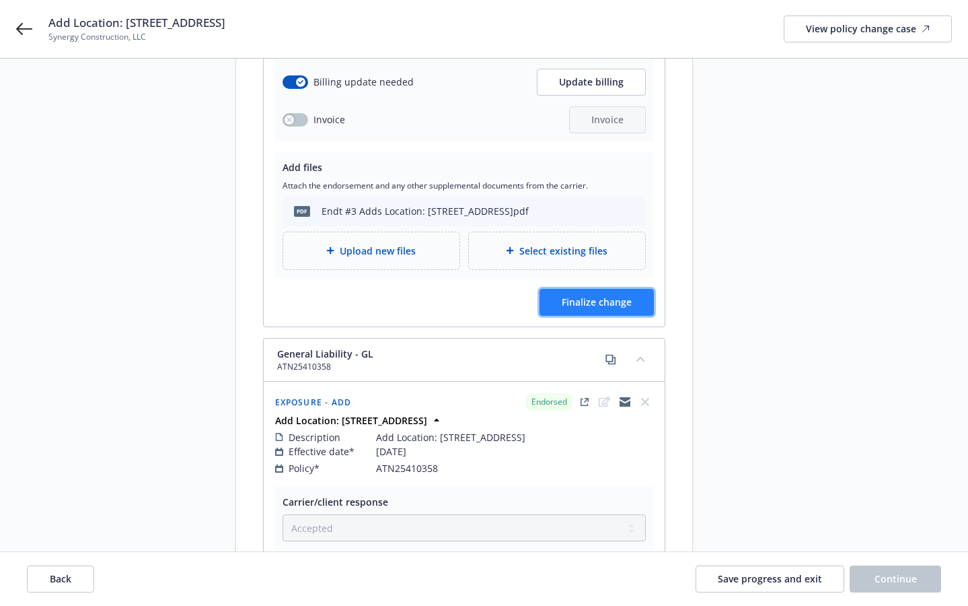
click at [582, 289] on button "Finalize change" at bounding box center [597, 302] width 114 height 27
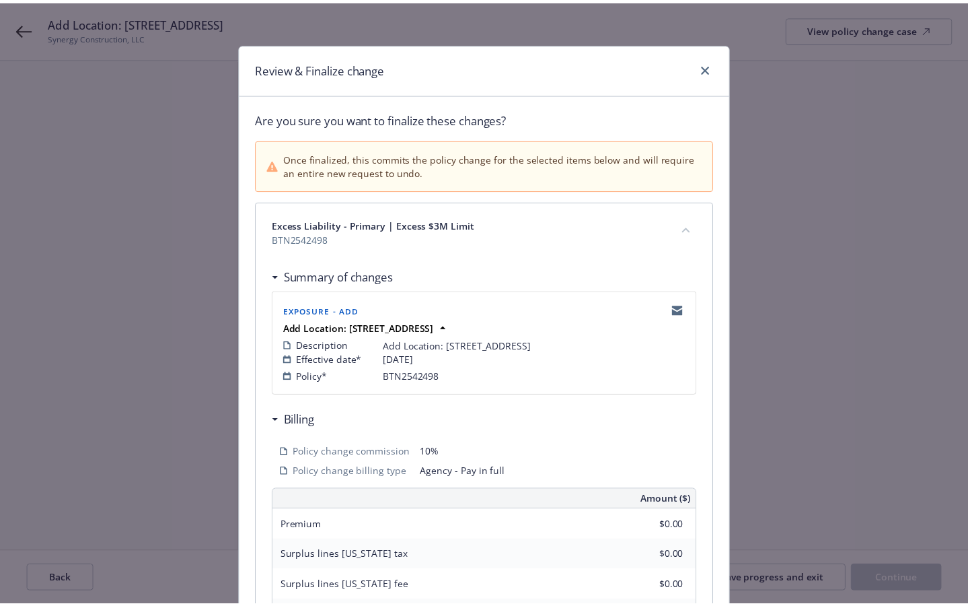
scroll to position [304, 0]
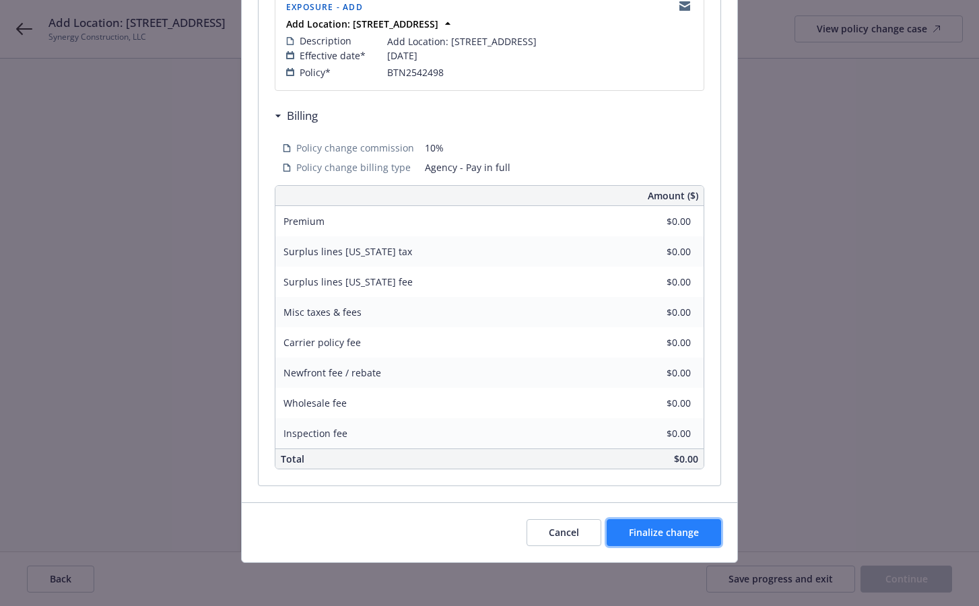
click at [664, 524] on button "Finalize change" at bounding box center [663, 532] width 114 height 27
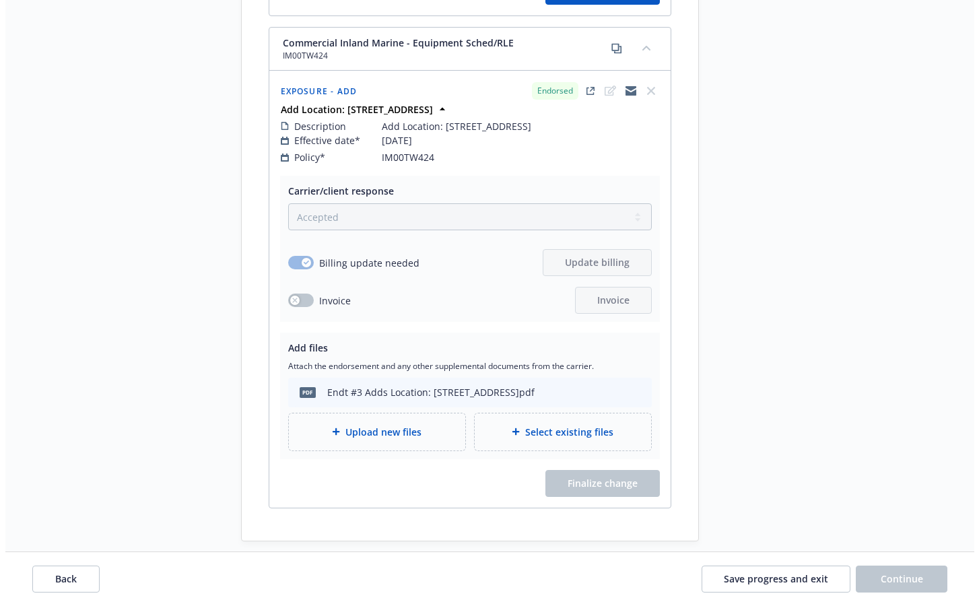
scroll to position [1288, 0]
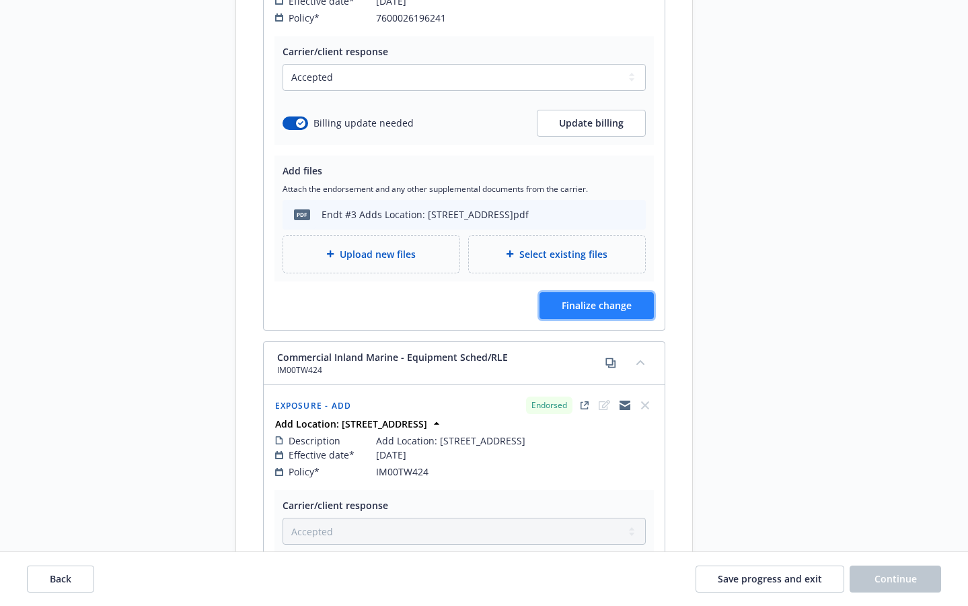
click at [571, 292] on button "Finalize change" at bounding box center [597, 305] width 114 height 27
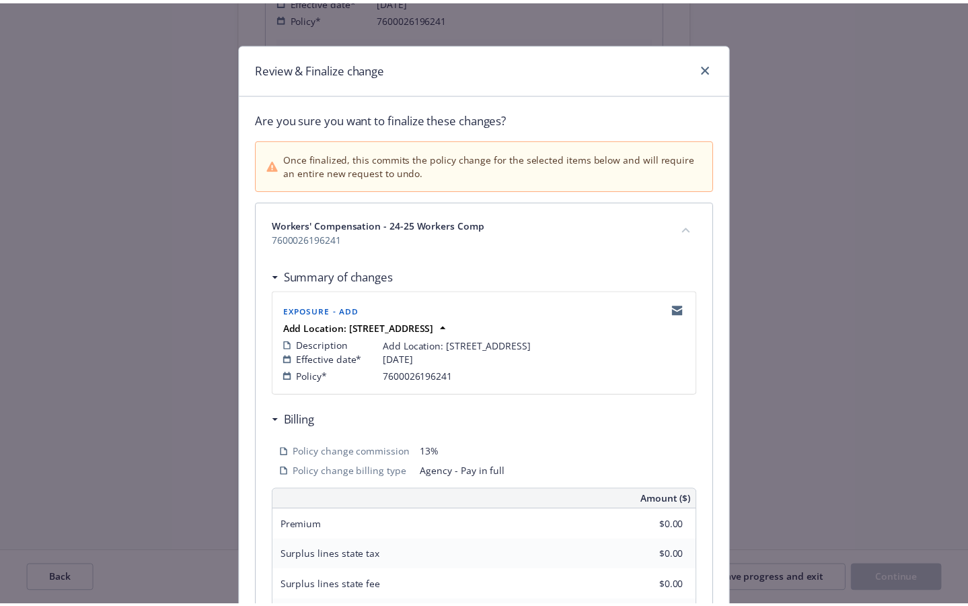
scroll to position [304, 0]
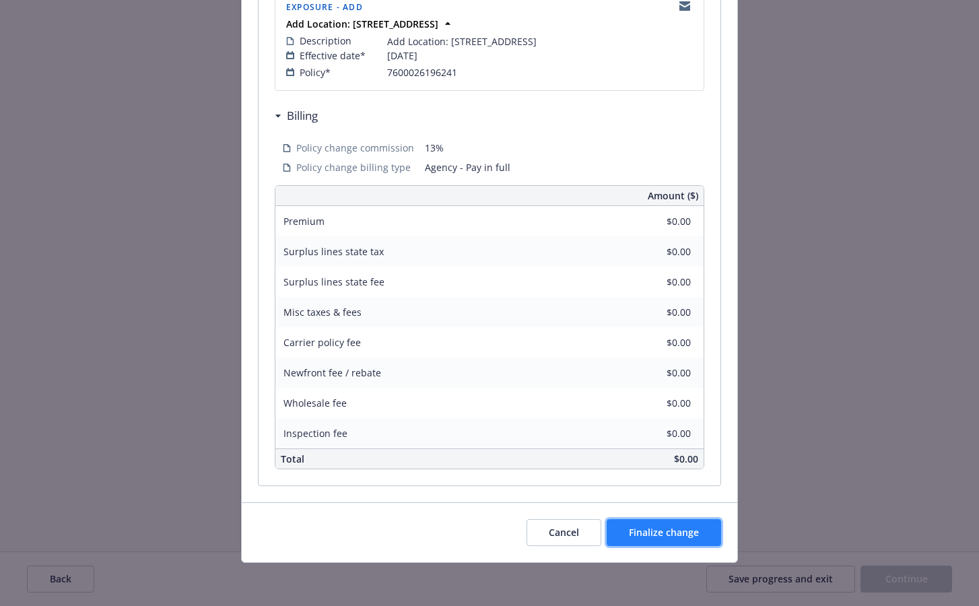
click at [629, 528] on span "Finalize change" at bounding box center [664, 532] width 70 height 13
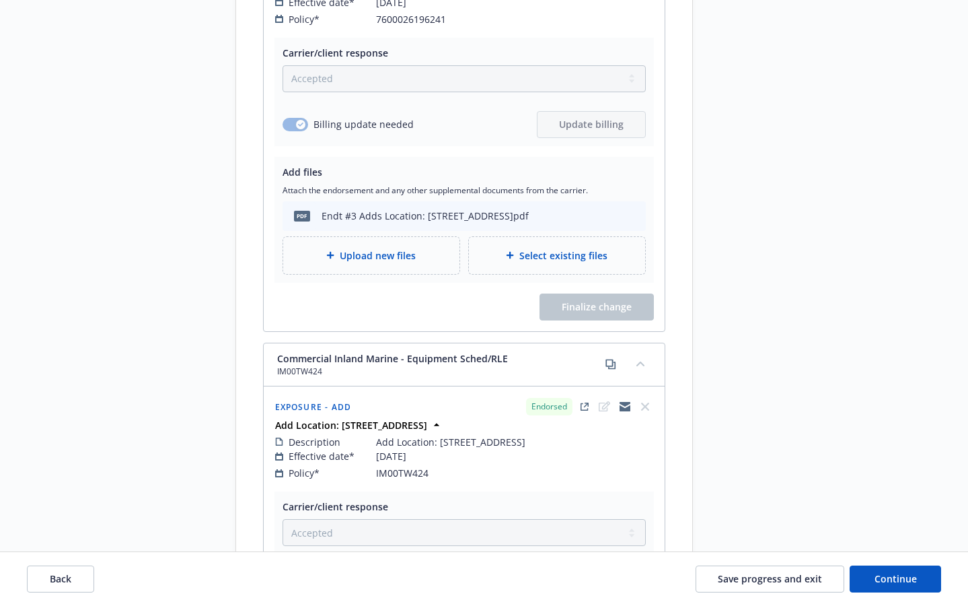
scroll to position [1606, 0]
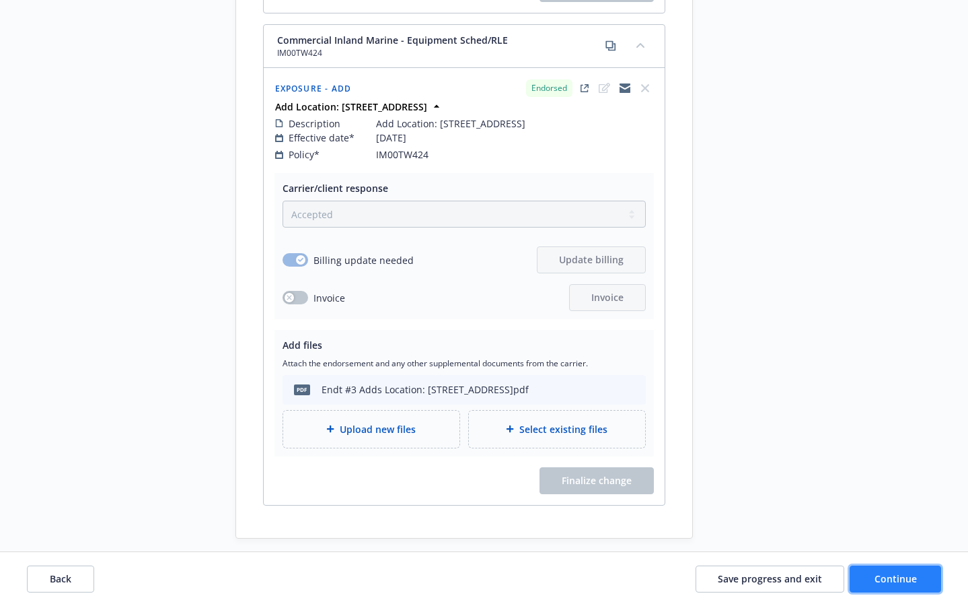
click at [785, 573] on span "Continue" at bounding box center [896, 578] width 42 height 13
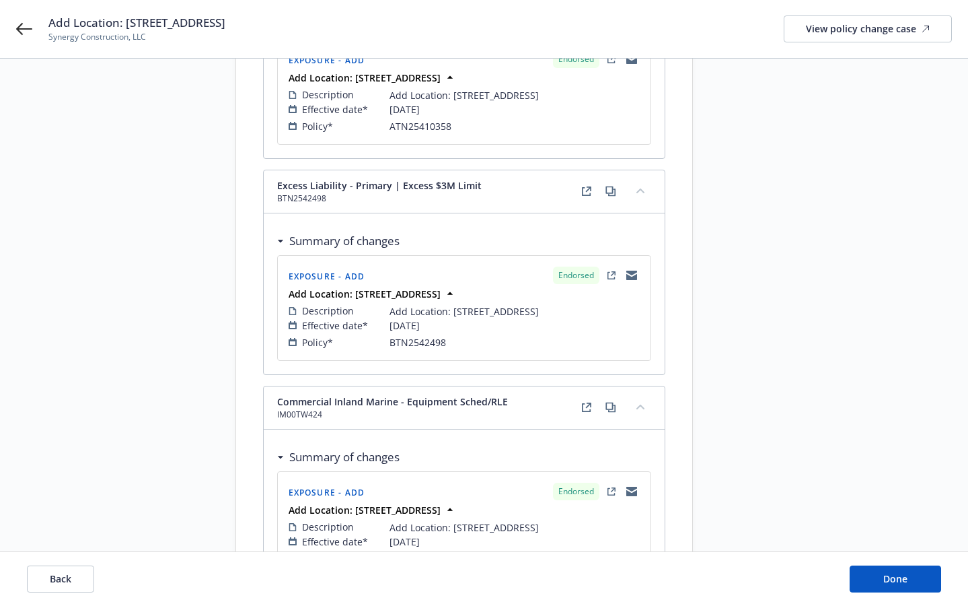
scroll to position [541, 0]
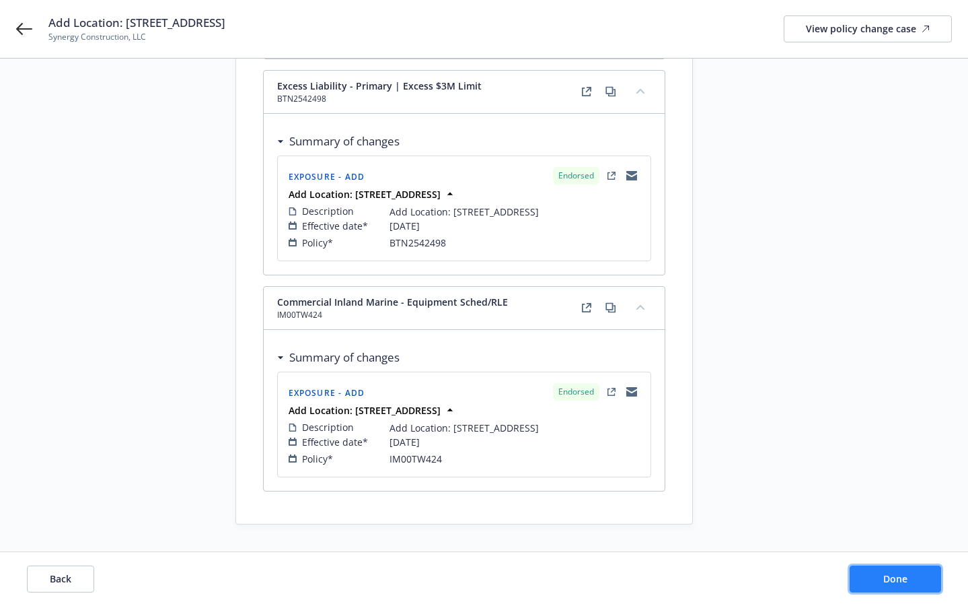
click at [785, 573] on span "Done" at bounding box center [896, 578] width 24 height 13
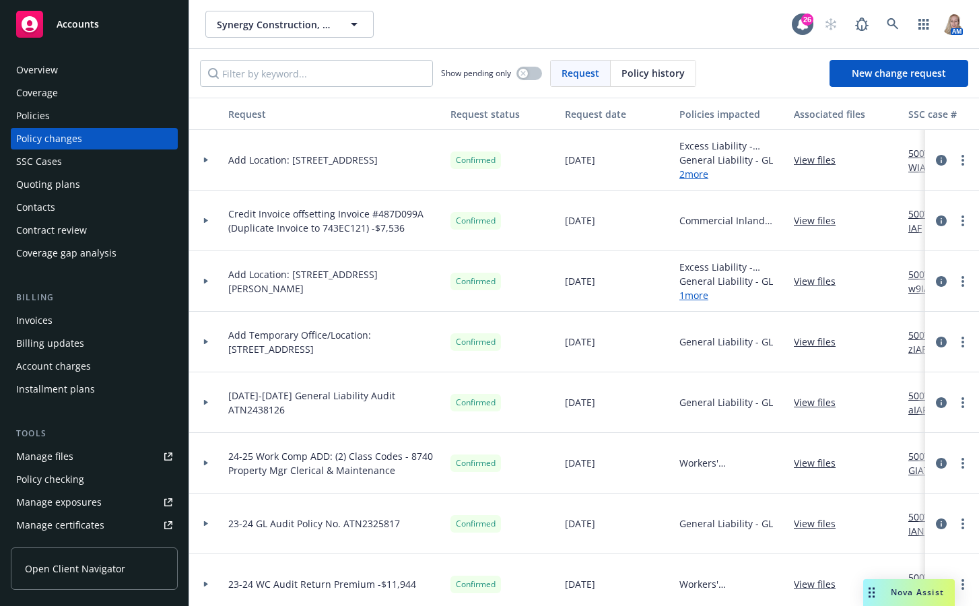
click at [589, 423] on div "[DATE]" at bounding box center [616, 402] width 114 height 61
click at [785, 597] on span "Nova Assist" at bounding box center [916, 591] width 53 height 11
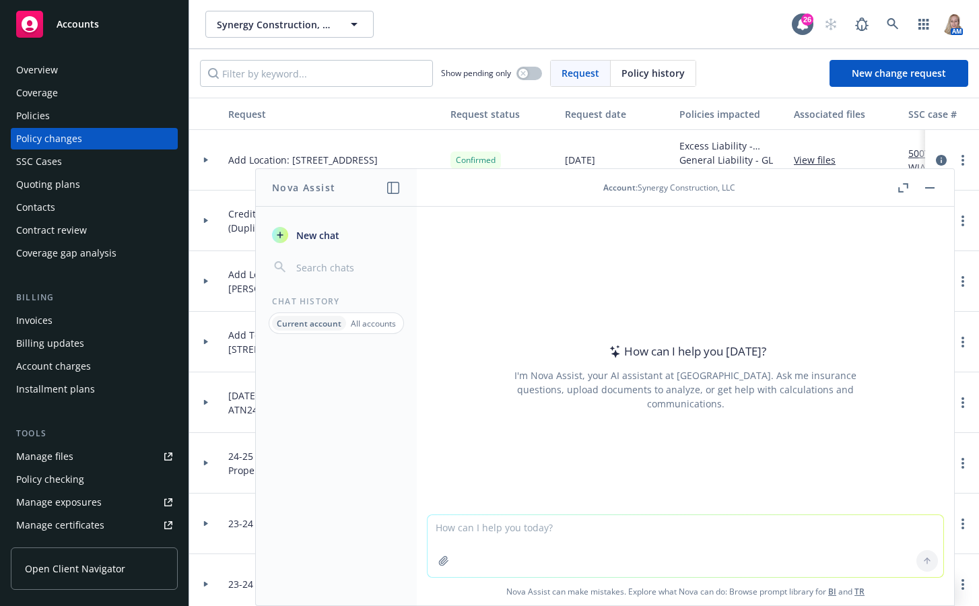
click at [463, 524] on textarea at bounding box center [685, 546] width 516 height 62
click at [640, 534] on textarea "Is Uninsured Motorist Coverage typically" at bounding box center [685, 544] width 516 height 63
click at [785, 555] on button at bounding box center [927, 561] width 22 height 22
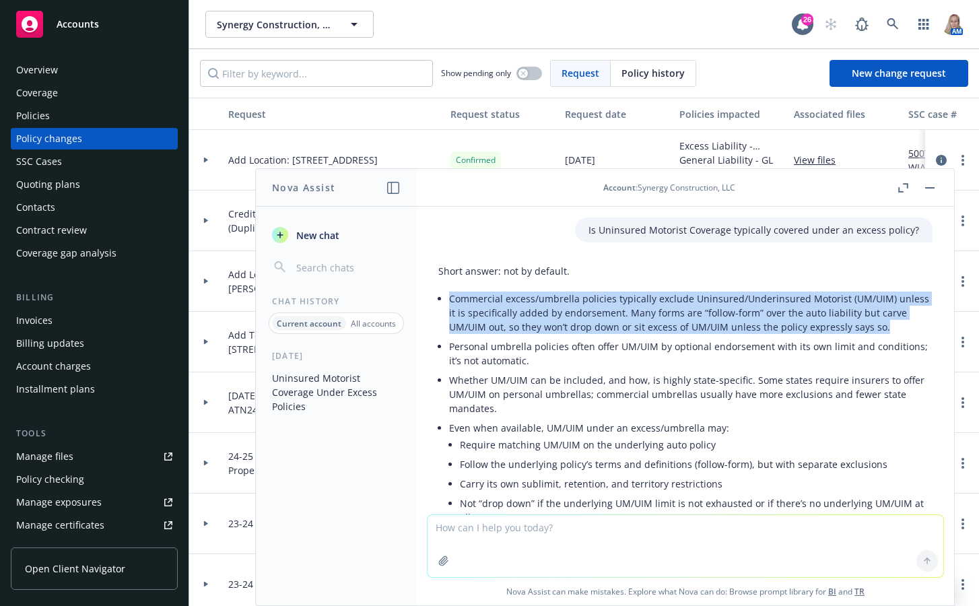
drag, startPoint x: 451, startPoint y: 299, endPoint x: 904, endPoint y: 324, distance: 453.6
click at [785, 324] on li "Commercial excess/umbrella policies typically exclude Uninsured/Underinsured Mo…" at bounding box center [690, 313] width 483 height 48
copy li "Commercial excess/umbrella policies typically exclude Uninsured/Underinsured Mo…"
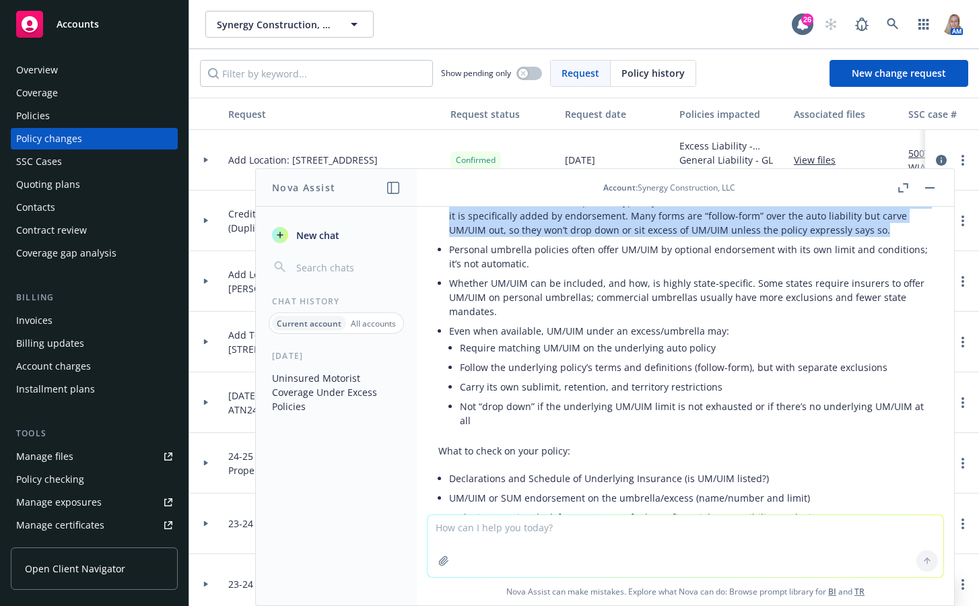
scroll to position [275, 0]
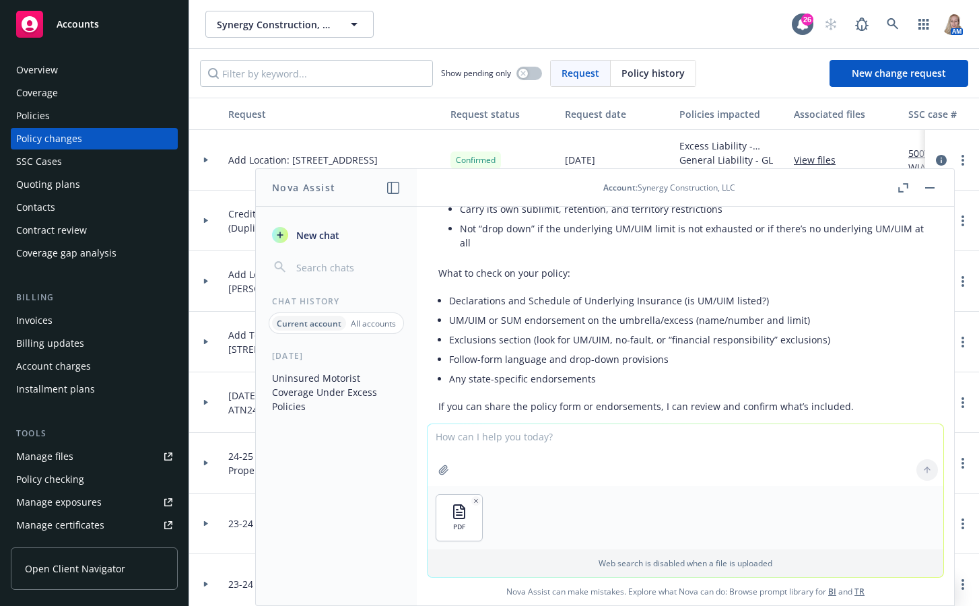
click at [785, 472] on div at bounding box center [927, 470] width 32 height 32
click at [545, 449] on textarea at bounding box center [685, 455] width 516 height 62
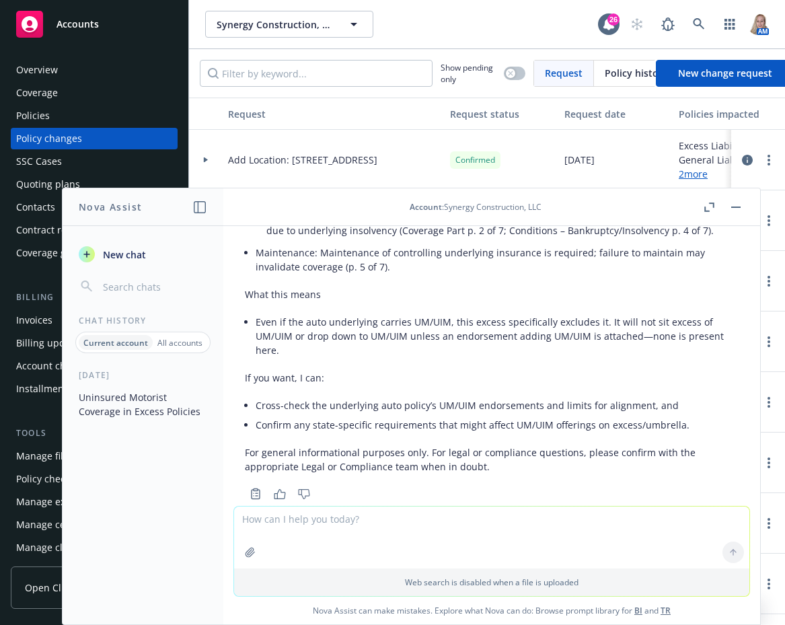
scroll to position [1047, 0]
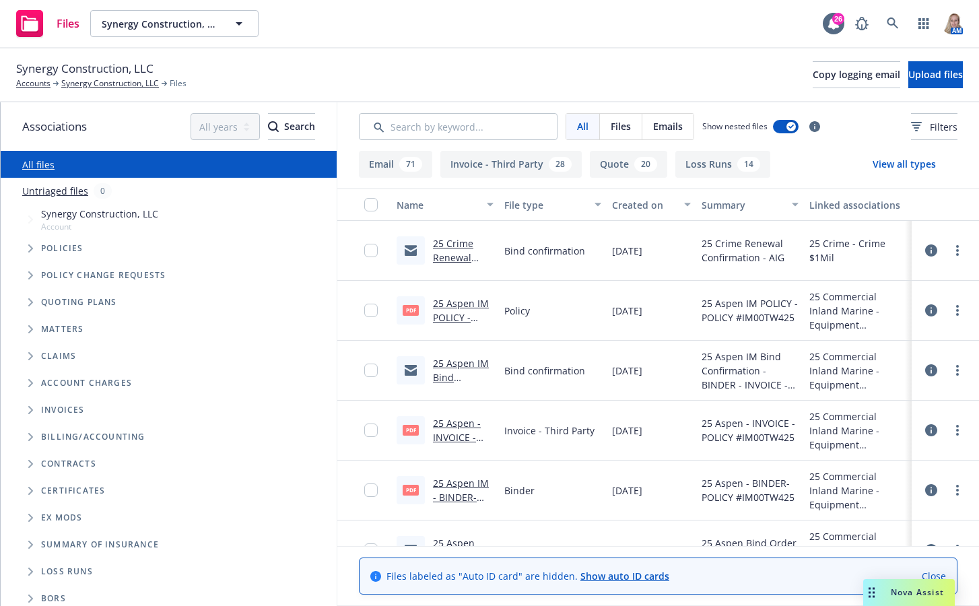
click at [642, 246] on span "[DATE]" at bounding box center [627, 251] width 30 height 14
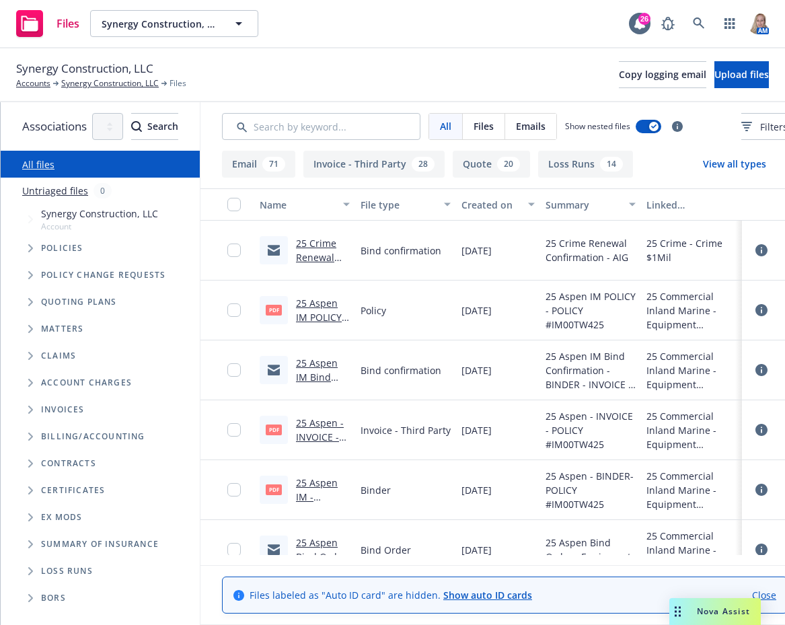
click at [342, 61] on div "Synergy Construction, LLC Accounts Synergy Construction, LLC Files Copy logging…" at bounding box center [392, 75] width 753 height 30
